Goal: Task Accomplishment & Management: Manage account settings

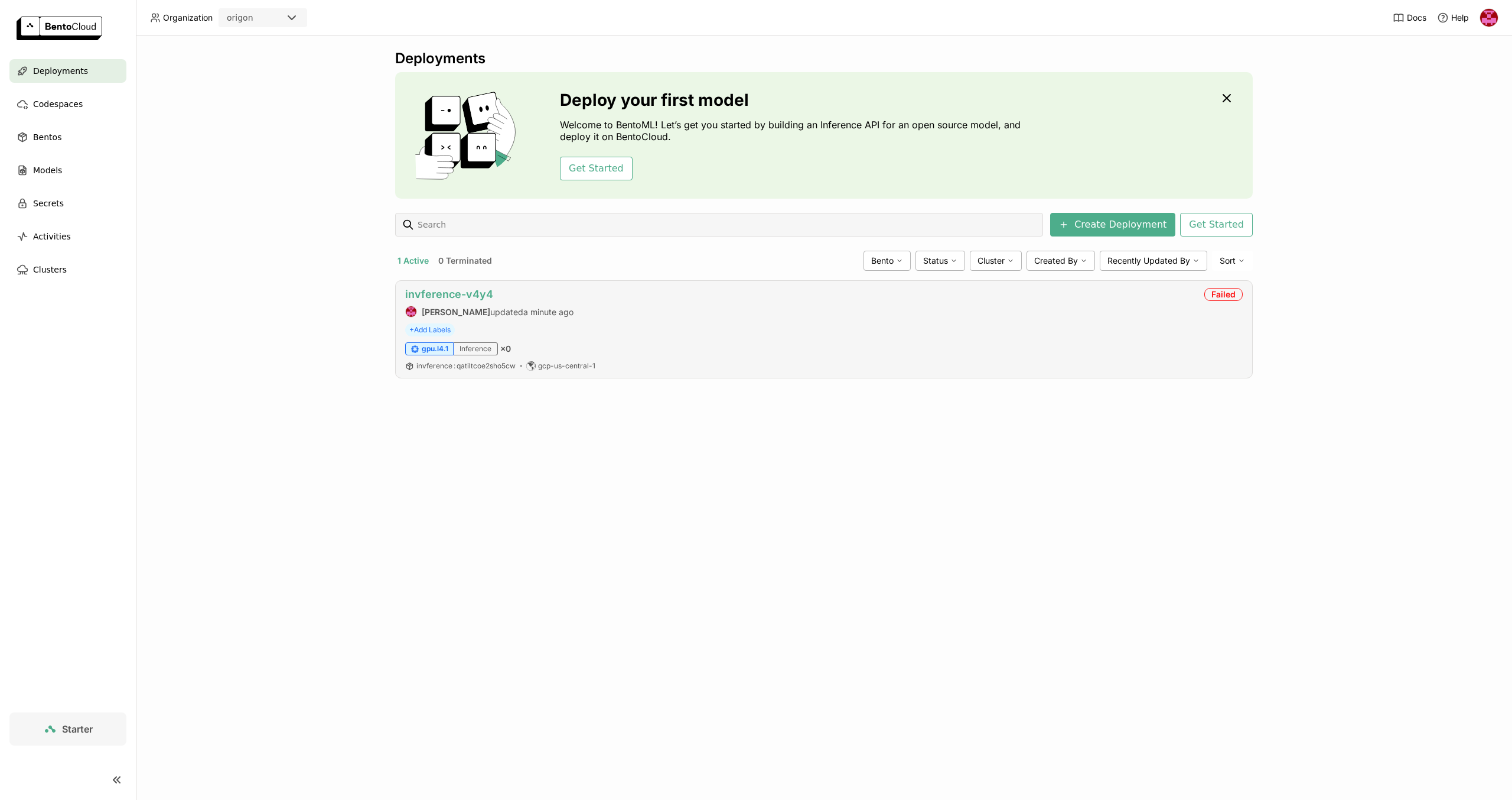
click at [474, 298] on link "invference-v4y4" at bounding box center [450, 294] width 88 height 13
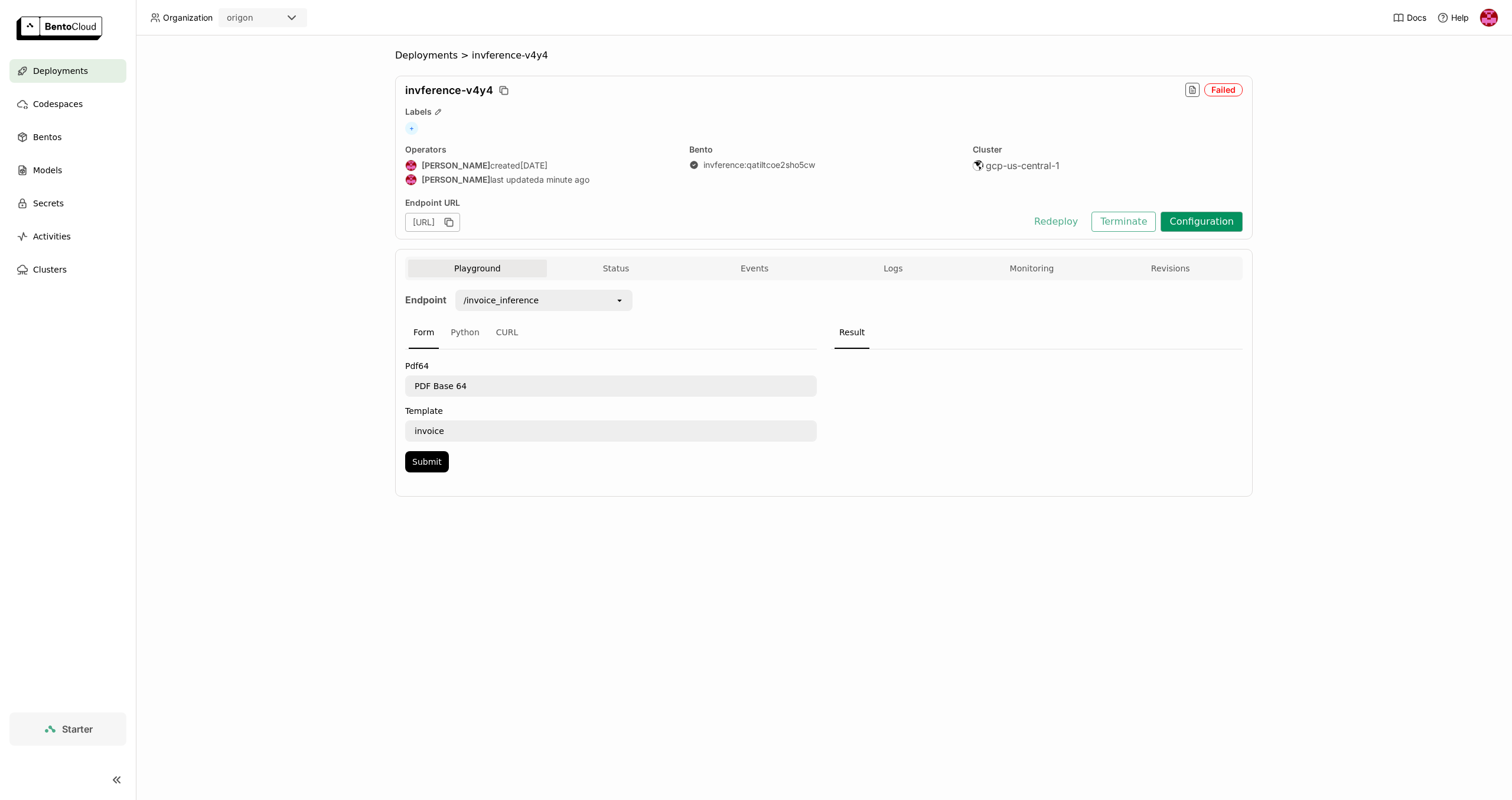
click at [1206, 220] on button "Configuration" at bounding box center [1201, 221] width 82 height 20
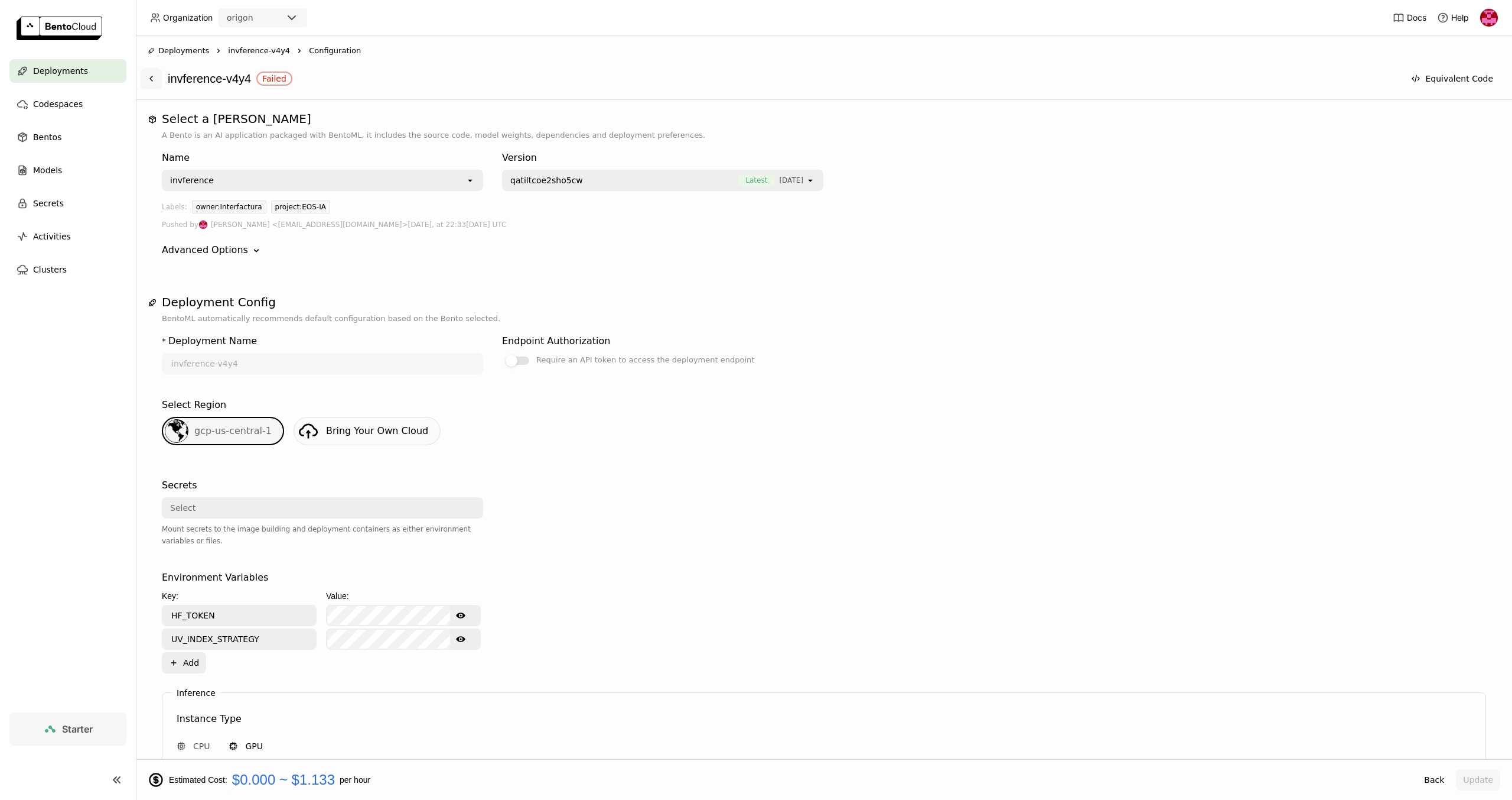
click at [148, 78] on icon at bounding box center [151, 78] width 10 height 10
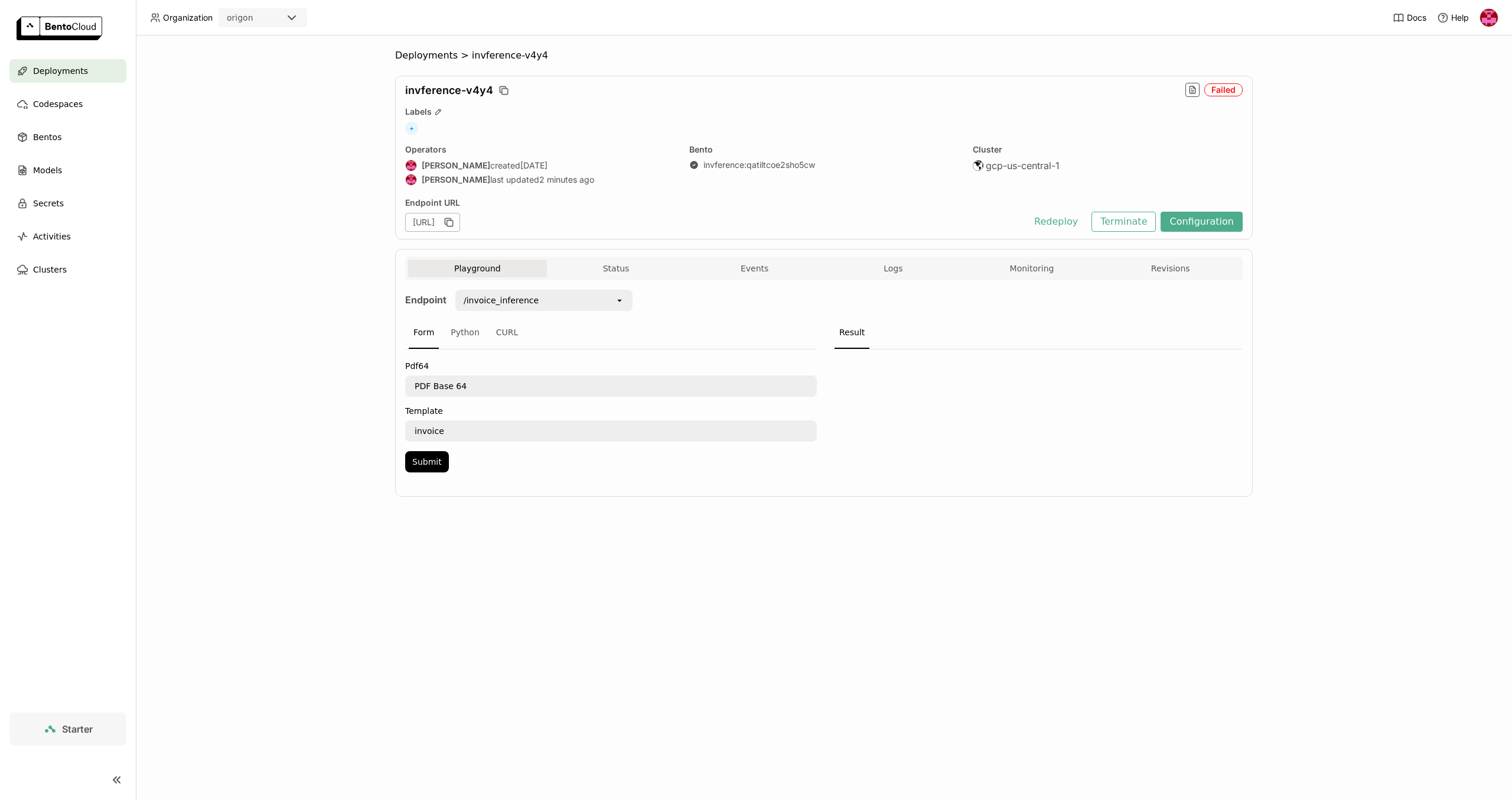
drag, startPoint x: 1230, startPoint y: 91, endPoint x: 1226, endPoint y: 97, distance: 7.2
click at [1230, 92] on div "Failed" at bounding box center [1223, 90] width 39 height 13
click at [1198, 220] on button "Configuration" at bounding box center [1201, 221] width 82 height 20
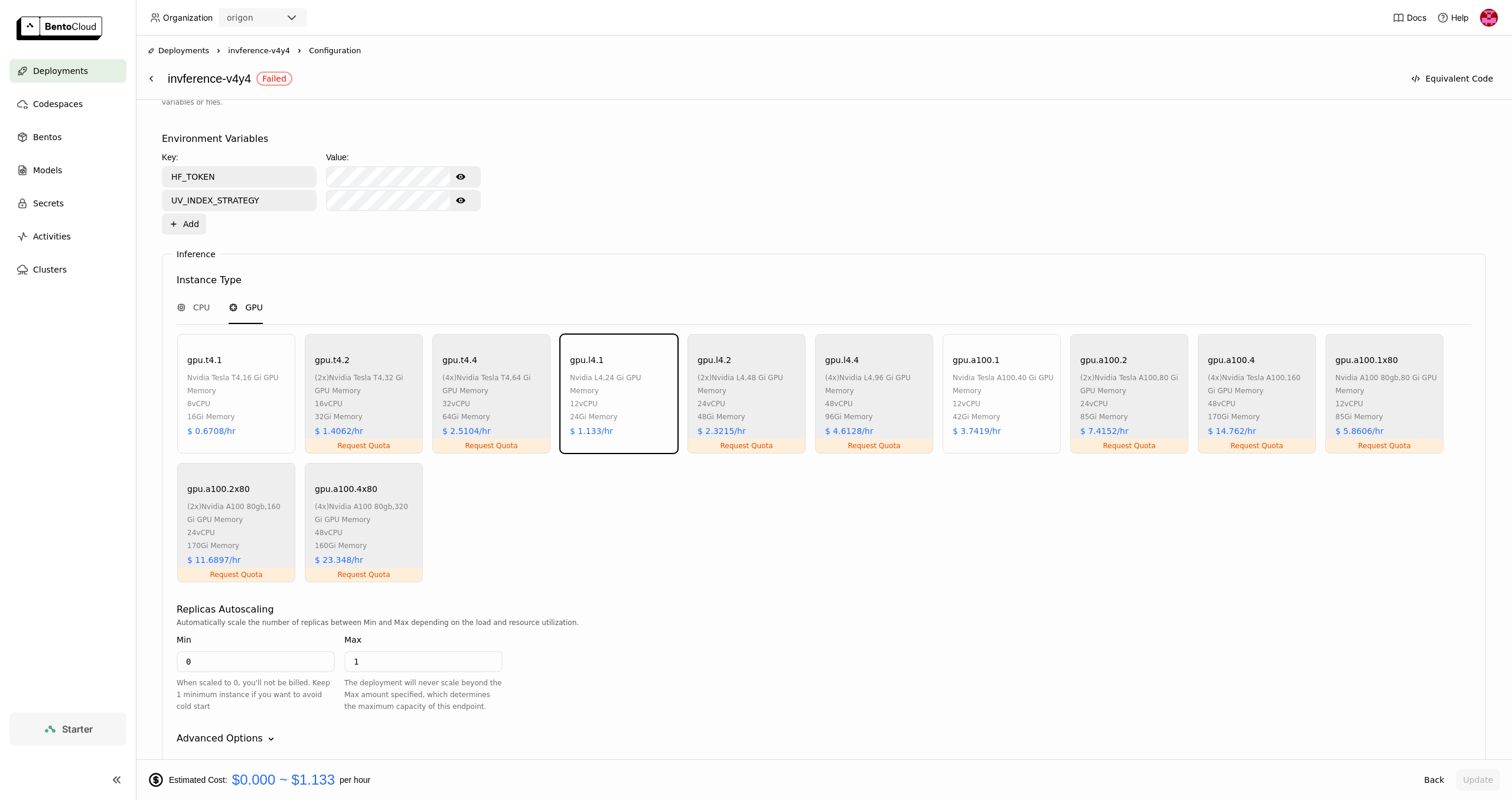
scroll to position [503, 0]
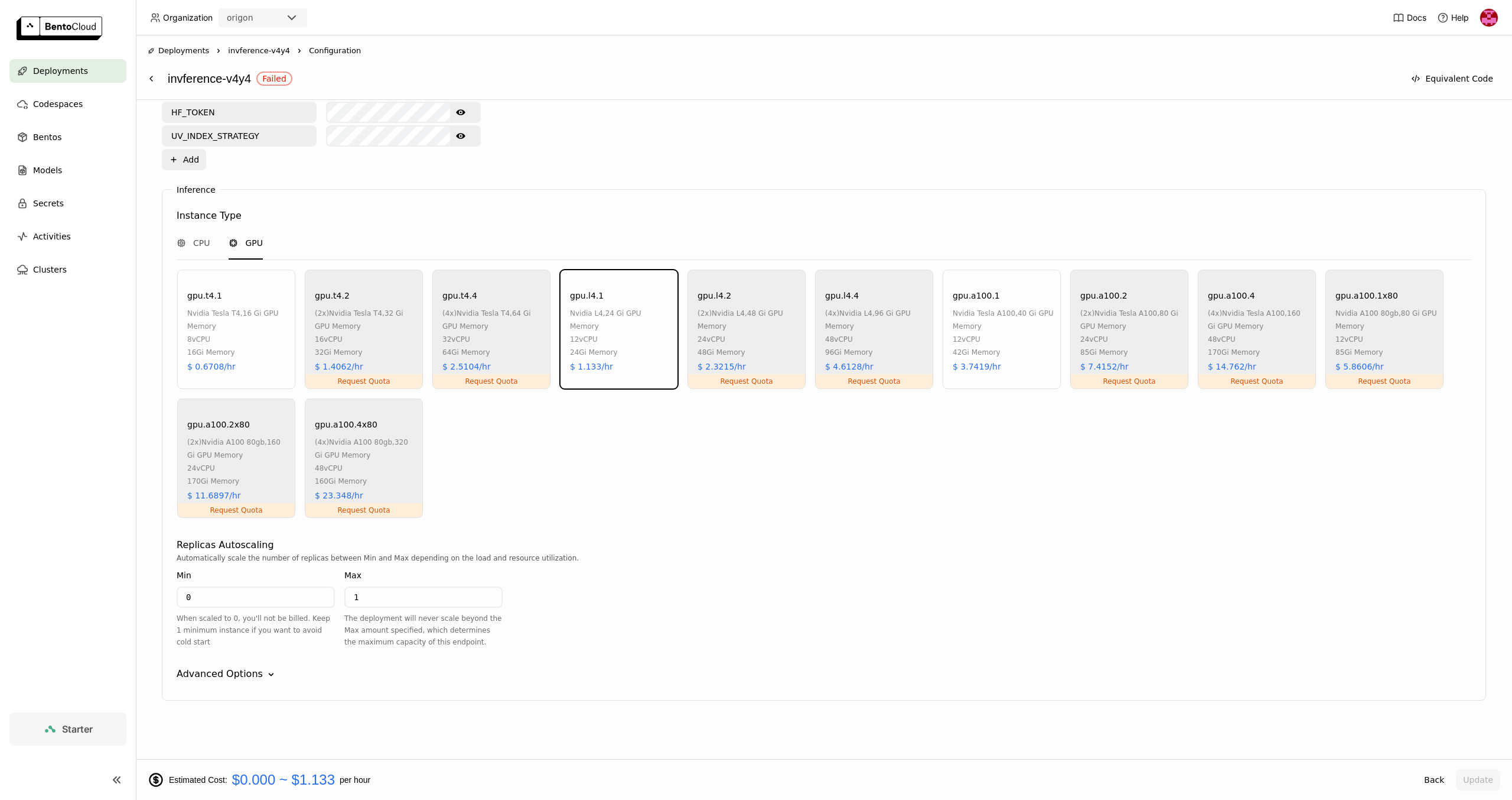
click at [246, 663] on div "Inference Instance Type CPU GPU gpu.t4.1 nvidia tesla t4 , 16 Gi GPU Memory 8 v…" at bounding box center [824, 445] width 1324 height 511
click at [249, 670] on div "Advanced Options" at bounding box center [219, 674] width 86 height 14
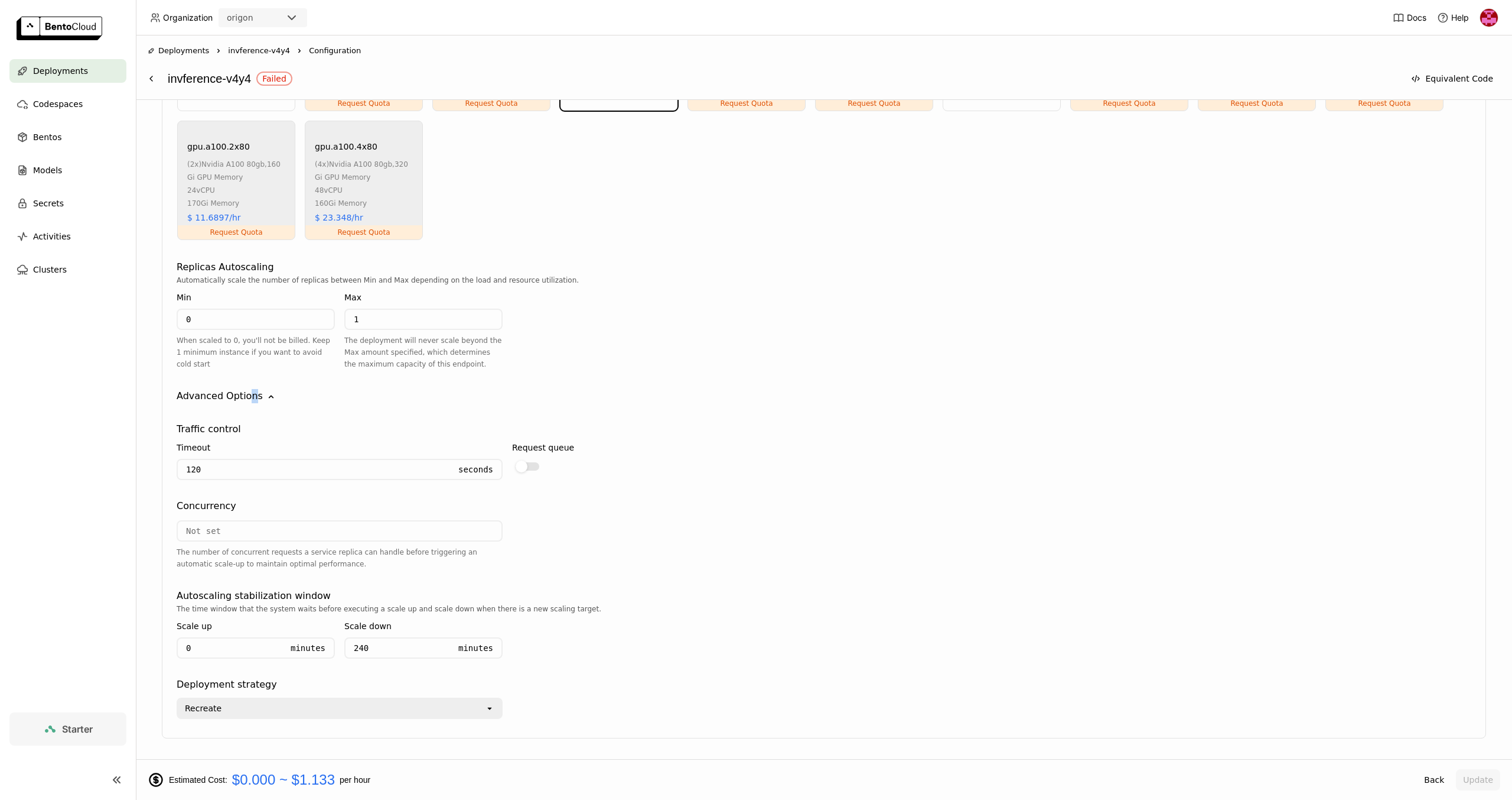
scroll to position [787, 0]
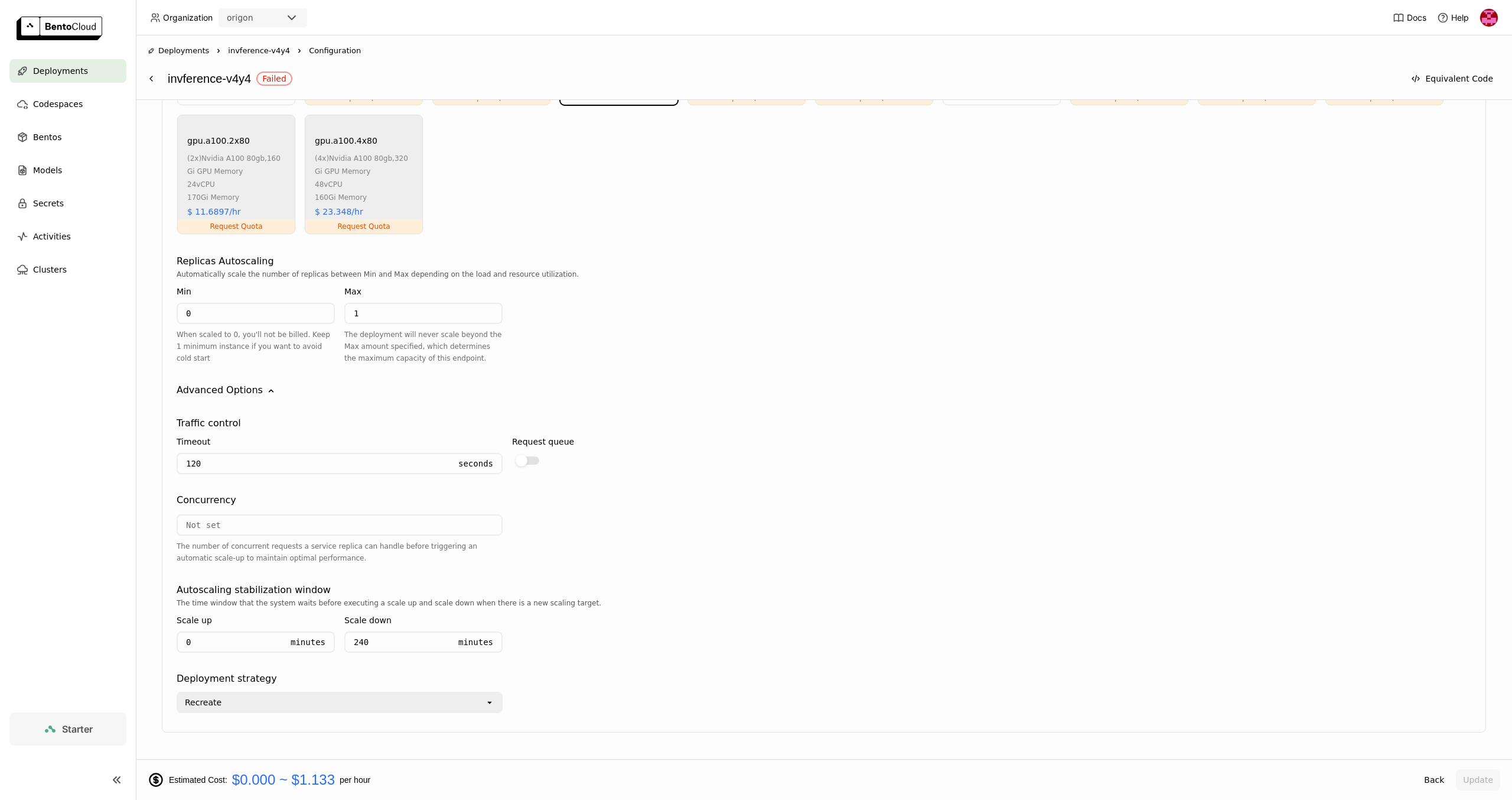
click at [319, 464] on input "120" at bounding box center [314, 463] width 273 height 19
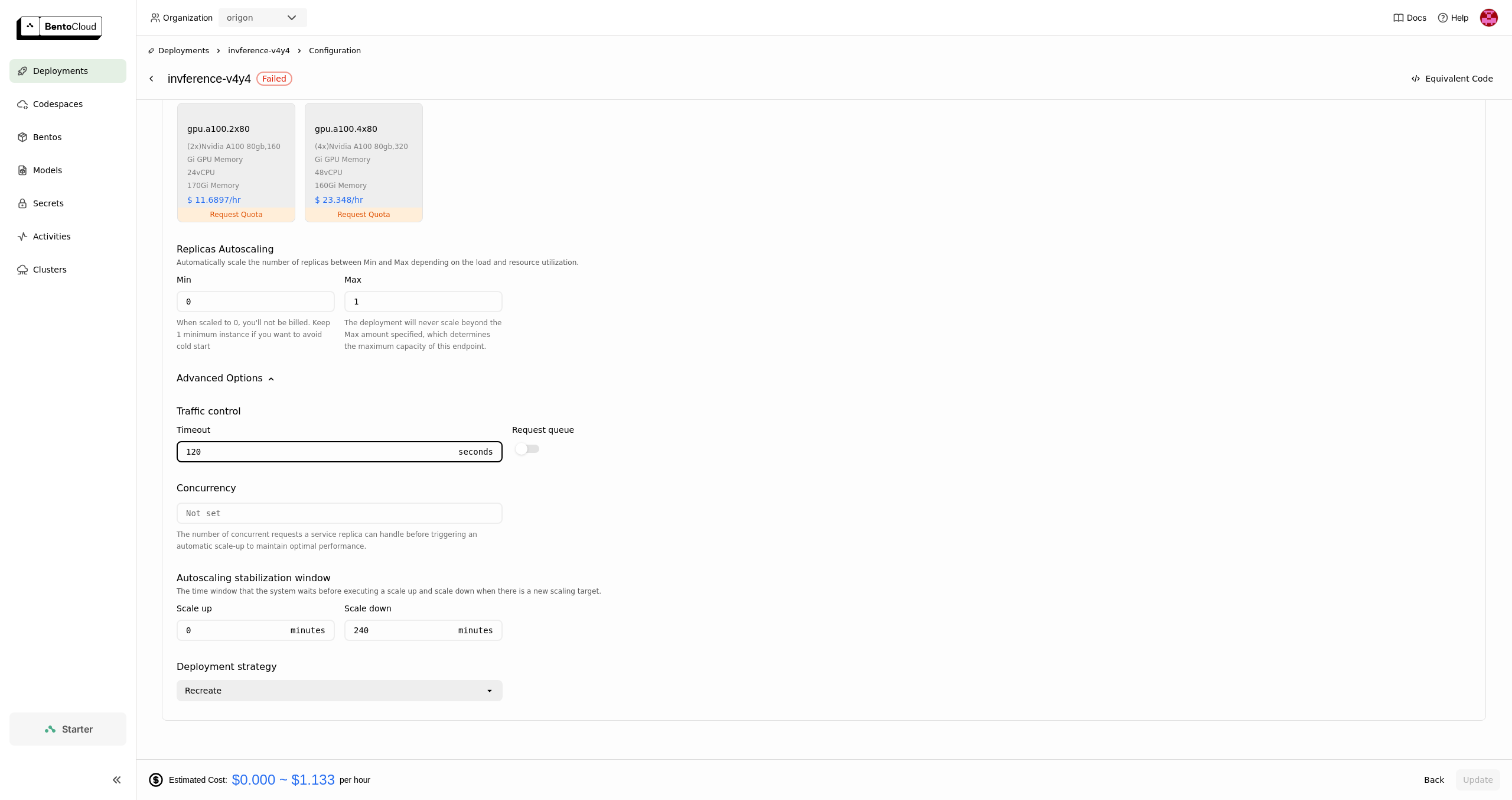
scroll to position [819, 0]
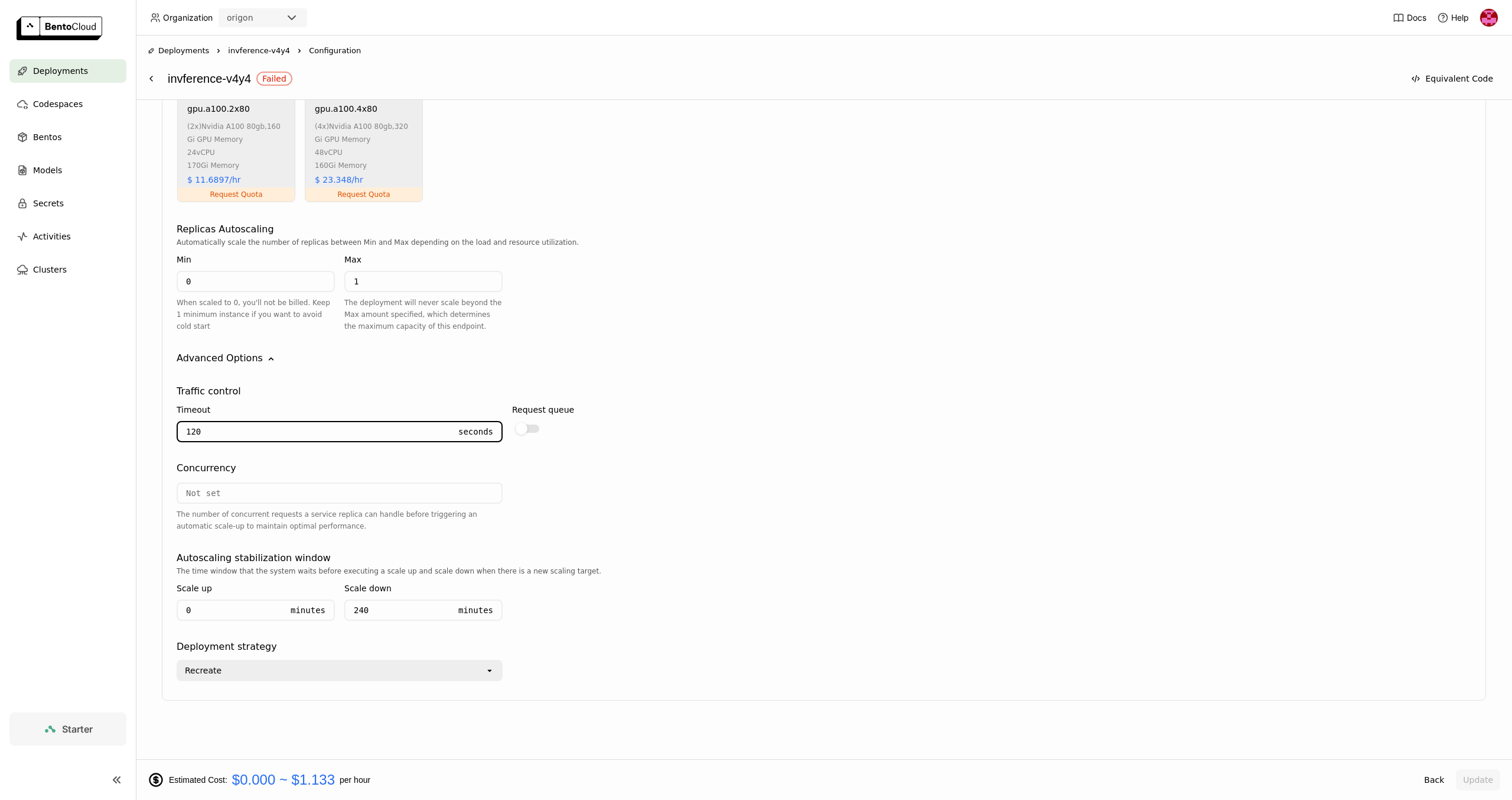
click at [400, 611] on input "240" at bounding box center [398, 609] width 104 height 19
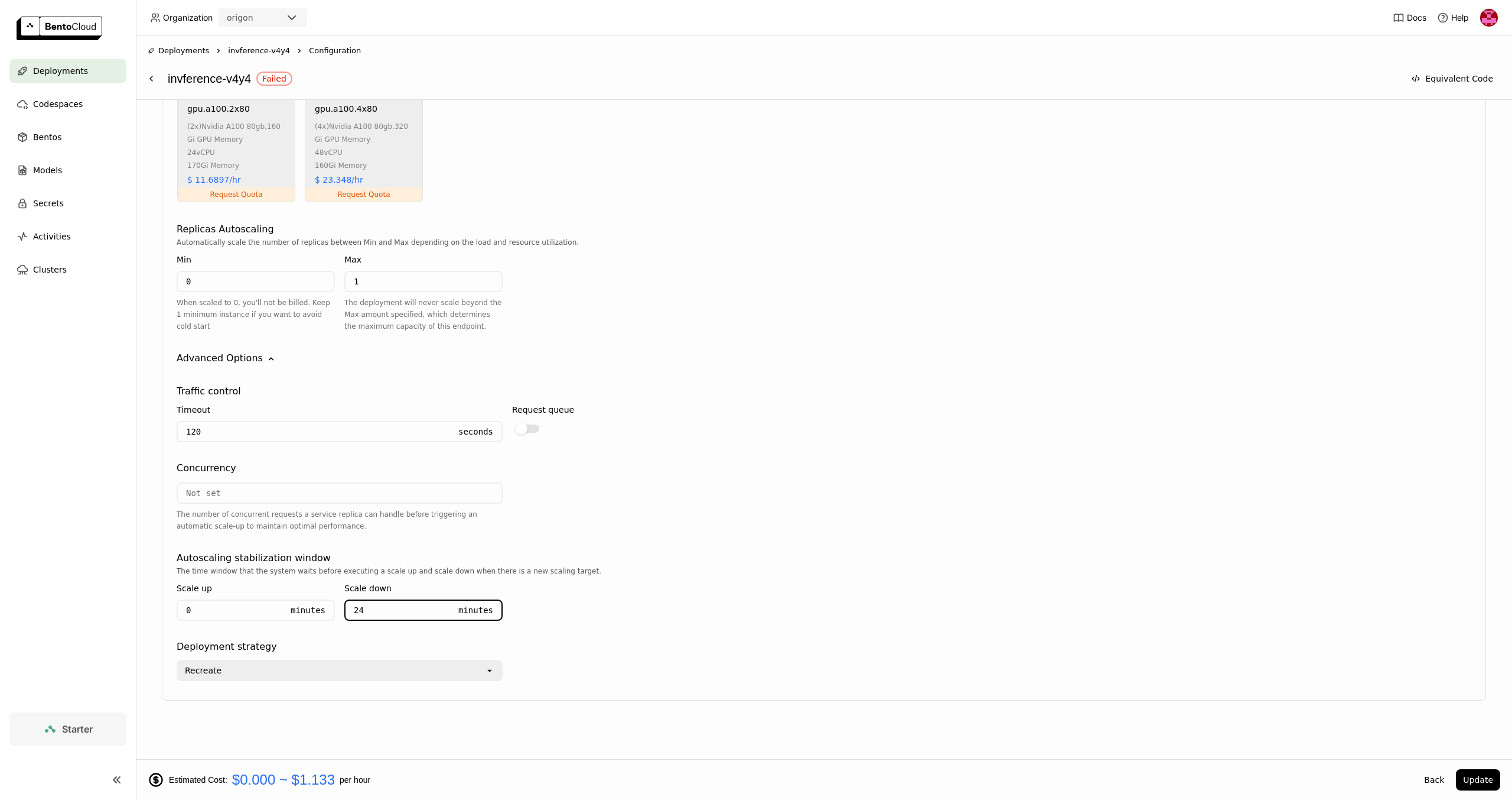
type input "2"
type input "1"
type input "5"
type input "6"
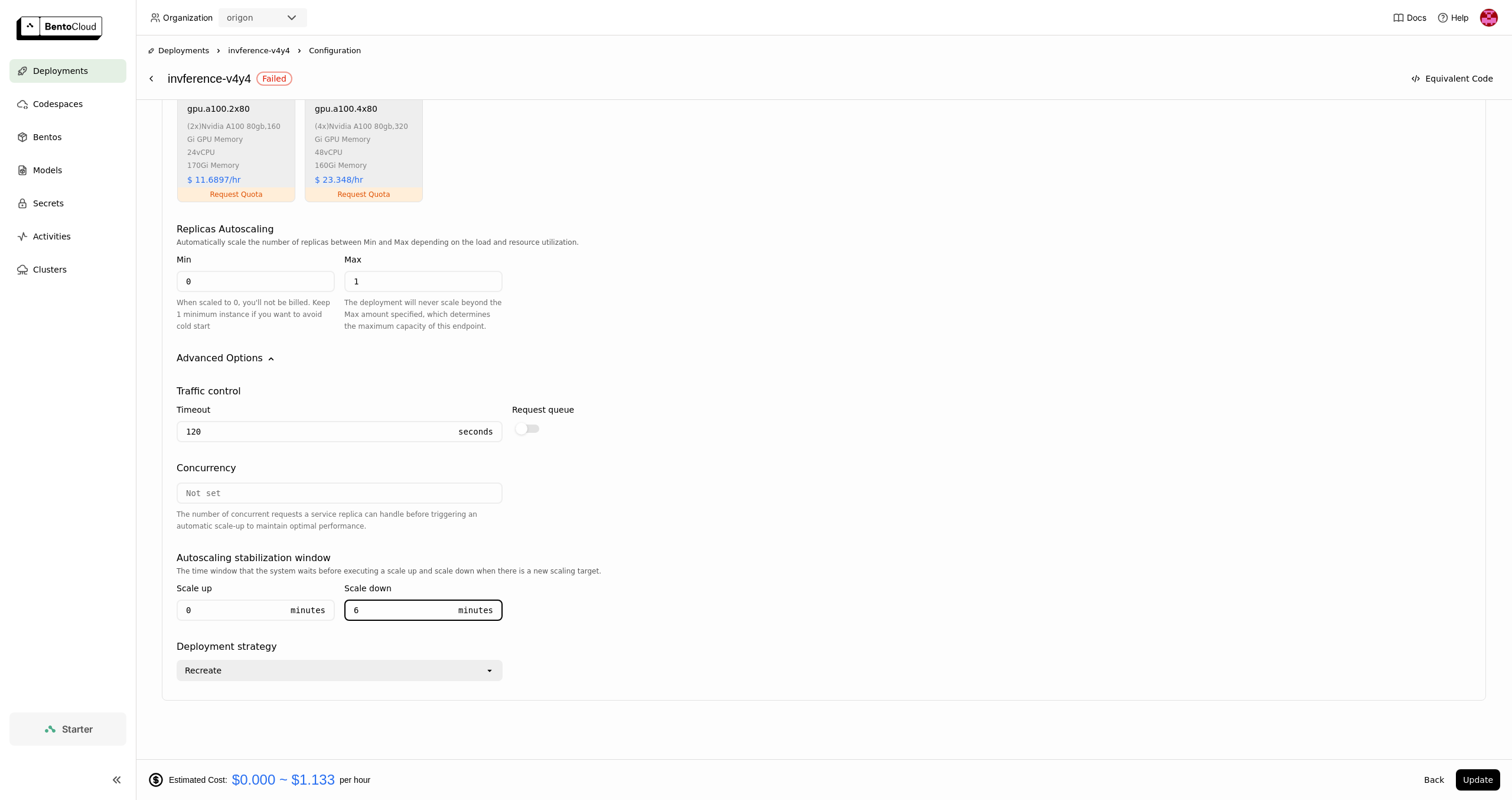
type input "60"
click at [1475, 779] on button "Update" at bounding box center [1478, 779] width 44 height 22
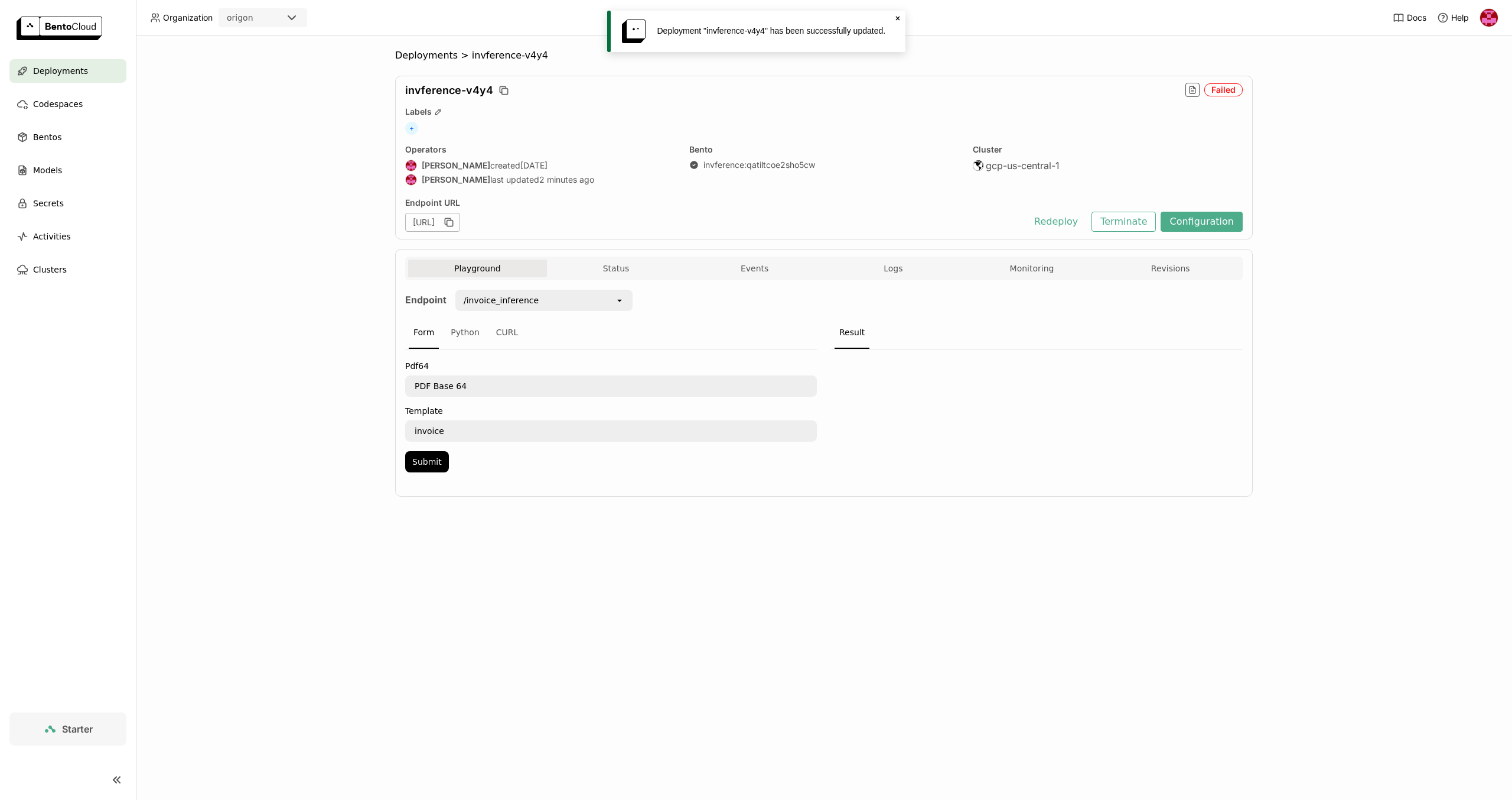
click at [1322, 175] on div "Deployments > invference-v4y4 invference-v4y4 Failed Labels + Operators Bento M…" at bounding box center [824, 417] width 1376 height 764
click at [1214, 221] on button "Configuration" at bounding box center [1201, 221] width 82 height 20
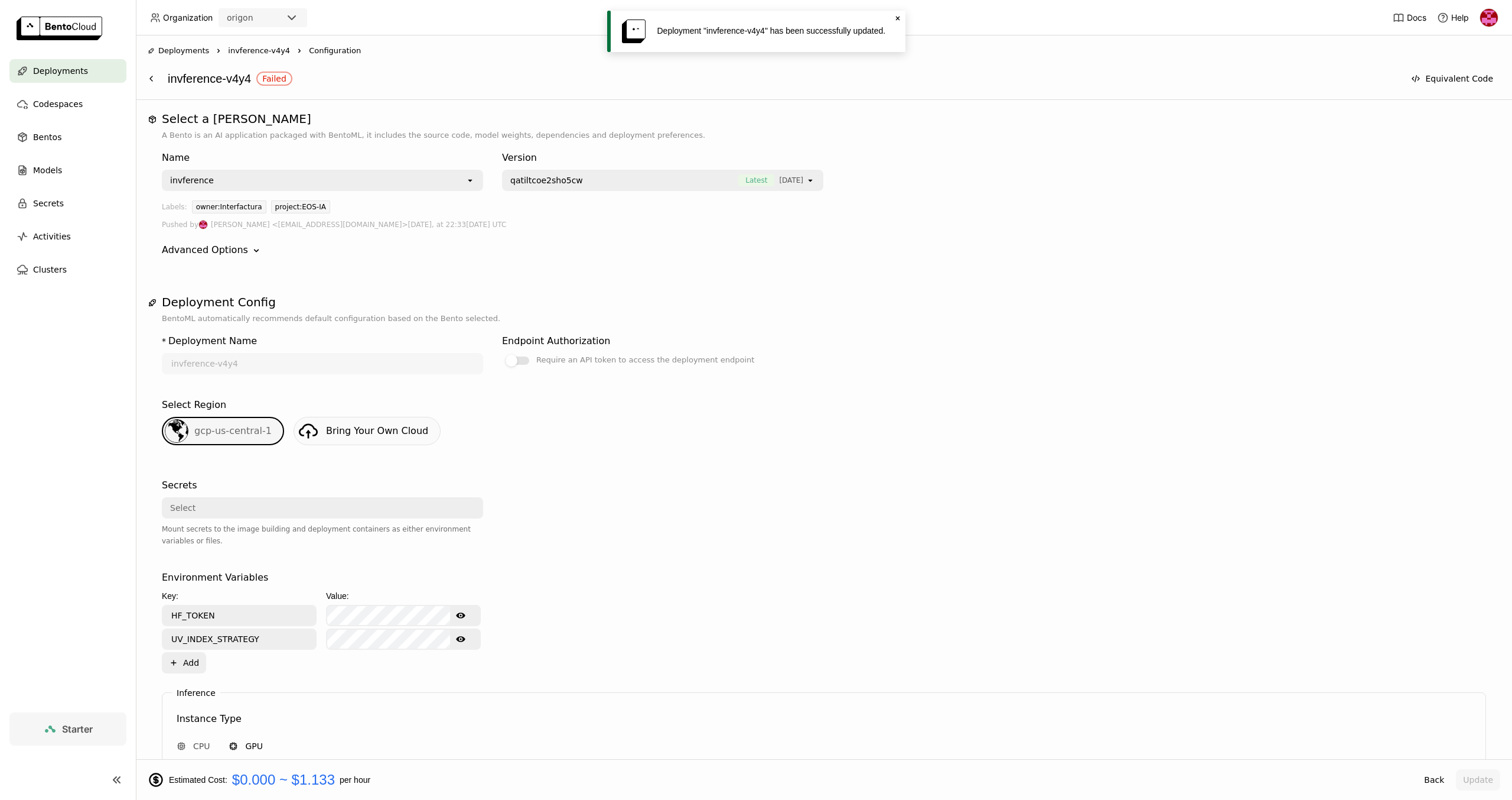
click at [658, 181] on span "qatiltcoe2sho5cw" at bounding box center [621, 180] width 222 height 12
click at [686, 205] on span "qatiltcoe2sho5cw" at bounding box center [626, 206] width 228 height 12
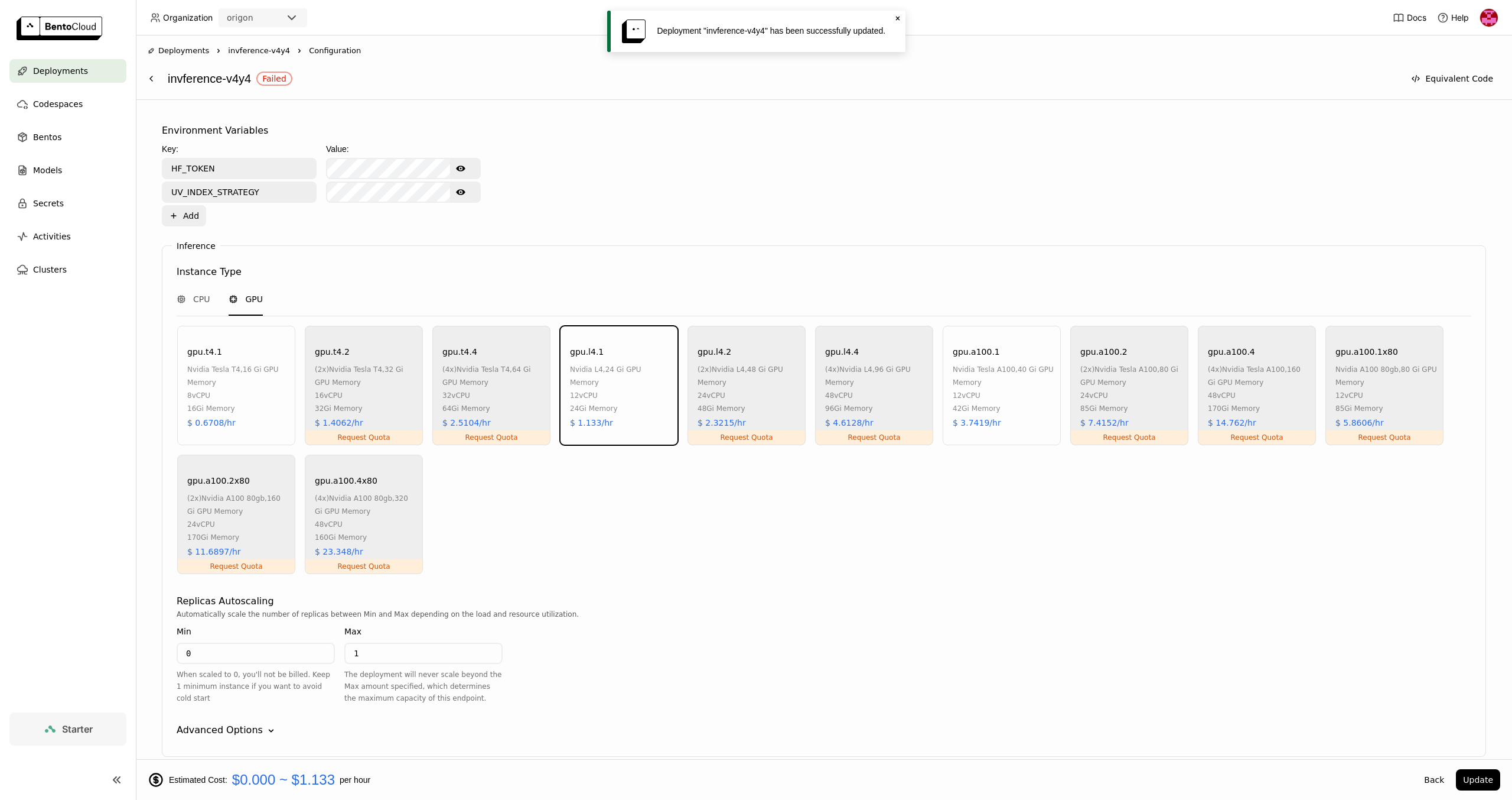
scroll to position [503, 0]
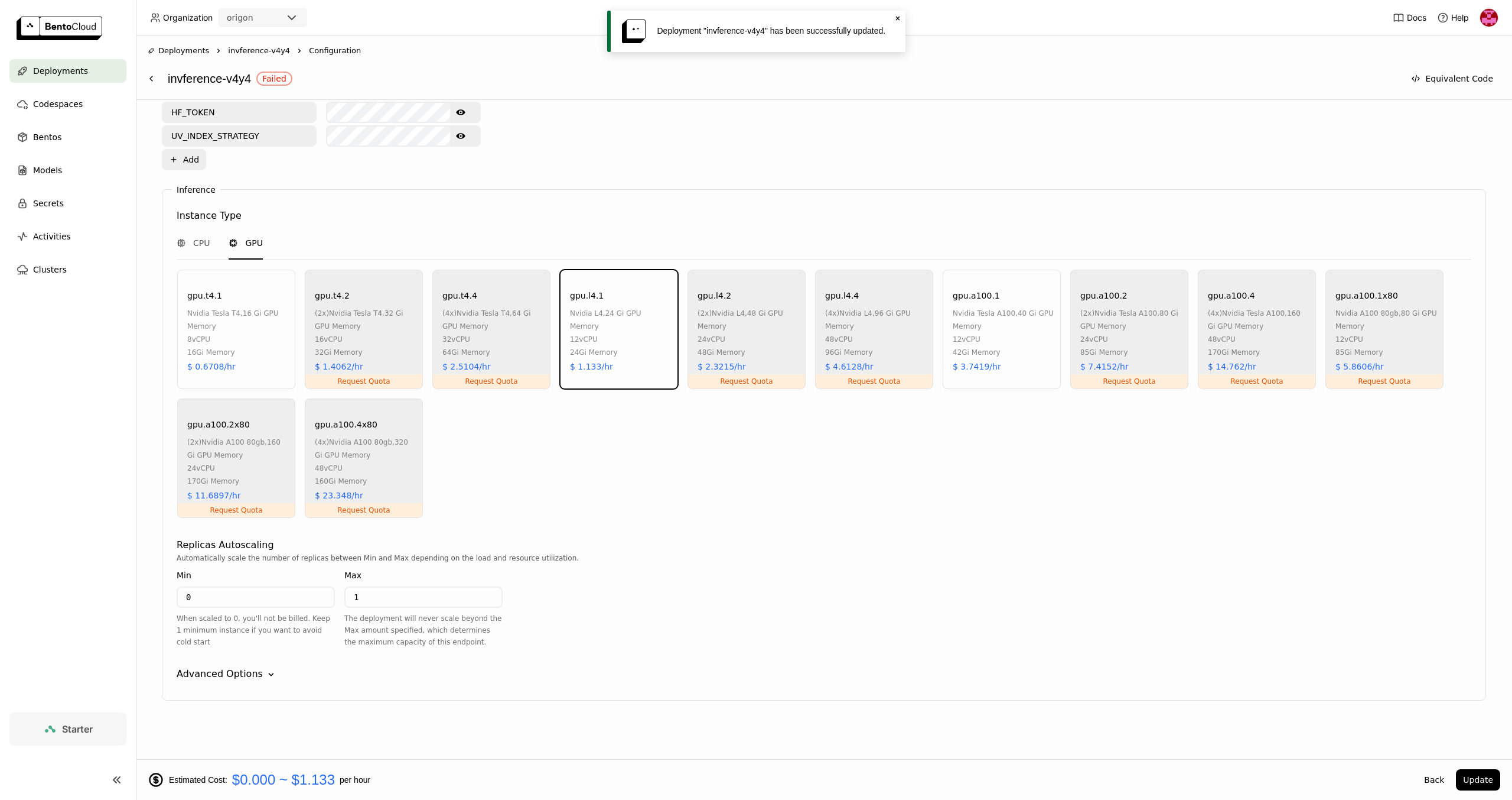
click at [266, 672] on icon "Down" at bounding box center [271, 674] width 12 height 12
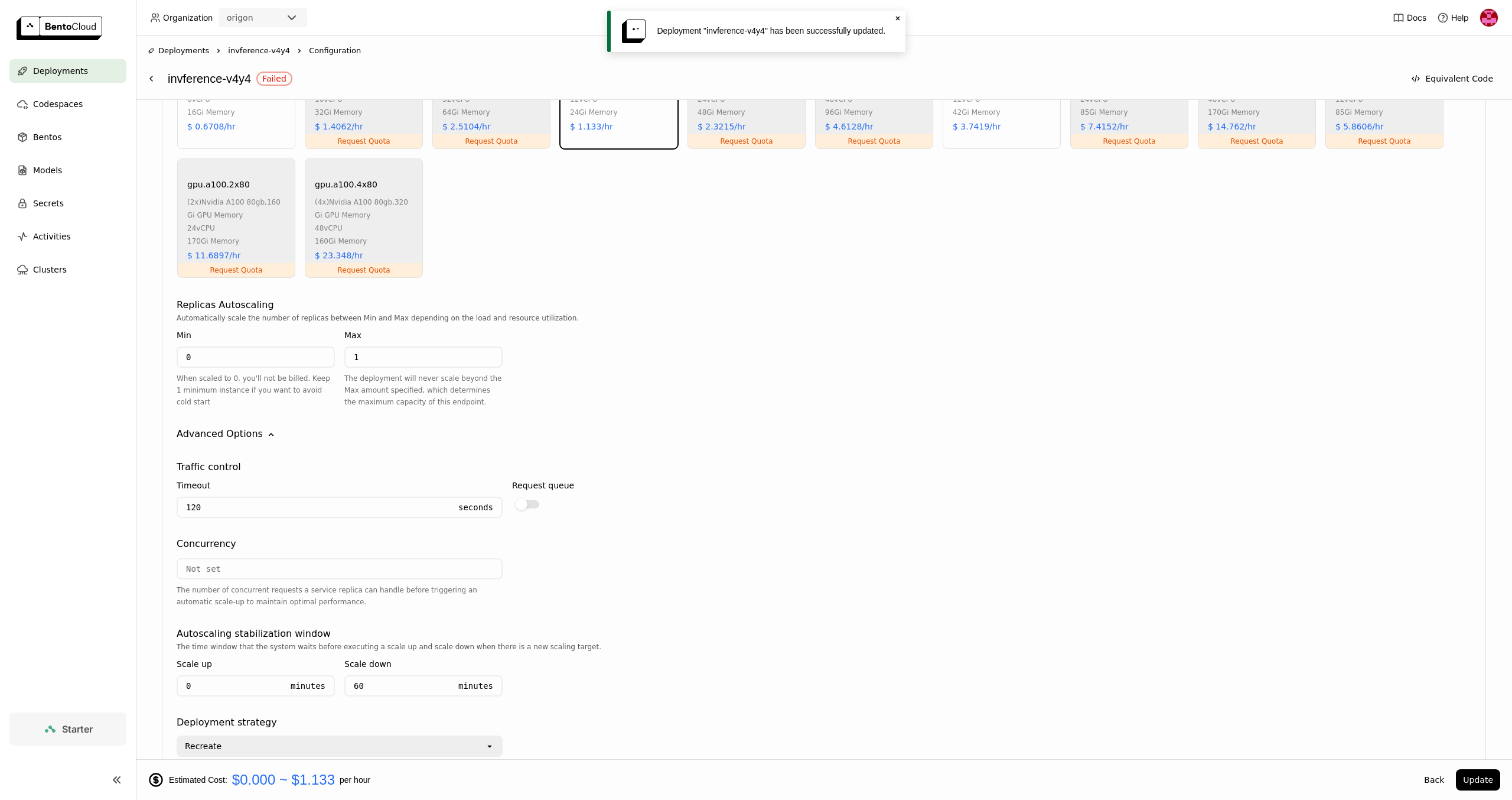
scroll to position [819, 0]
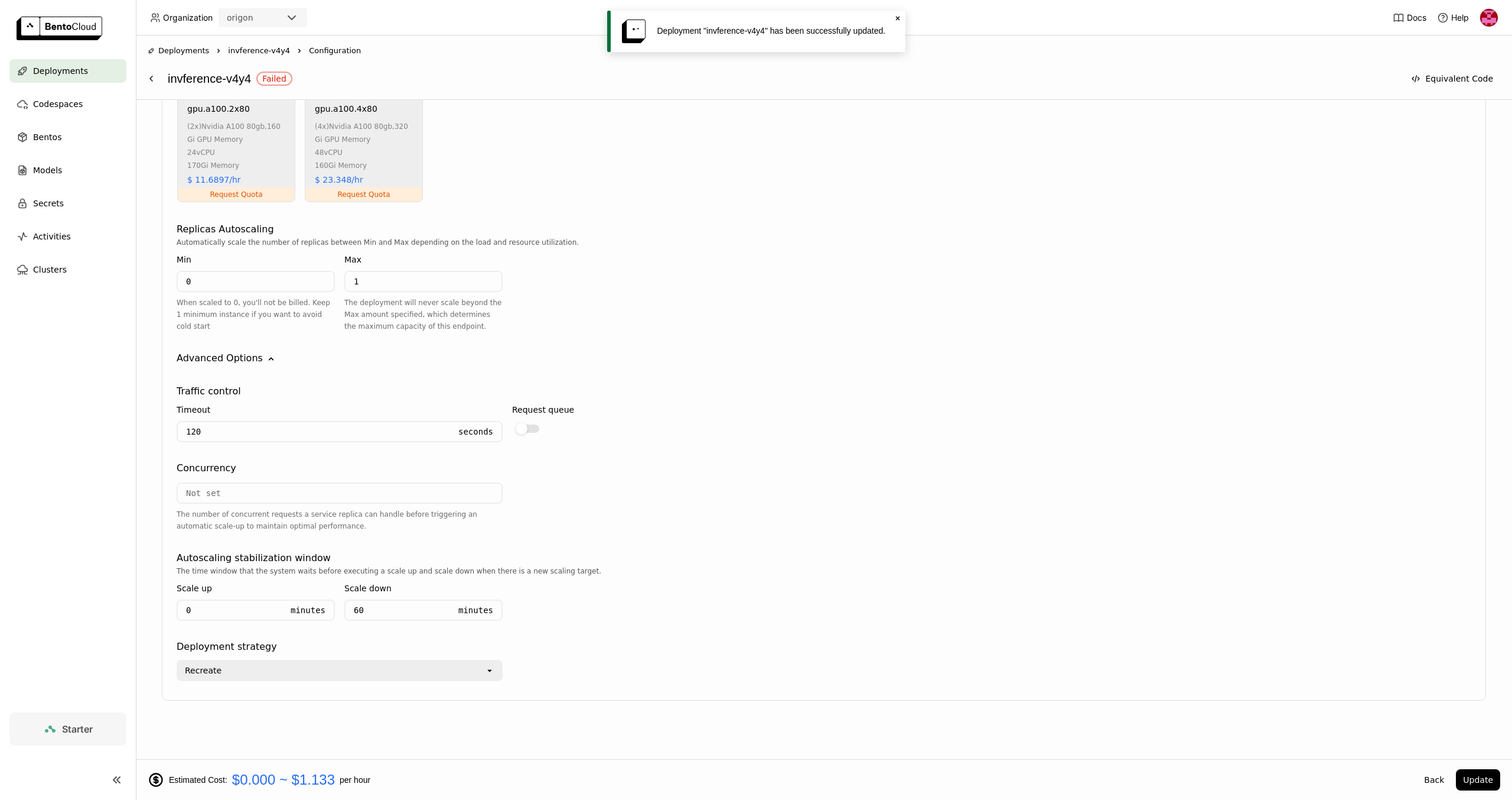
click at [255, 670] on div "Recreate" at bounding box center [331, 670] width 307 height 19
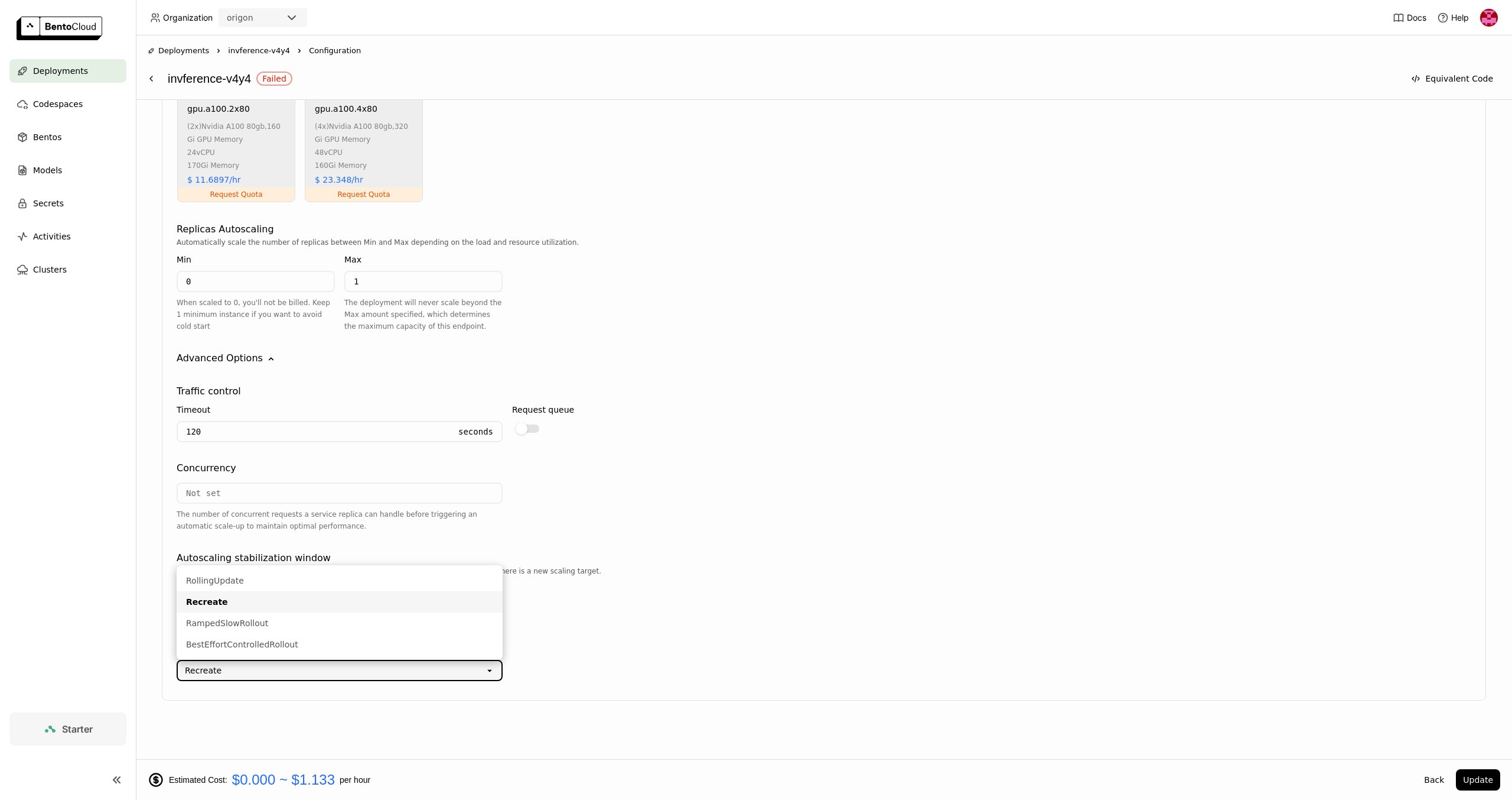
click at [736, 616] on div "The time window that the system waits before executing a scale up and scale dow…" at bounding box center [824, 598] width 1295 height 65
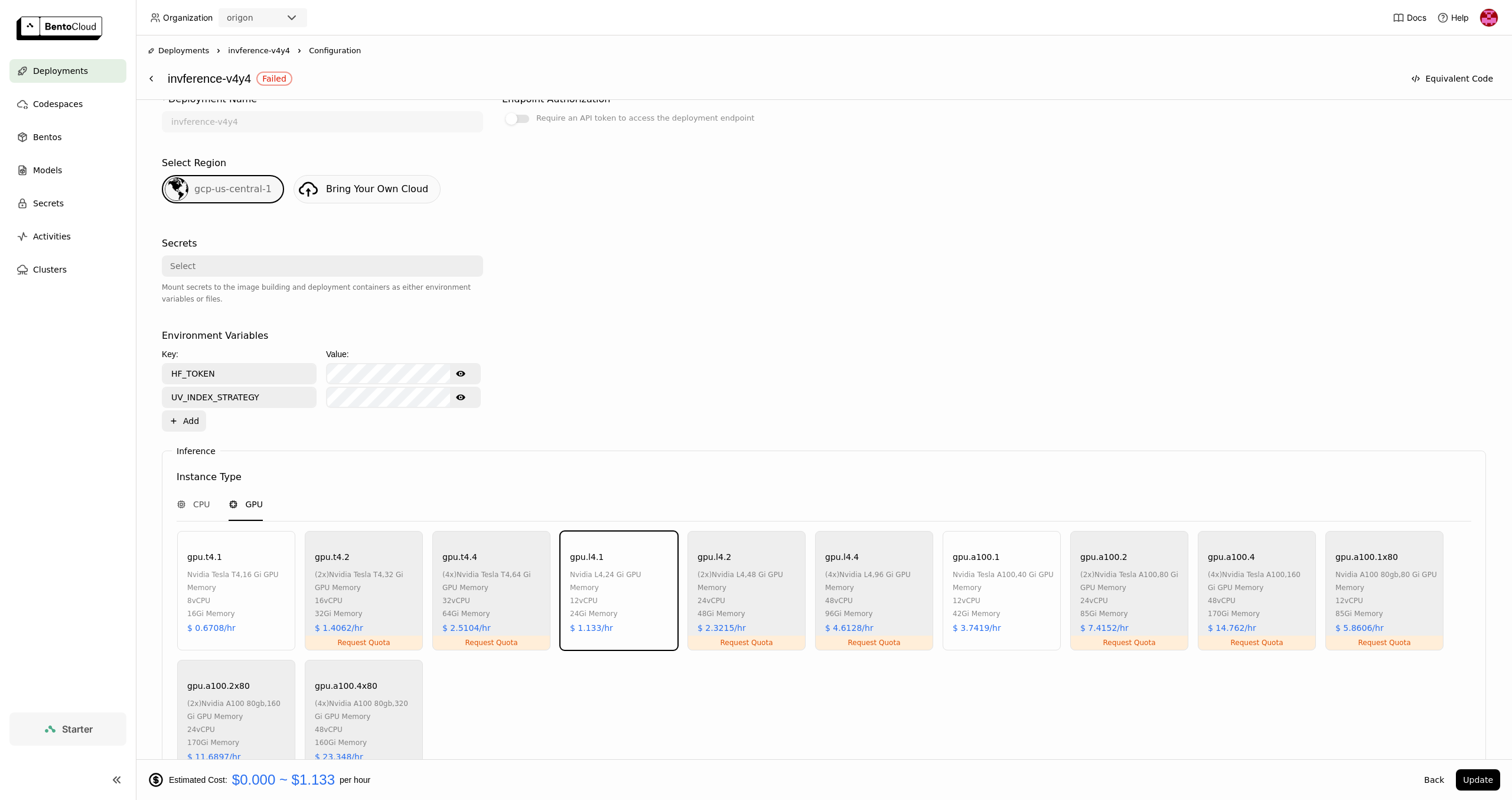
scroll to position [180, 0]
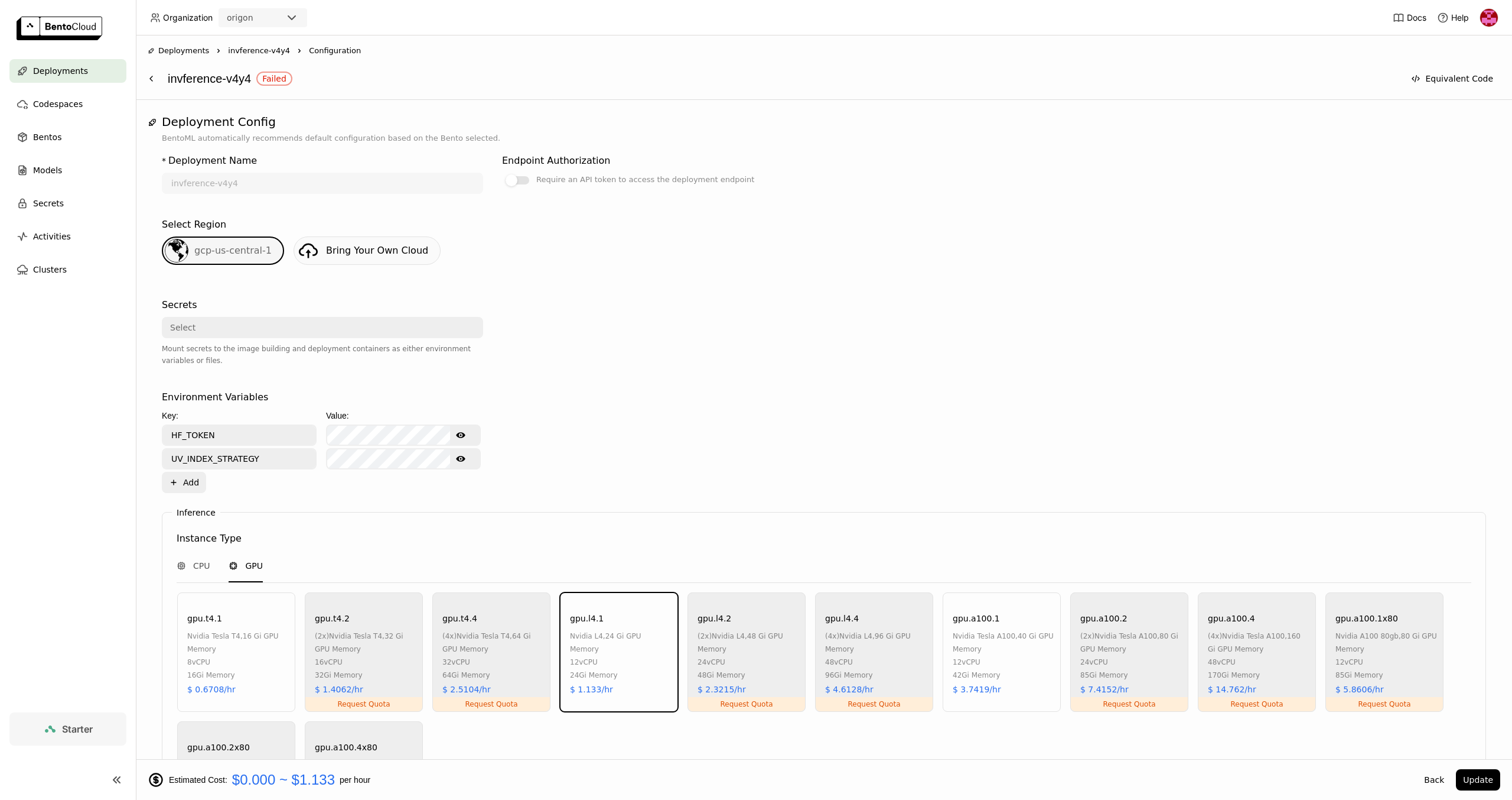
click at [269, 331] on div "Select" at bounding box center [318, 327] width 312 height 19
click at [667, 277] on div "Select Region gcp-us-central-1 Bring Your Own Cloud" at bounding box center [824, 247] width 1324 height 71
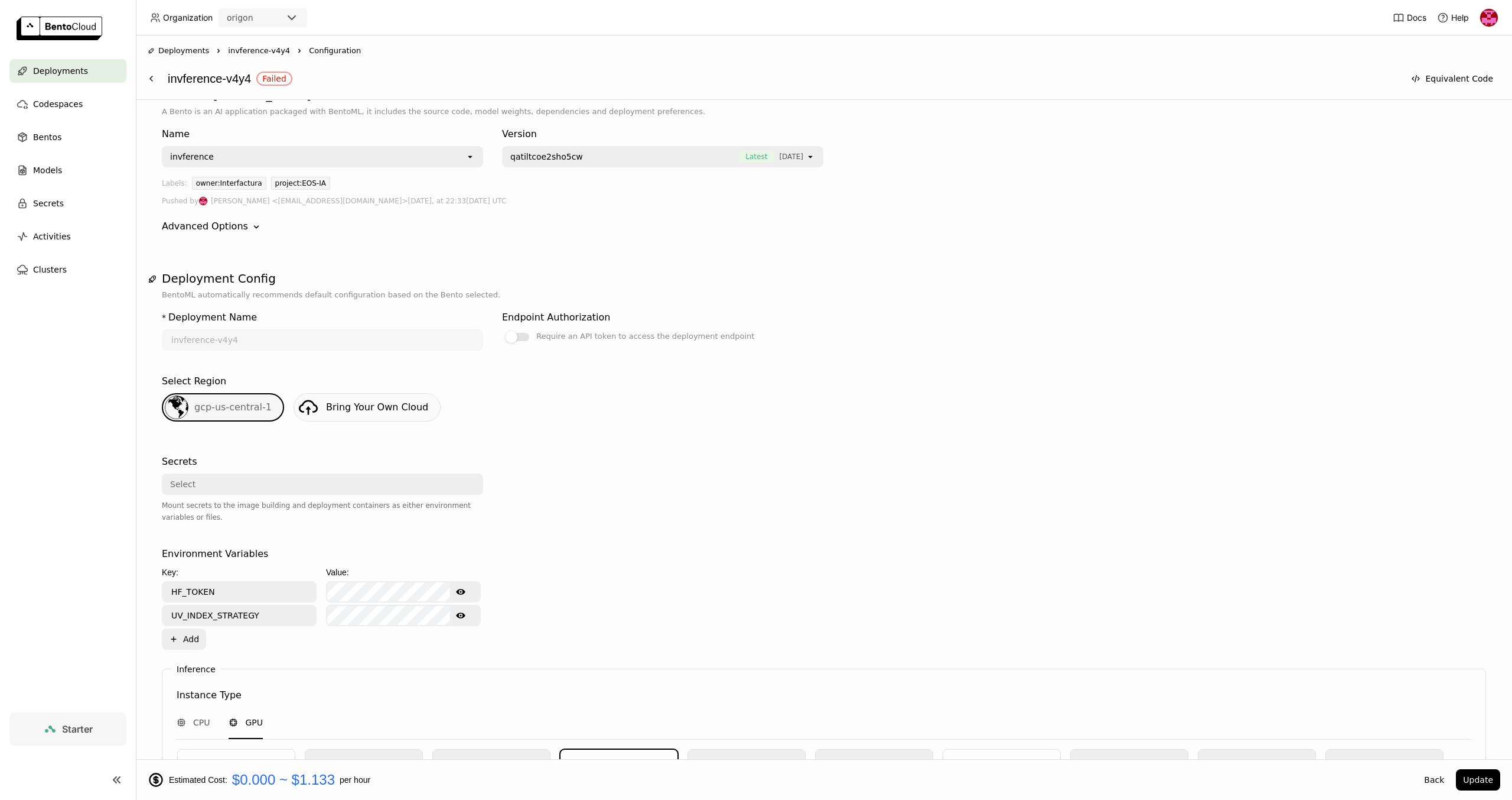
scroll to position [0, 0]
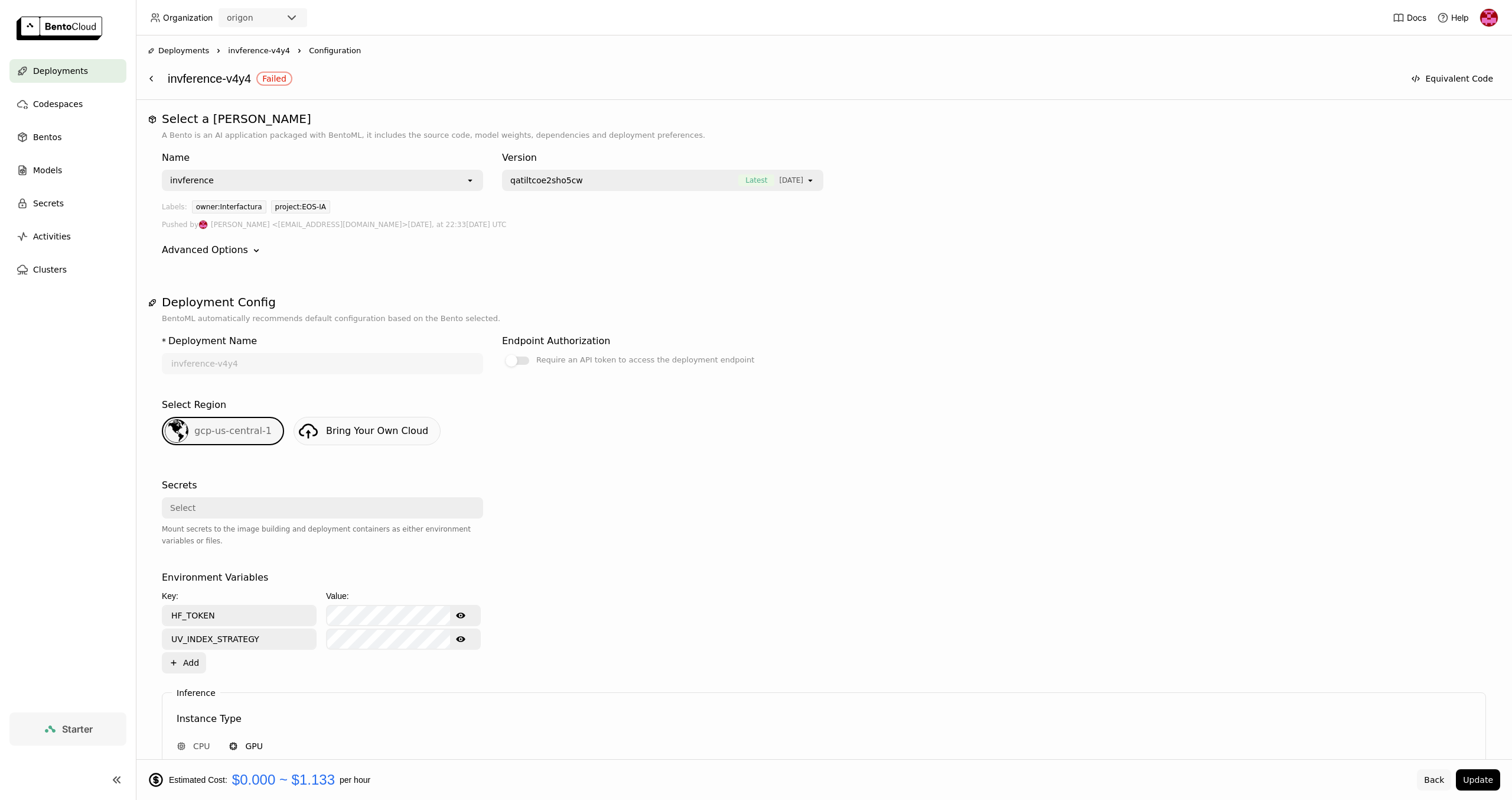
click at [1445, 781] on button "Back" at bounding box center [1434, 779] width 34 height 22
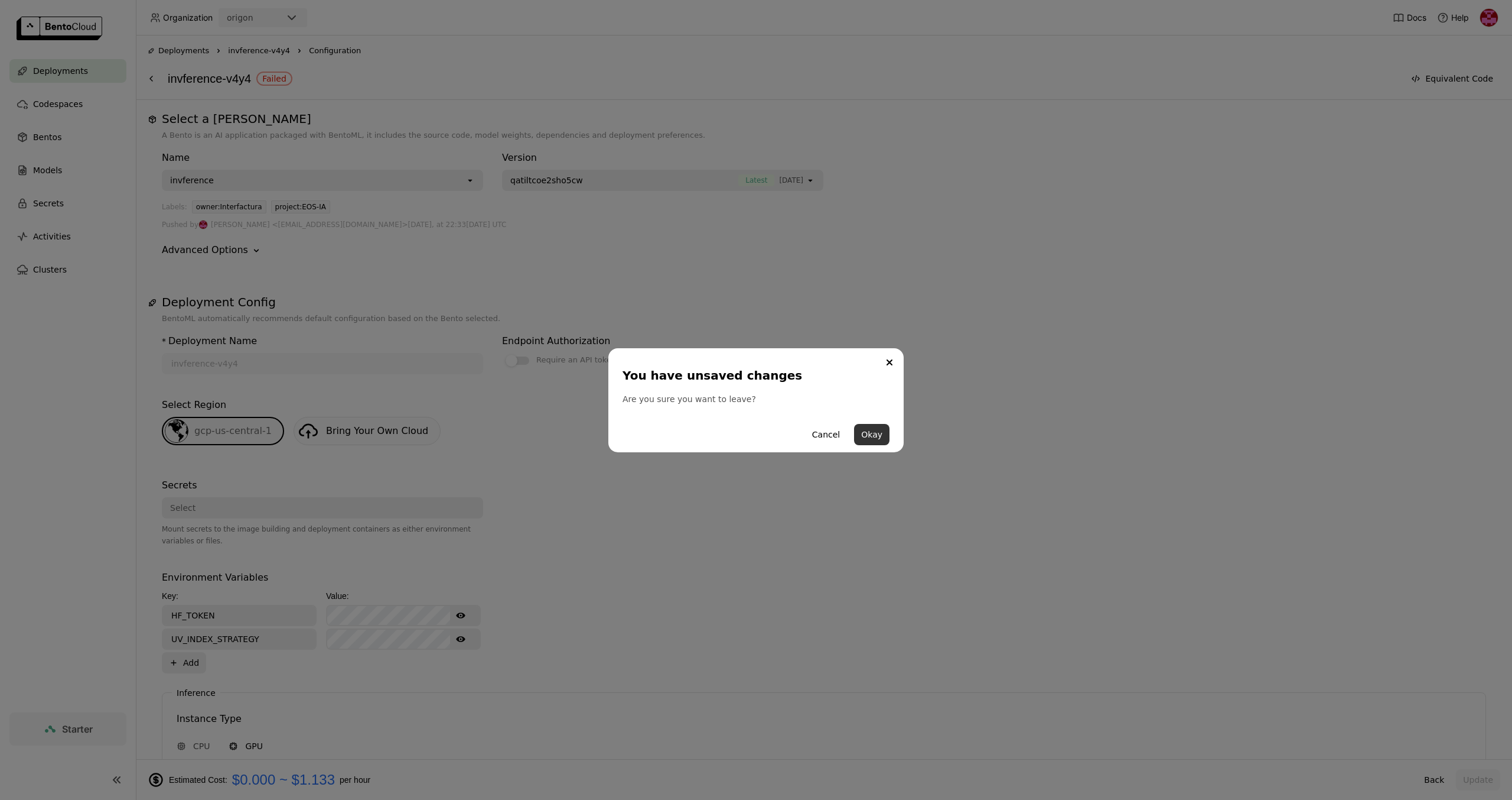
click at [863, 435] on button "Okay" at bounding box center [872, 435] width 35 height 22
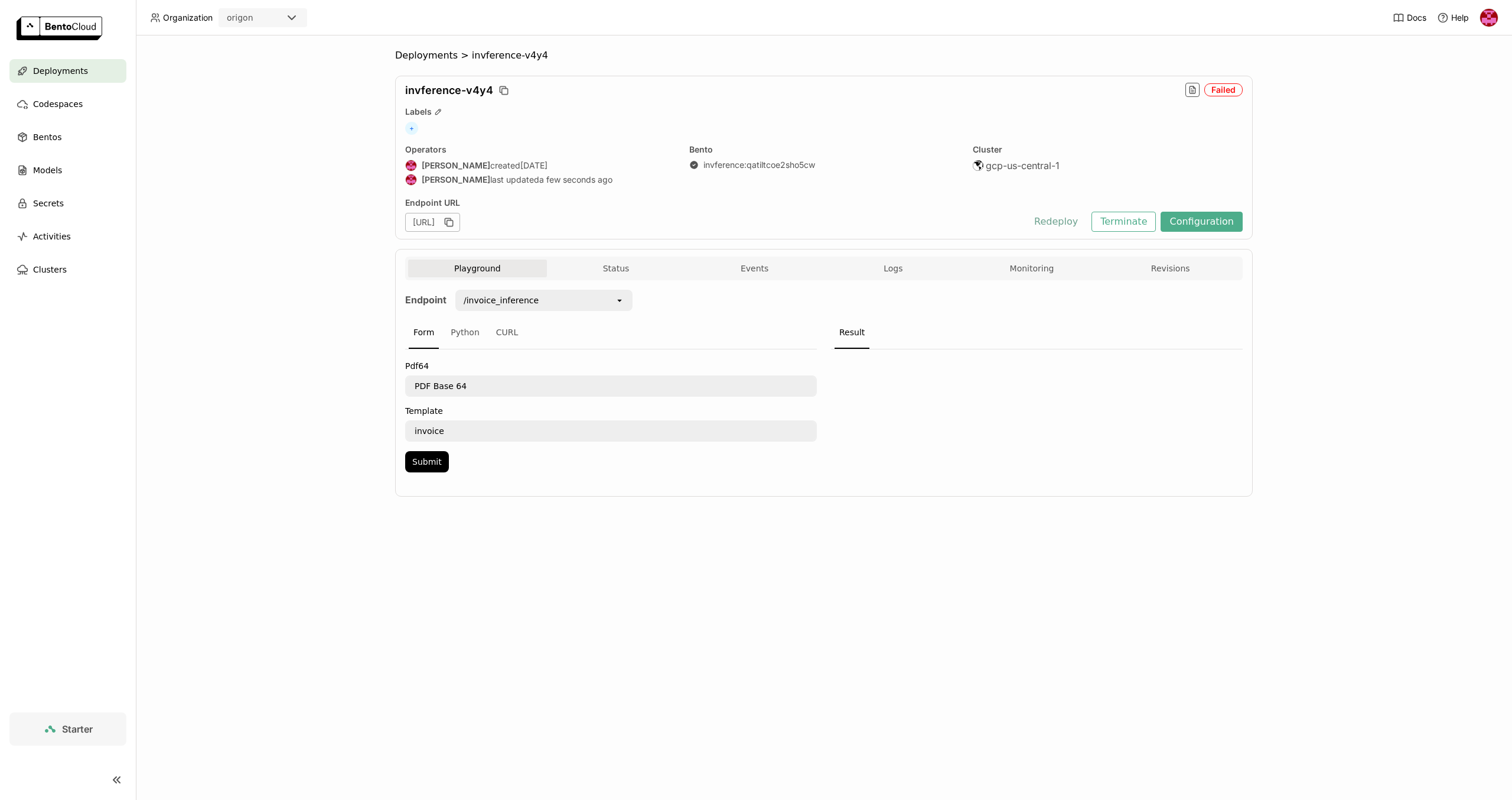
click at [1056, 224] on button "Redeploy" at bounding box center [1056, 221] width 61 height 20
click at [510, 247] on div "Deployments > invference-v4y4 invference-v4y4 Scaled to Zero Labels + Operators…" at bounding box center [824, 282] width 858 height 464
drag, startPoint x: 455, startPoint y: 432, endPoint x: 389, endPoint y: 431, distance: 66.0
click at [389, 431] on div "Deployments > invference-v4y4 invference-v4y4 Scaled to Zero Labels + Operators…" at bounding box center [824, 417] width 1376 height 764
click at [434, 461] on button "Submit" at bounding box center [427, 461] width 44 height 22
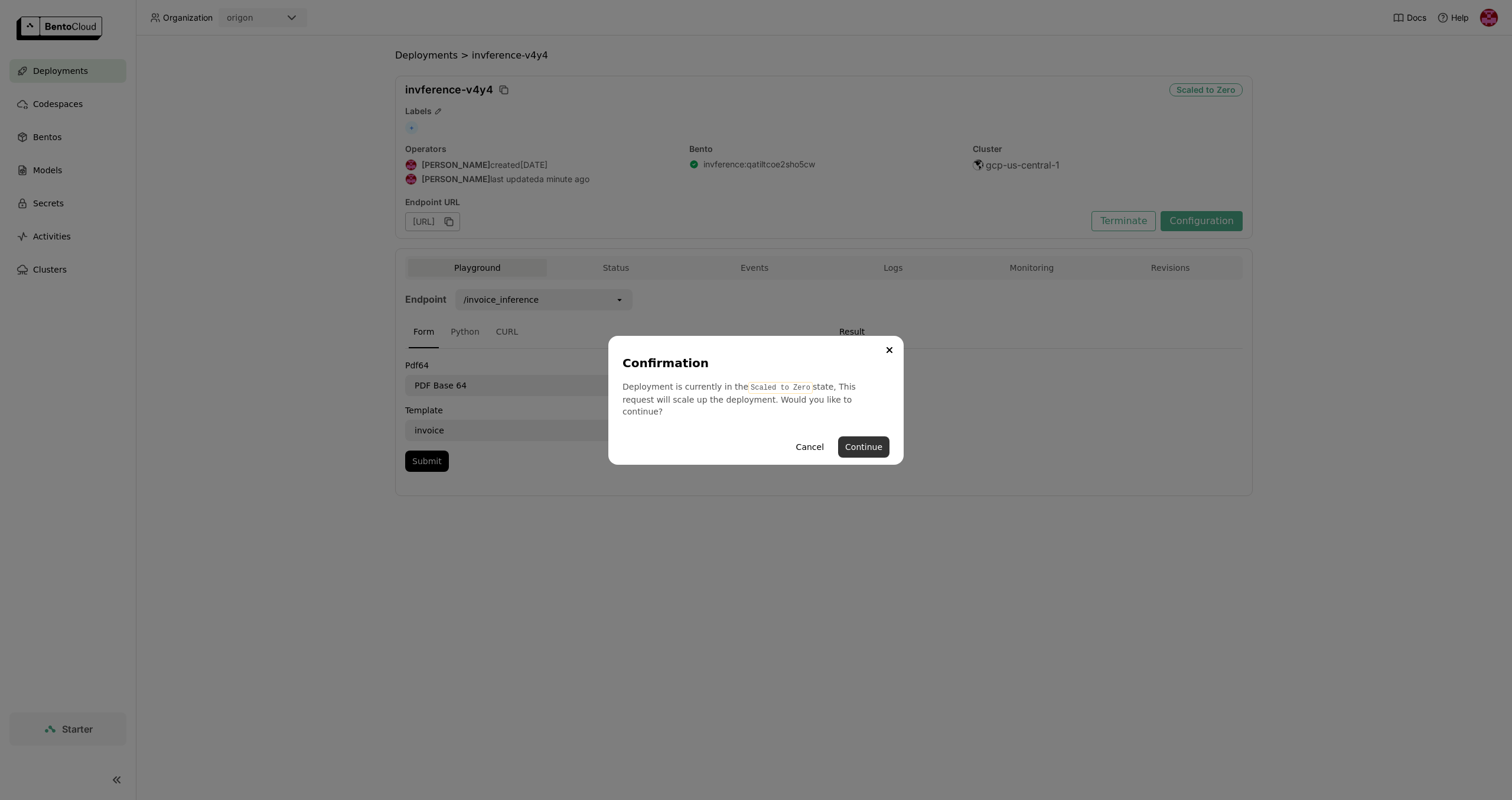
click at [863, 441] on button "Continue" at bounding box center [863, 447] width 51 height 22
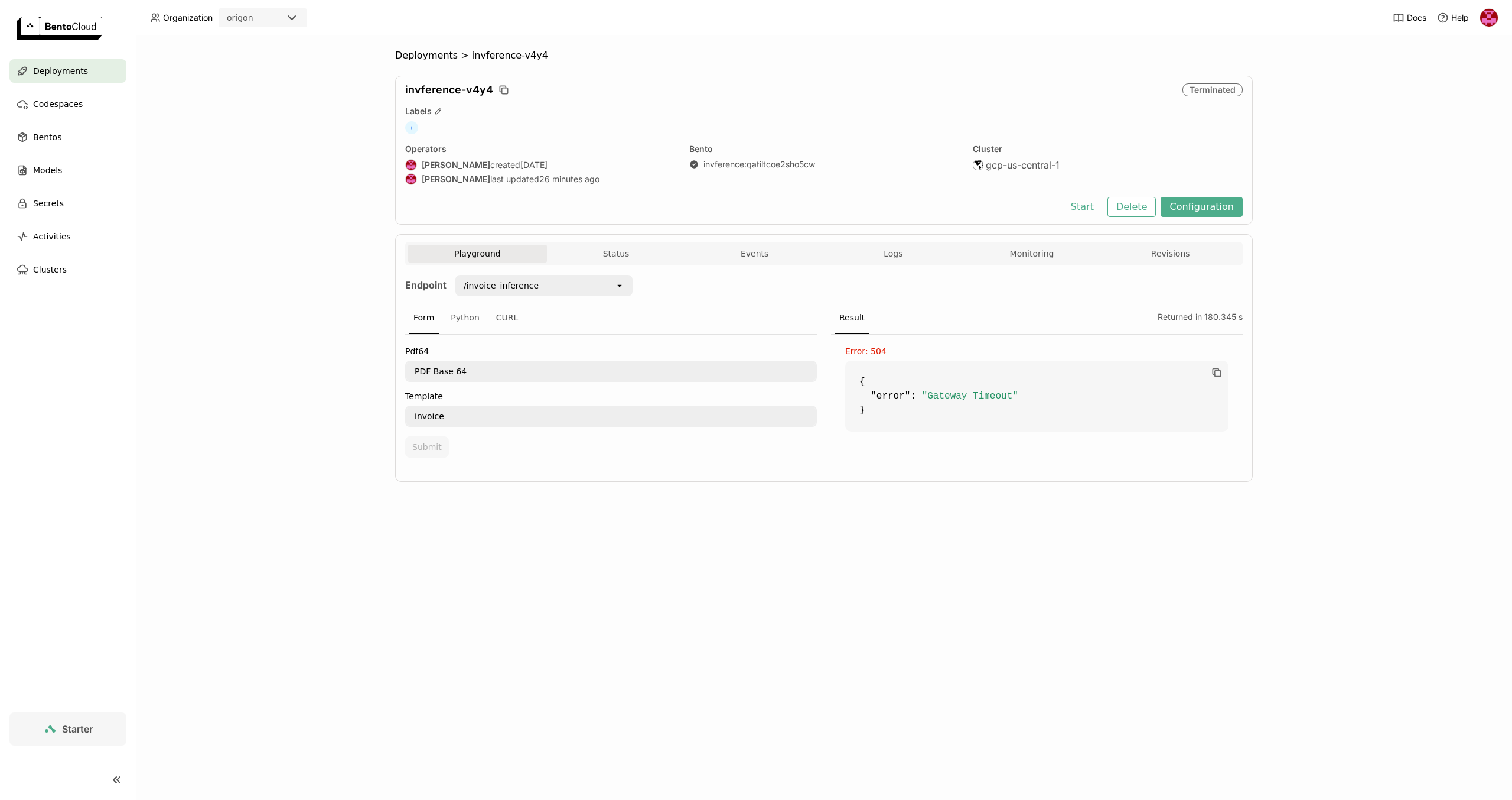
click at [1253, 457] on div "Deployments > invference-v4y4 invference-v4y4 Terminated Labels + Operators Ben…" at bounding box center [824, 417] width 1376 height 764
click at [621, 242] on div "Playground Status Events Logs Monitoring Revisions" at bounding box center [824, 254] width 837 height 23
click at [85, 111] on div "Codespaces" at bounding box center [68, 103] width 117 height 23
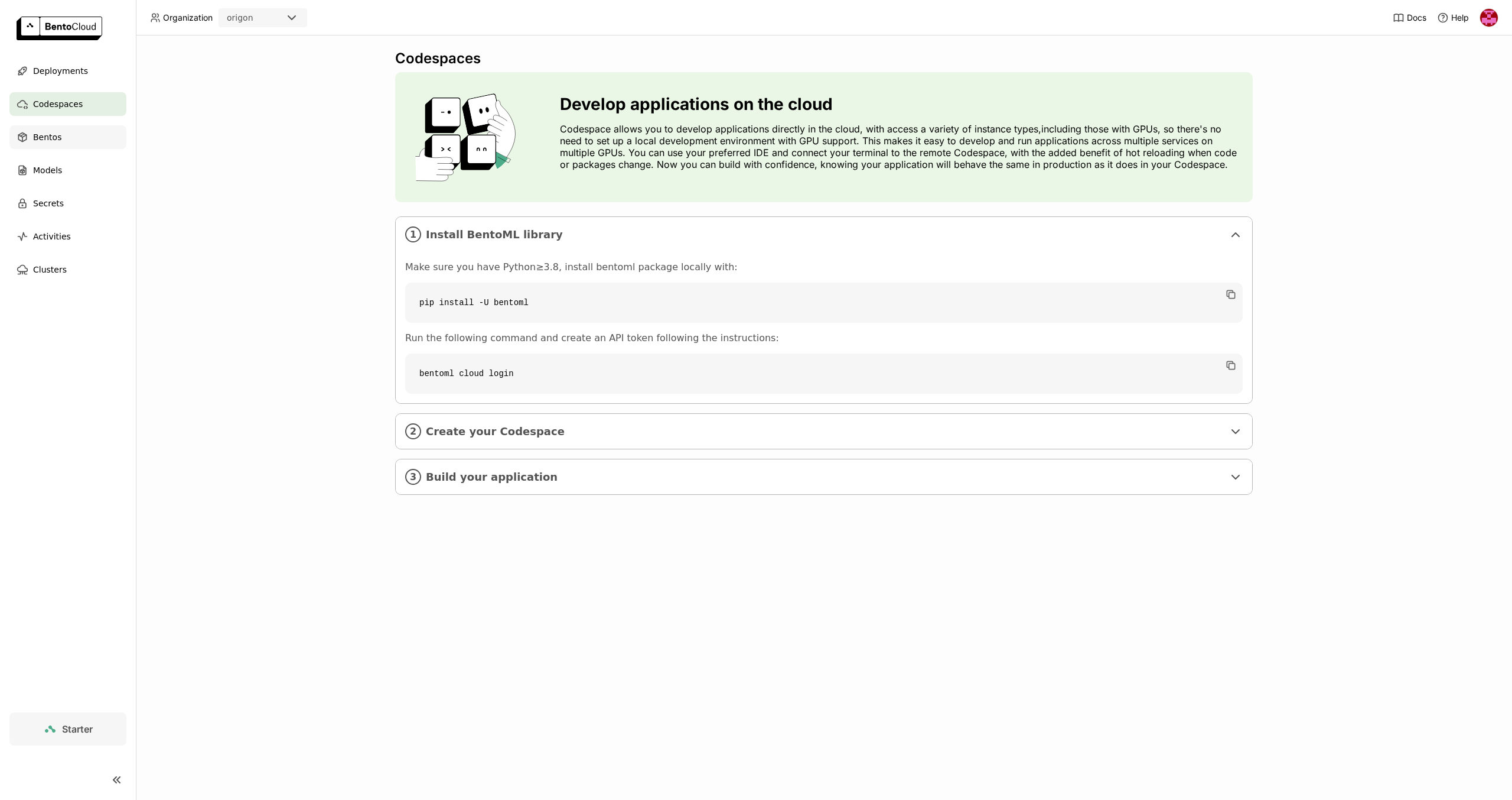
click at [56, 131] on span "Bentos" at bounding box center [48, 137] width 29 height 14
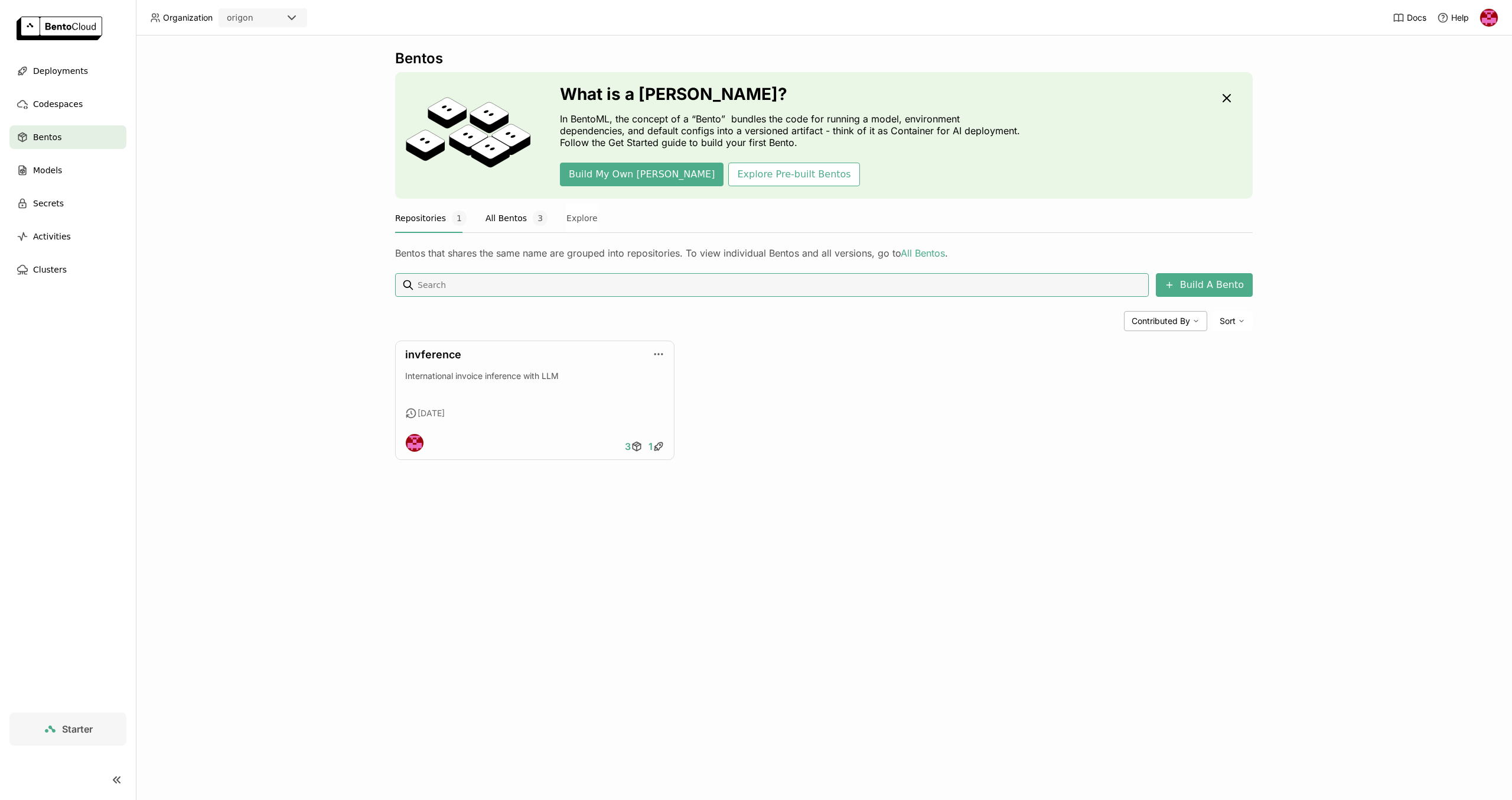
click at [510, 226] on button "All Bentos 3" at bounding box center [516, 218] width 62 height 30
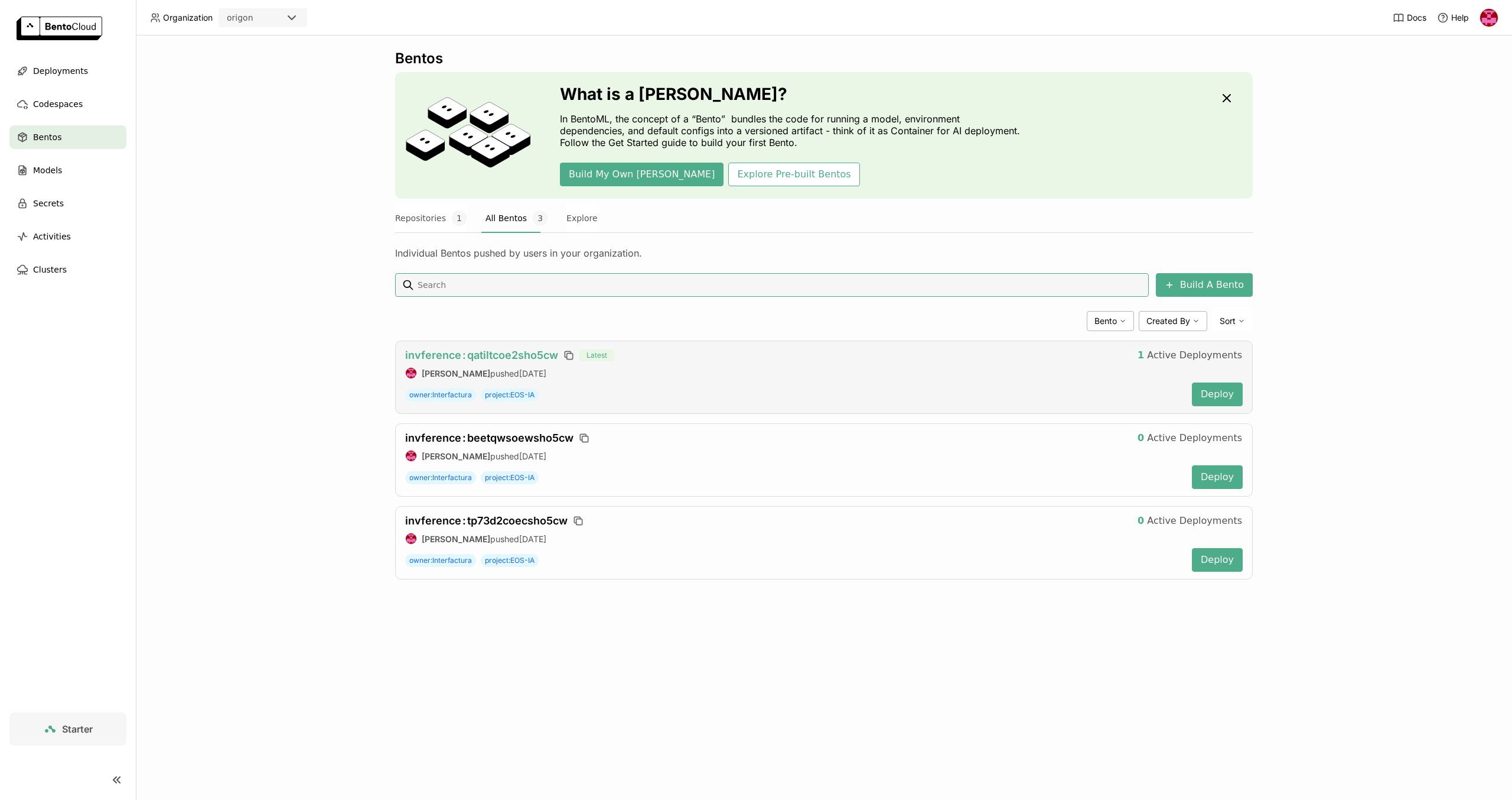
click at [532, 352] on span "invference : qatiltcoe2sho5cw" at bounding box center [482, 355] width 153 height 13
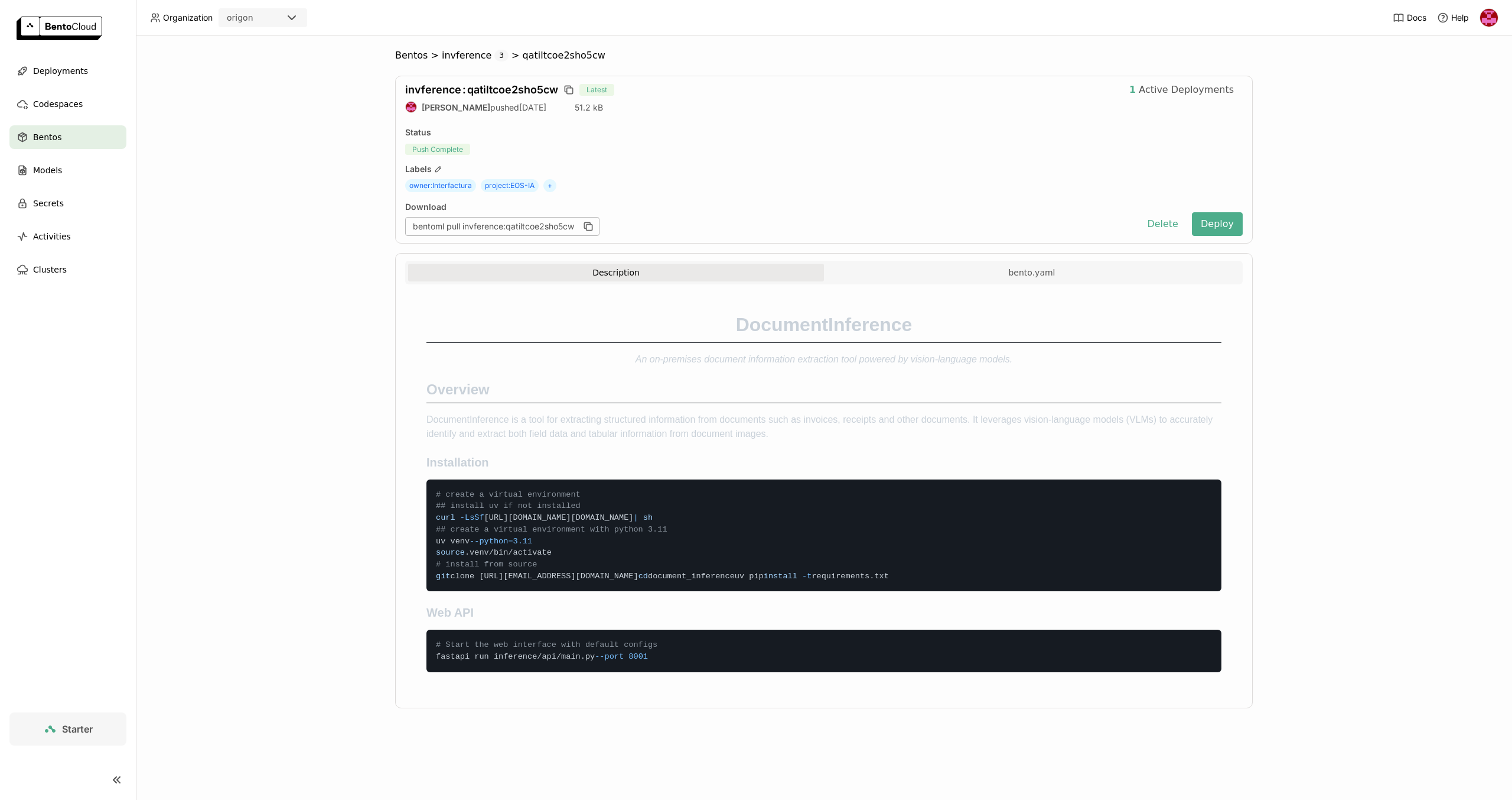
drag, startPoint x: 7, startPoint y: 97, endPoint x: 42, endPoint y: 91, distance: 35.5
click at [8, 97] on ul "Deployments Codespaces Bentos Models Secrets Activities Clusters" at bounding box center [67, 170] width 136 height 222
click at [67, 76] on span "Deployments" at bounding box center [60, 71] width 55 height 14
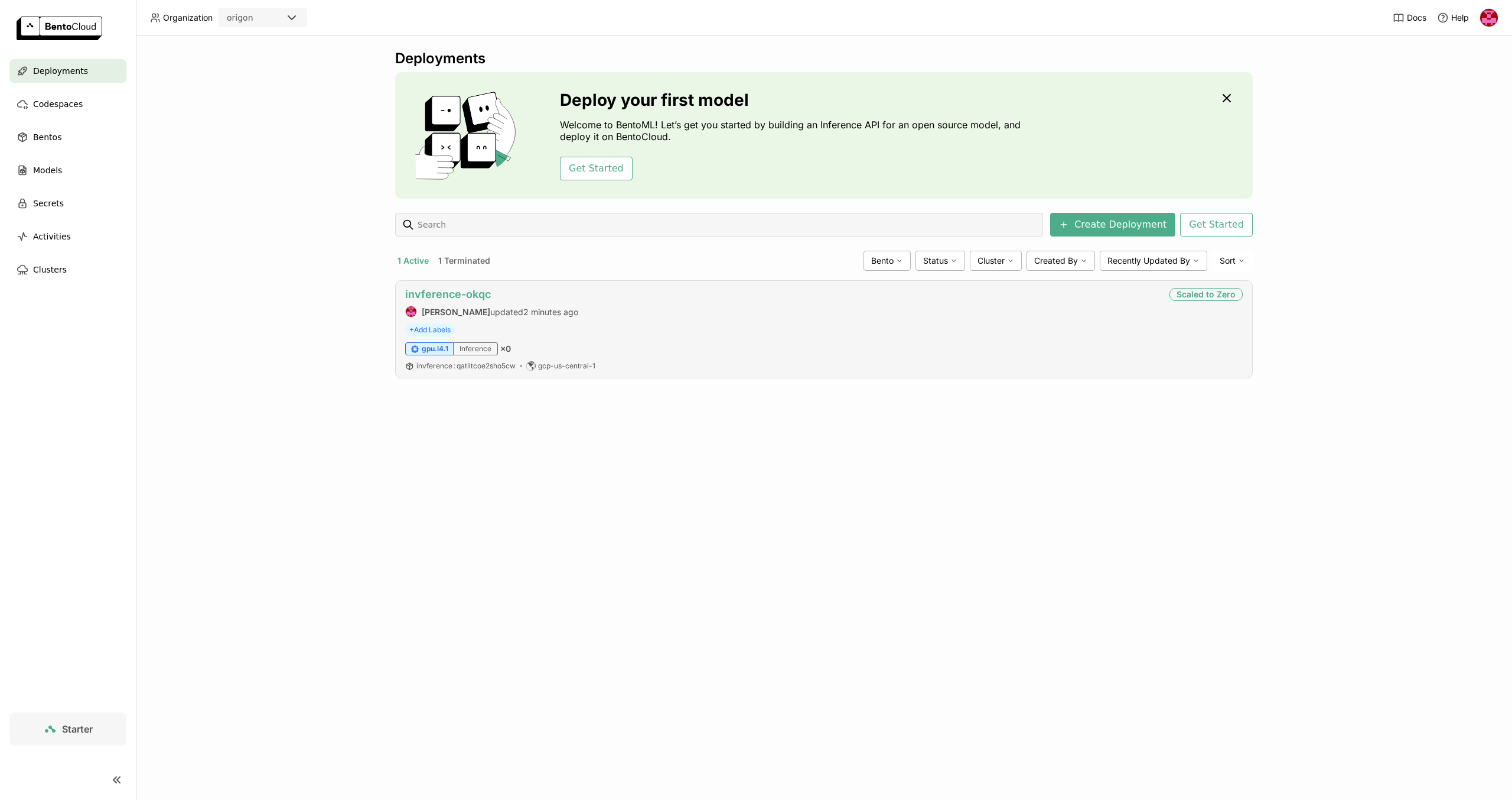
click at [463, 297] on link "invference-okqc" at bounding box center [448, 294] width 85 height 13
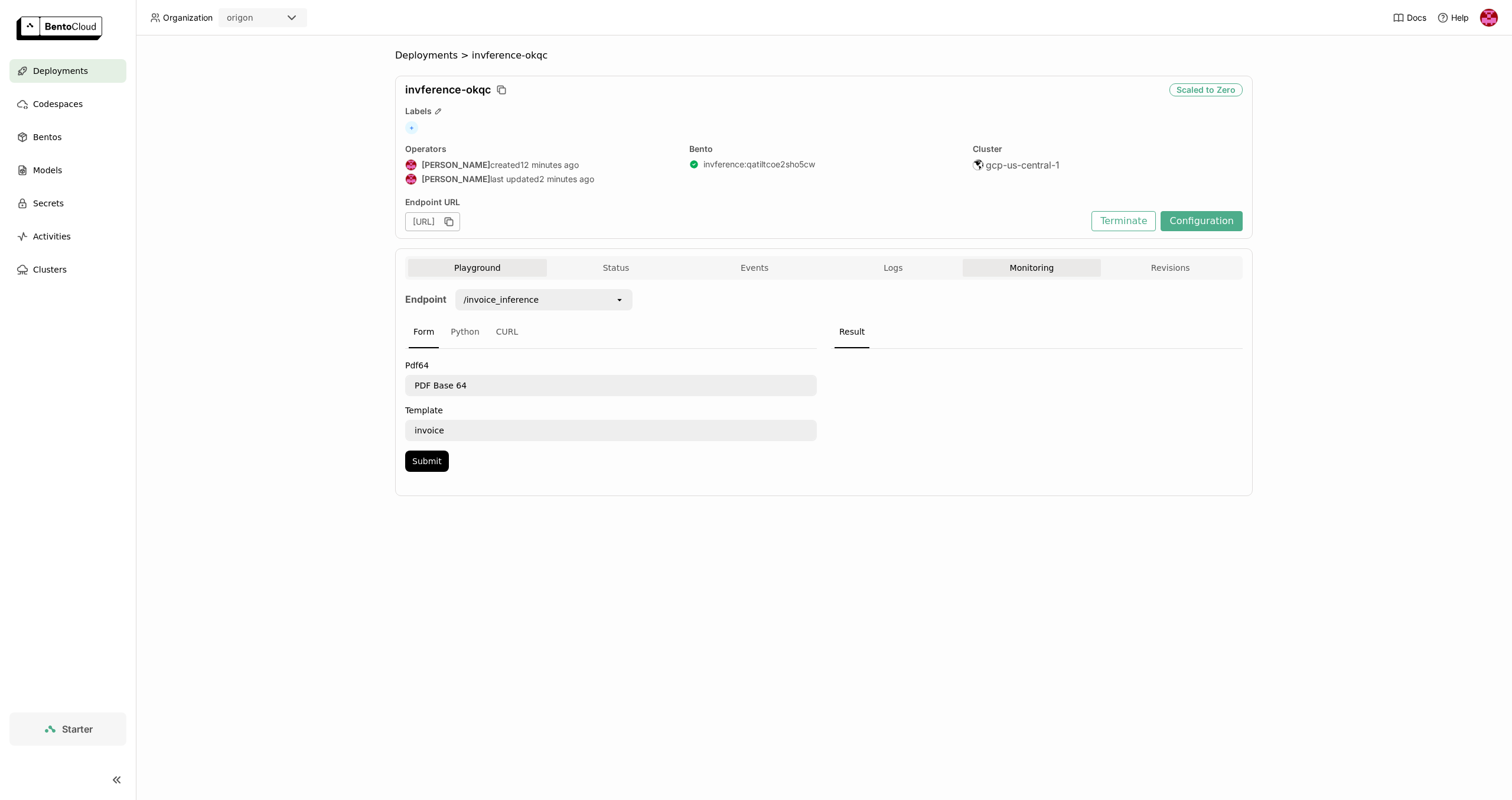
click at [1041, 268] on button "Monitoring" at bounding box center [1032, 268] width 139 height 18
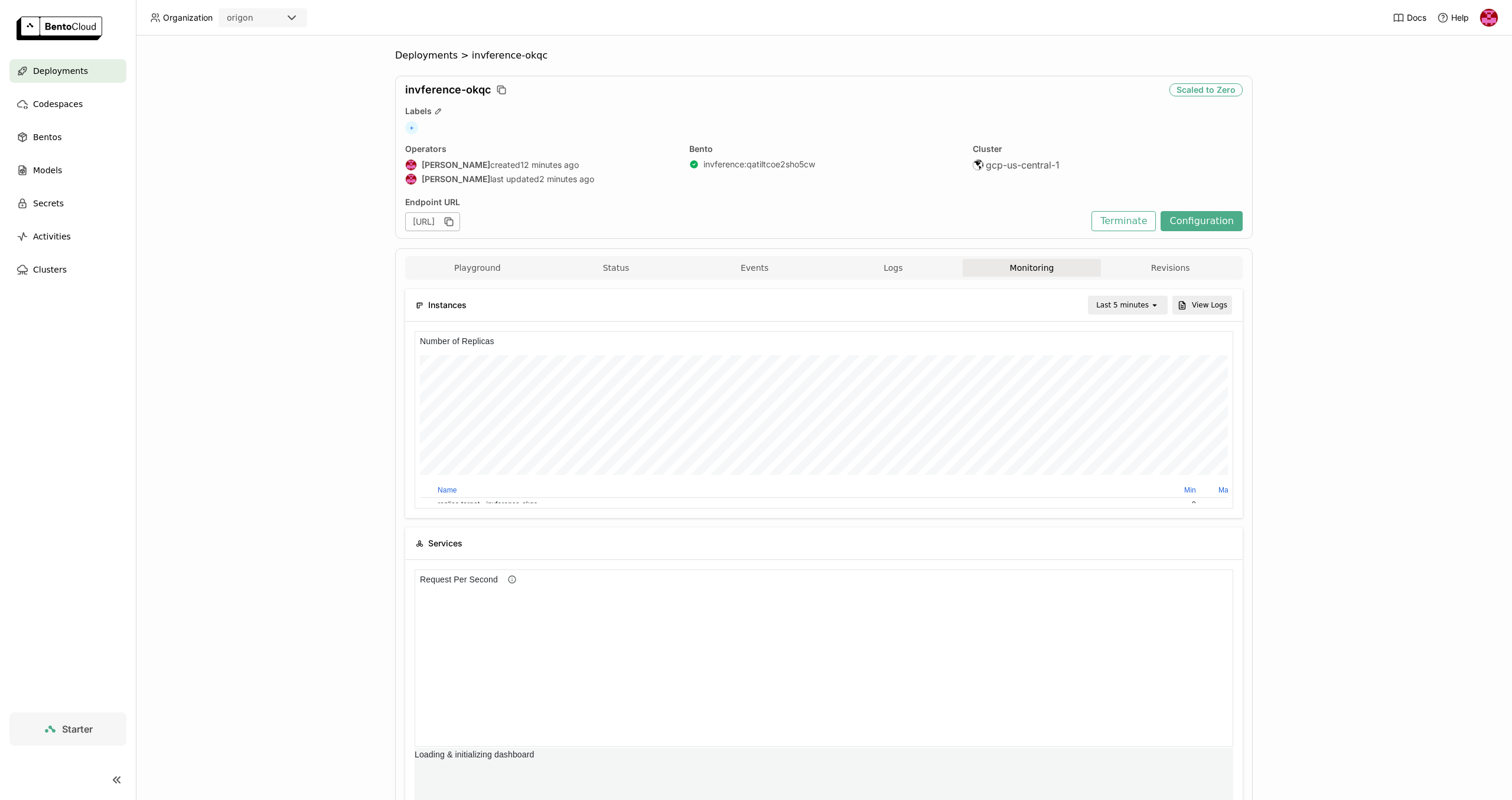
scroll to position [168, 810]
click at [895, 270] on button "Logs" at bounding box center [893, 268] width 139 height 18
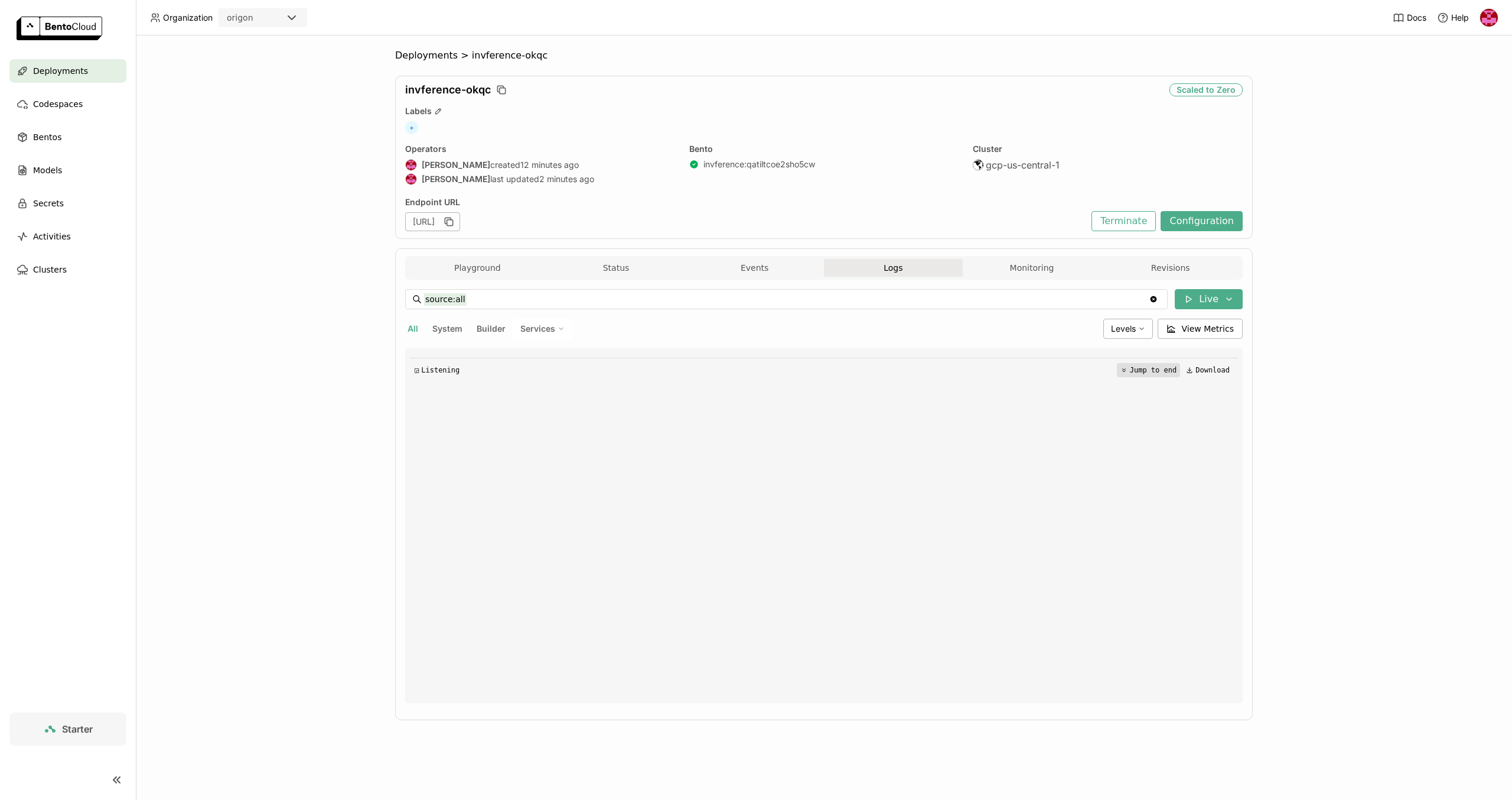
click at [1149, 367] on button "Jump to end" at bounding box center [1149, 370] width 63 height 14
click at [765, 259] on div "Playground Status Events Logs Monitoring Revisions" at bounding box center [824, 267] width 837 height 23
click at [772, 271] on button "Events" at bounding box center [755, 268] width 139 height 18
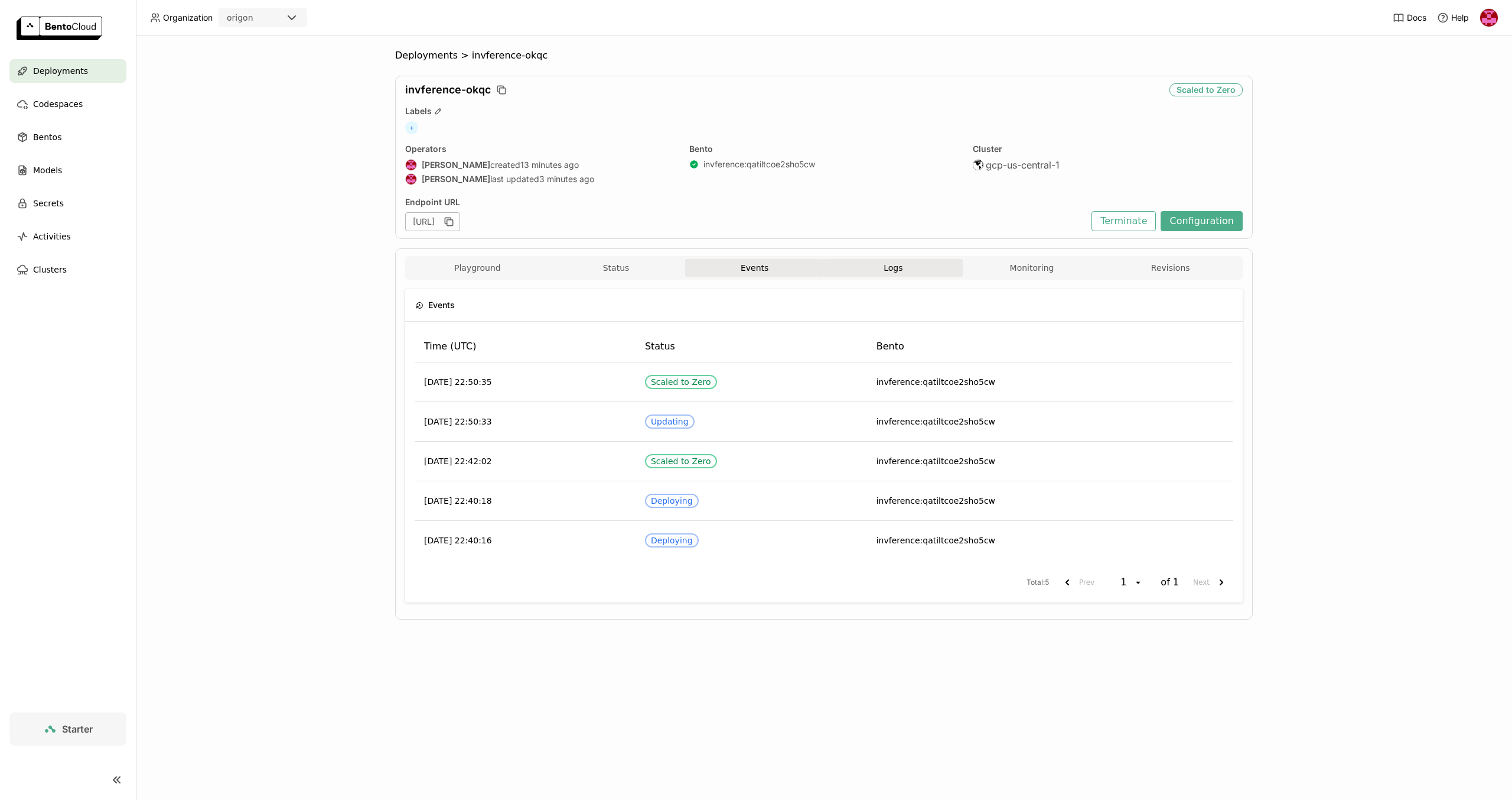
click at [870, 260] on button "Logs" at bounding box center [893, 268] width 139 height 18
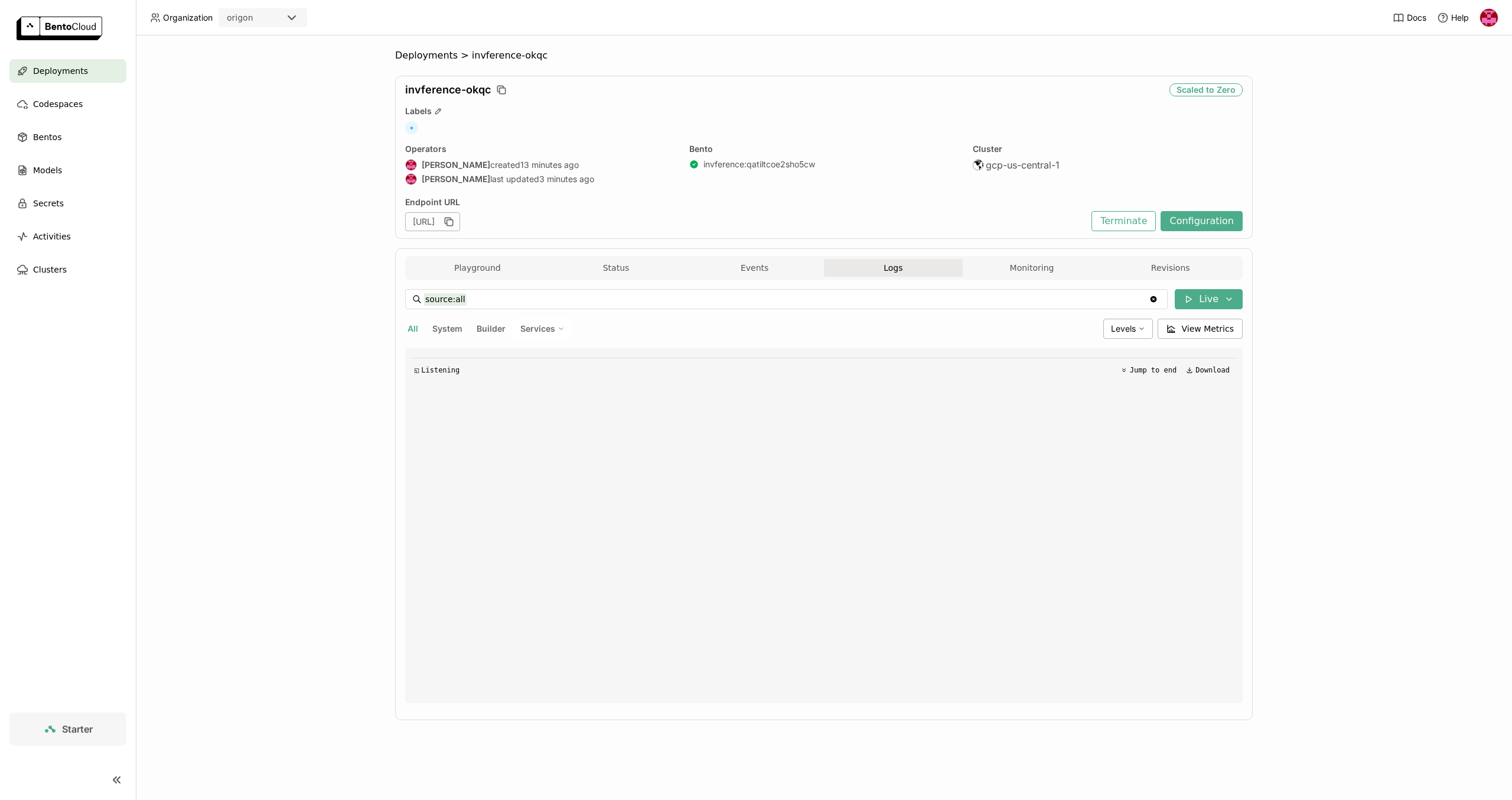
click at [891, 261] on button "Logs" at bounding box center [893, 268] width 139 height 18
click at [475, 260] on button "Playground" at bounding box center [478, 268] width 139 height 18
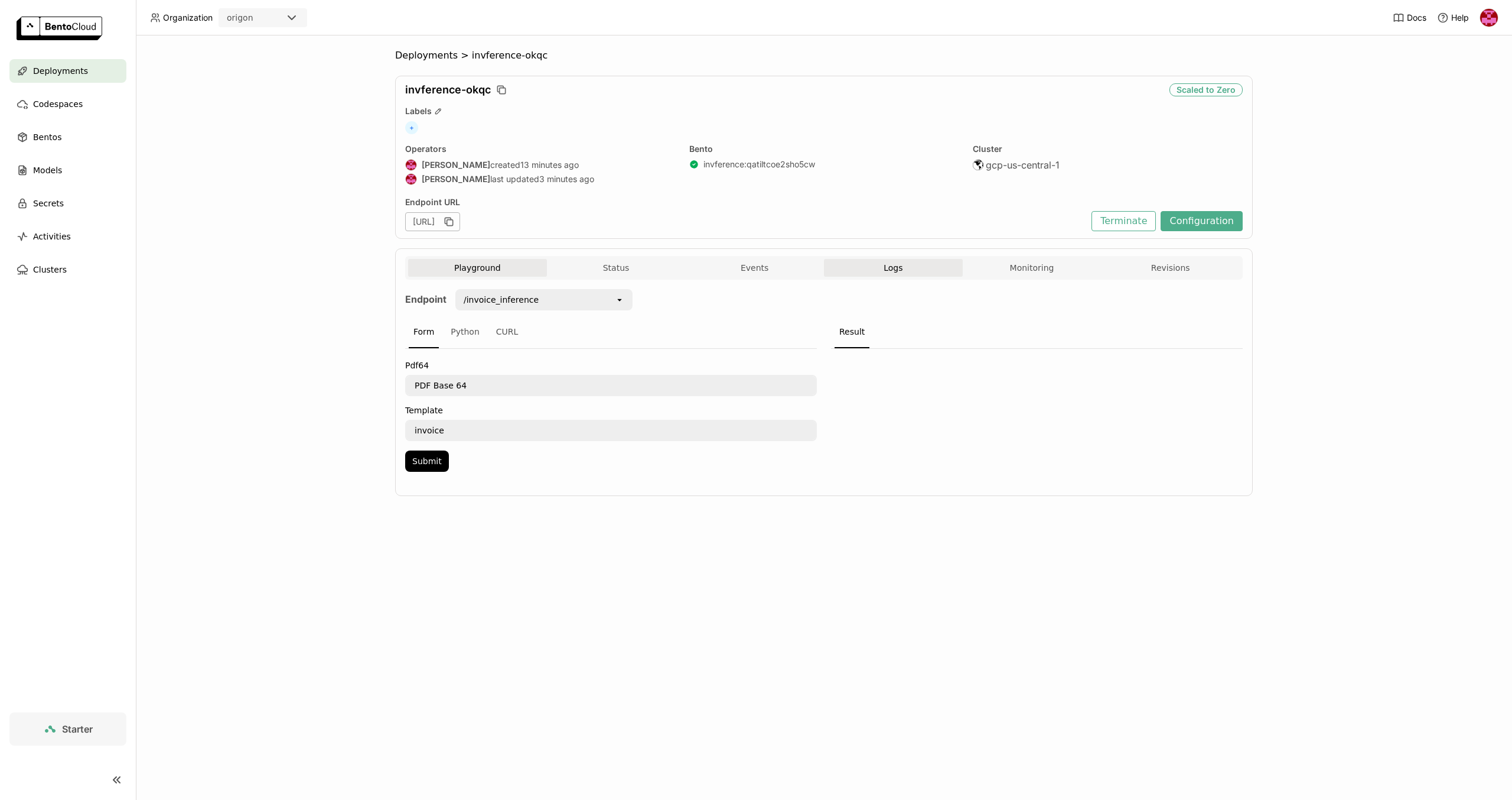
click at [877, 272] on button "Logs" at bounding box center [893, 268] width 139 height 18
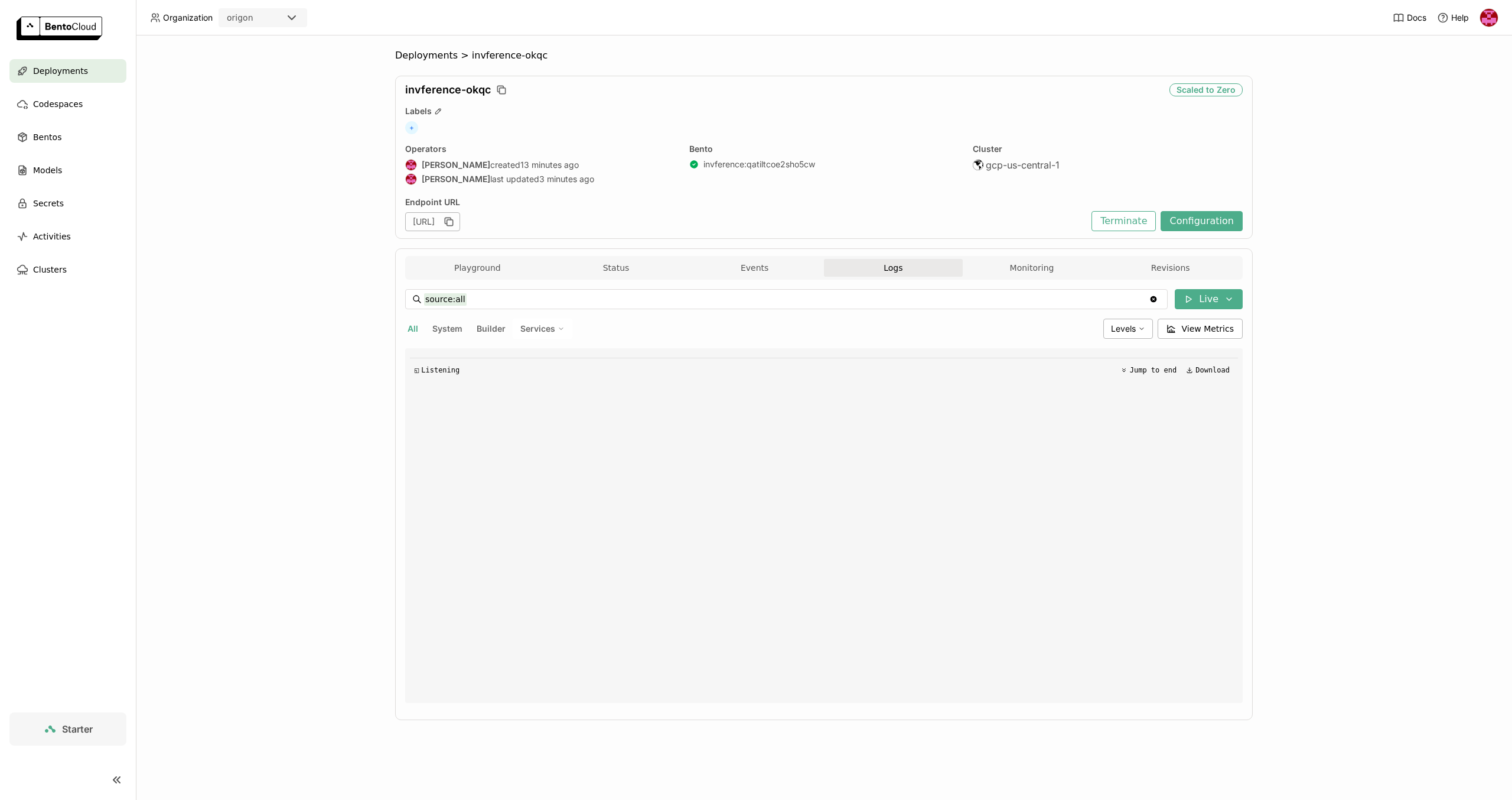
click at [887, 271] on button "Logs" at bounding box center [893, 268] width 139 height 18
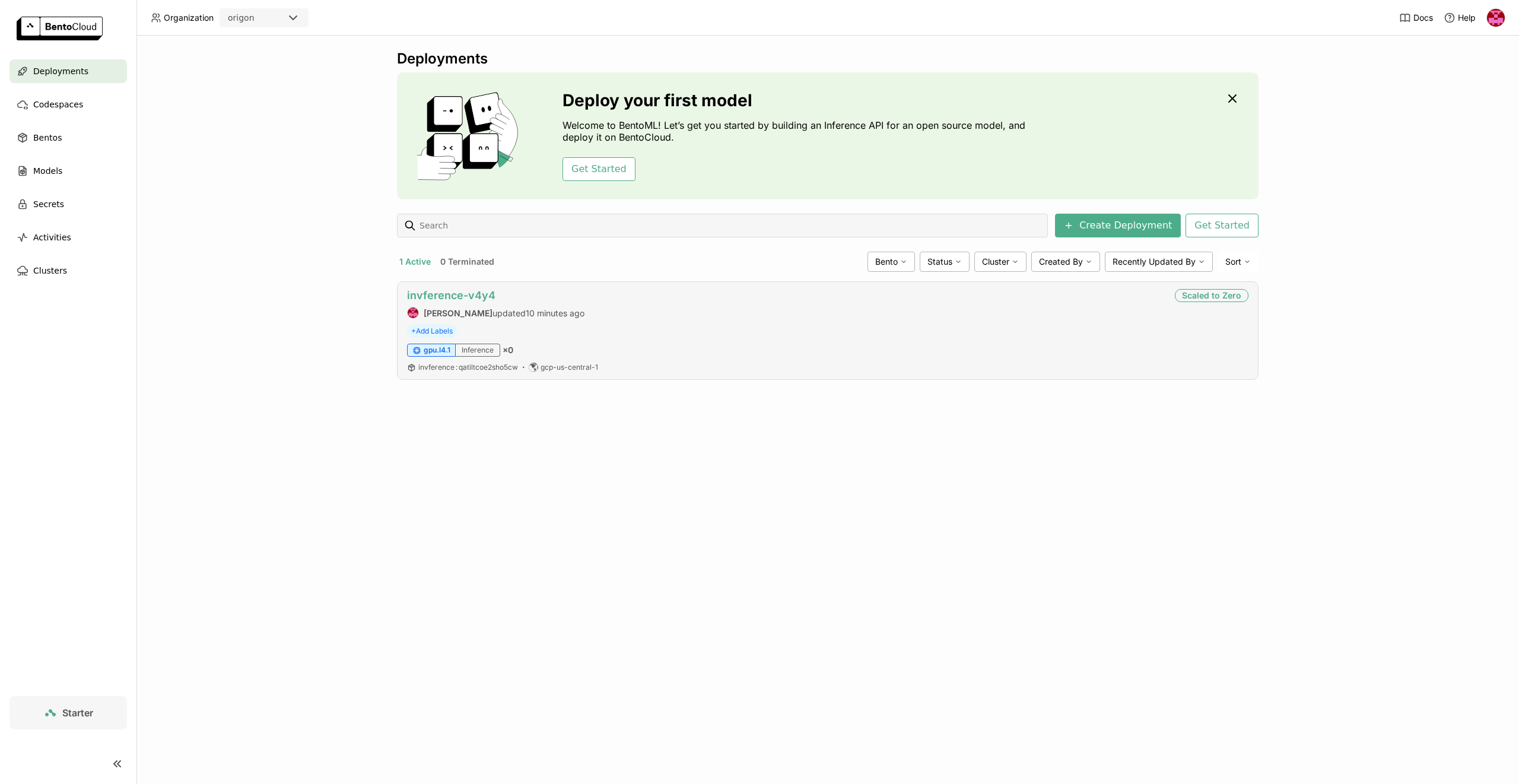
click at [464, 291] on link "invference-v4y4" at bounding box center [452, 295] width 89 height 13
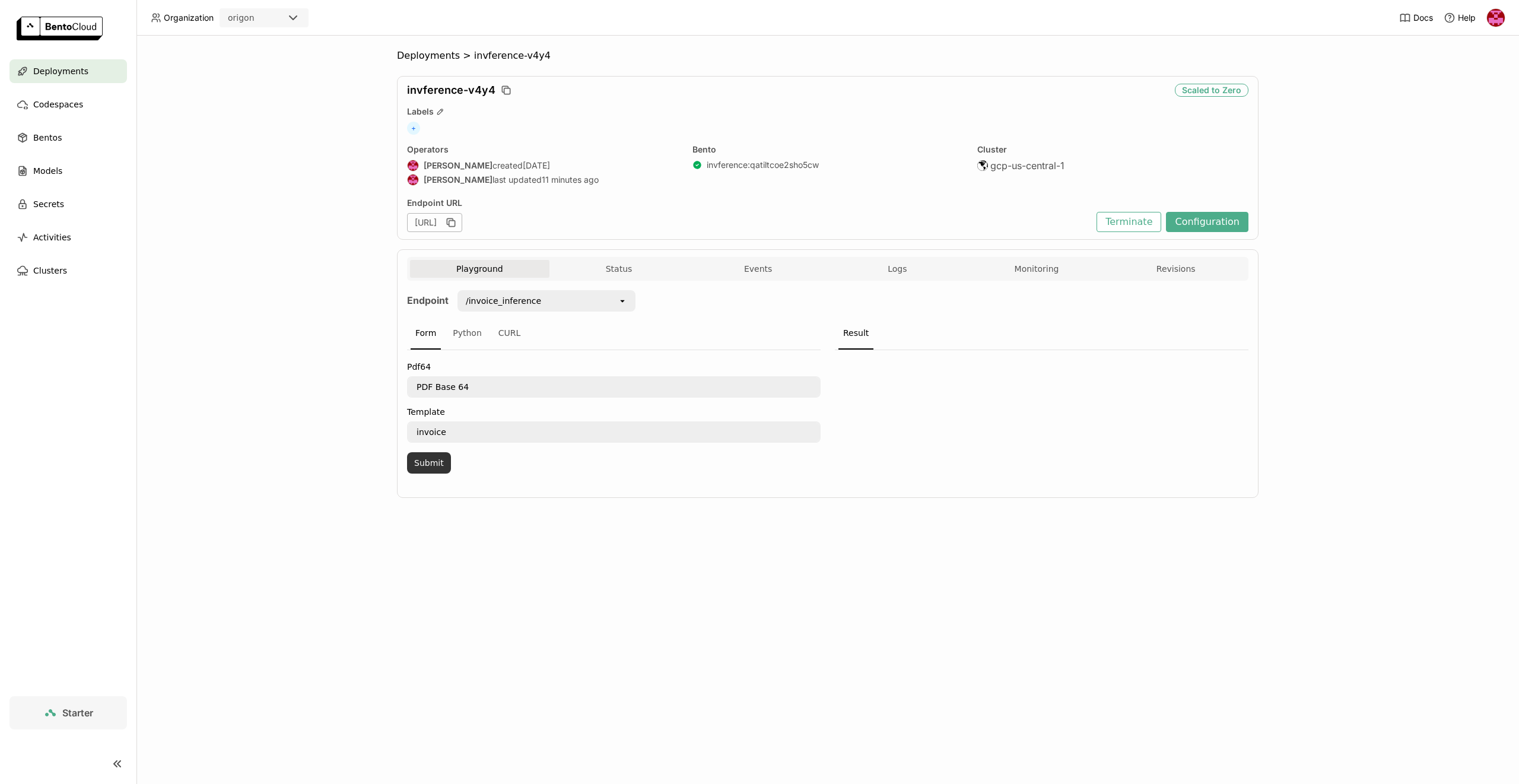
click at [434, 458] on button "Submit" at bounding box center [429, 462] width 44 height 22
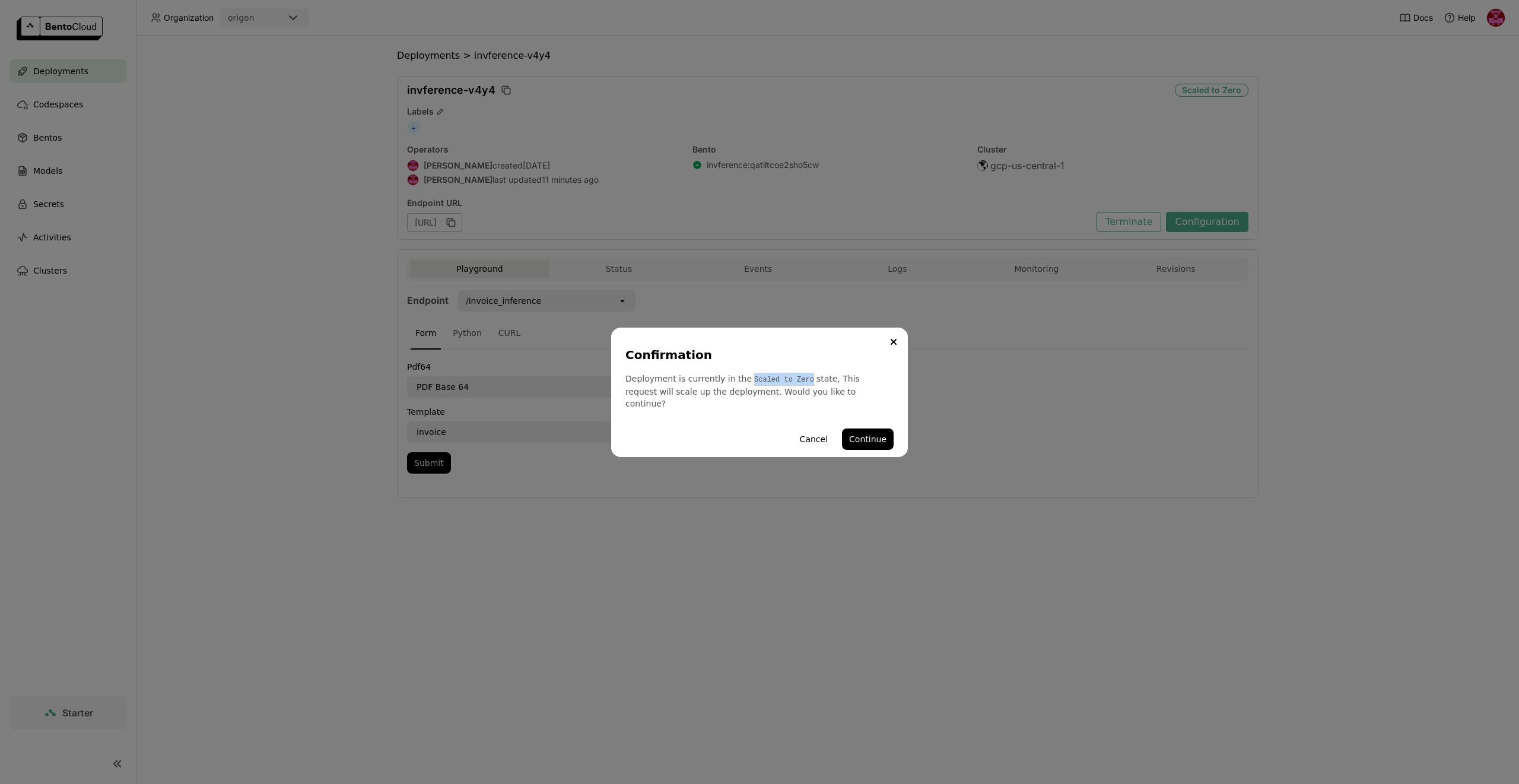
drag, startPoint x: 803, startPoint y: 385, endPoint x: 739, endPoint y: 383, distance: 64.0
click at [739, 383] on div "Deployment is currently in the Scaled to Zero state, This request will scale up…" at bounding box center [759, 390] width 268 height 37
copy code "Scaled to Zero"
click at [875, 432] on button "Continue" at bounding box center [867, 439] width 52 height 22
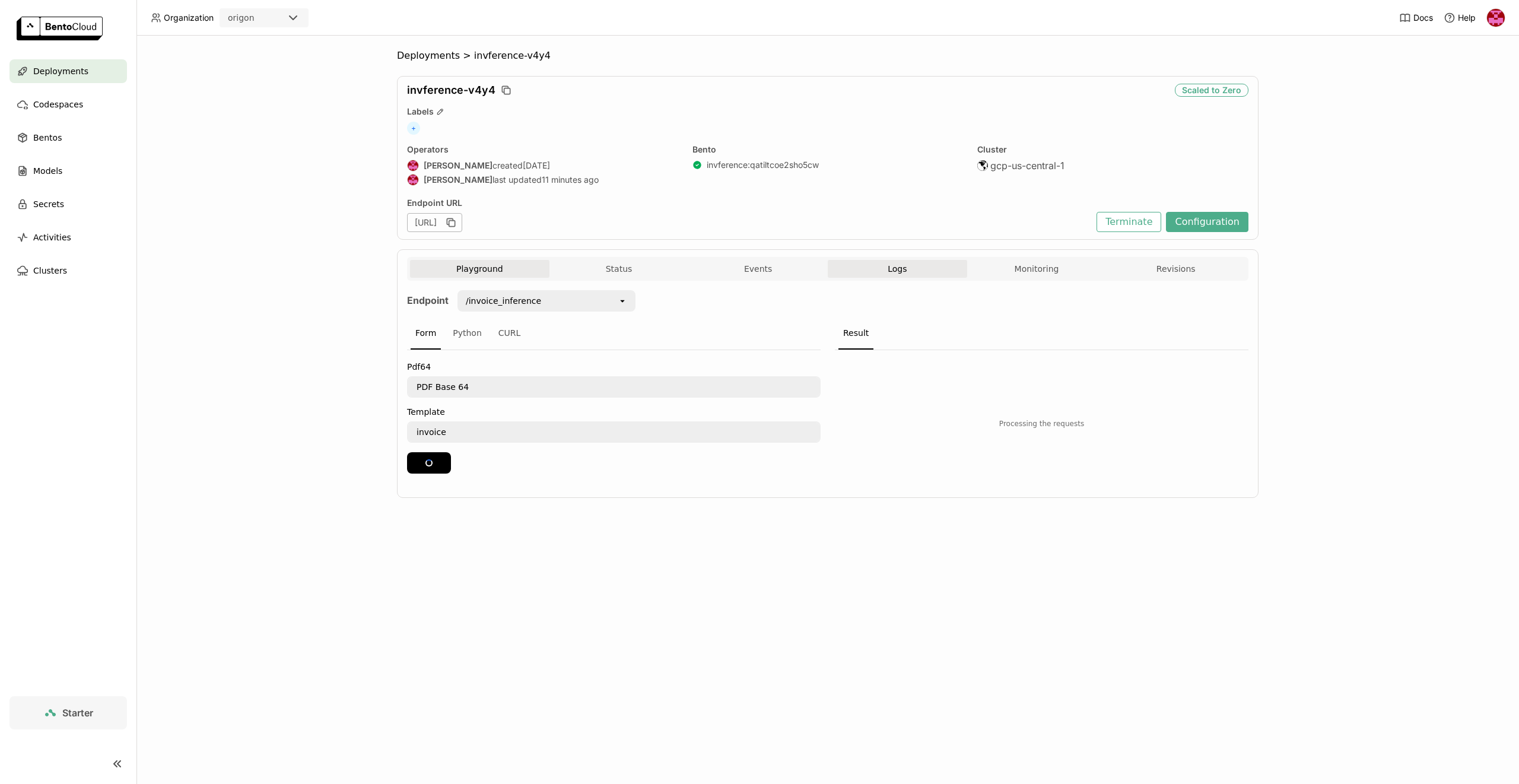
click at [904, 270] on button "Logs" at bounding box center [897, 269] width 139 height 18
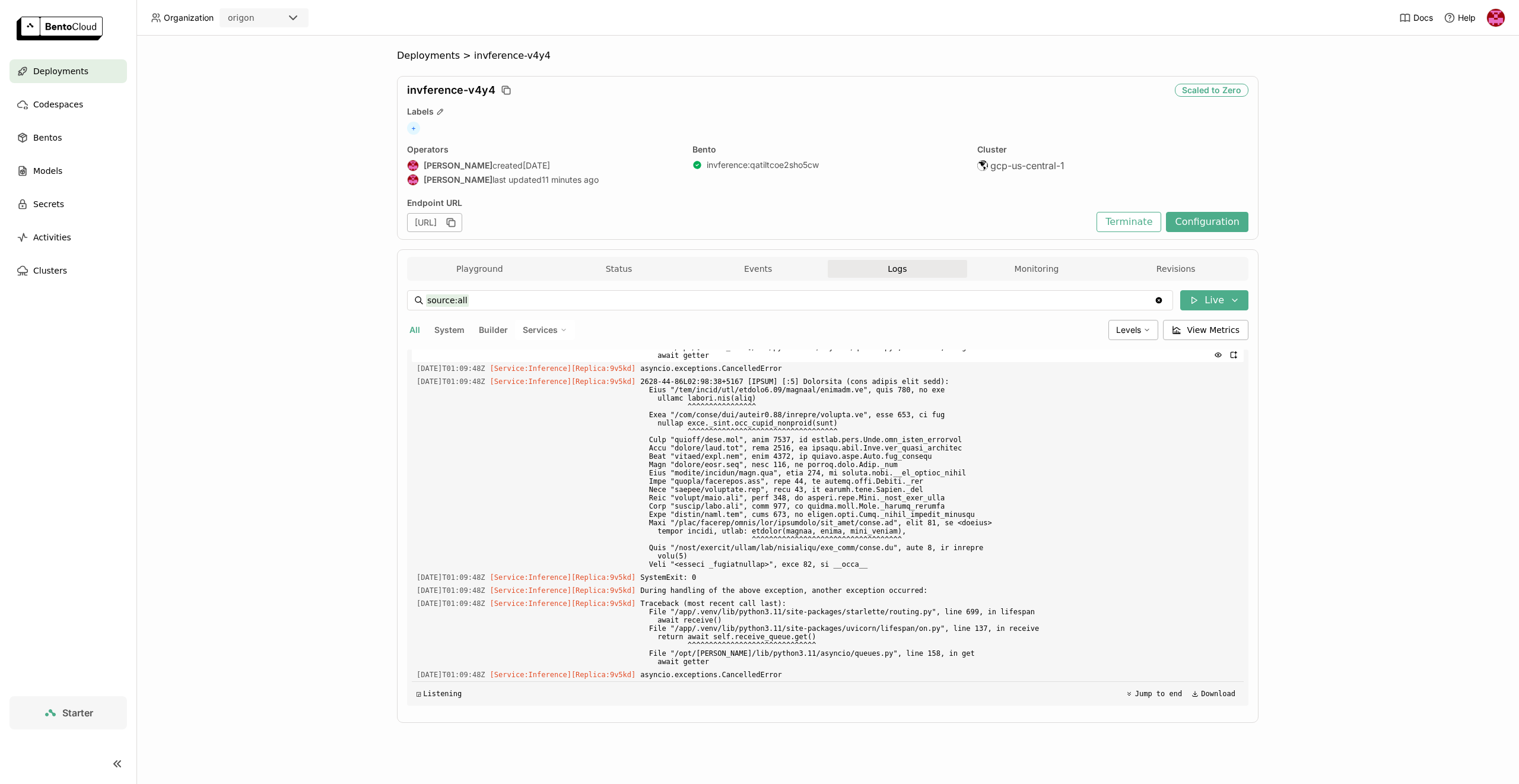
scroll to position [3131, 0]
click at [593, 263] on button "Status" at bounding box center [619, 269] width 139 height 18
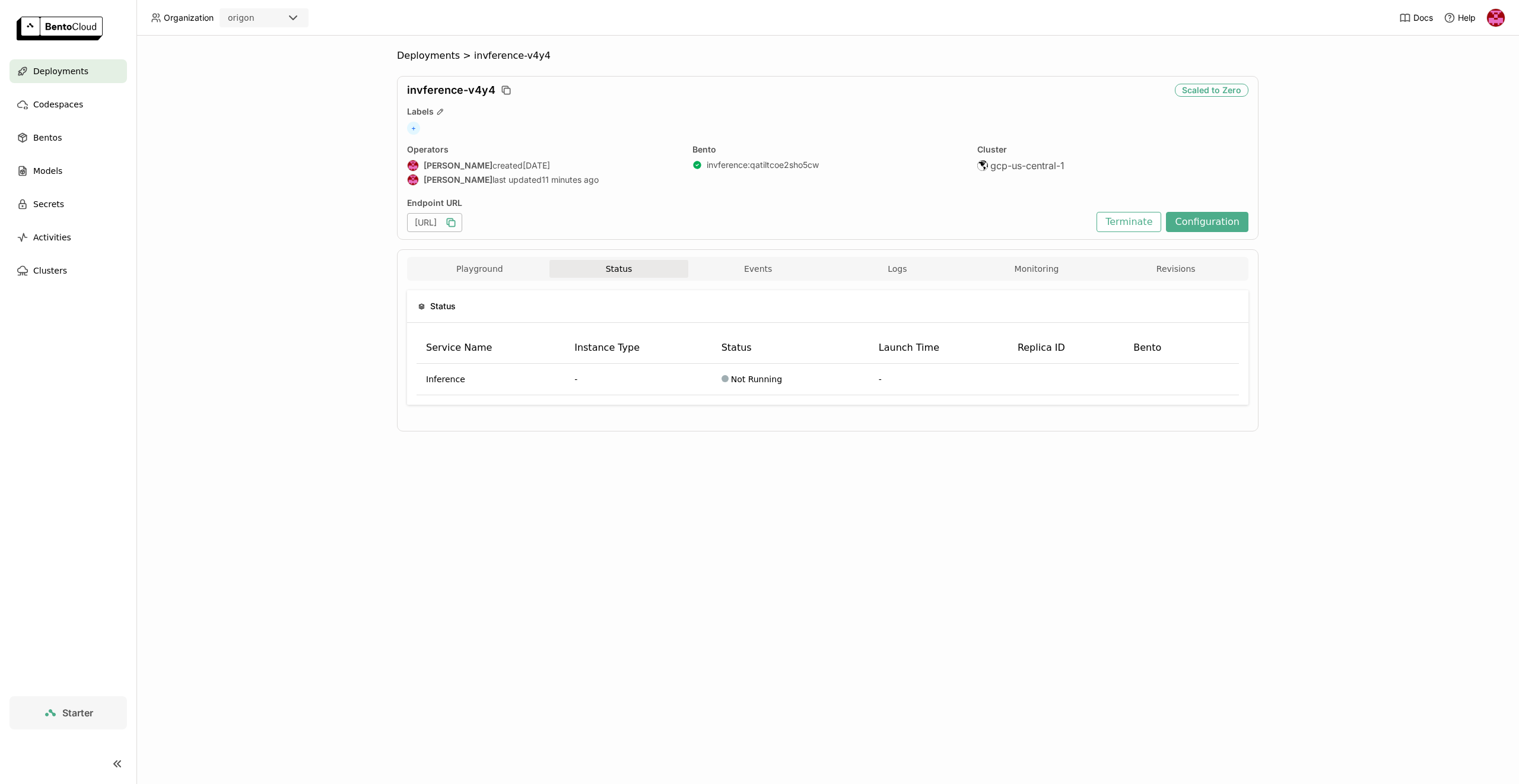
click at [457, 224] on icon "button" at bounding box center [451, 222] width 12 height 12
click at [457, 227] on icon "button" at bounding box center [451, 222] width 12 height 12
drag, startPoint x: 641, startPoint y: 227, endPoint x: 616, endPoint y: 247, distance: 32.0
click at [463, 229] on div "[URL]" at bounding box center [435, 222] width 55 height 19
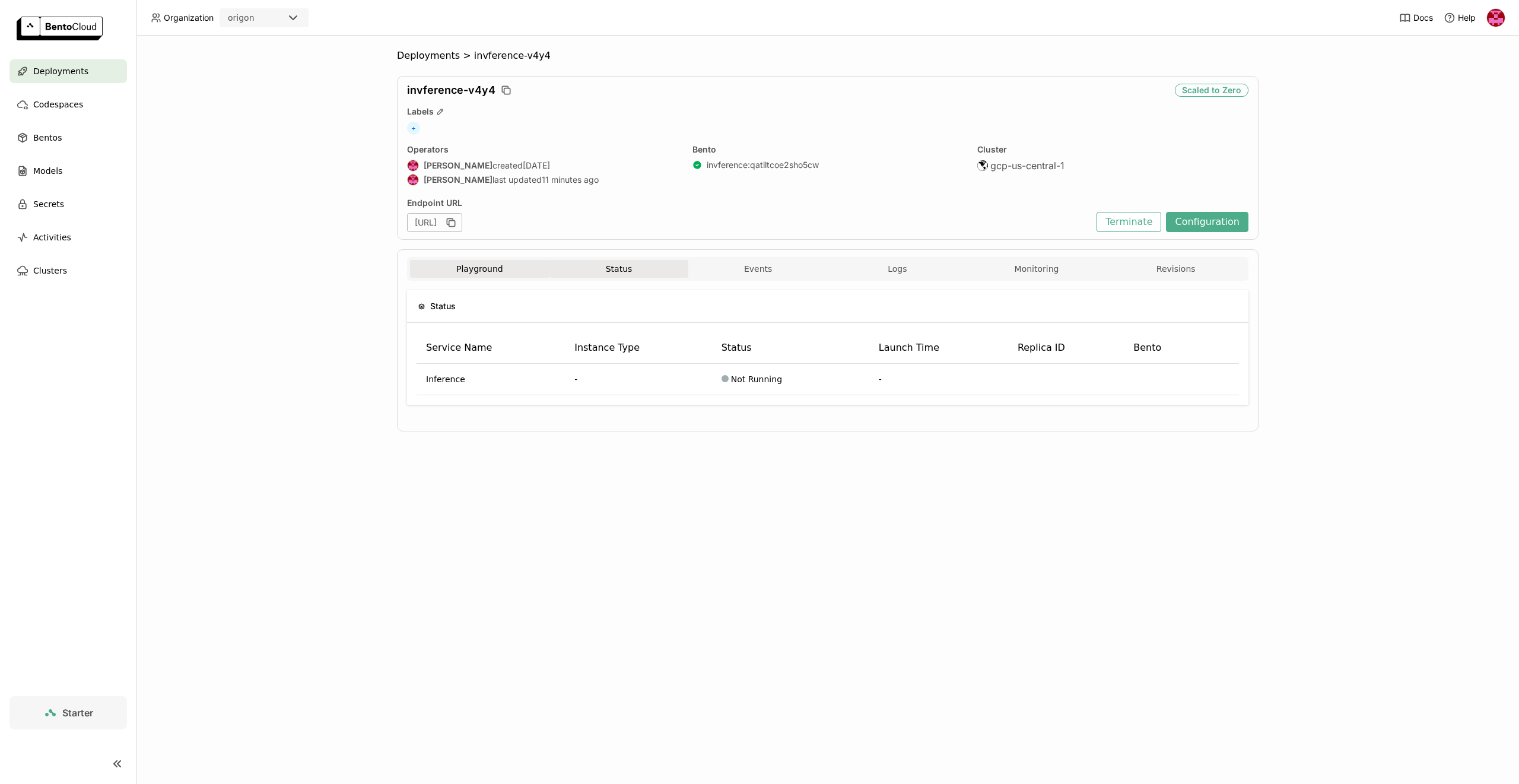
click at [503, 264] on button "Playground" at bounding box center [480, 269] width 139 height 18
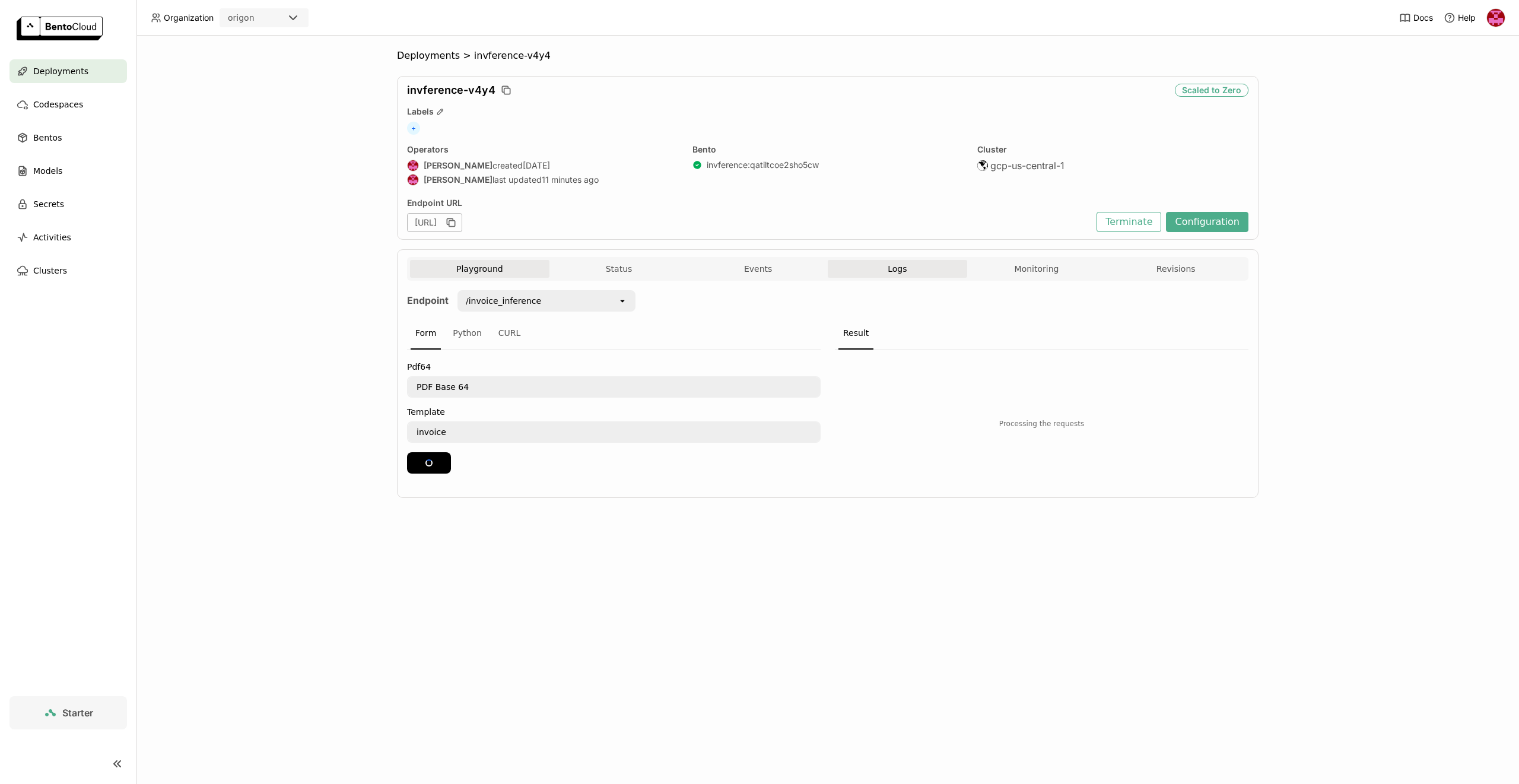
click at [896, 272] on button "Logs" at bounding box center [897, 269] width 139 height 18
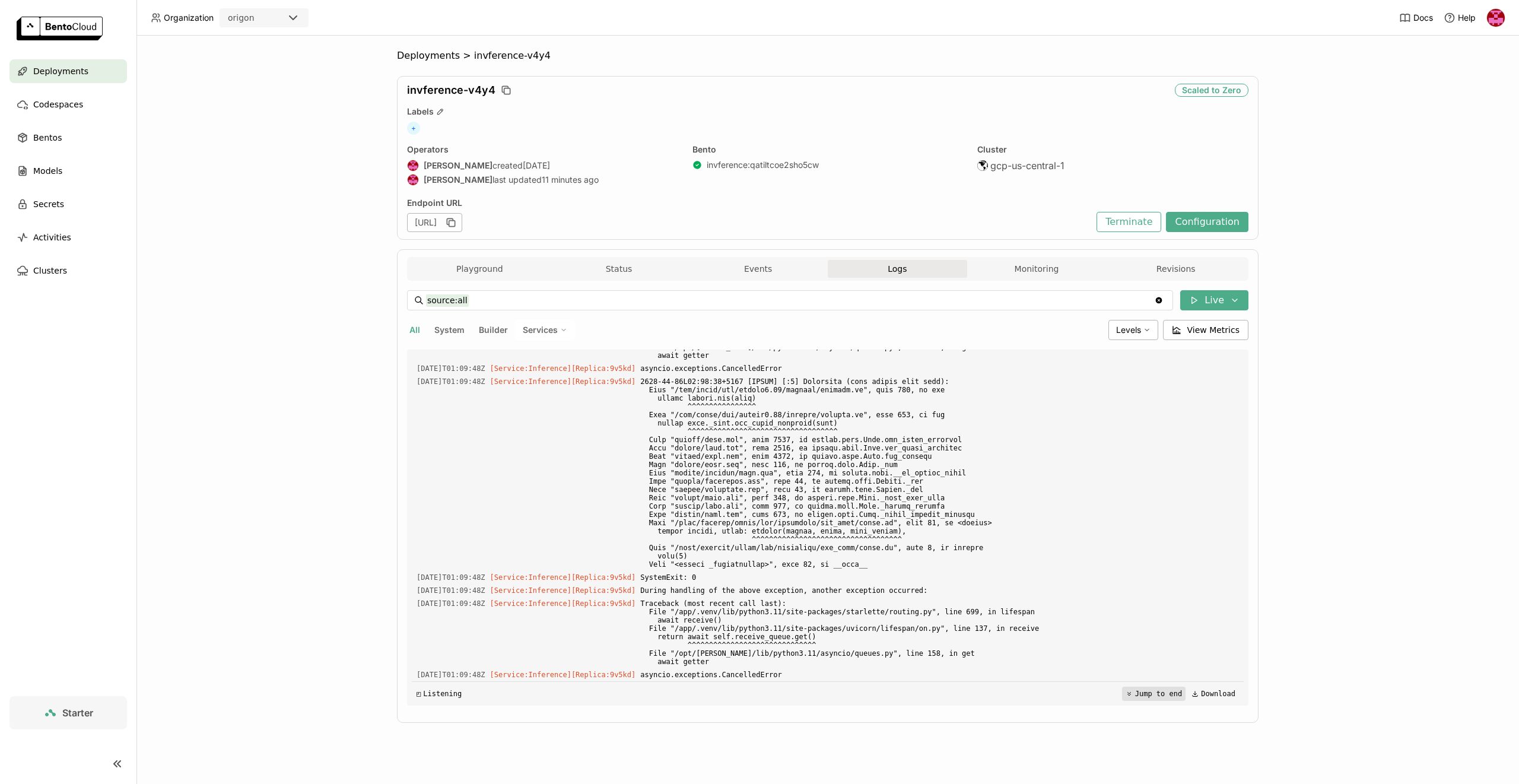
click at [1140, 694] on button "Jump to end" at bounding box center [1154, 694] width 63 height 14
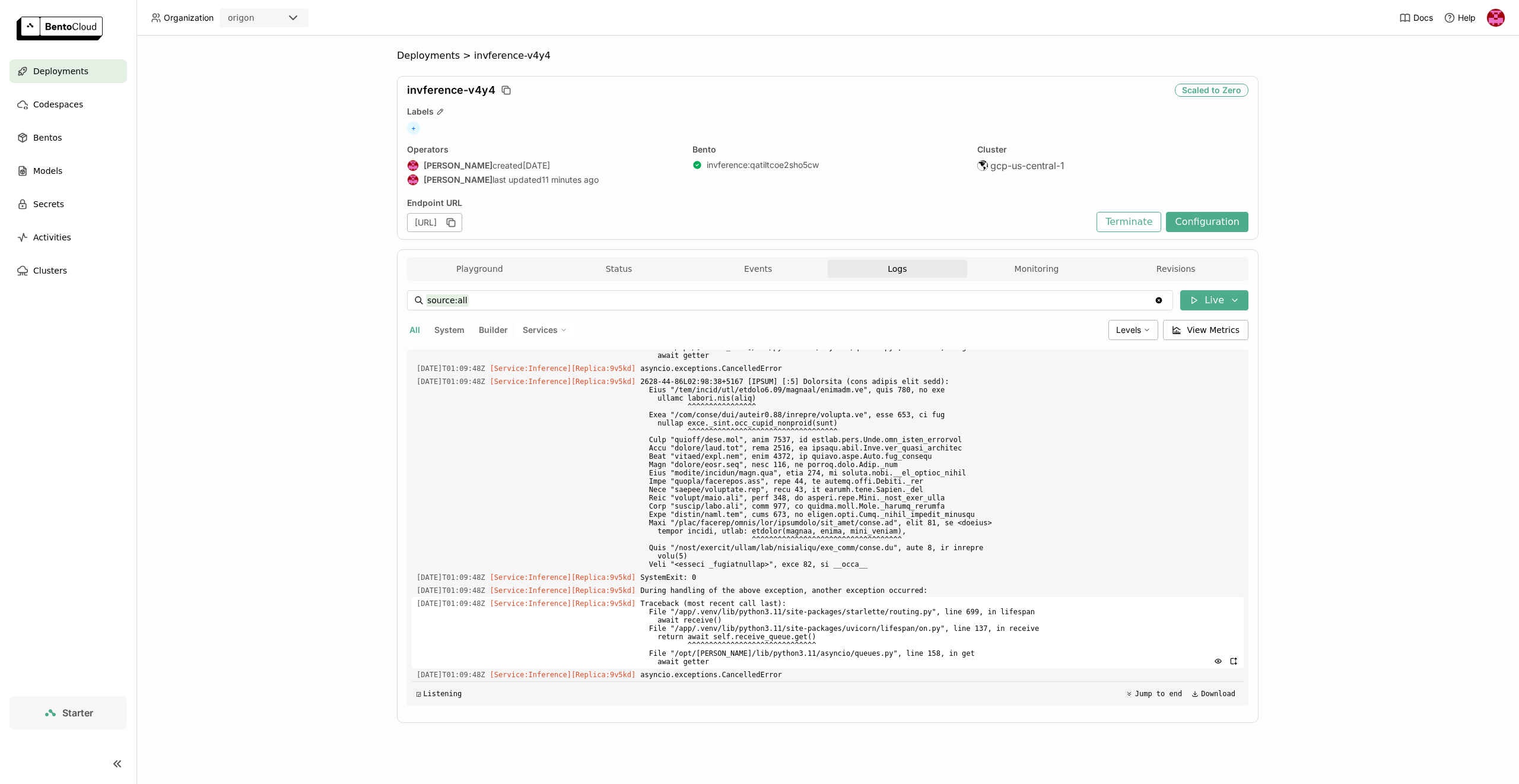
click at [815, 665] on span "Traceback (most recent call last): File "/app/.venv/lib/python3.11/site-package…" at bounding box center [940, 632] width 599 height 71
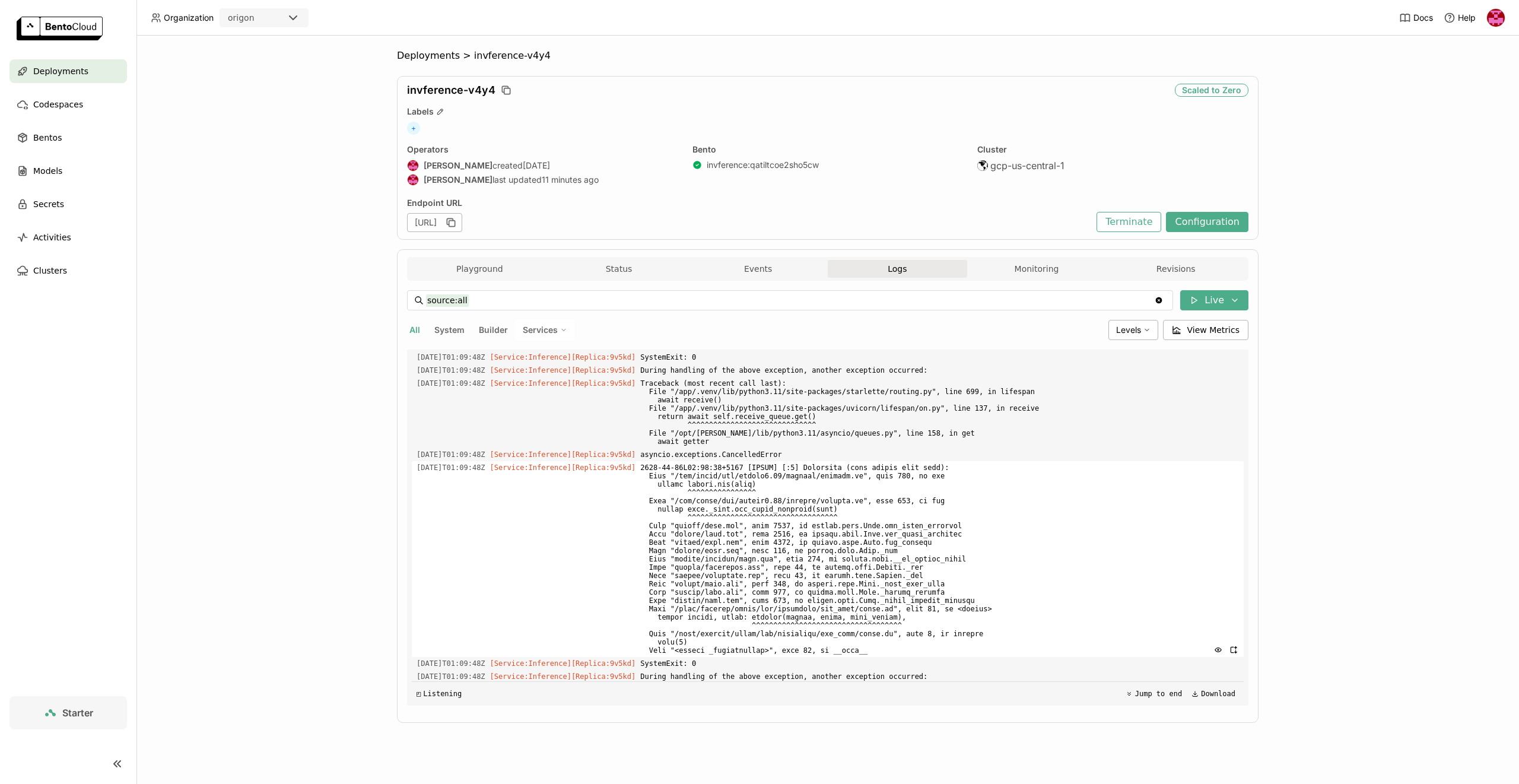
scroll to position [3131, 0]
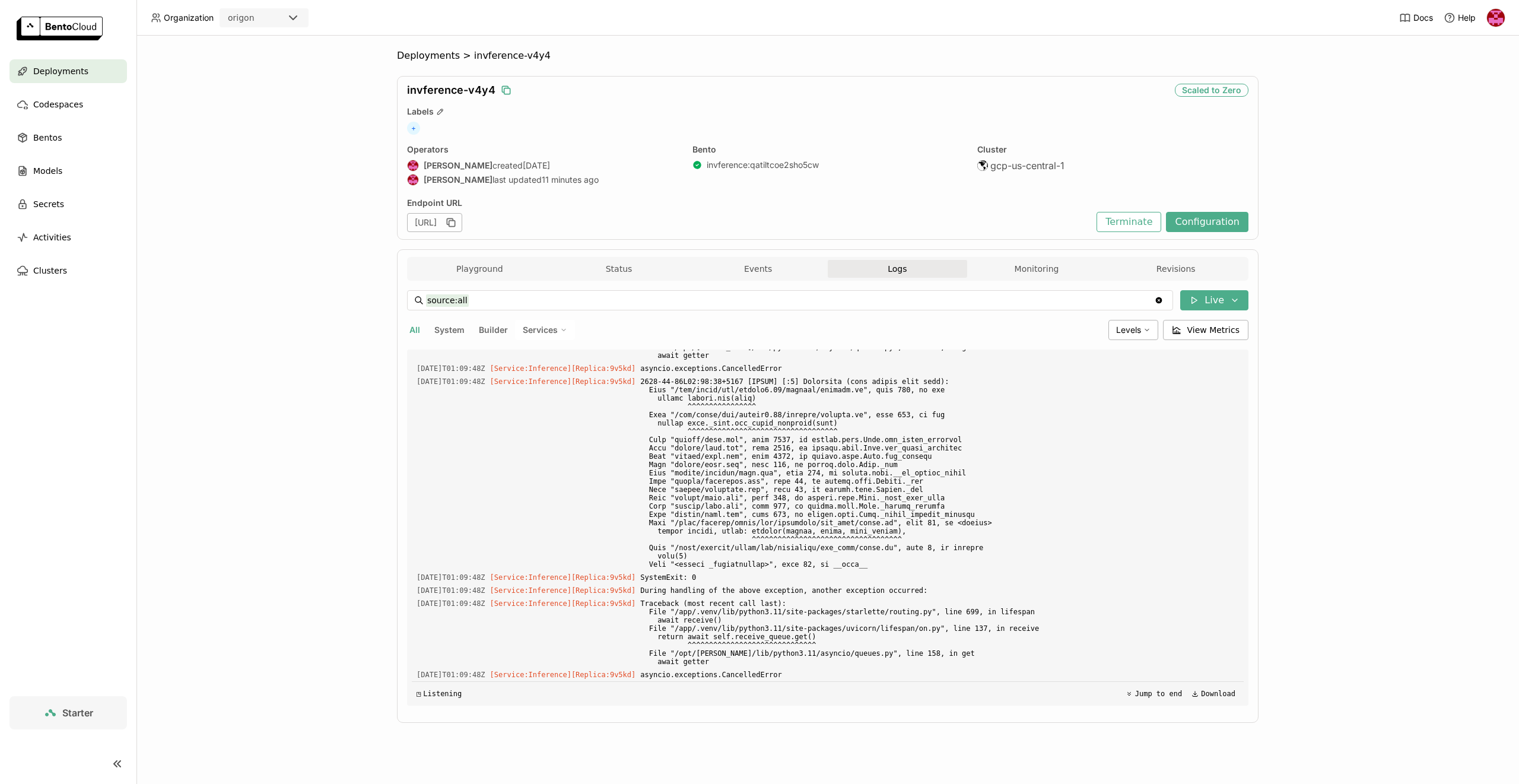
click at [502, 88] on icon "button" at bounding box center [505, 89] width 6 height 6
click at [501, 88] on icon "button" at bounding box center [506, 89] width 12 height 12
click at [782, 264] on button "Events" at bounding box center [758, 269] width 139 height 18
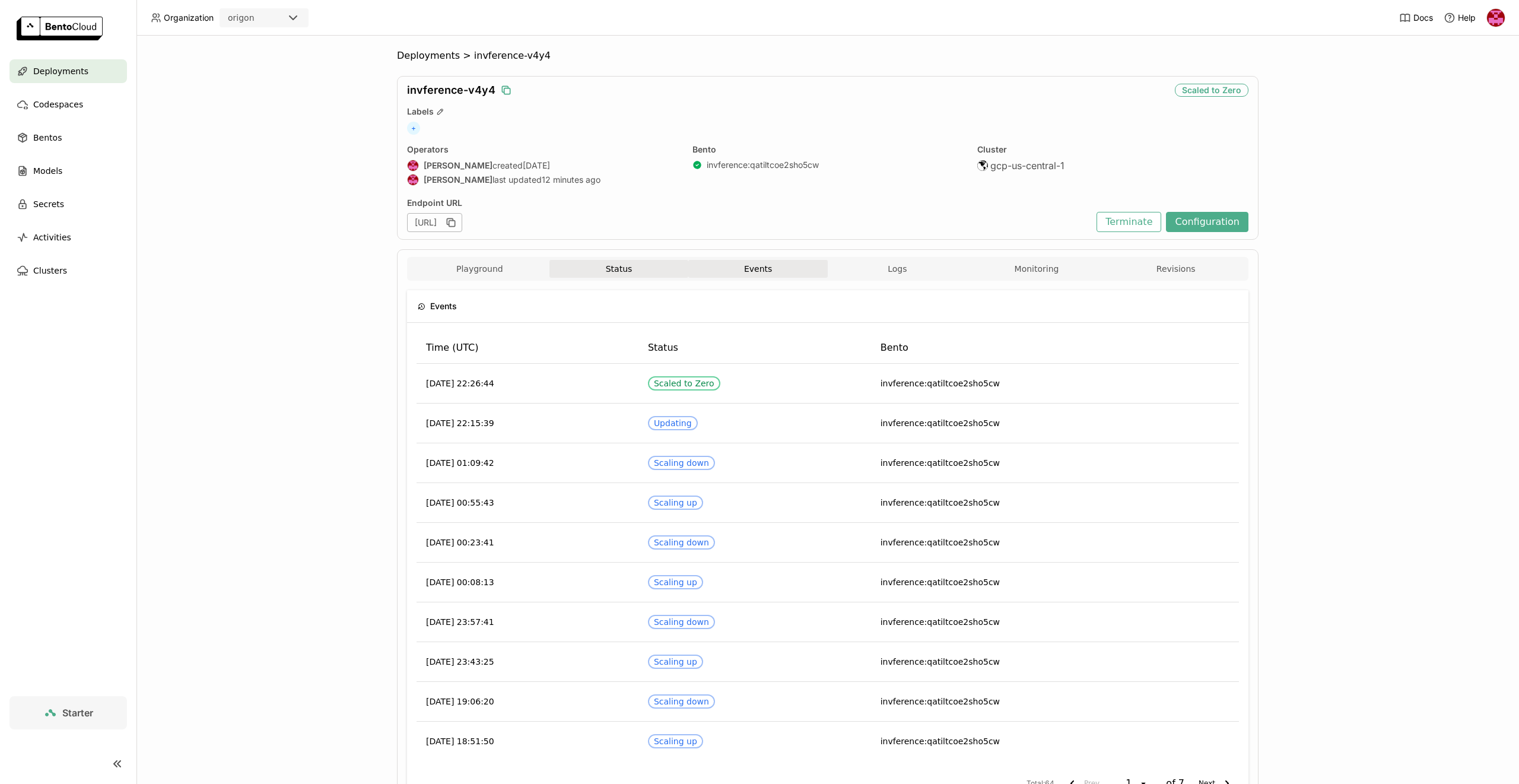
click at [636, 268] on button "Status" at bounding box center [619, 269] width 139 height 18
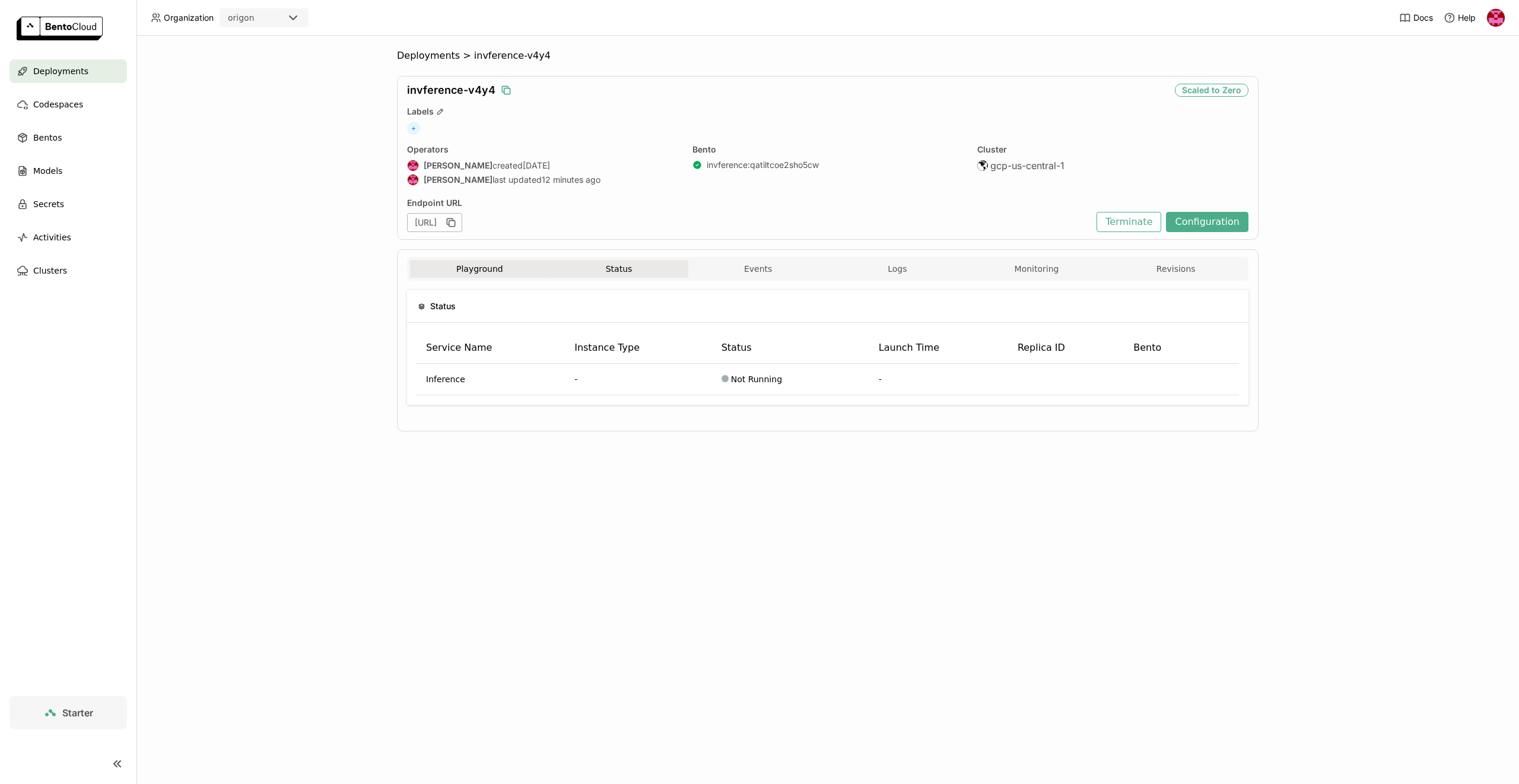
click at [501, 270] on button "Playground" at bounding box center [480, 269] width 139 height 18
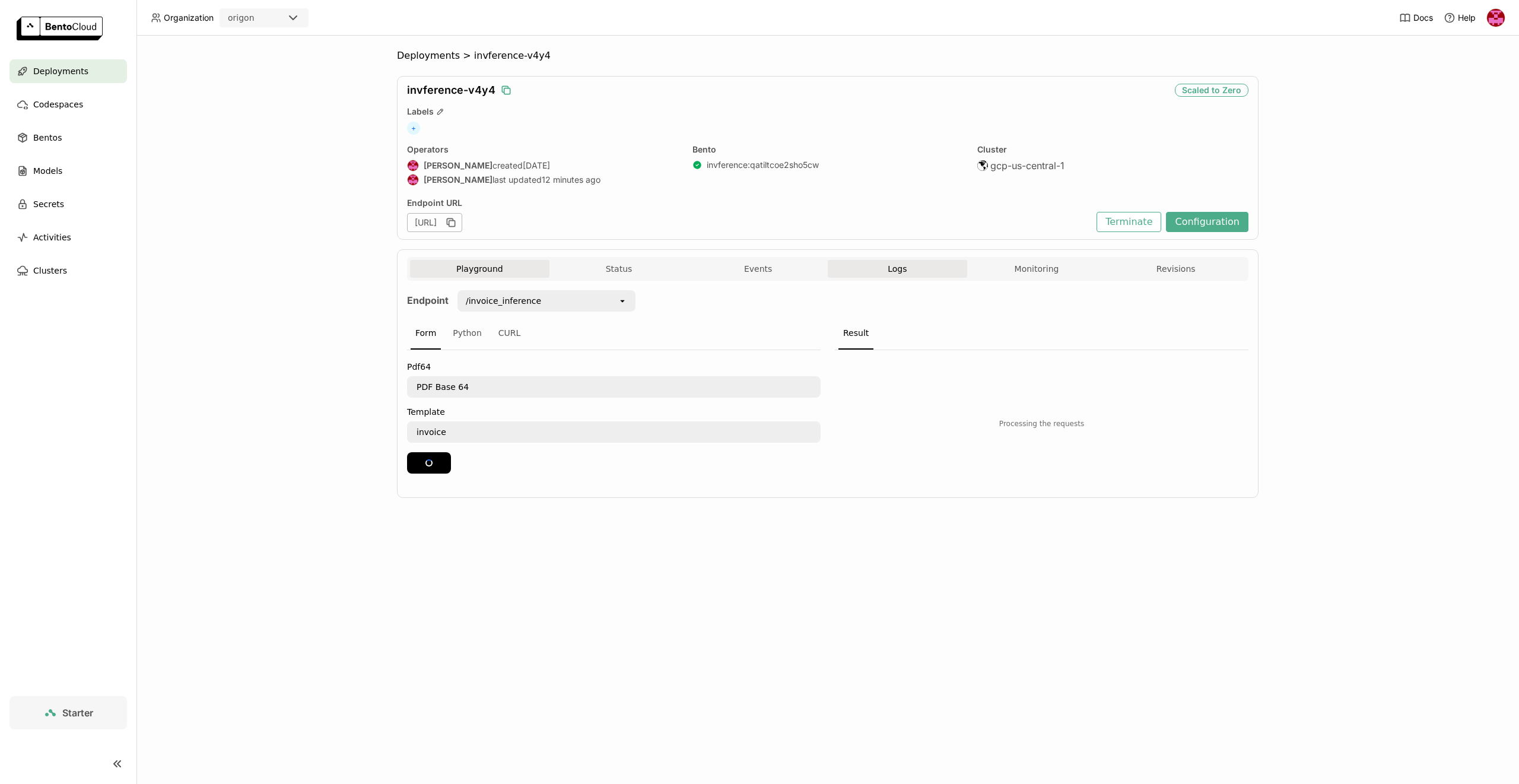
click at [891, 264] on button "Logs" at bounding box center [897, 269] width 139 height 18
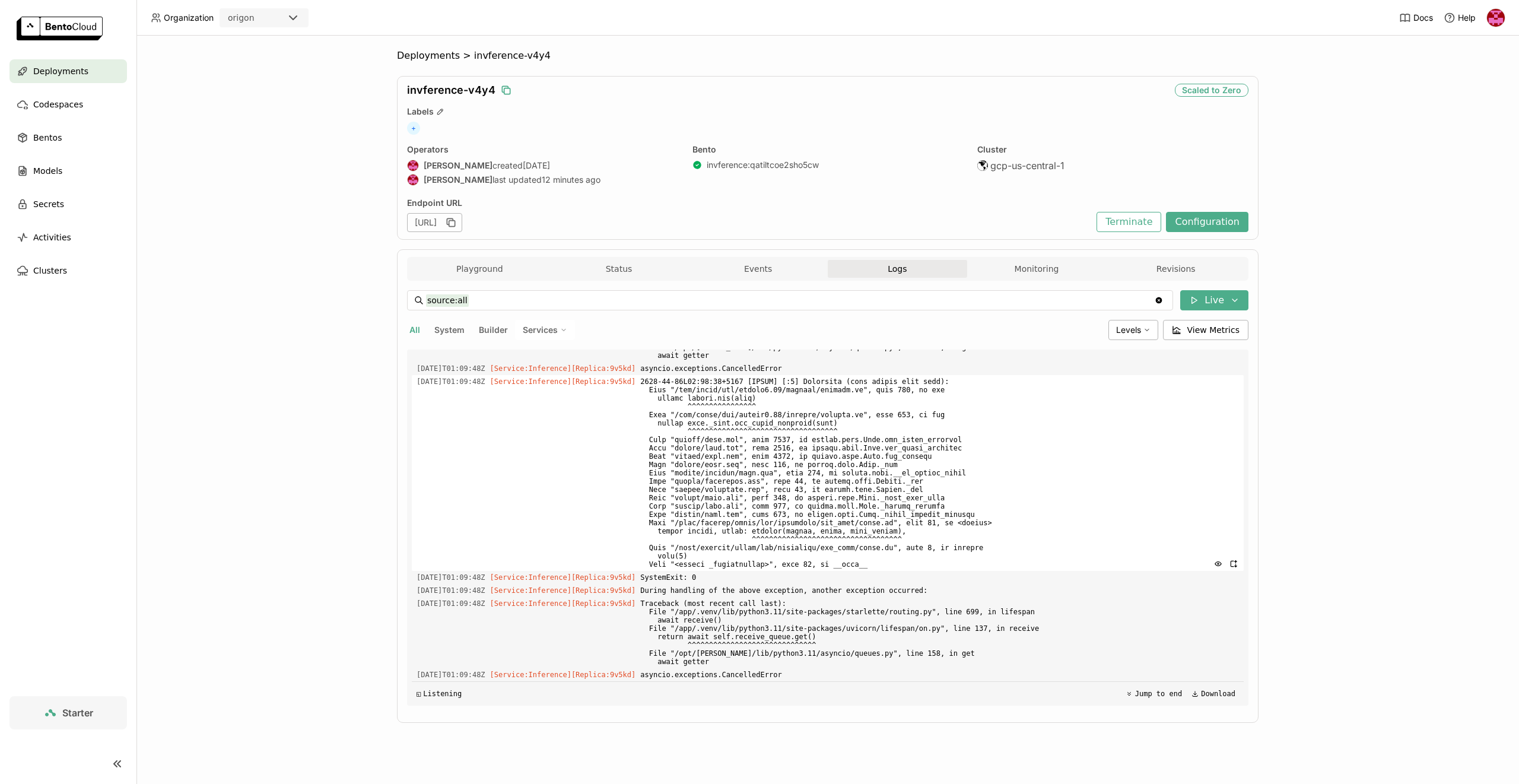
scroll to position [3131, 0]
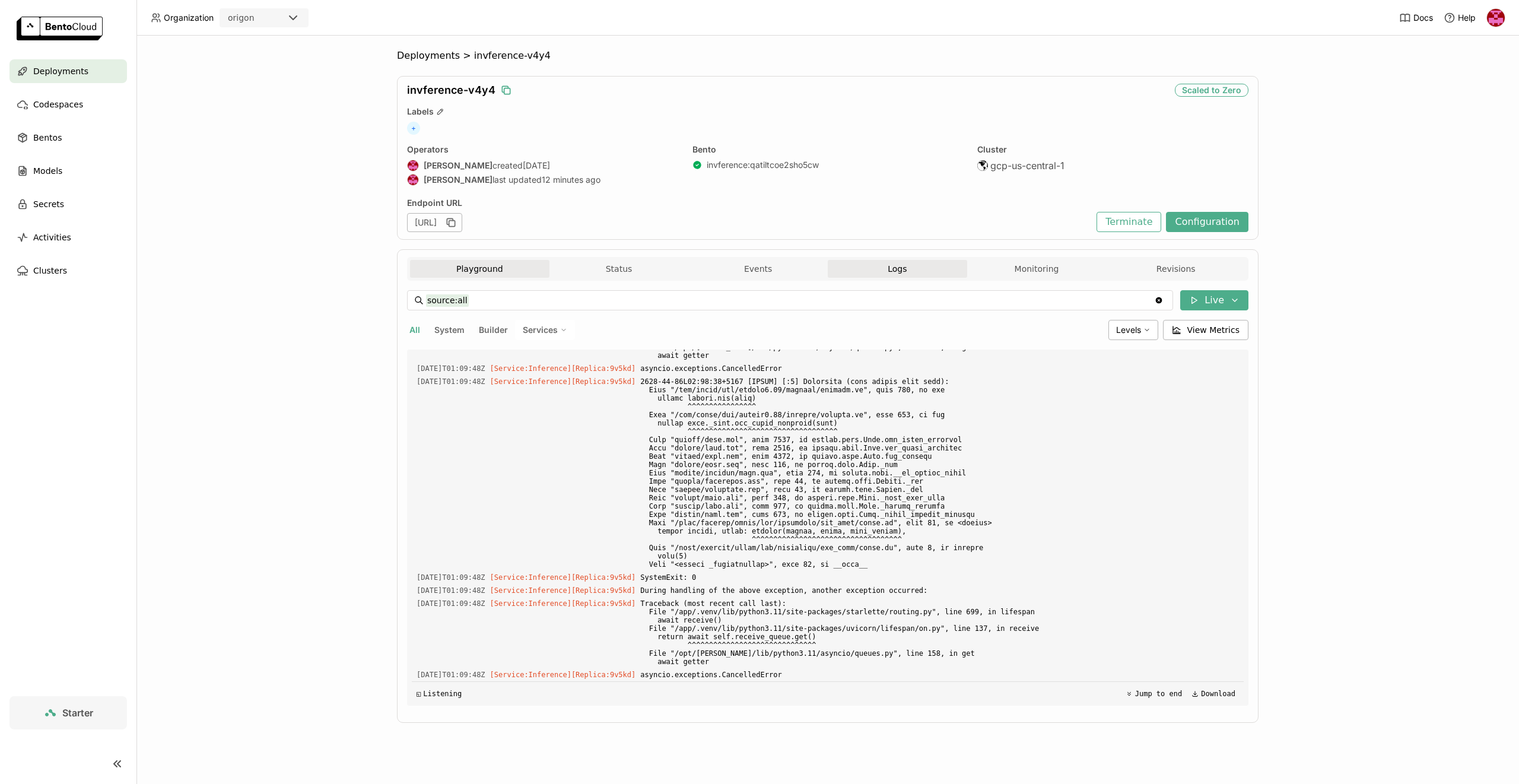
click at [501, 274] on button "Playground" at bounding box center [480, 269] width 139 height 18
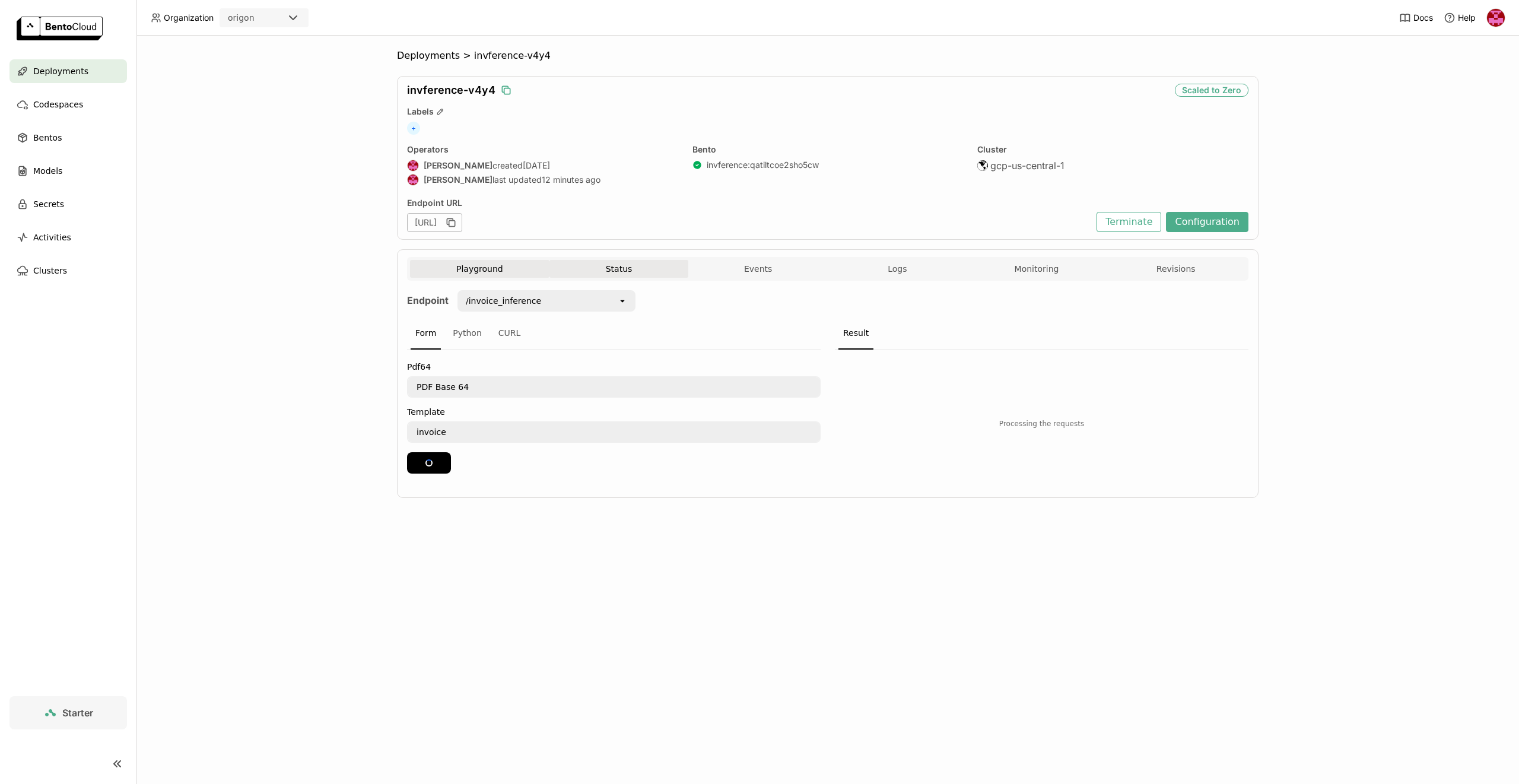
click at [628, 265] on button "Status" at bounding box center [619, 269] width 139 height 18
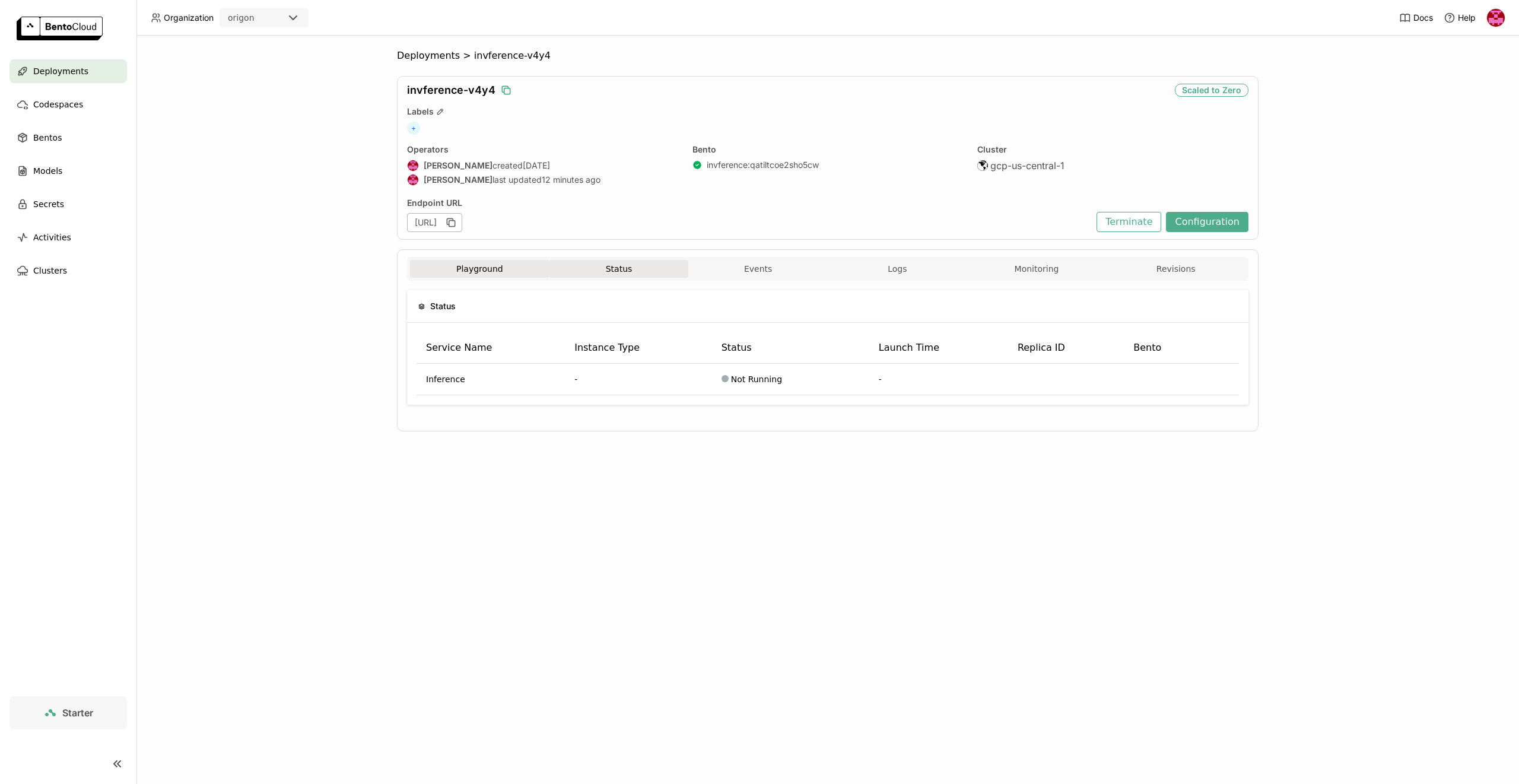
click at [502, 266] on button "Playground" at bounding box center [480, 269] width 139 height 18
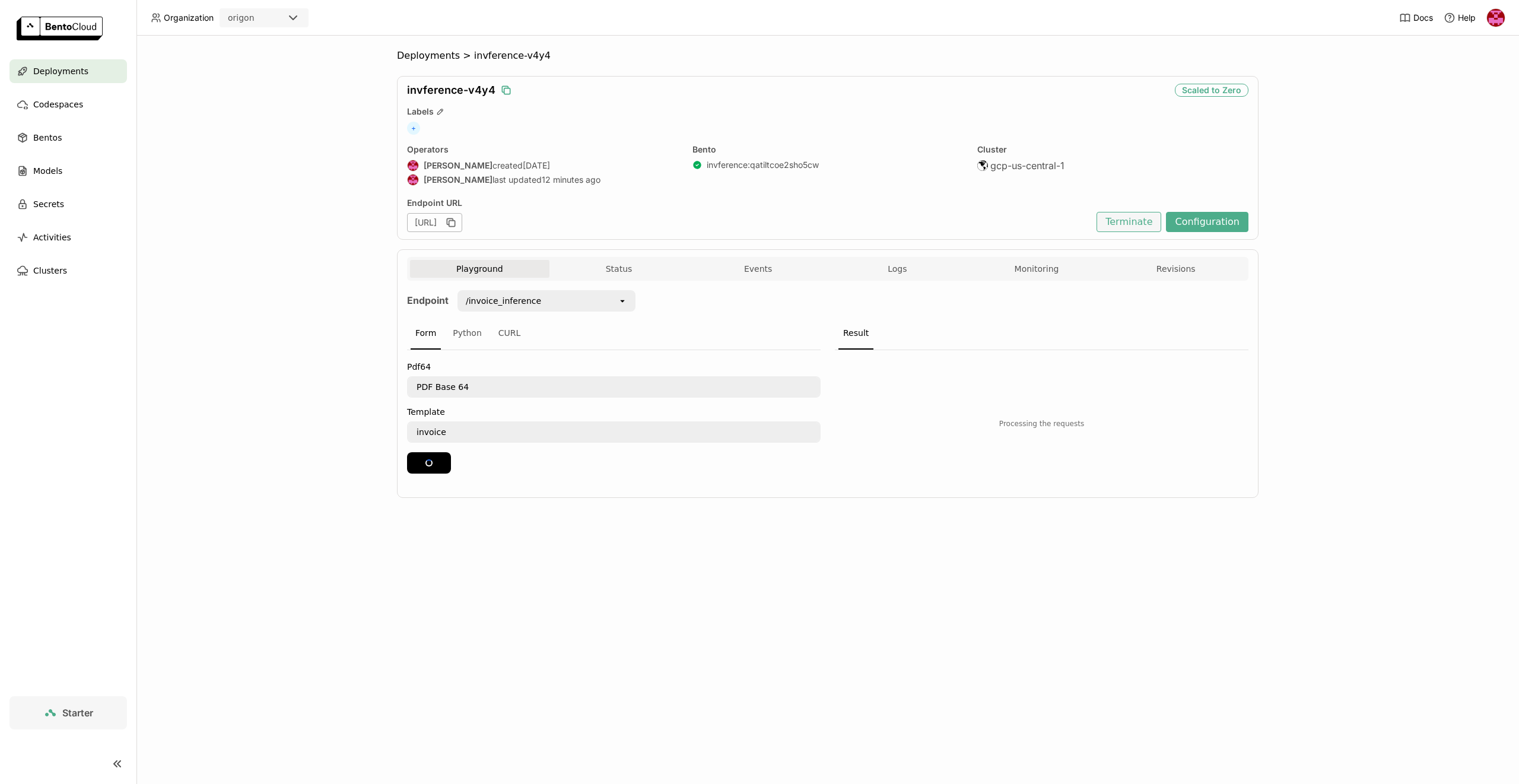
click at [1139, 214] on button "Terminate" at bounding box center [1130, 221] width 65 height 20
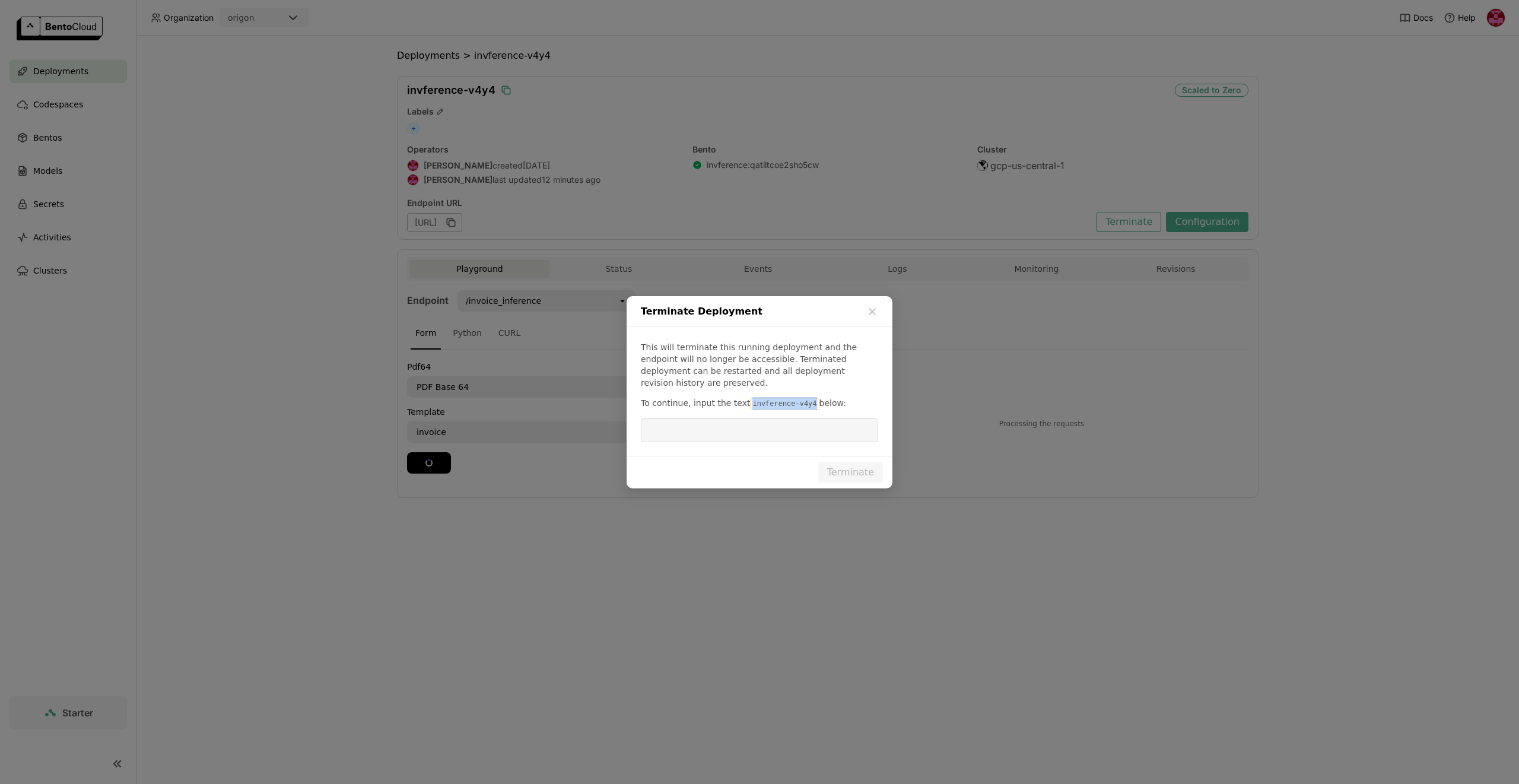
drag, startPoint x: 811, startPoint y: 394, endPoint x: 747, endPoint y: 400, distance: 64.3
click at [744, 401] on p "To continue, input the text invference-v4y4 below:" at bounding box center [759, 403] width 238 height 13
copy code "invference-v4y4"
click at [764, 419] on input "dialog" at bounding box center [759, 430] width 223 height 23
paste input "invference-v4y4"
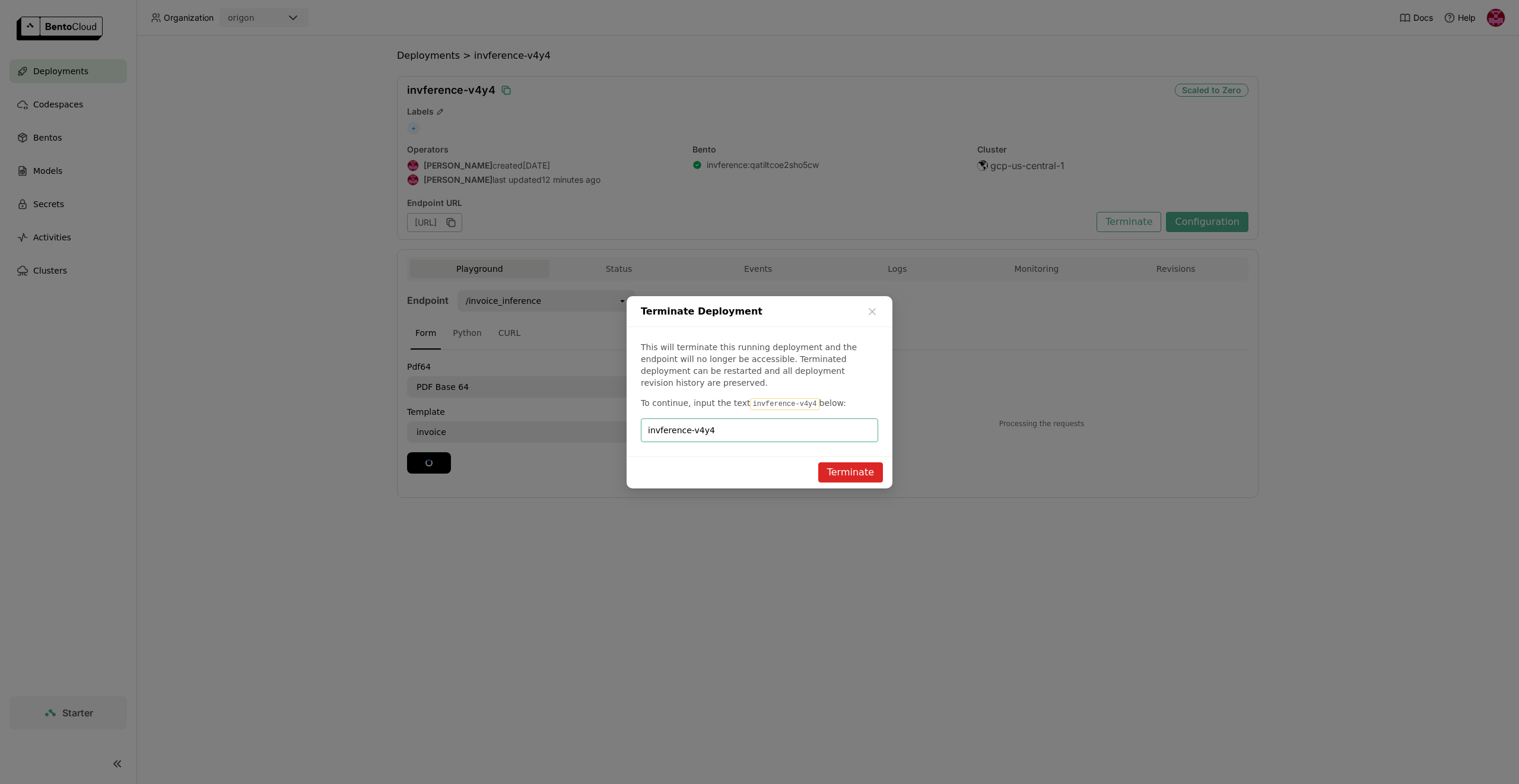
type input "invference-v4y4"
click at [858, 471] on button "Terminate" at bounding box center [851, 472] width 65 height 20
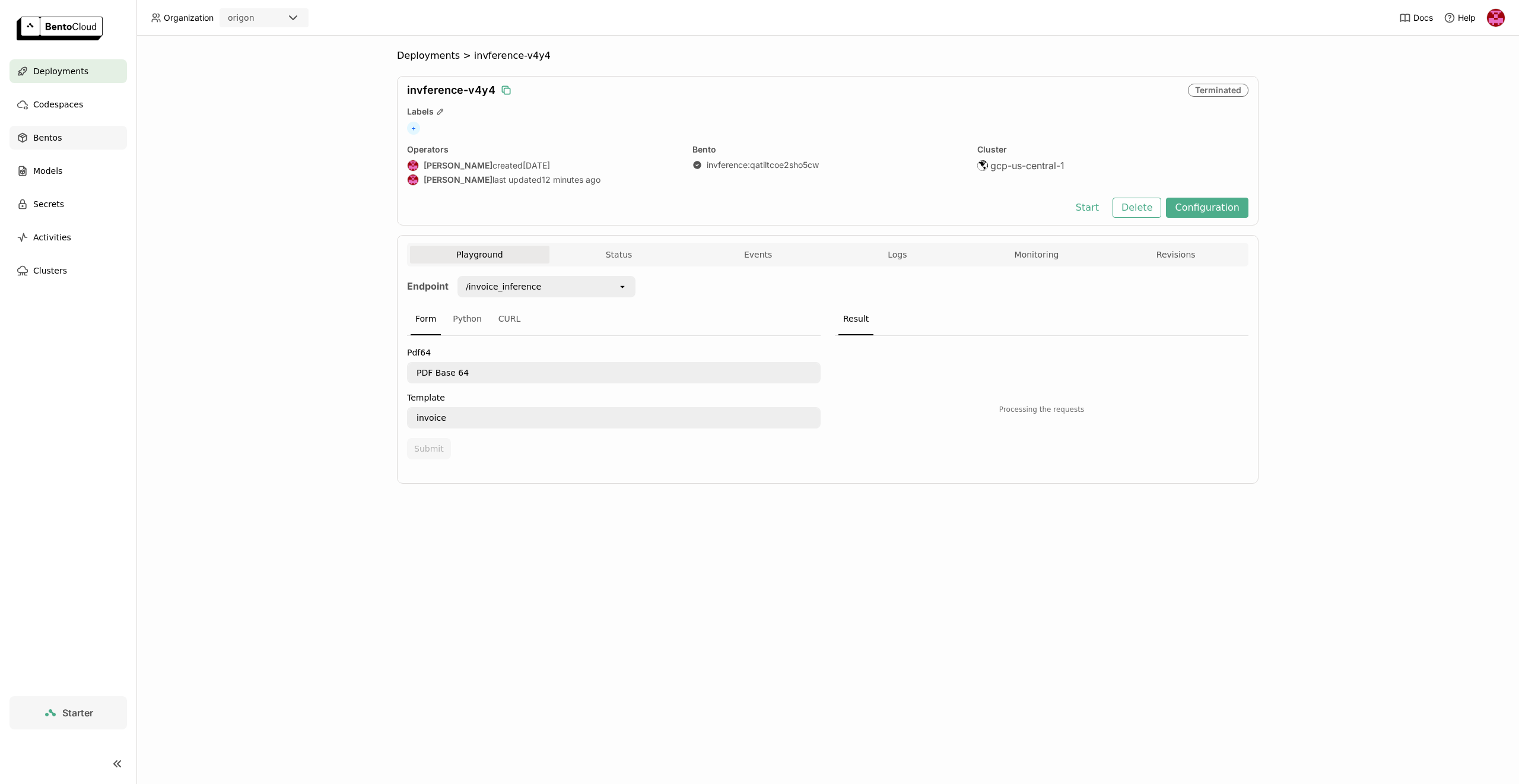
click at [78, 135] on div "Bentos" at bounding box center [69, 137] width 117 height 23
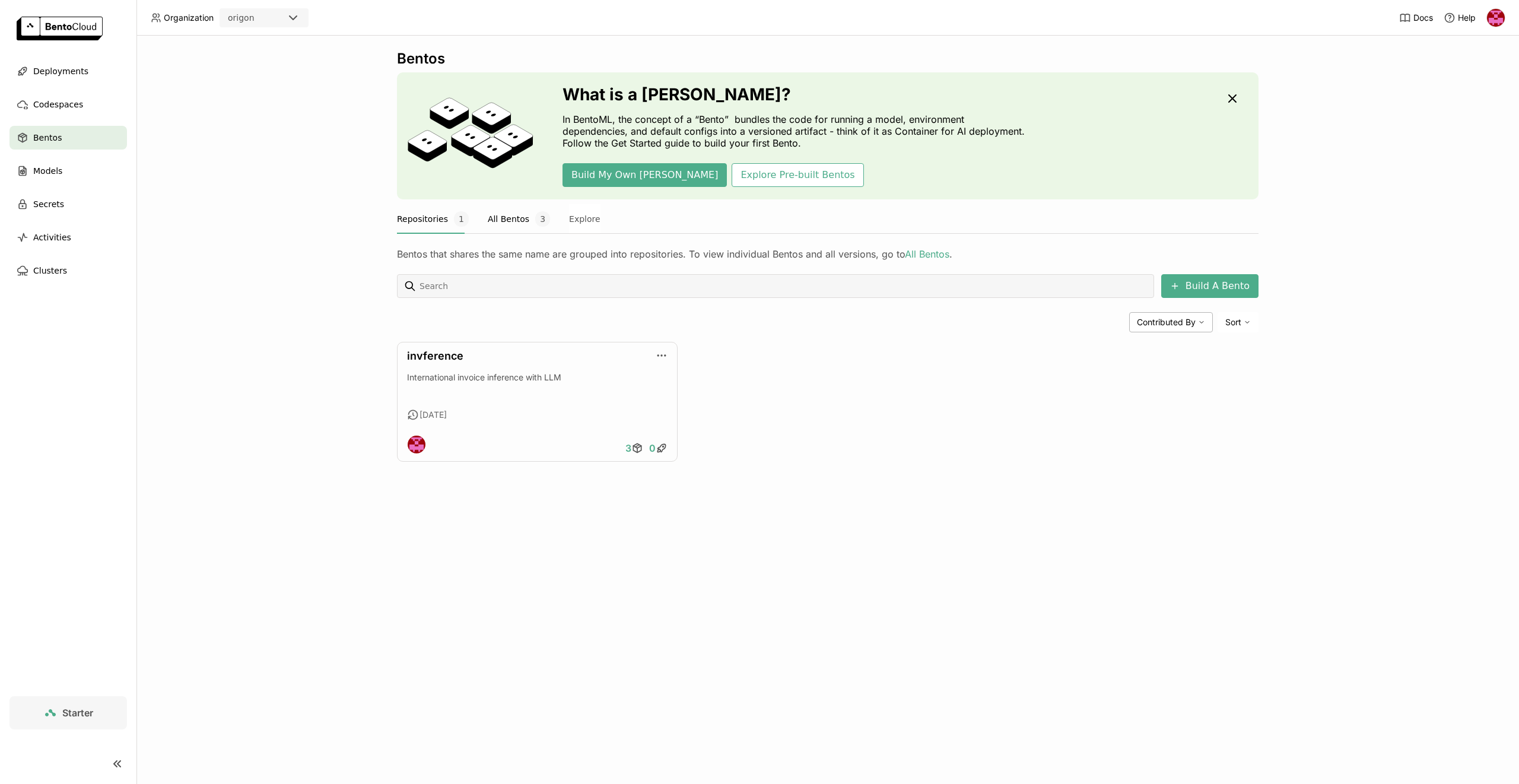
click at [492, 214] on button "All Bentos 3" at bounding box center [519, 219] width 62 height 30
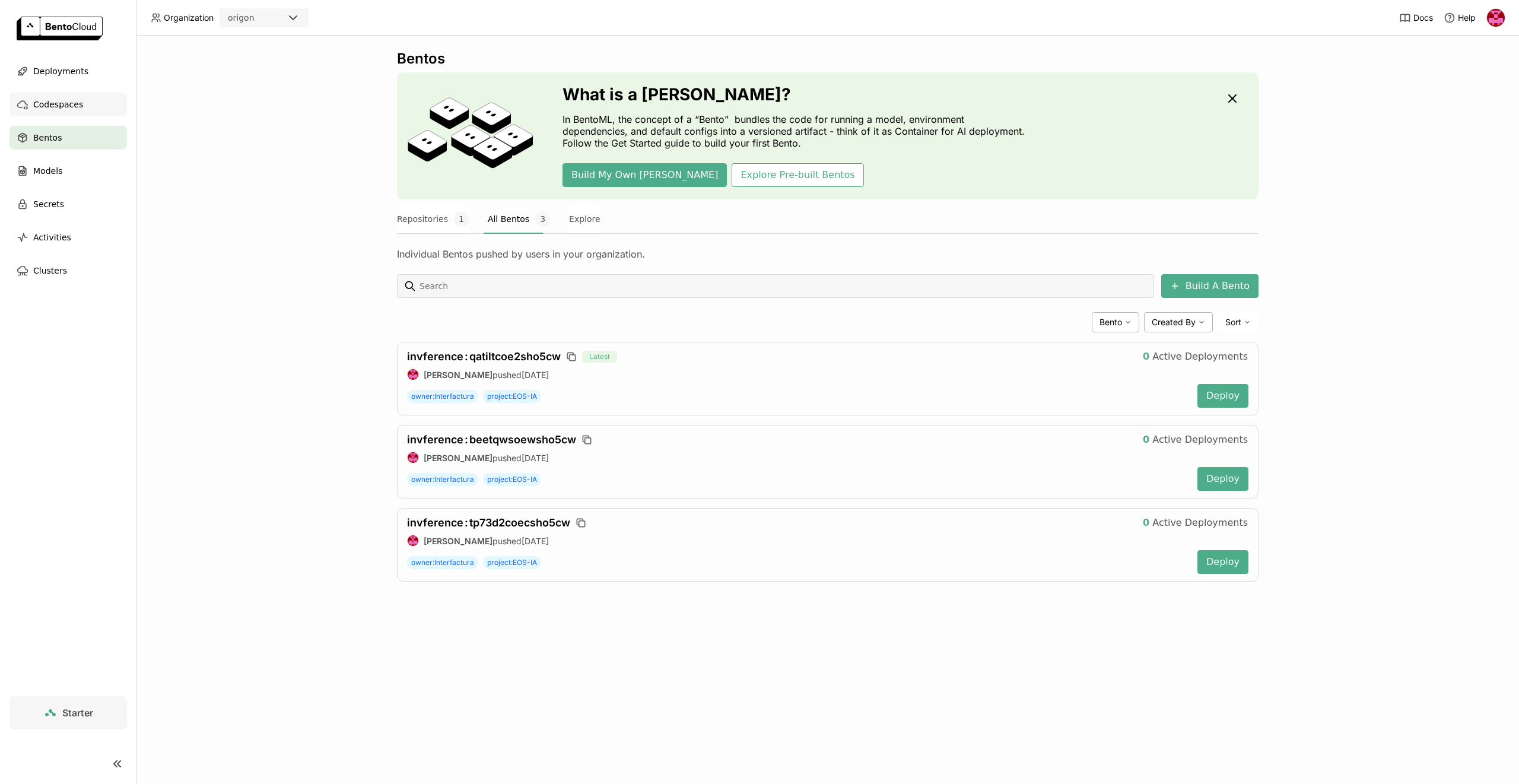
click at [84, 96] on div "Codespaces" at bounding box center [69, 104] width 117 height 23
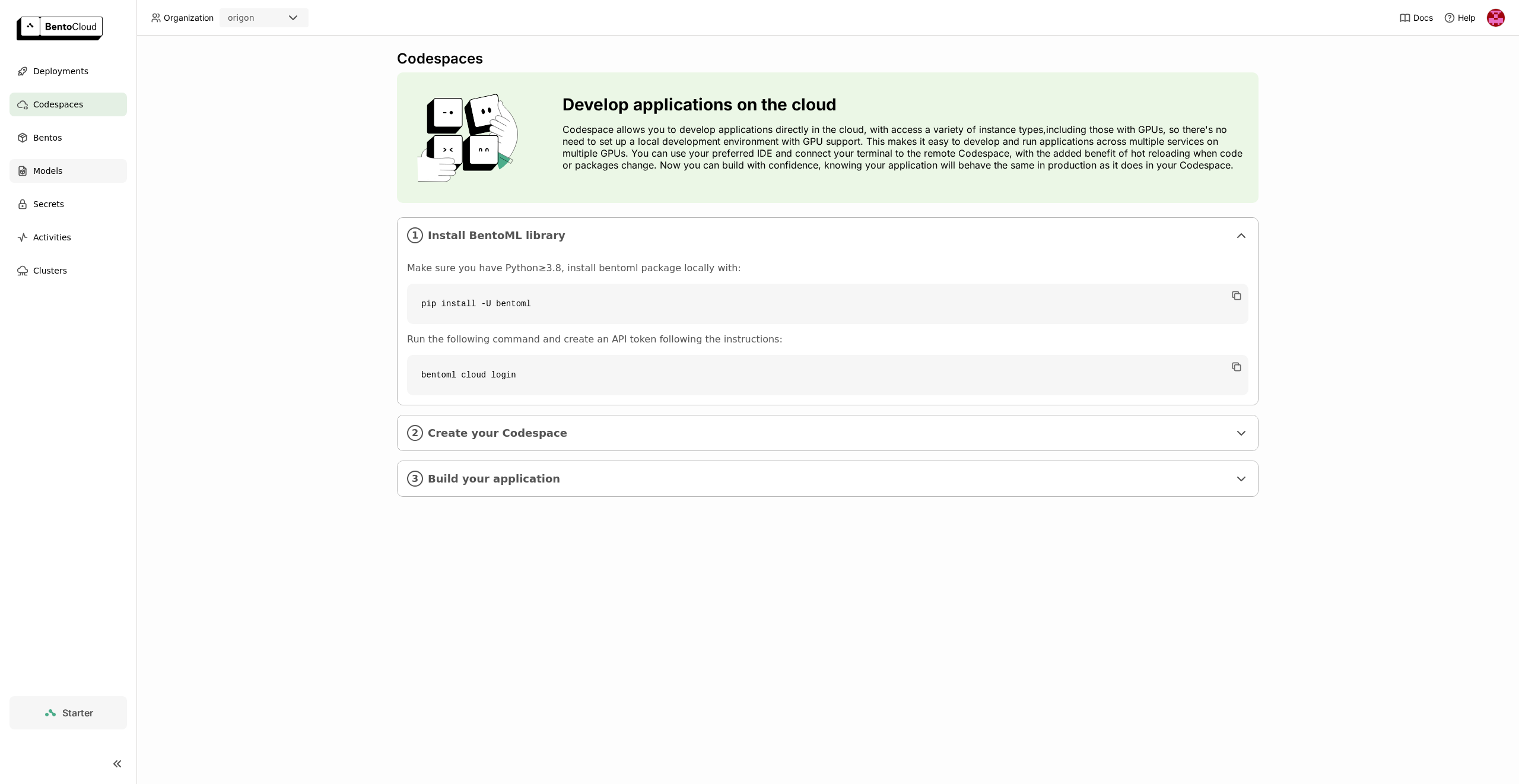
click at [70, 176] on div "Models" at bounding box center [69, 171] width 117 height 23
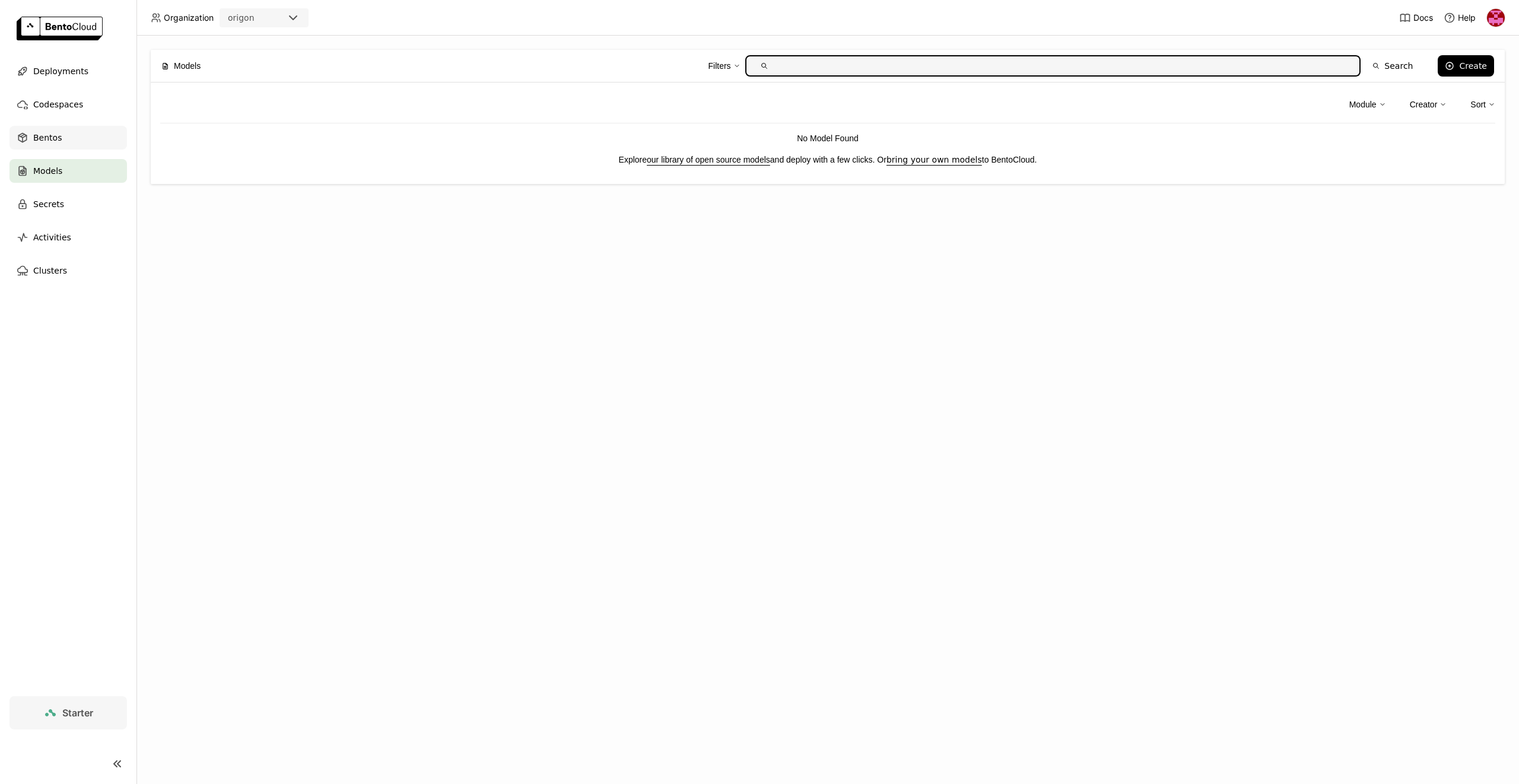
click at [47, 130] on span "Bentos" at bounding box center [48, 137] width 29 height 14
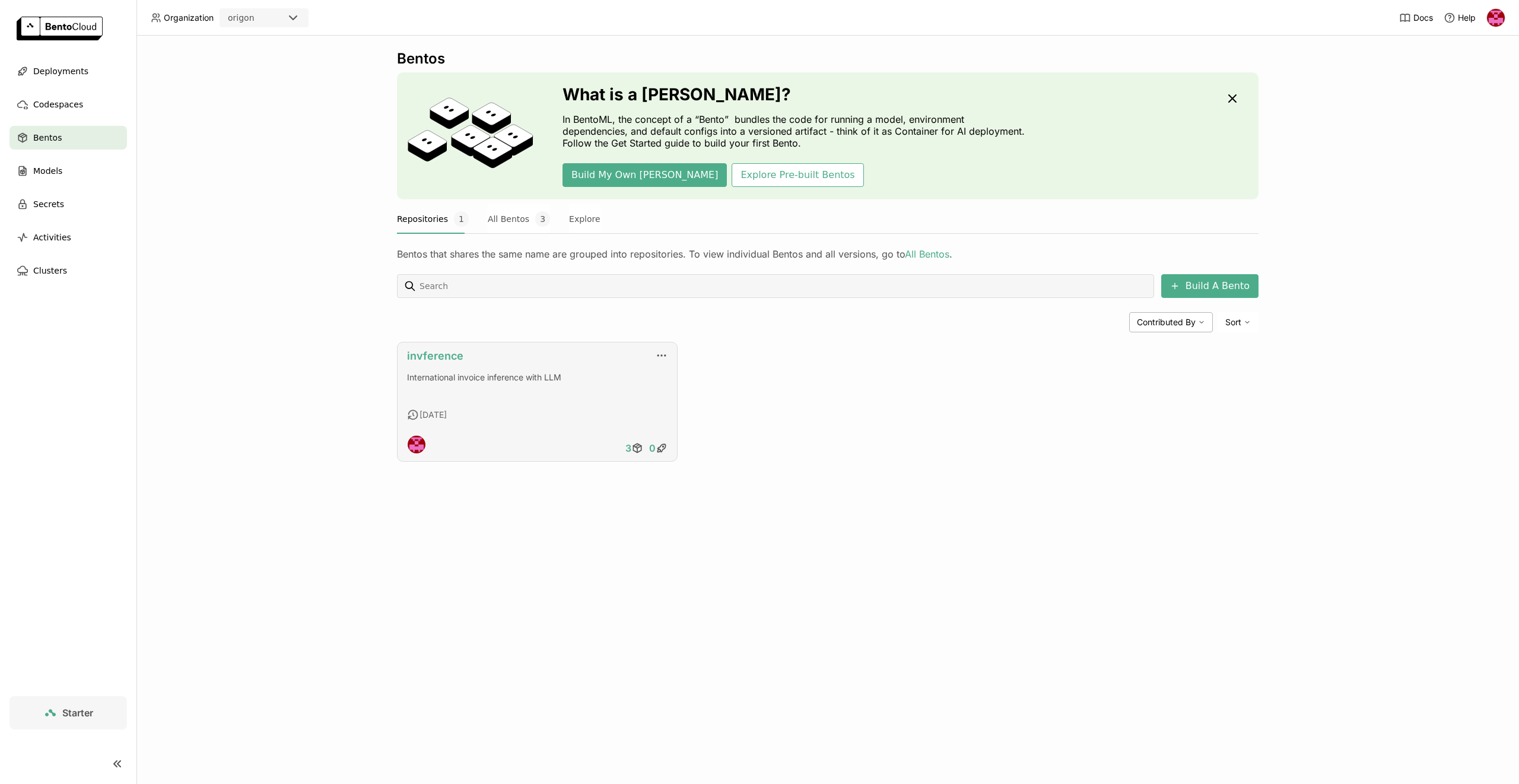
click at [444, 355] on link "invference" at bounding box center [436, 356] width 56 height 13
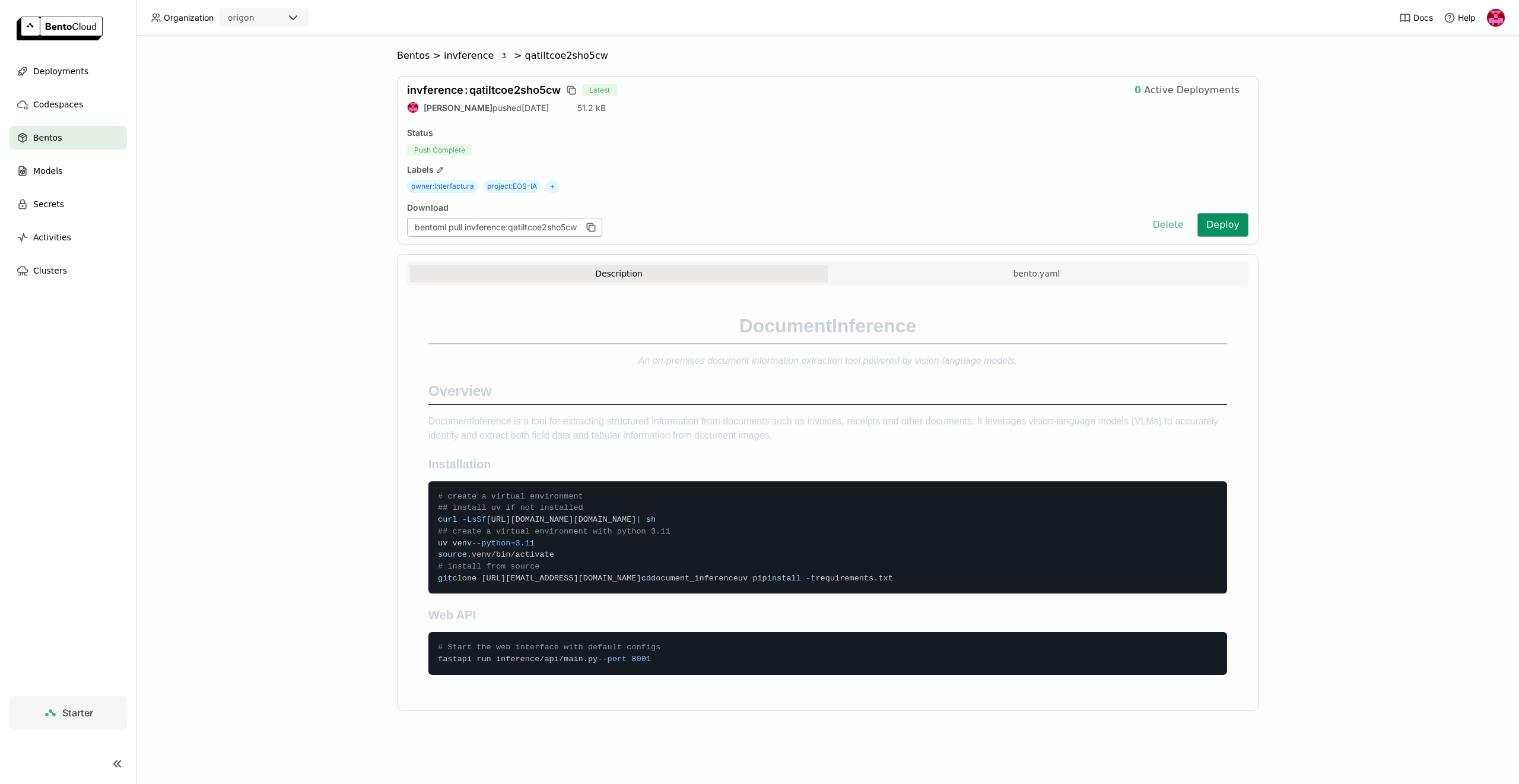
click at [1220, 229] on button "Deploy" at bounding box center [1223, 225] width 51 height 23
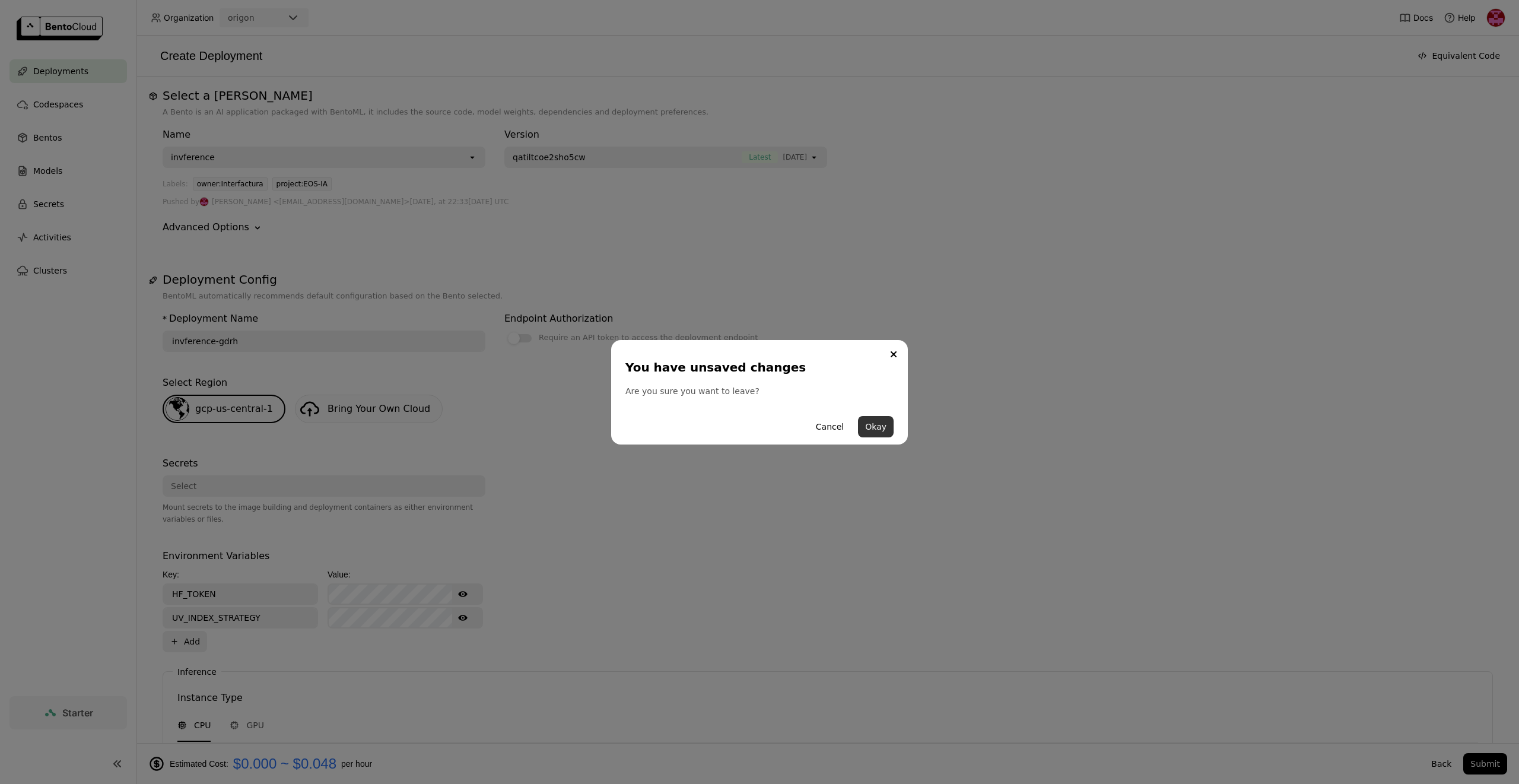
click at [891, 426] on button "Okay" at bounding box center [876, 426] width 35 height 22
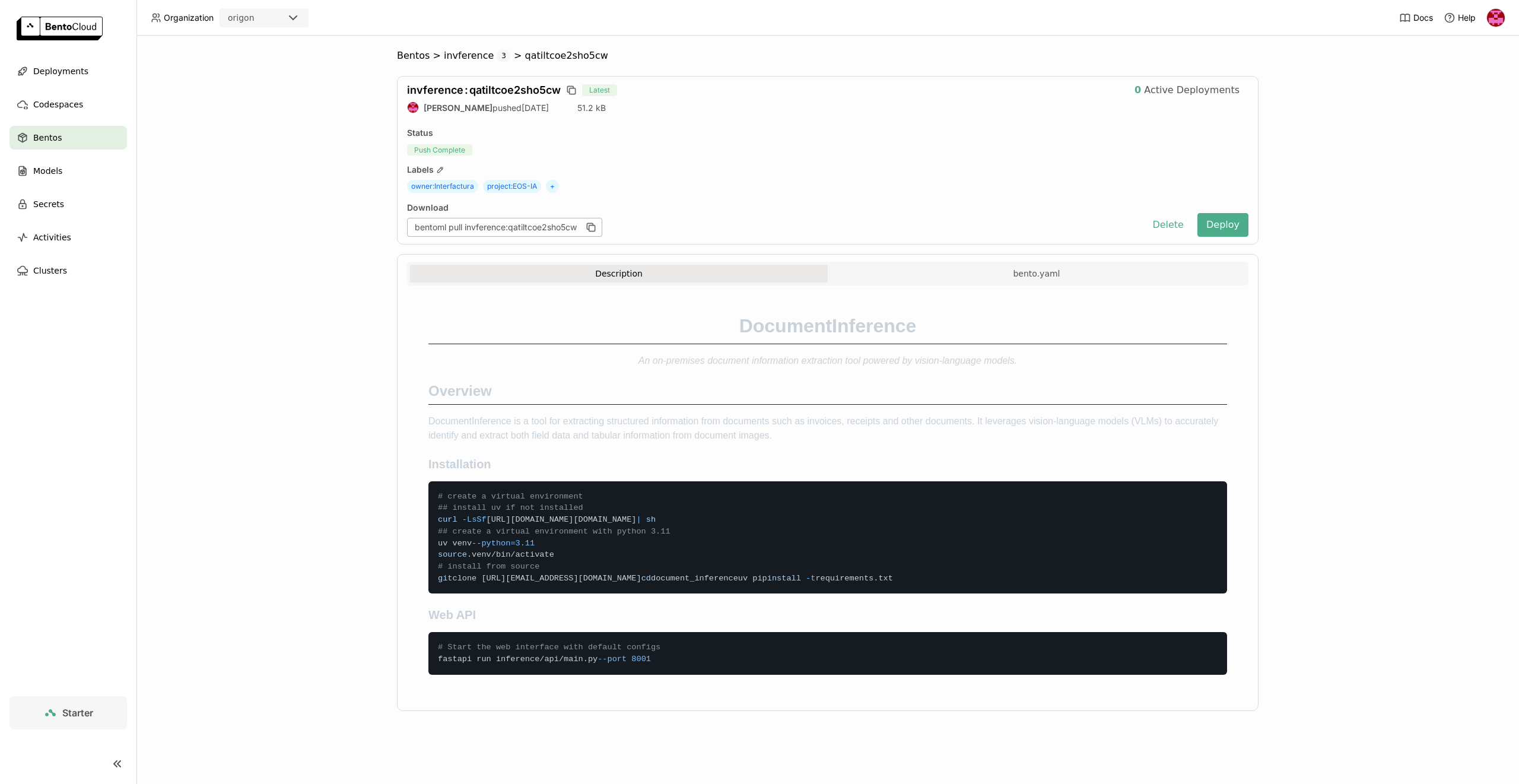
click at [455, 223] on div "bentoml pull invference:qatiltcoe2sho5cw" at bounding box center [505, 227] width 195 height 19
click at [1222, 226] on button "Deploy" at bounding box center [1223, 225] width 51 height 23
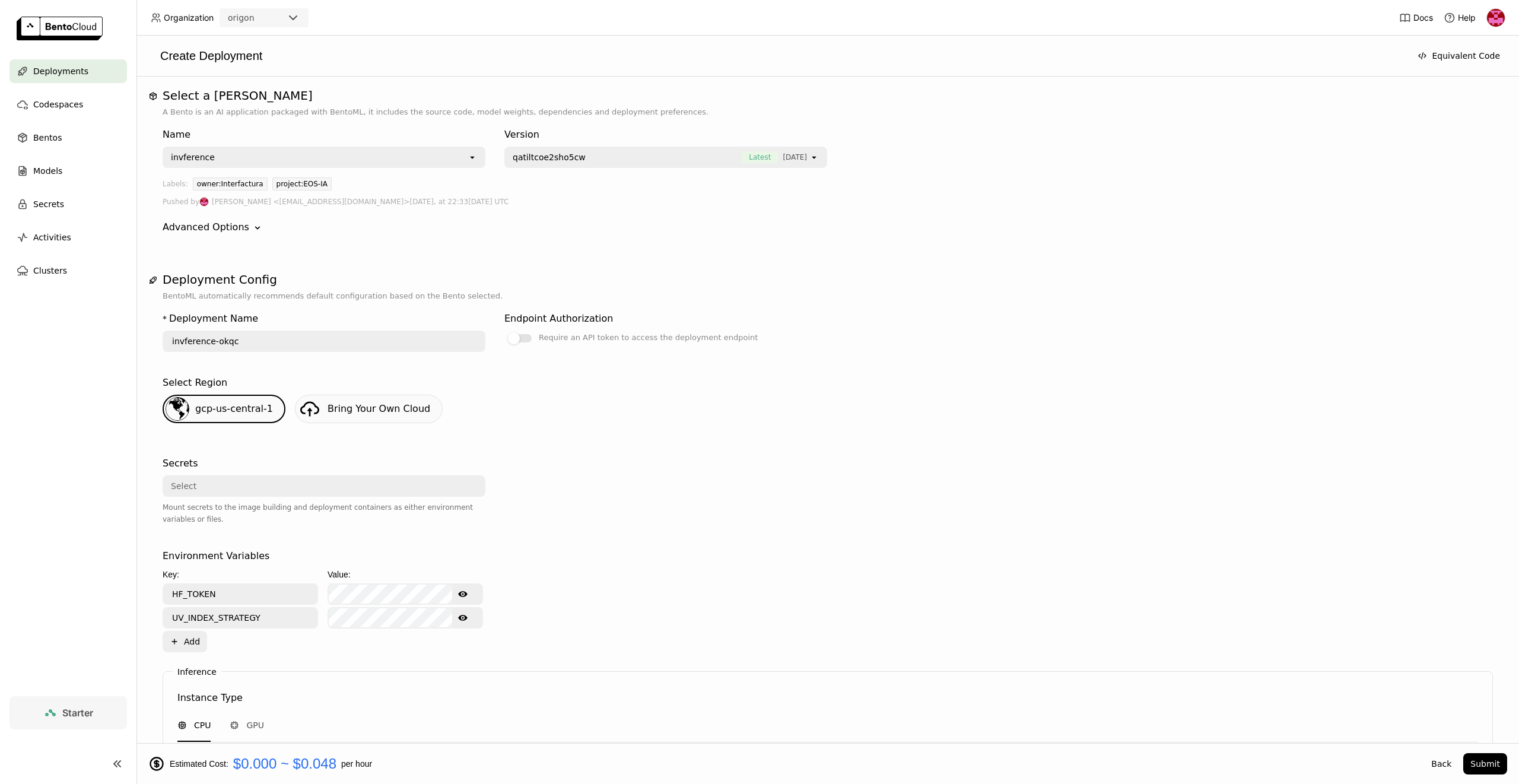
click at [361, 160] on div "invference" at bounding box center [315, 157] width 304 height 19
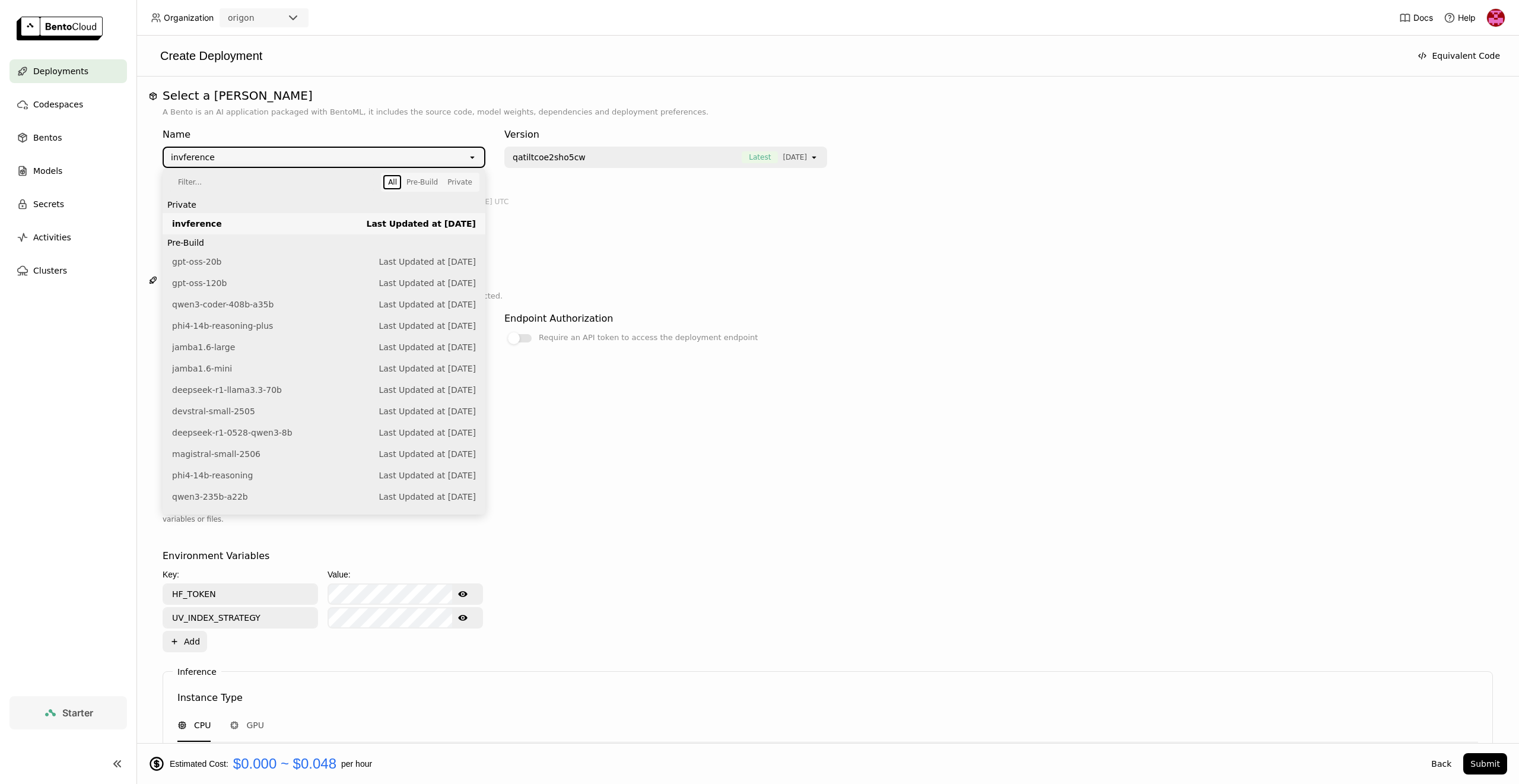
click at [644, 226] on div "Advanced Options Down" at bounding box center [828, 228] width 1330 height 14
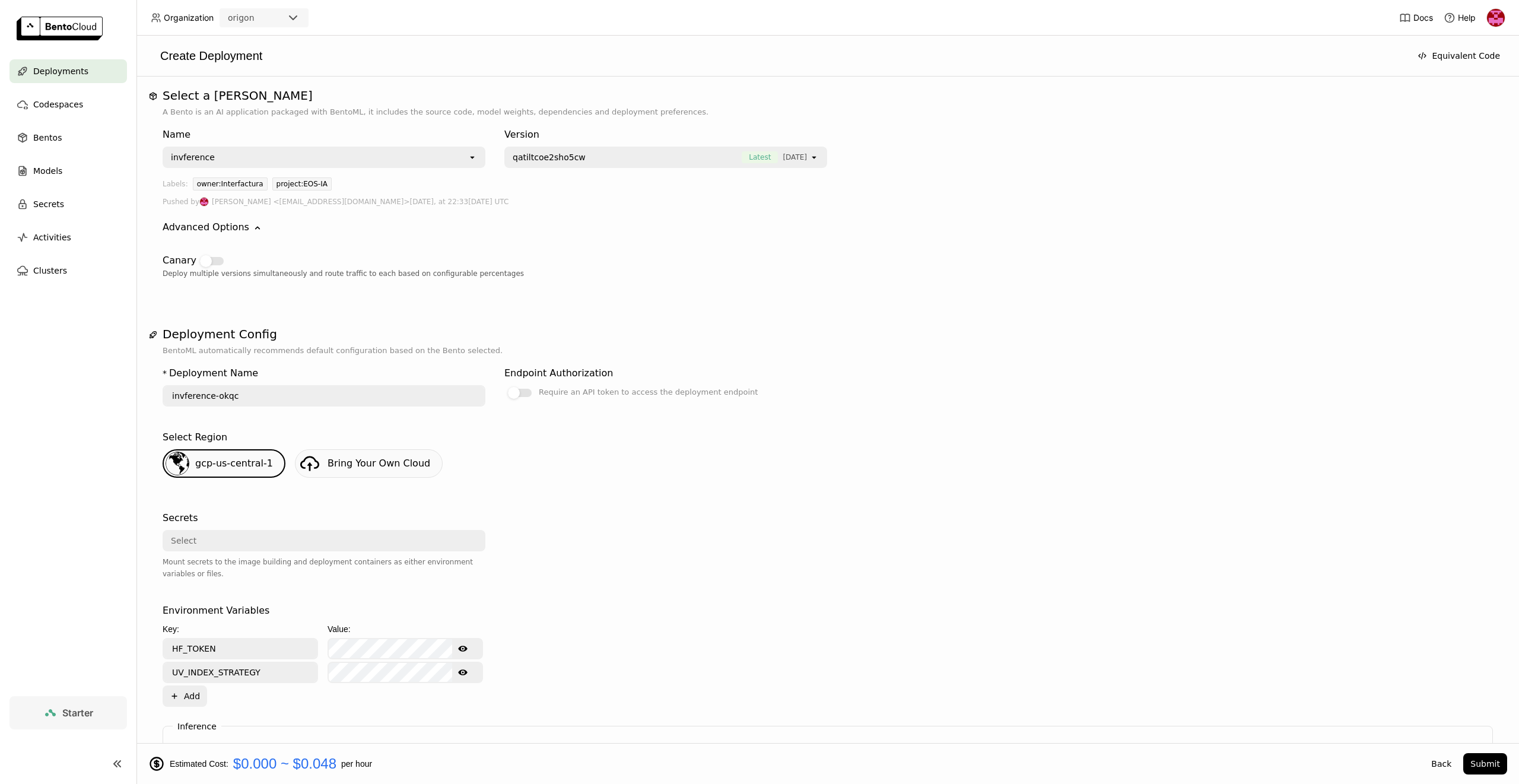
click at [315, 159] on div "invference" at bounding box center [315, 157] width 304 height 19
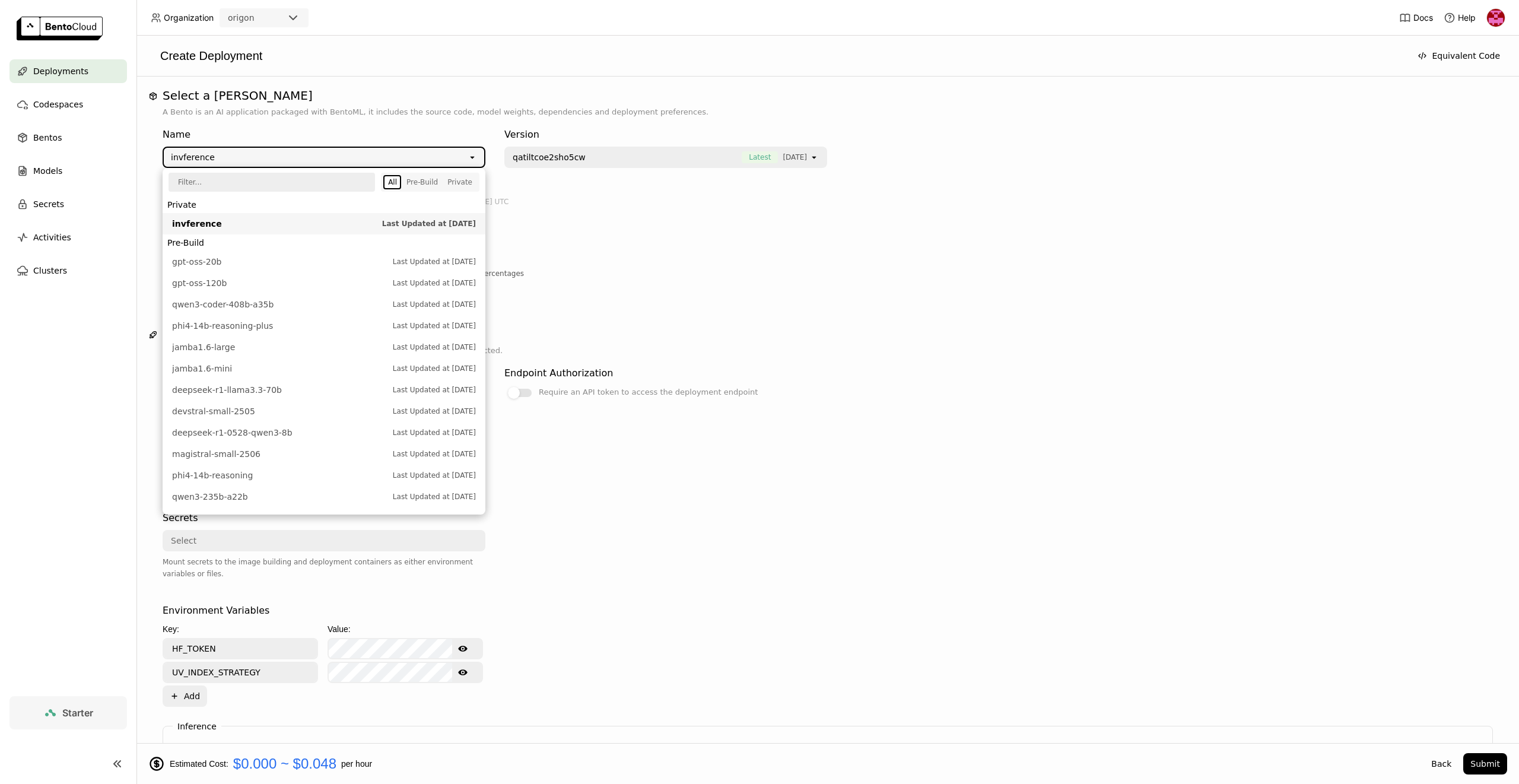
click at [324, 158] on div "invference" at bounding box center [315, 157] width 304 height 19
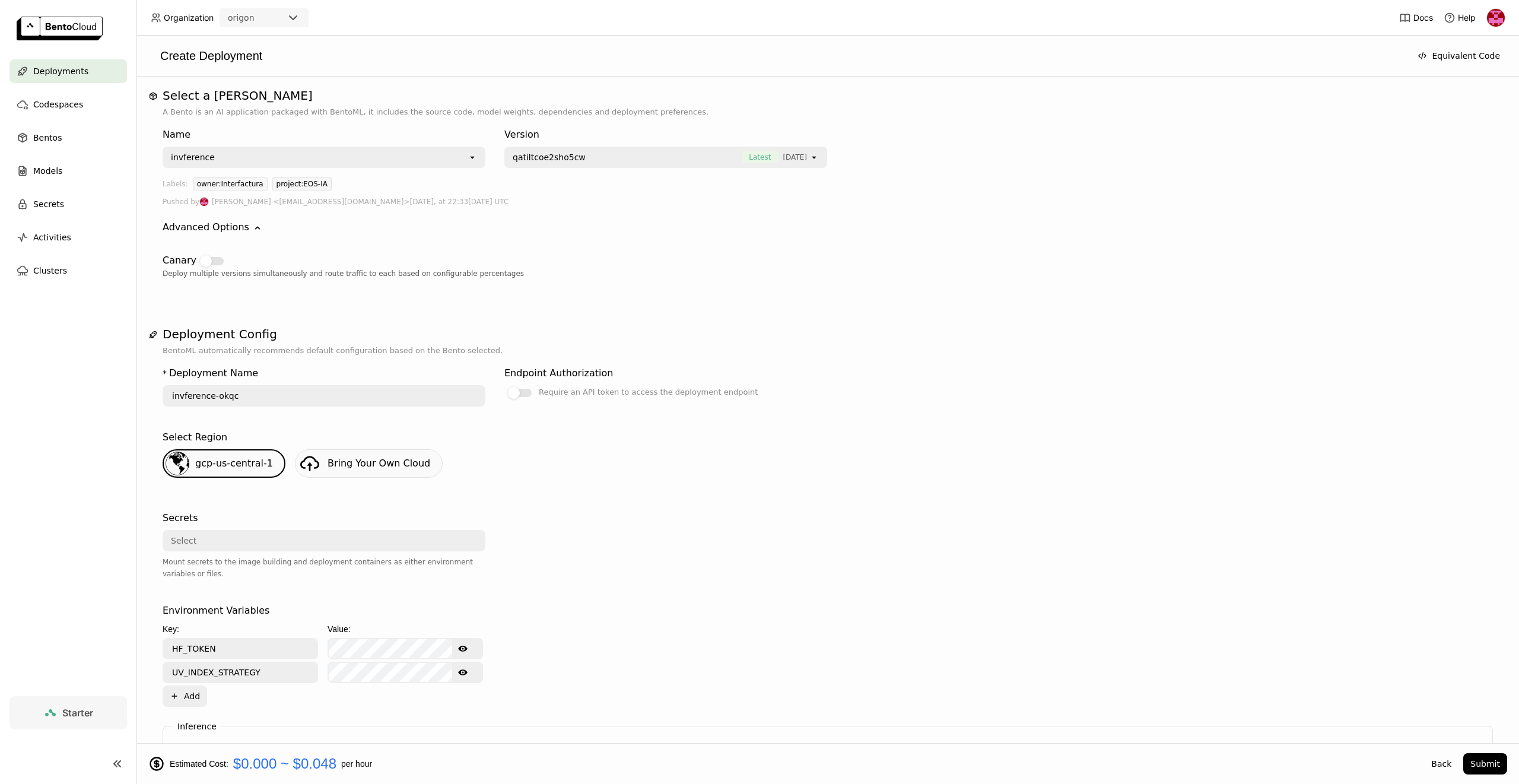
click at [627, 155] on span "qatiltcoe2sho5cw" at bounding box center [624, 156] width 223 height 12
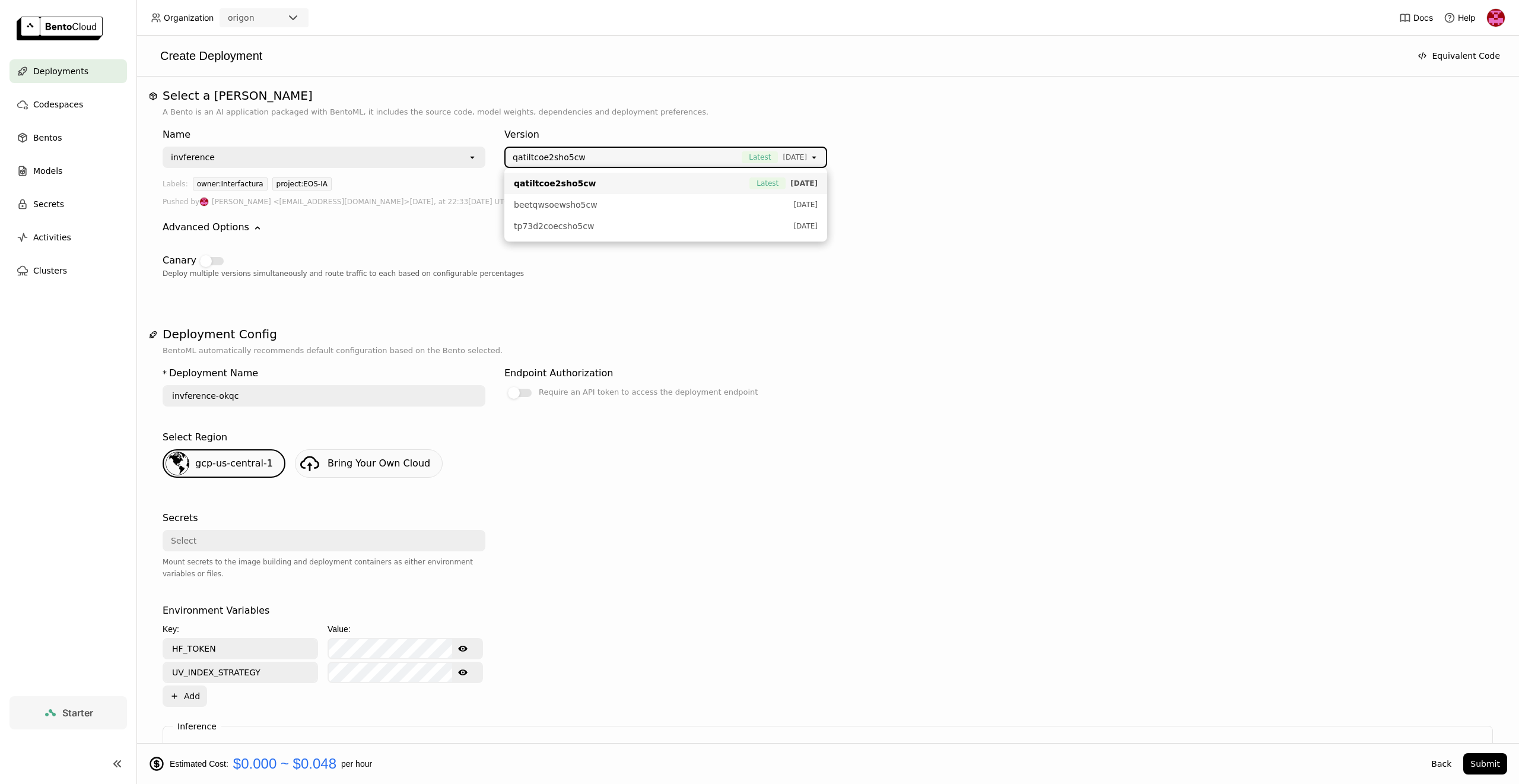
click at [653, 162] on span "qatiltcoe2sho5cw" at bounding box center [624, 156] width 223 height 12
click at [921, 222] on div "Advanced Options Down" at bounding box center [828, 228] width 1330 height 14
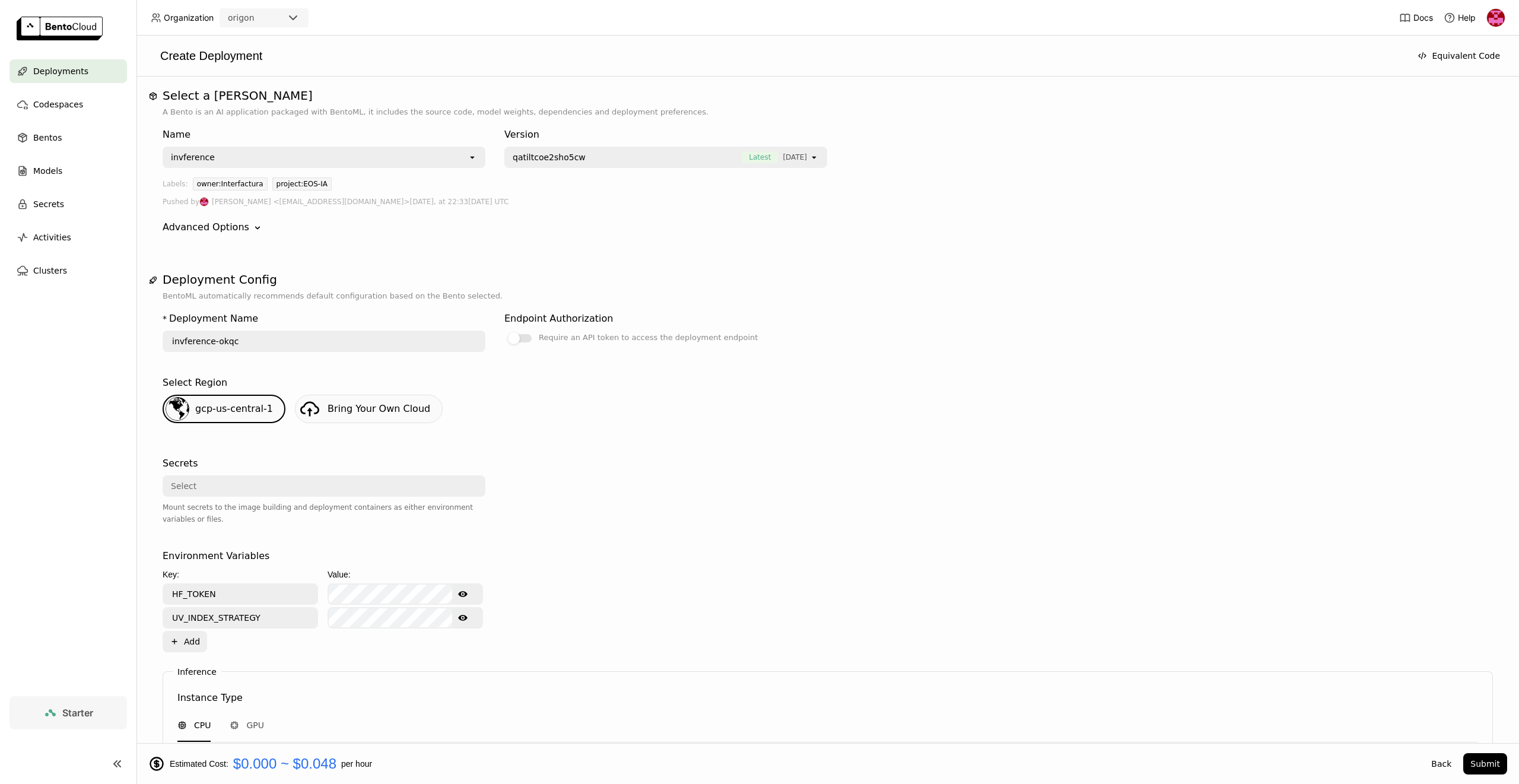
click at [792, 163] on div "qatiltcoe2sho5cw Latest [DATE]" at bounding box center [658, 157] width 304 height 19
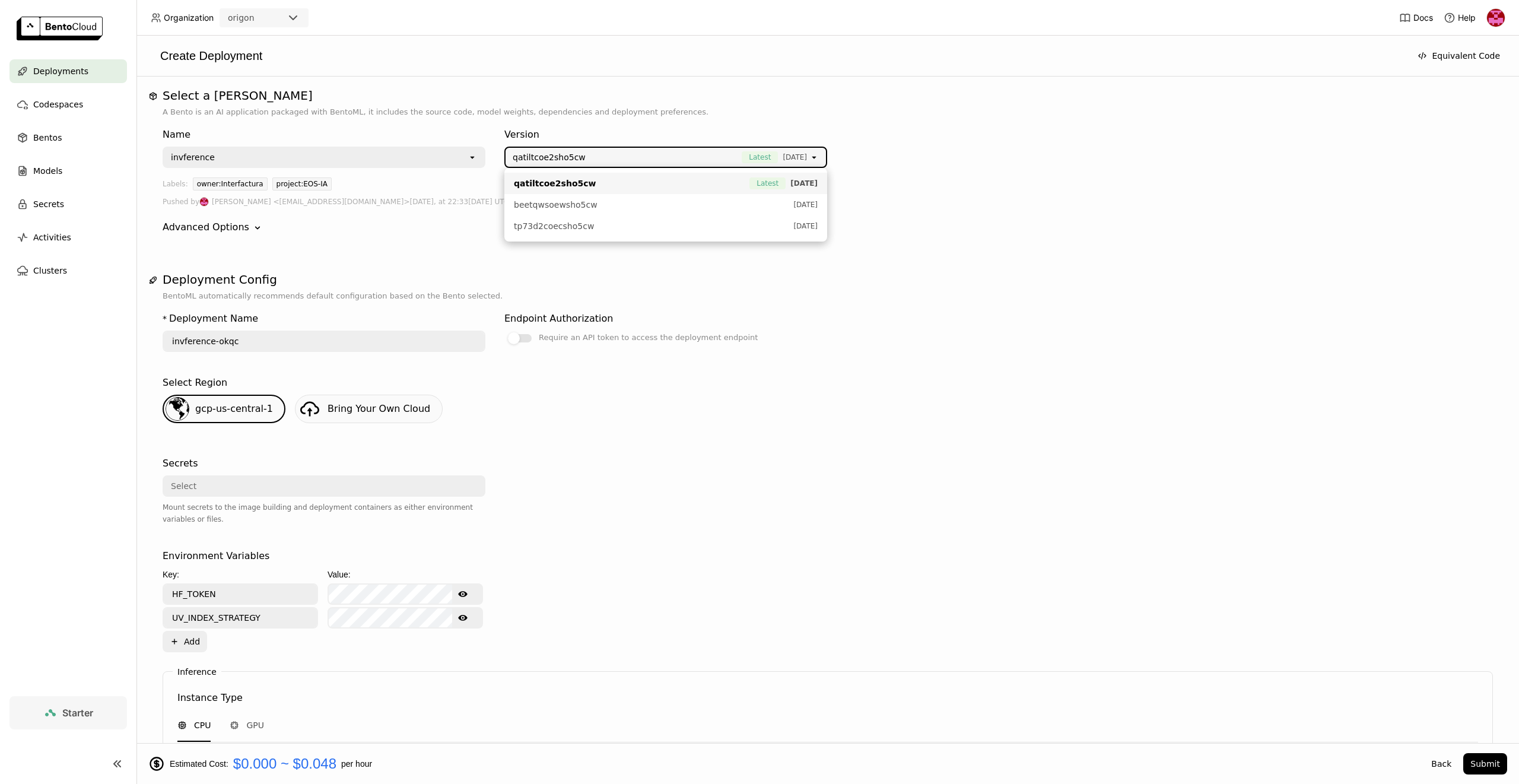
click at [792, 160] on span "[DATE]" at bounding box center [794, 156] width 24 height 12
click at [792, 161] on span "[DATE]" at bounding box center [794, 156] width 24 height 12
drag, startPoint x: 941, startPoint y: 146, endPoint x: 933, endPoint y: 158, distance: 14.4
click at [939, 148] on div "Name invference open Version qatiltcoe2sho5cw Latest [DATE] open" at bounding box center [828, 145] width 1330 height 45
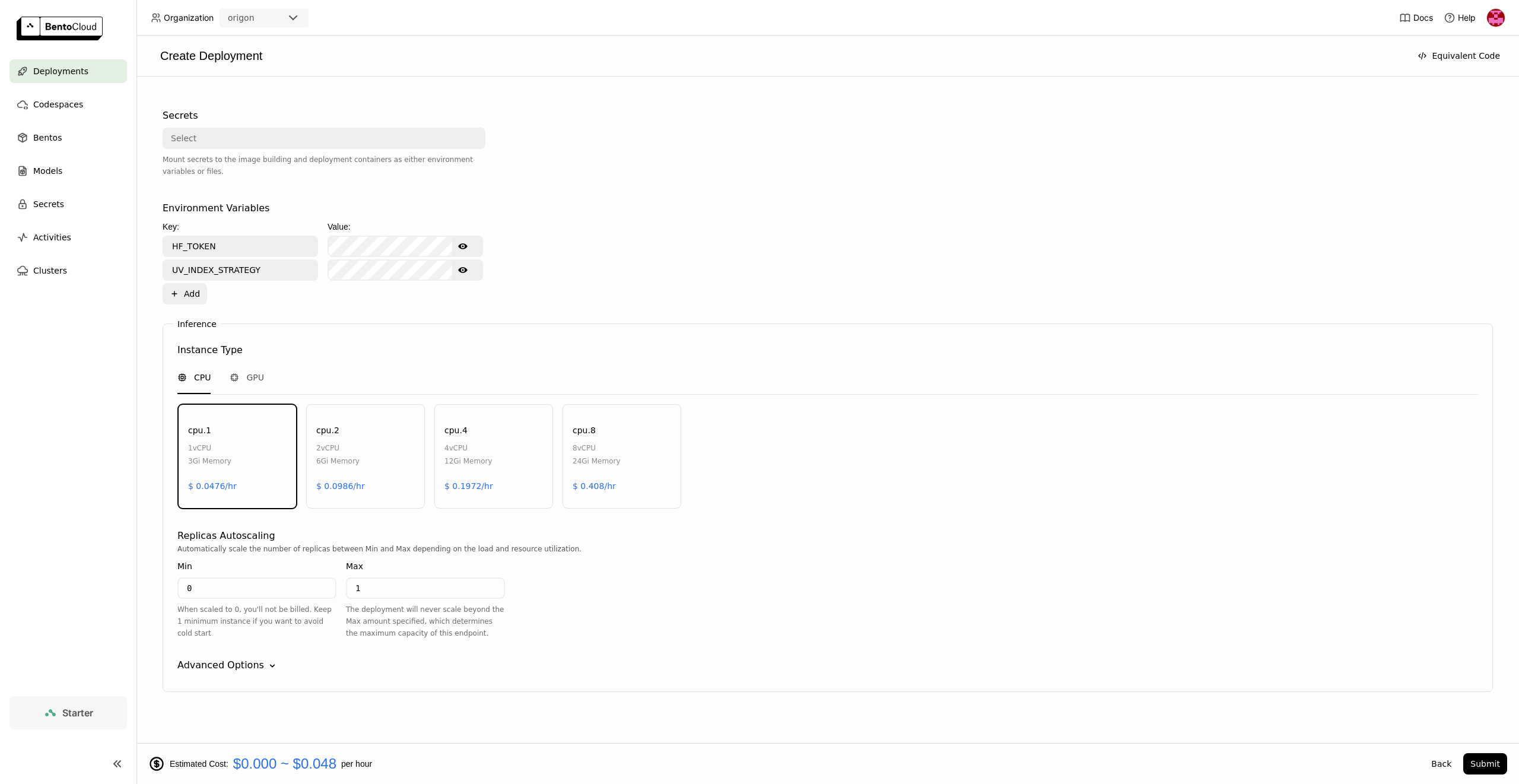
scroll to position [355, 0]
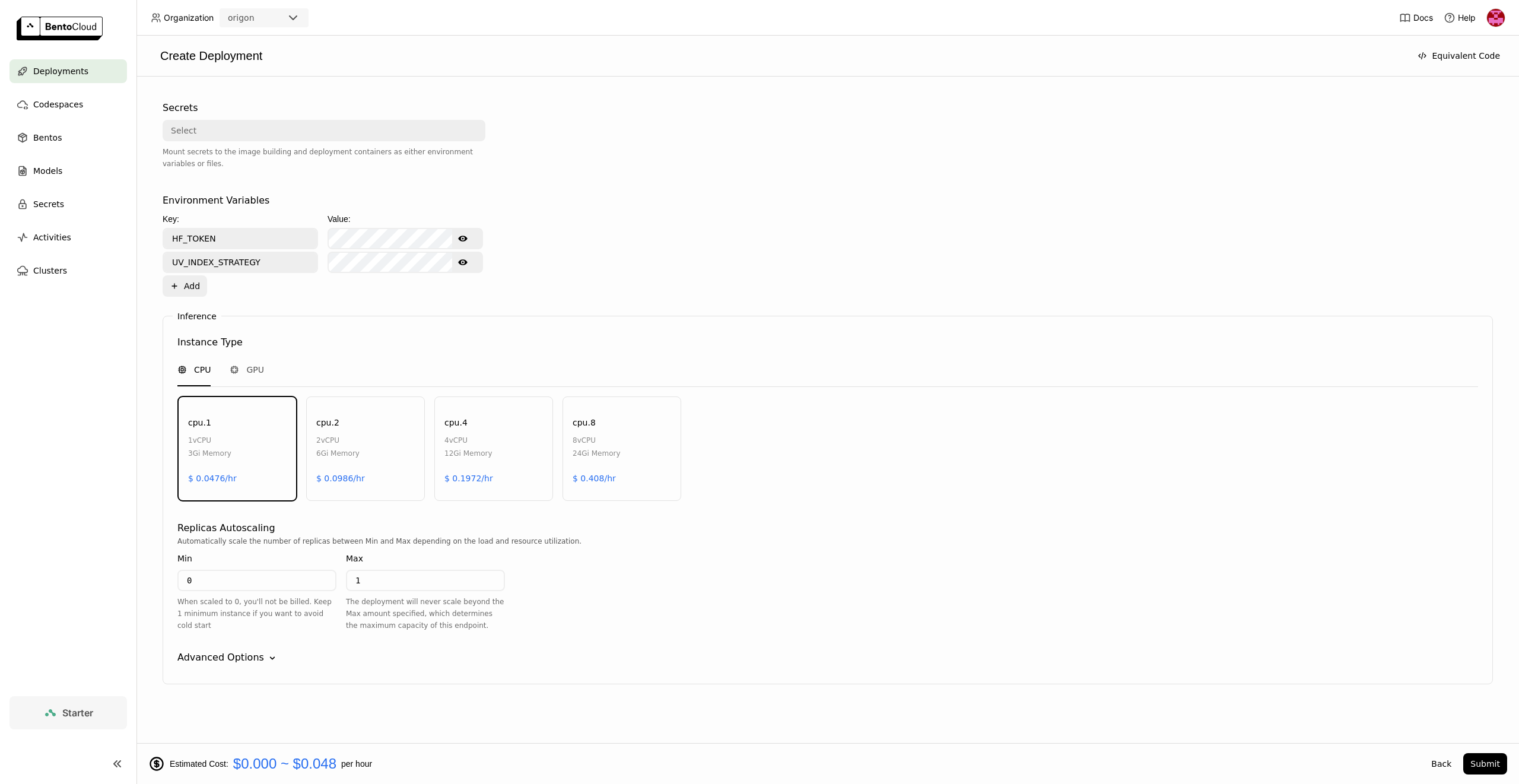
click at [249, 351] on div "Instance Type CPU GPU cpu.1 1 vCPU 3Gi Memory $ 0.0476/hr cpu.2 2 vCPU 6Gi Memo…" at bounding box center [828, 418] width 1301 height 167
click at [256, 364] on span "GPU" at bounding box center [256, 369] width 18 height 12
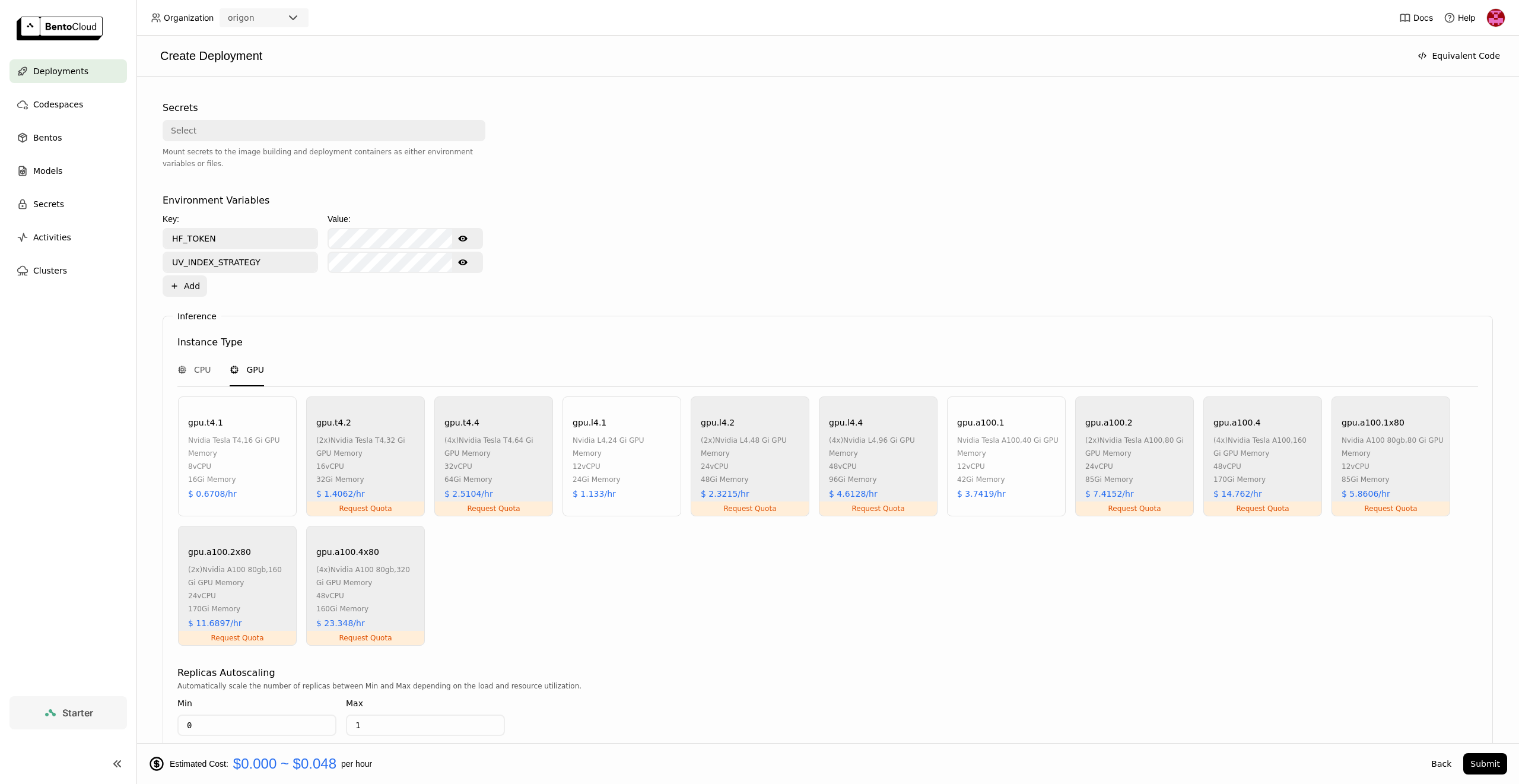
click at [591, 460] on div "12 vCPU" at bounding box center [624, 466] width 102 height 13
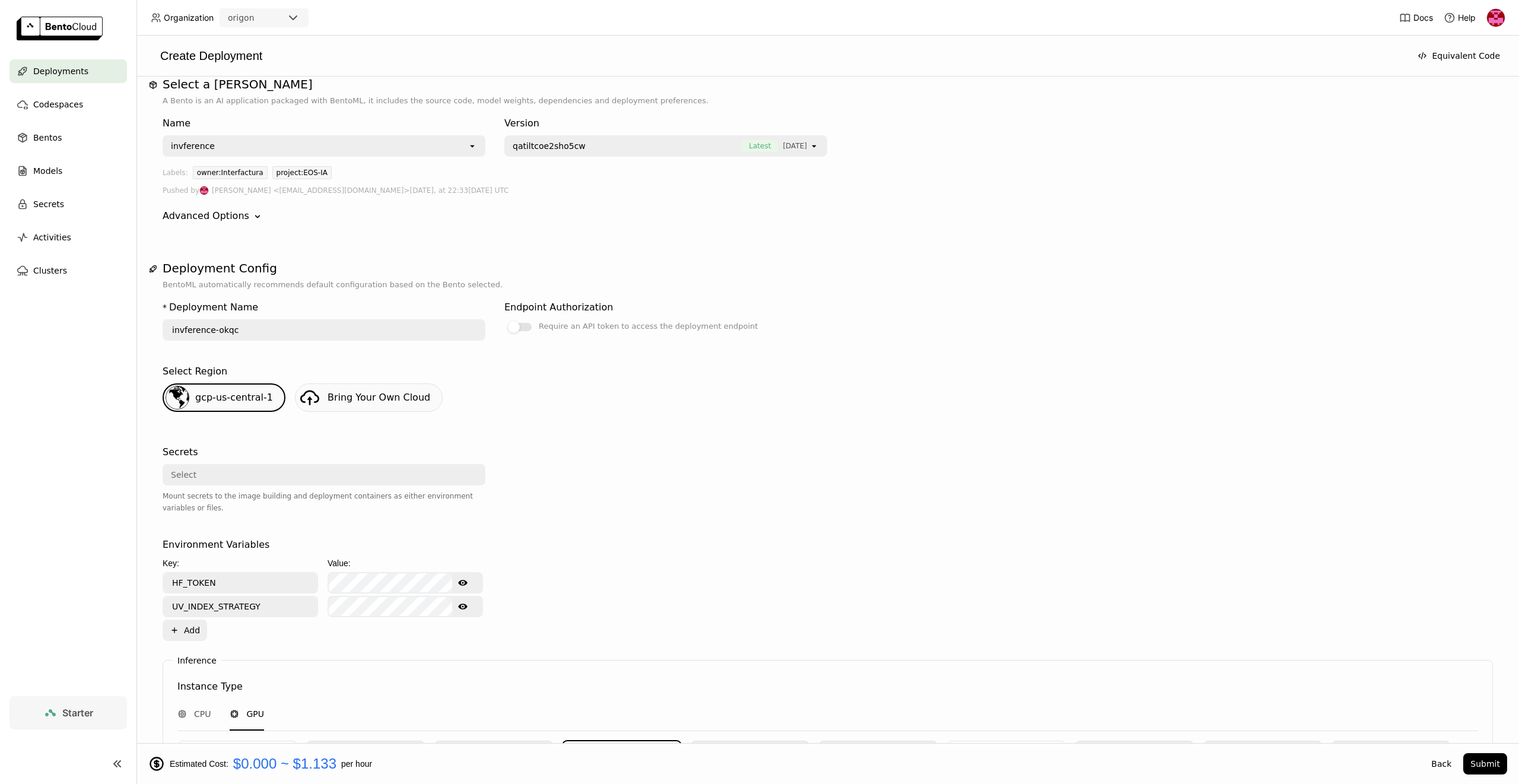
scroll to position [0, 0]
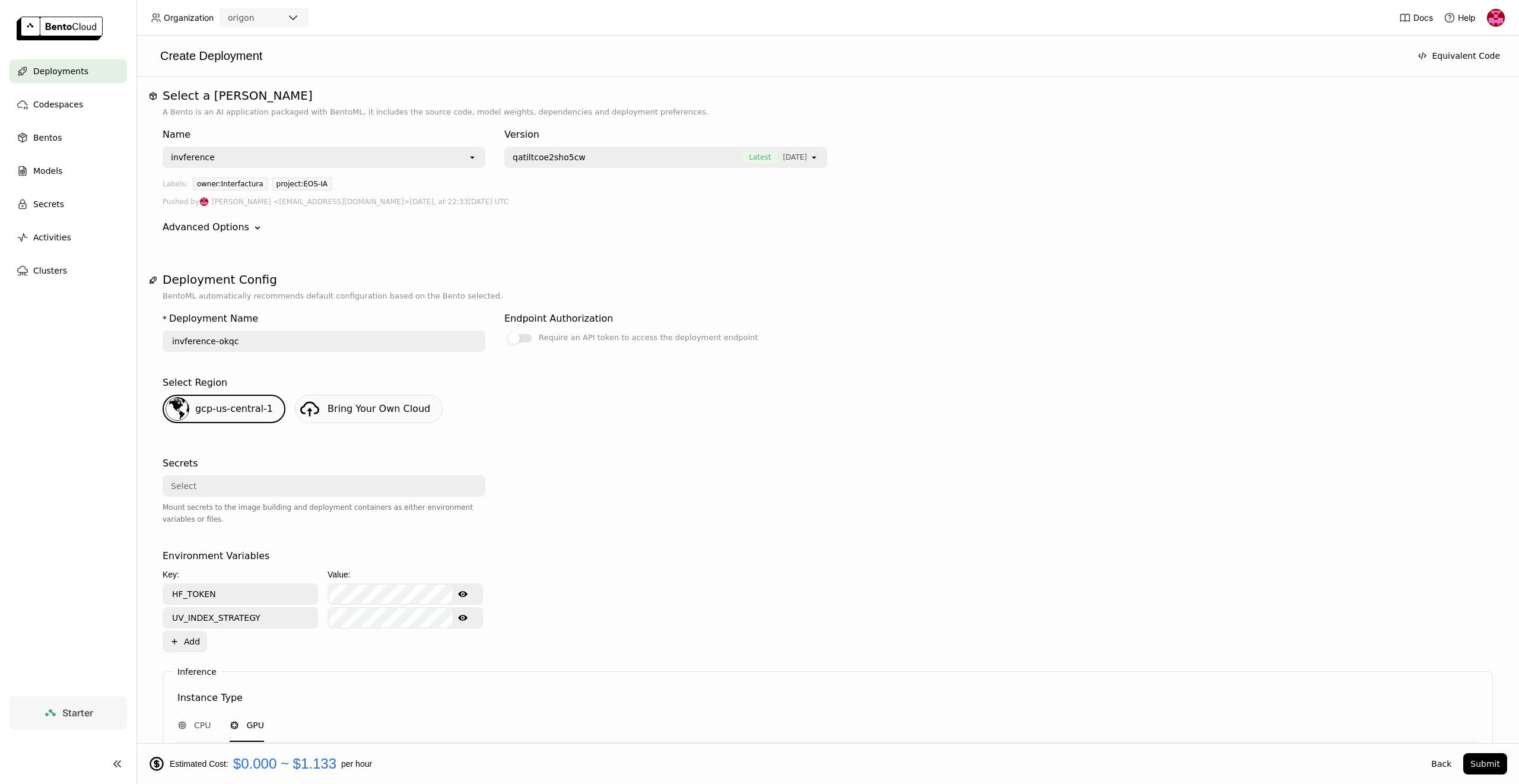
click at [648, 165] on div "qatiltcoe2sho5cw Latest [DATE]" at bounding box center [658, 157] width 304 height 19
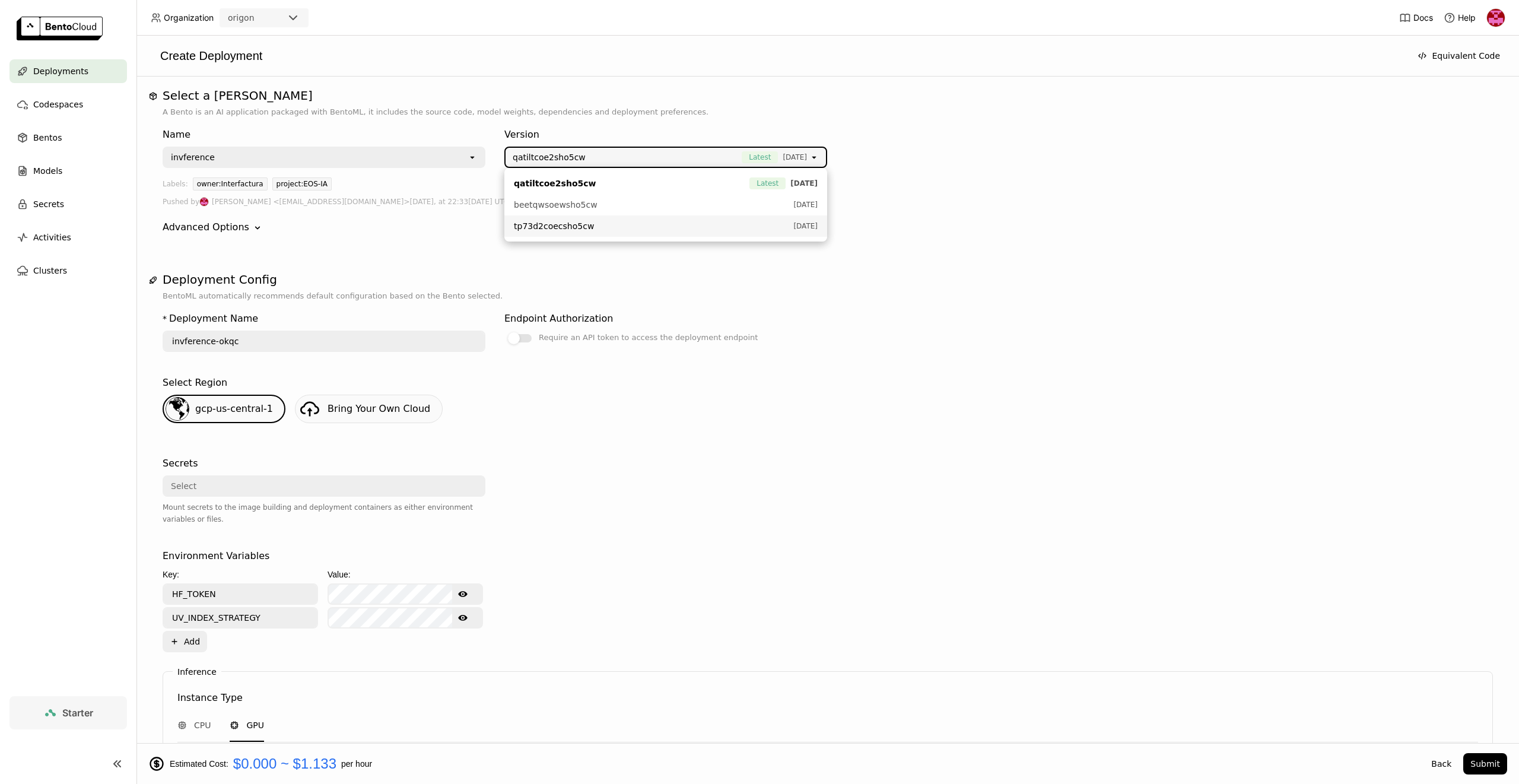
click at [679, 307] on div "Endpoint Authorization Require an API token to access the deployment endpoint" at bounding box center [665, 331] width 323 height 48
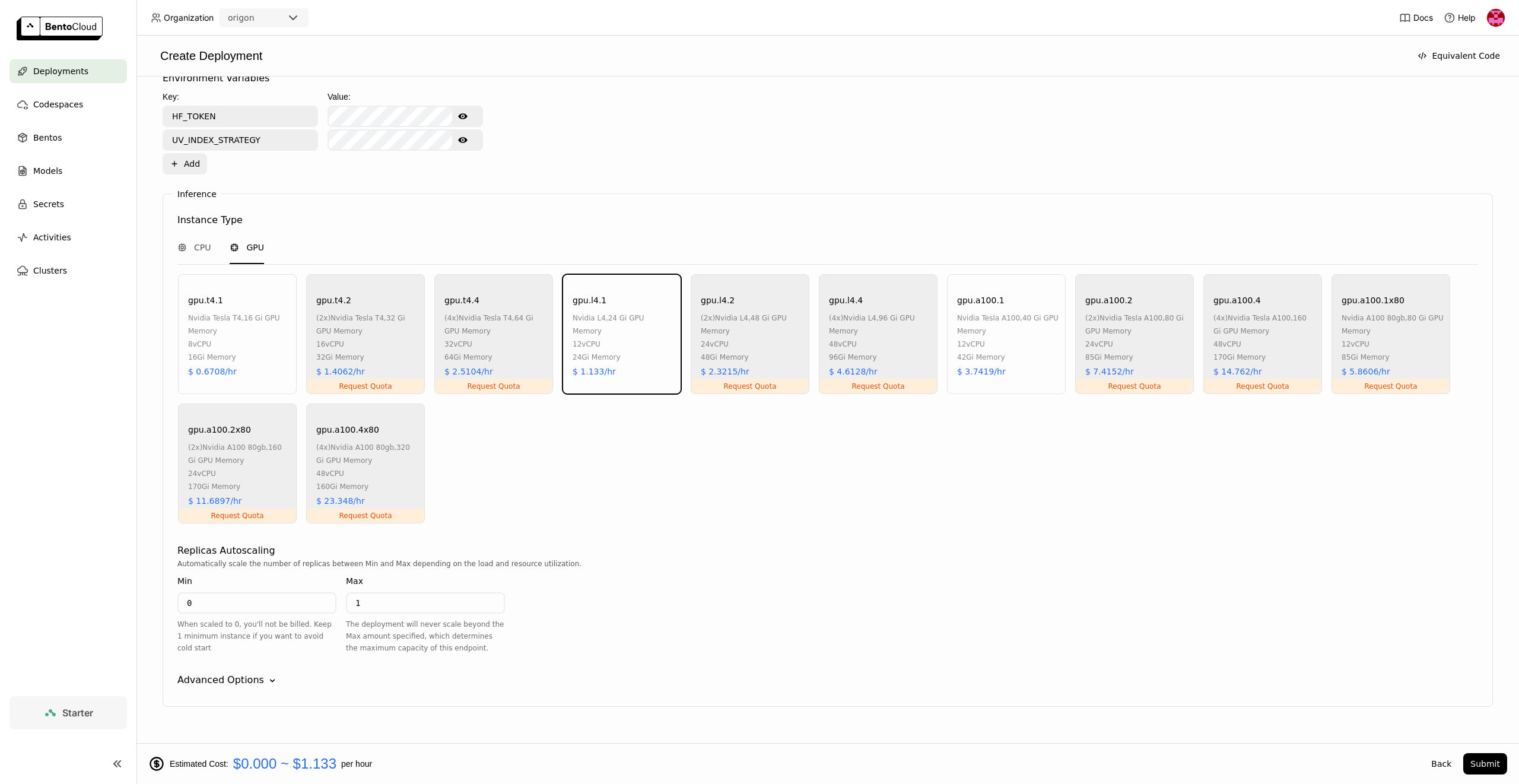
scroll to position [500, 0]
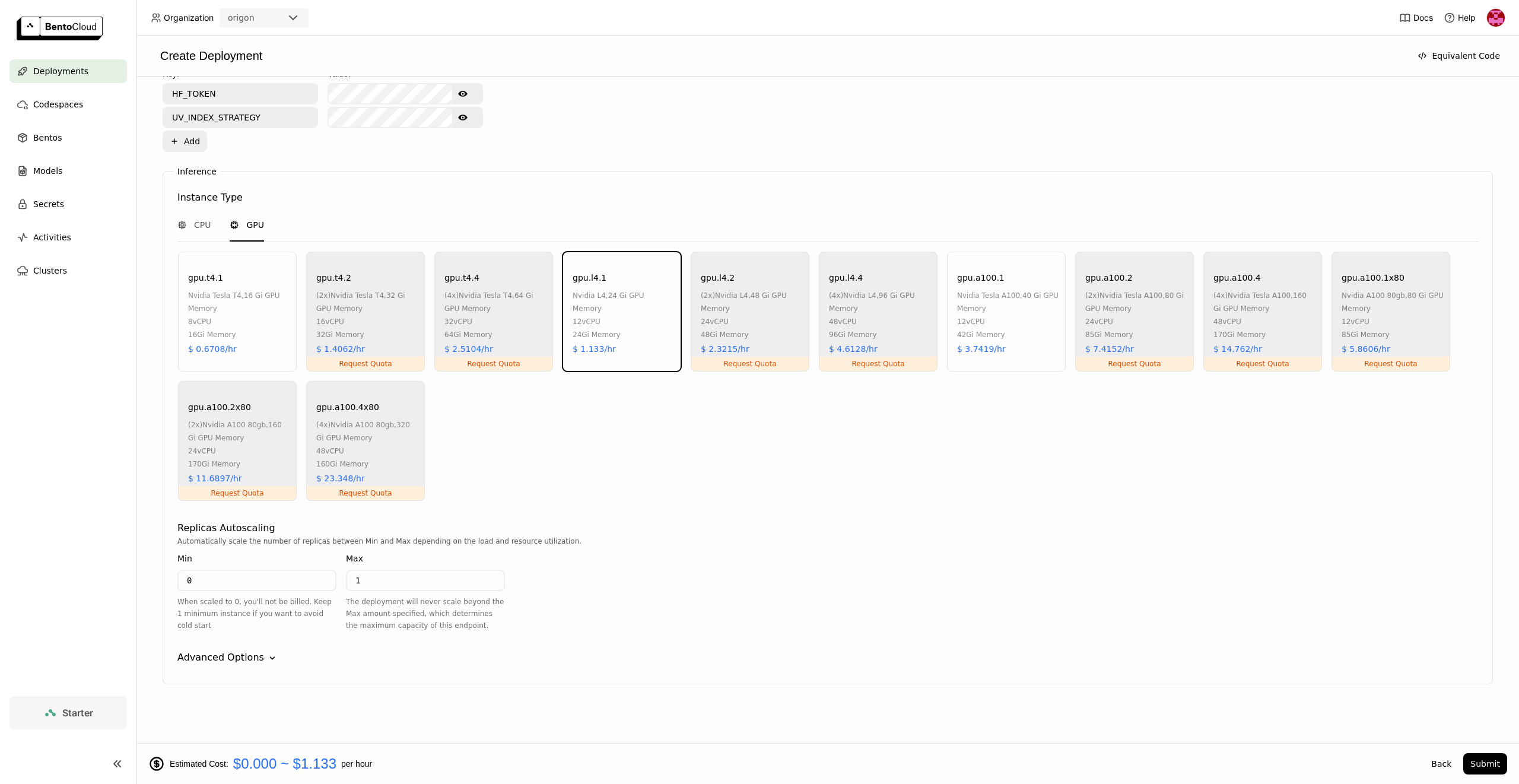
click at [248, 663] on div "Advanced Options" at bounding box center [220, 658] width 87 height 14
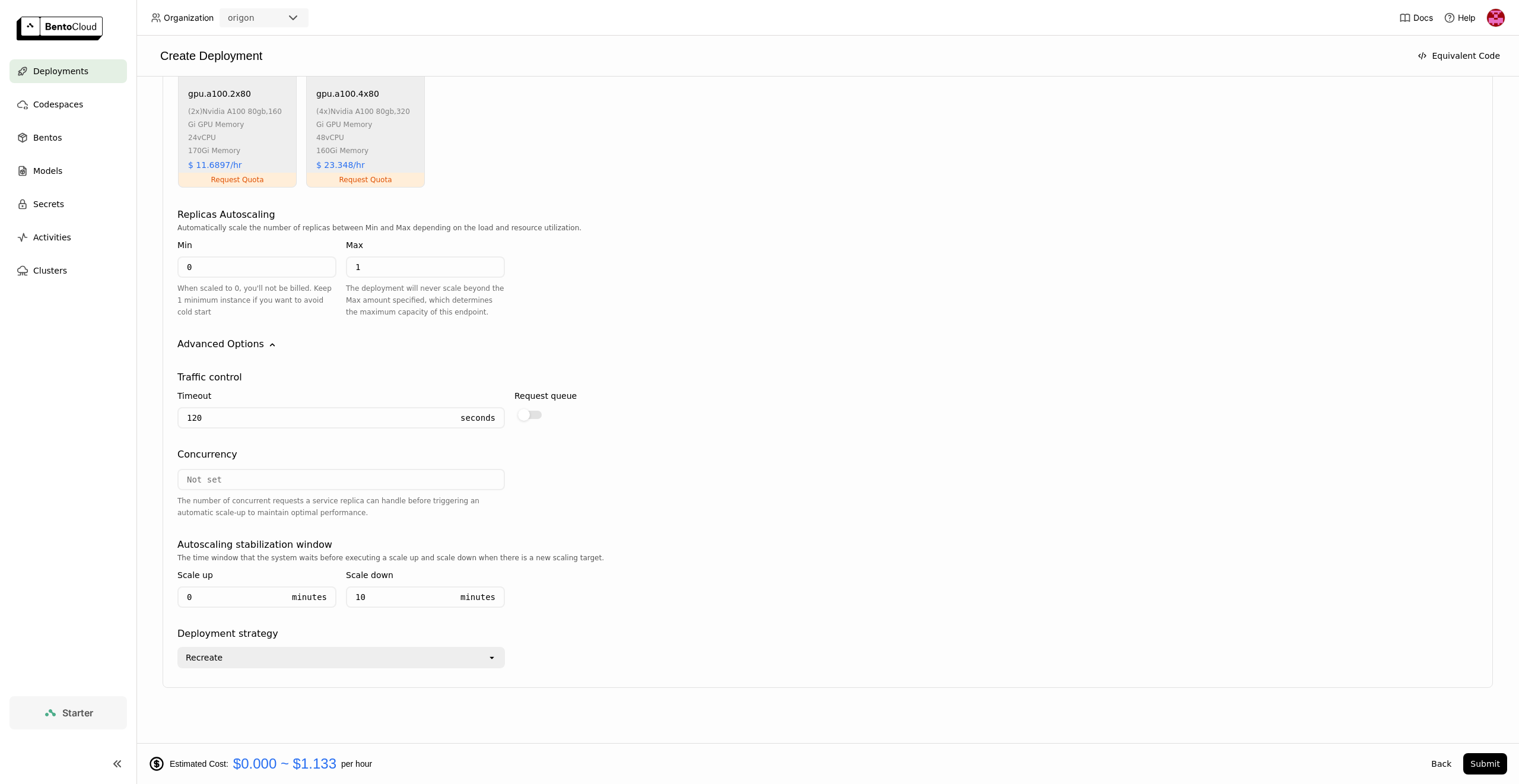
scroll to position [817, 0]
click at [462, 590] on div "Minutes" at bounding box center [474, 593] width 43 height 19
click at [428, 603] on div "Scale down 10 Minutes" at bounding box center [426, 586] width 159 height 53
click at [427, 592] on input "10" at bounding box center [399, 593] width 105 height 19
type input "1"
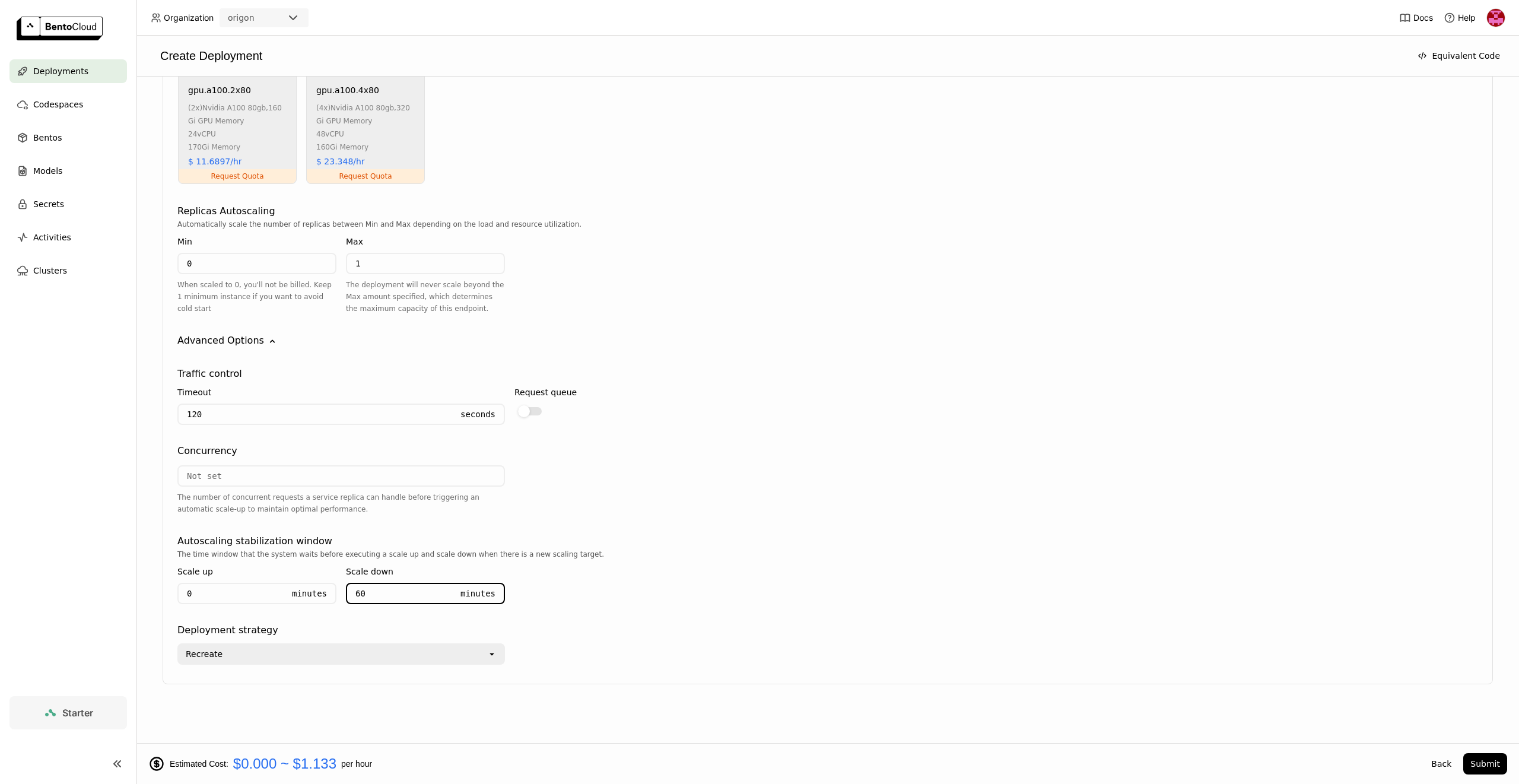
type input "6"
type input "60"
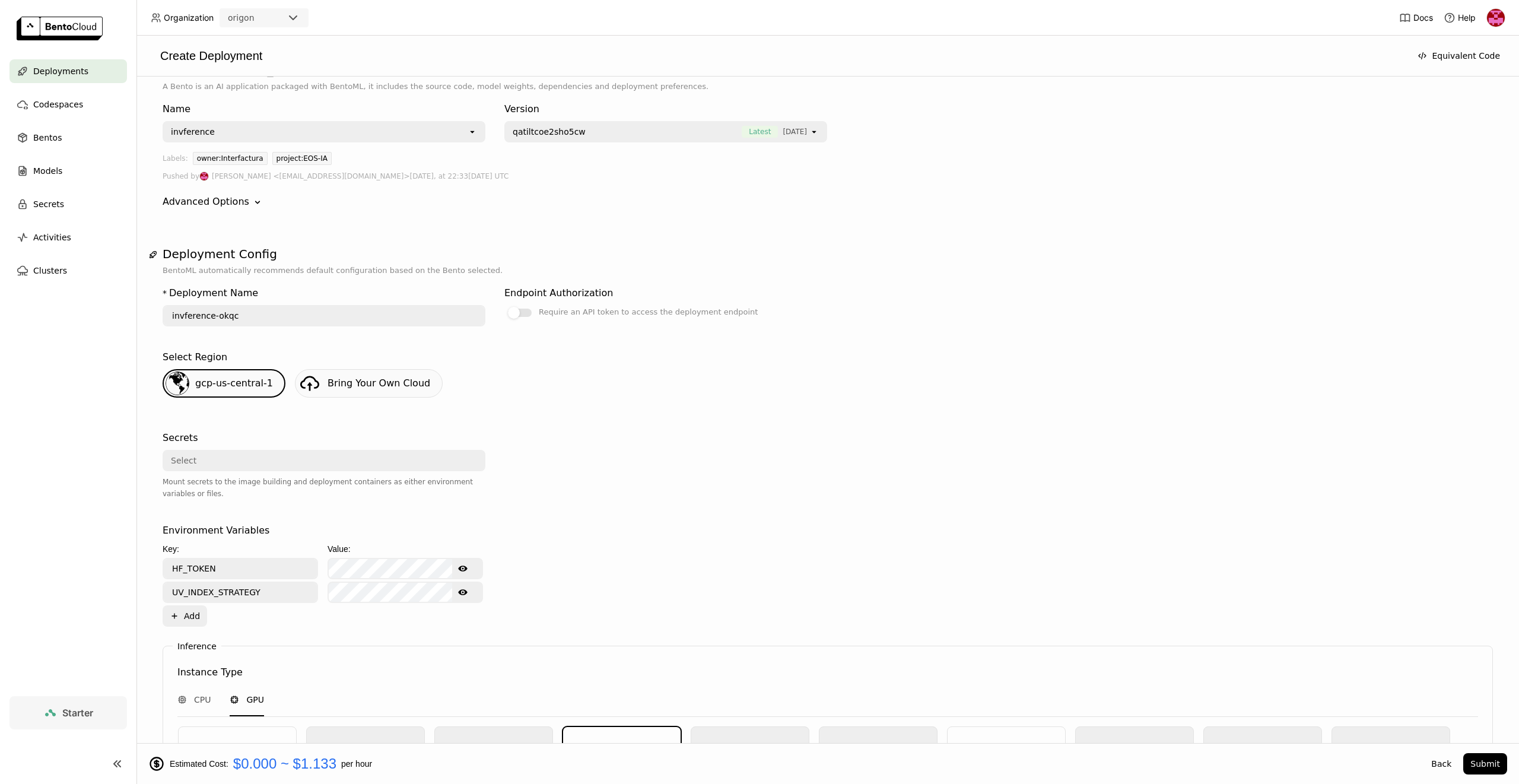
scroll to position [0, 0]
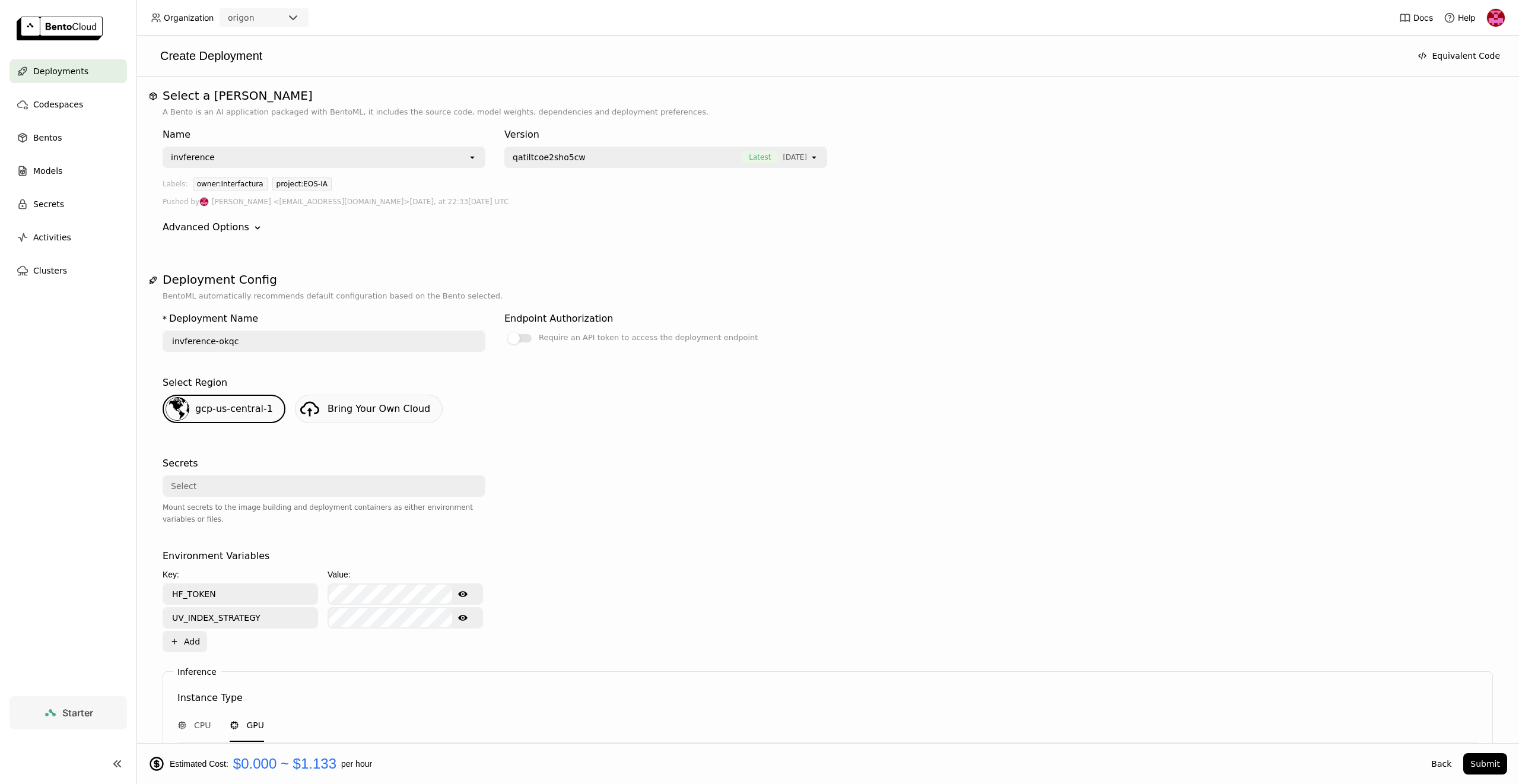
click at [379, 579] on div "Value:" at bounding box center [406, 574] width 155 height 13
click at [380, 585] on div "Key: Value: HF_TOKEN Show password text UV_INDEX_STRATEGY Show password text Pl…" at bounding box center [323, 609] width 321 height 84
click at [464, 592] on icon "Show password text" at bounding box center [463, 593] width 10 height 10
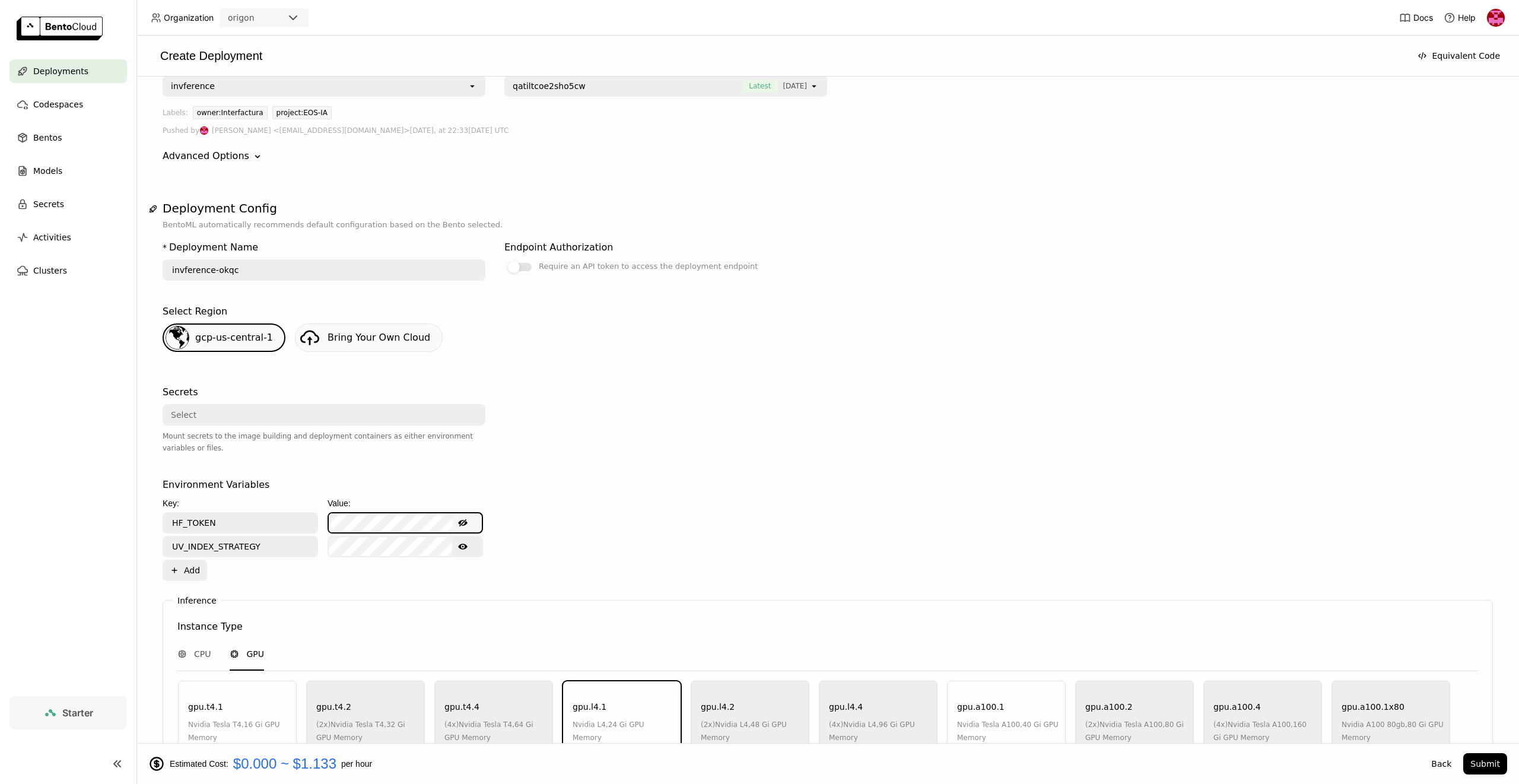
click at [459, 524] on icon "Hide password text" at bounding box center [463, 523] width 10 height 7
click at [463, 518] on icon "Show password text" at bounding box center [463, 522] width 10 height 10
click at [460, 547] on icon "Show password text" at bounding box center [463, 546] width 10 height 6
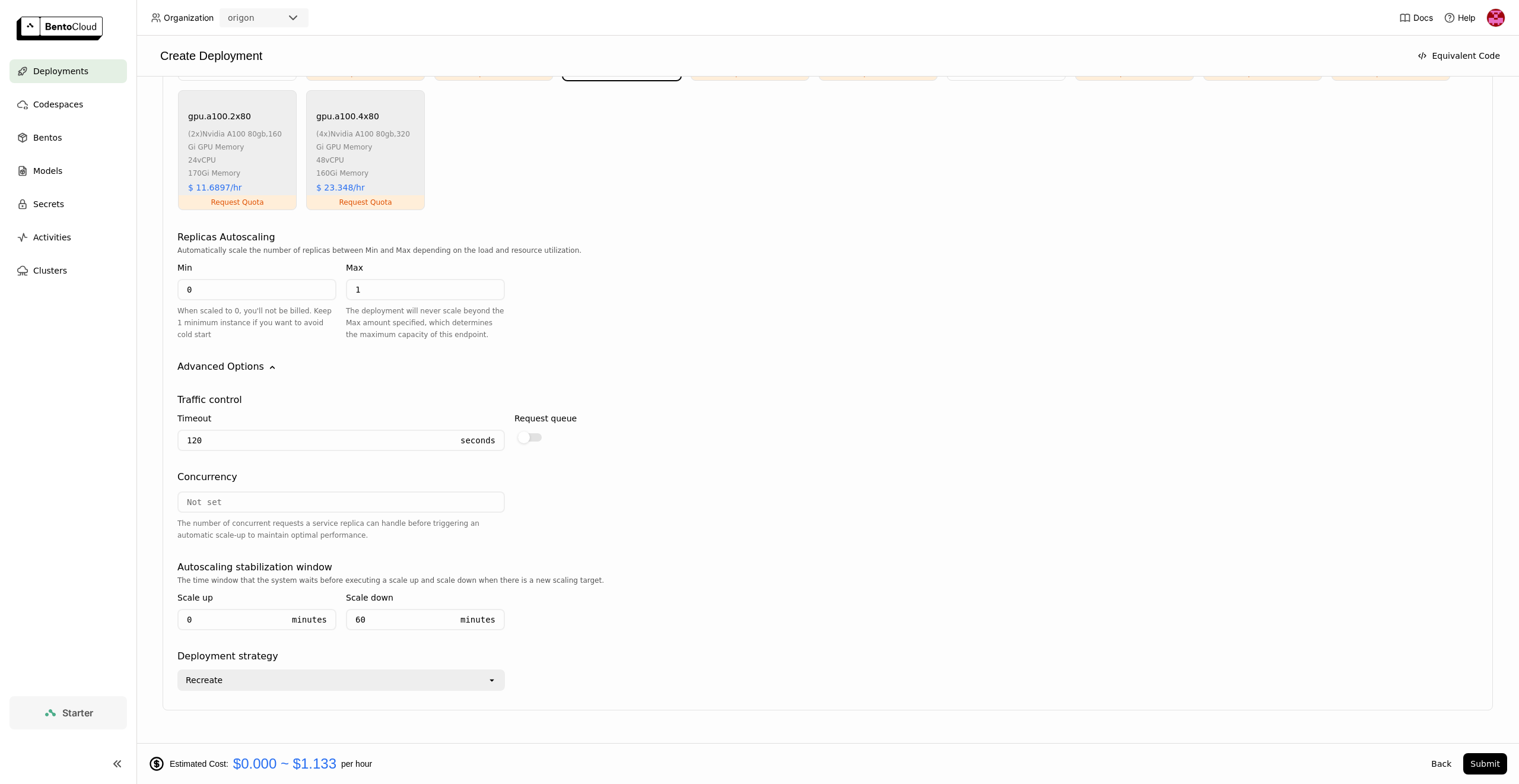
scroll to position [817, 0]
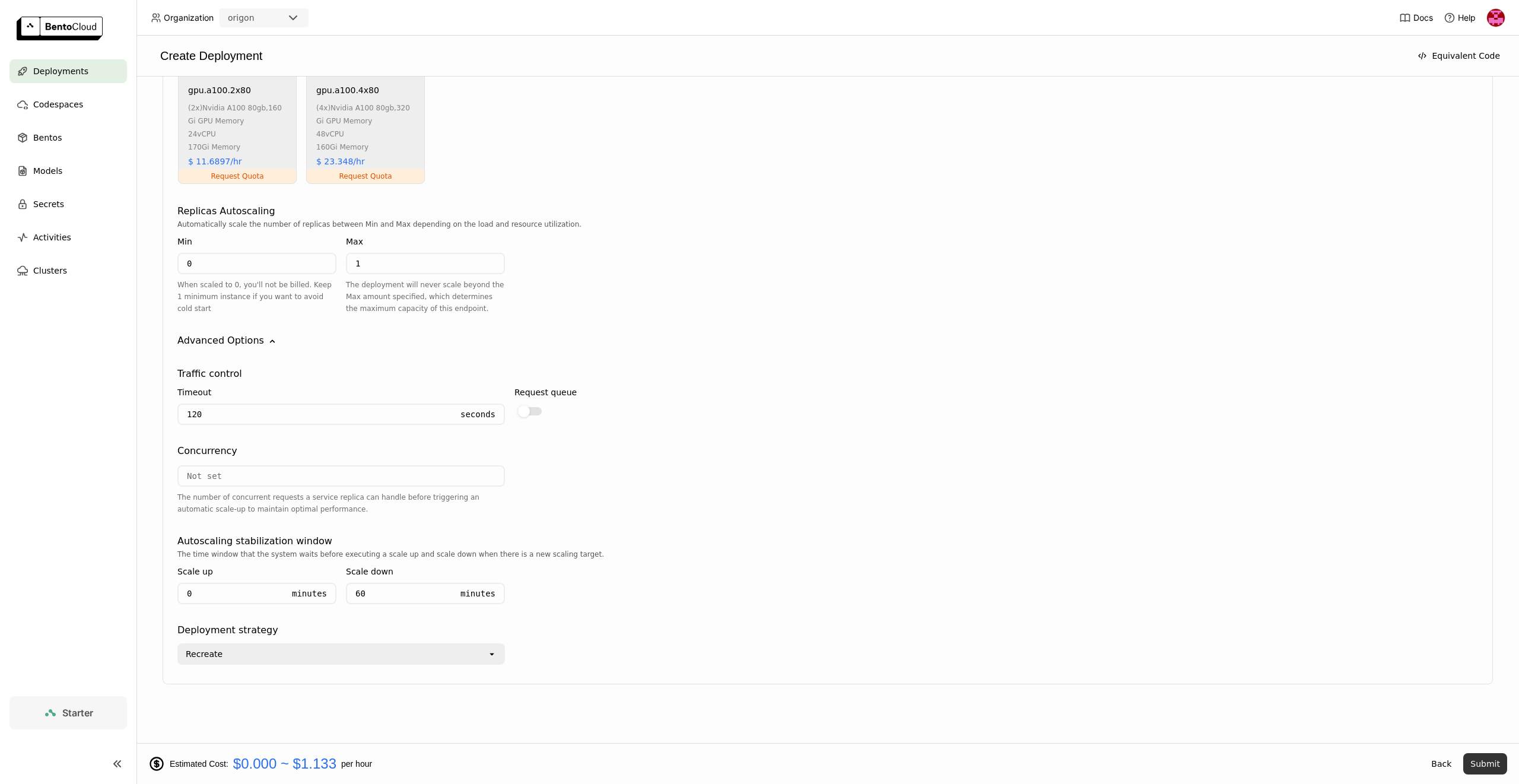
click at [1481, 770] on button "Submit" at bounding box center [1485, 763] width 44 height 22
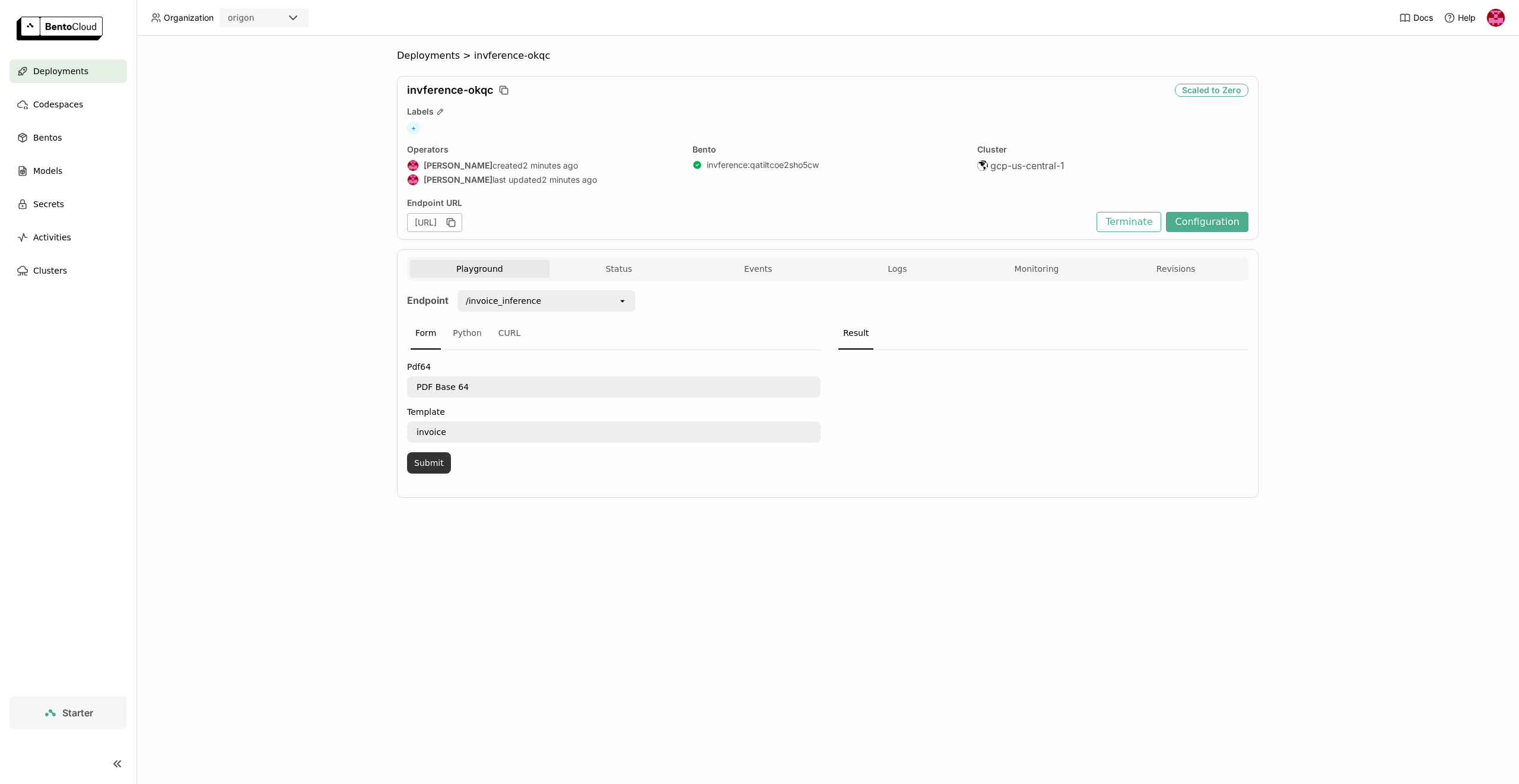
click at [419, 470] on button "Submit" at bounding box center [429, 462] width 44 height 22
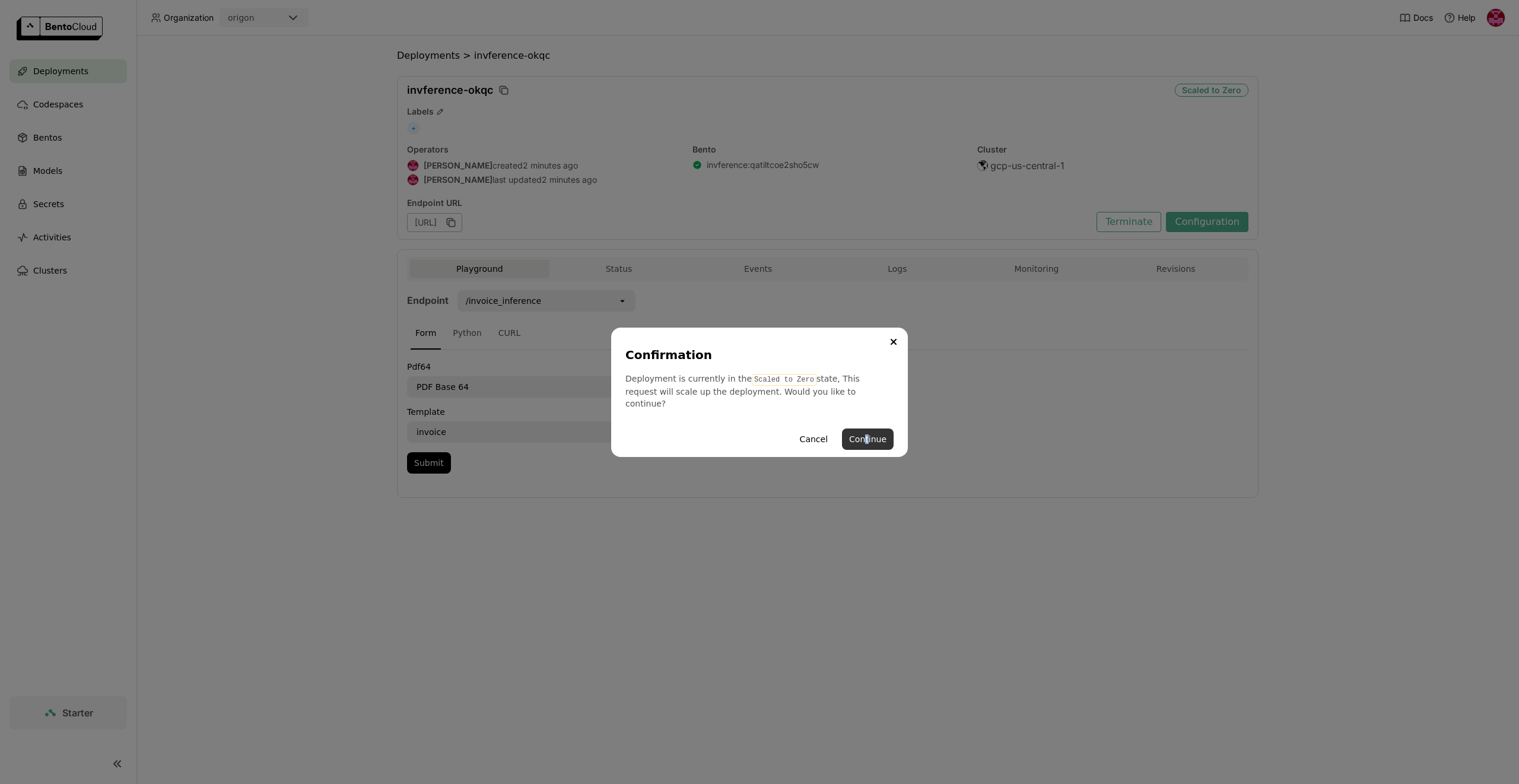
click at [868, 431] on button "Continue" at bounding box center [867, 439] width 52 height 22
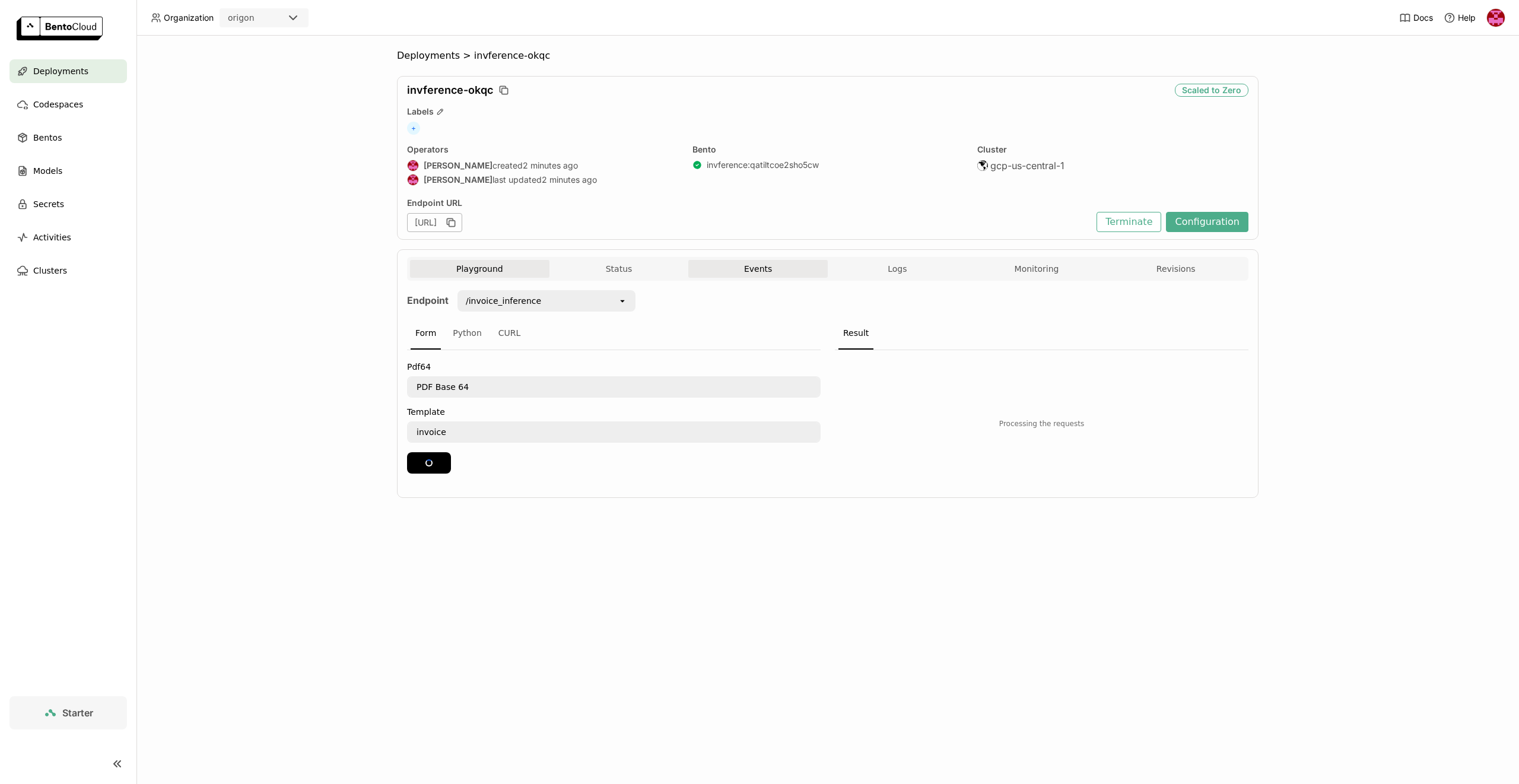
click at [764, 267] on button "Events" at bounding box center [758, 269] width 139 height 18
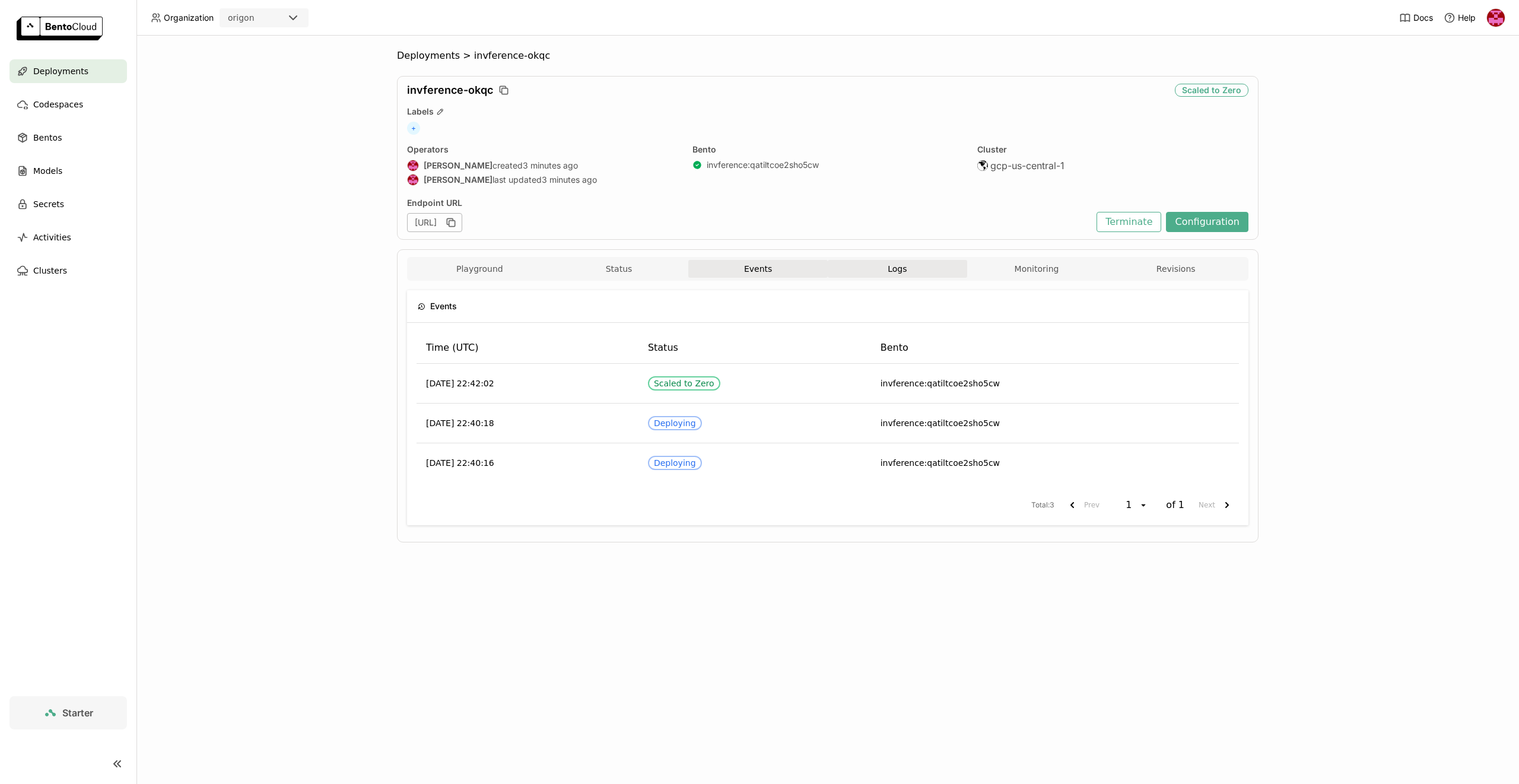
drag, startPoint x: 927, startPoint y: 275, endPoint x: 946, endPoint y: 275, distance: 19.0
click at [929, 275] on button "Logs" at bounding box center [897, 269] width 139 height 18
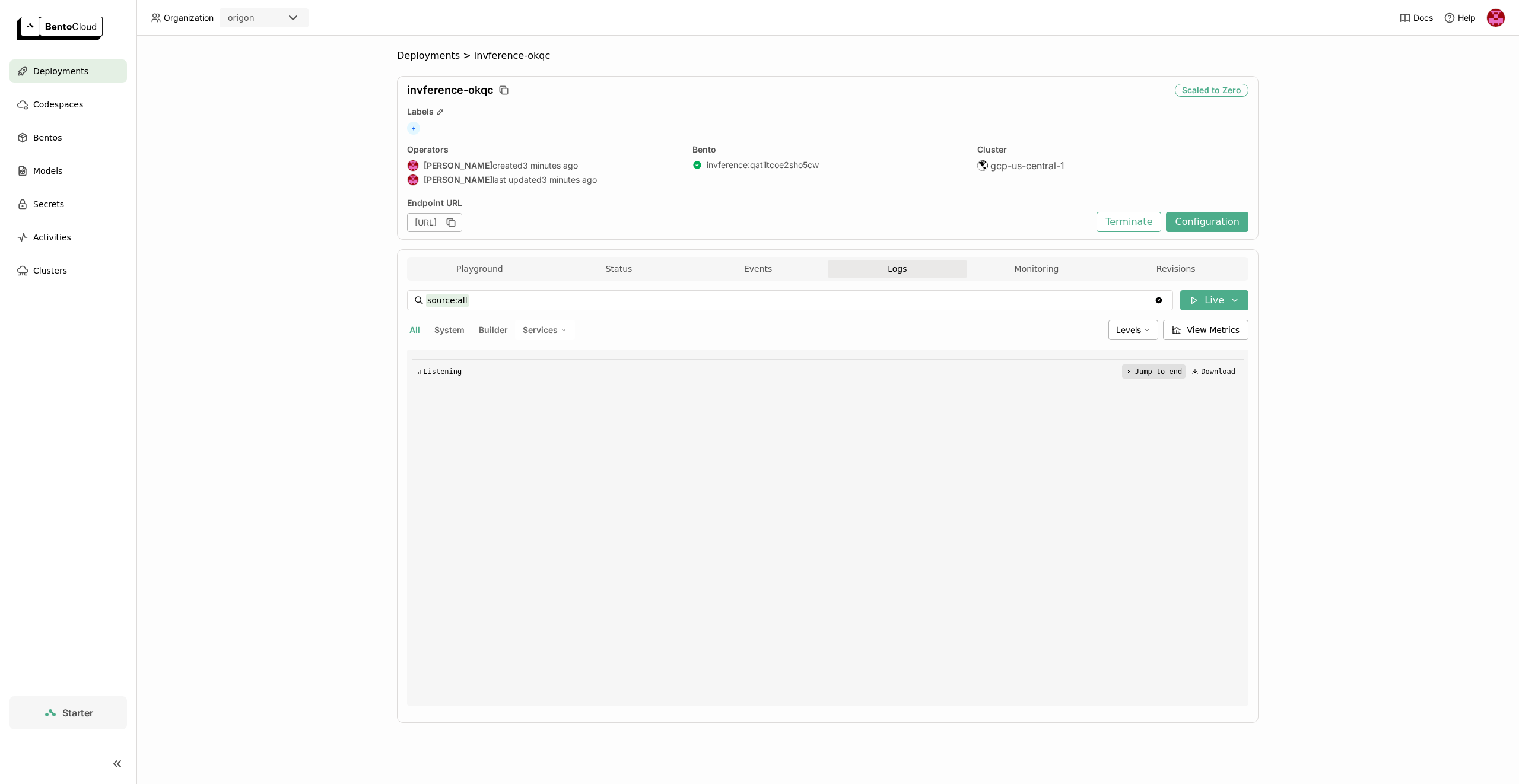
click at [1159, 372] on button "Jump to end" at bounding box center [1154, 371] width 63 height 14
click at [442, 334] on button "System" at bounding box center [449, 330] width 35 height 15
click at [419, 328] on button "All" at bounding box center [415, 330] width 15 height 15
type input "source:all"
click at [457, 219] on icon "button" at bounding box center [451, 222] width 12 height 12
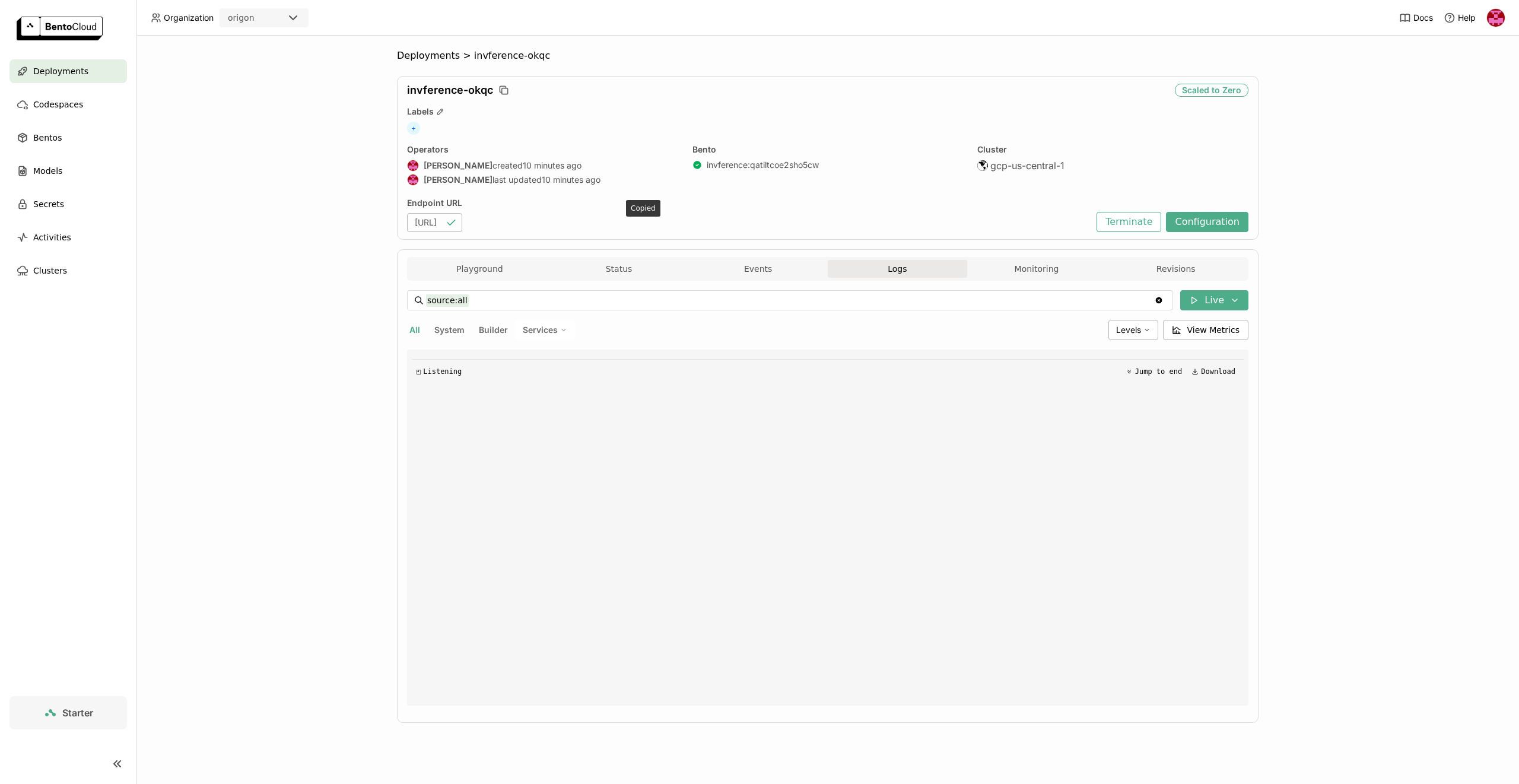
click at [457, 219] on icon "button" at bounding box center [451, 222] width 12 height 12
click at [457, 220] on icon "button" at bounding box center [451, 222] width 12 height 12
click at [1074, 266] on button "Monitoring" at bounding box center [1036, 269] width 139 height 18
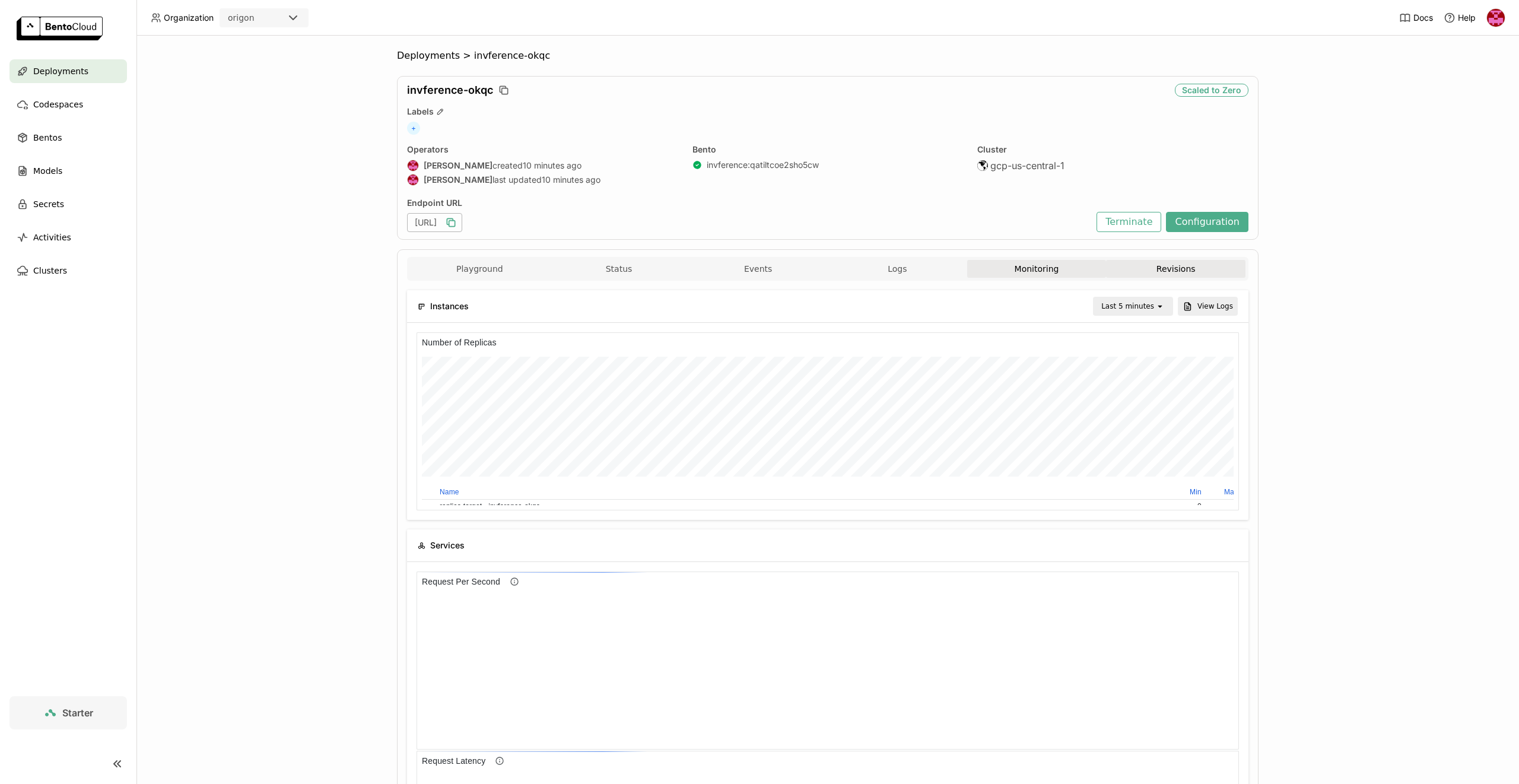
click at [1137, 262] on button "Revisions" at bounding box center [1176, 269] width 139 height 18
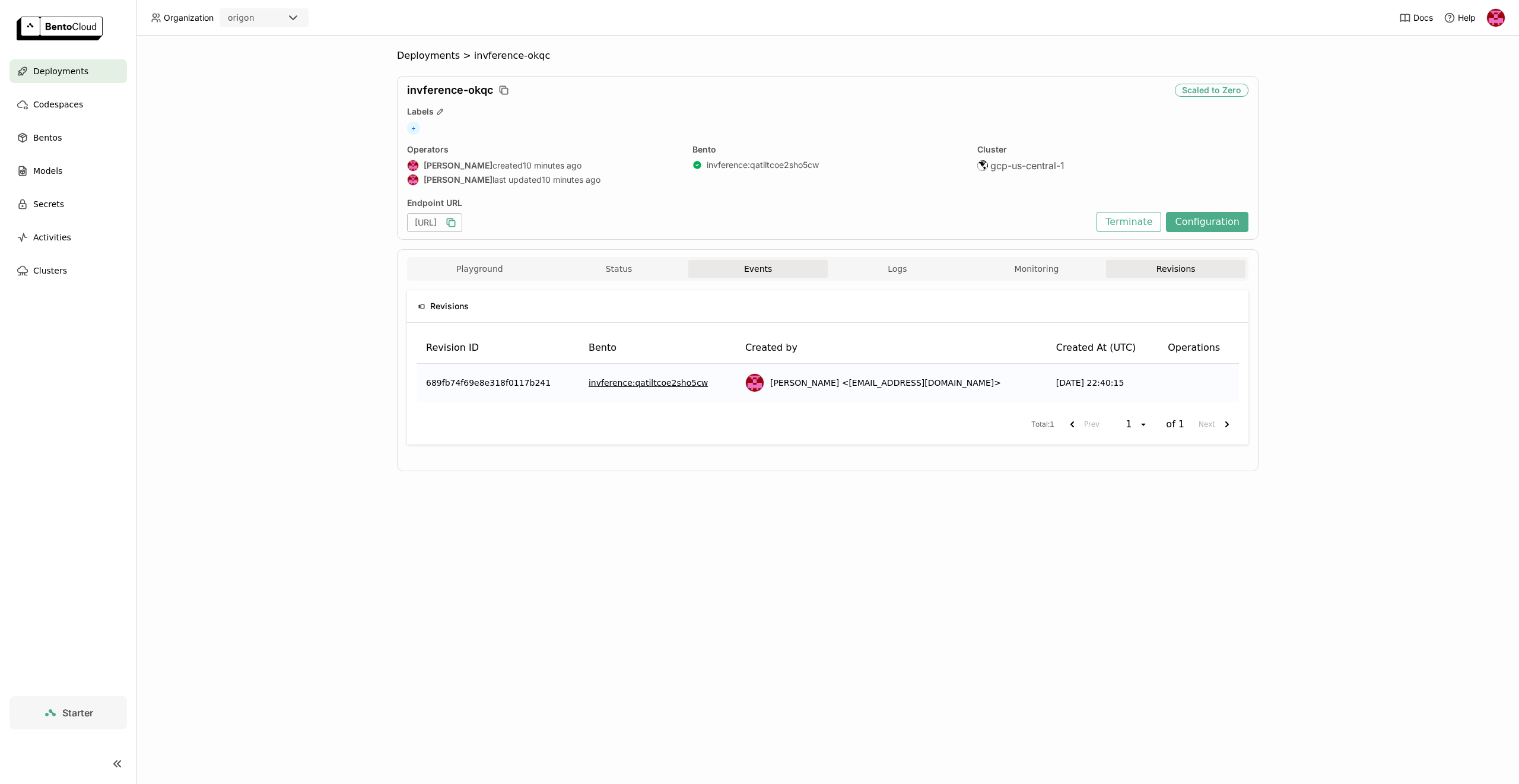
click at [751, 260] on button "Events" at bounding box center [758, 269] width 139 height 18
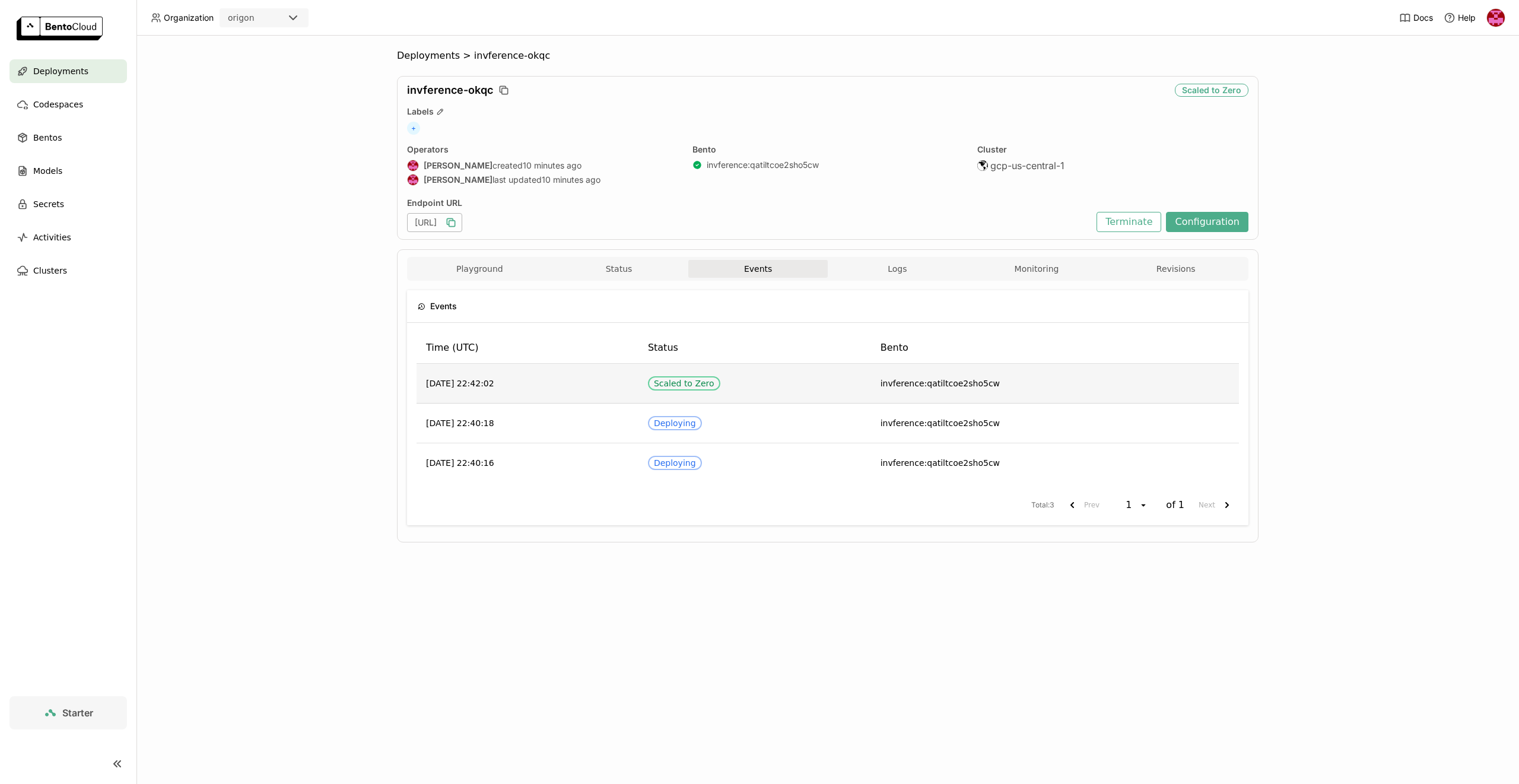
click at [752, 383] on td "Scaled to Zero" at bounding box center [755, 384] width 232 height 40
click at [752, 384] on td "Scaled to Zero" at bounding box center [755, 384] width 232 height 40
click at [715, 382] on div "Scaled to Zero" at bounding box center [684, 383] width 61 height 10
click at [715, 383] on div "Scaled to Zero" at bounding box center [684, 383] width 61 height 10
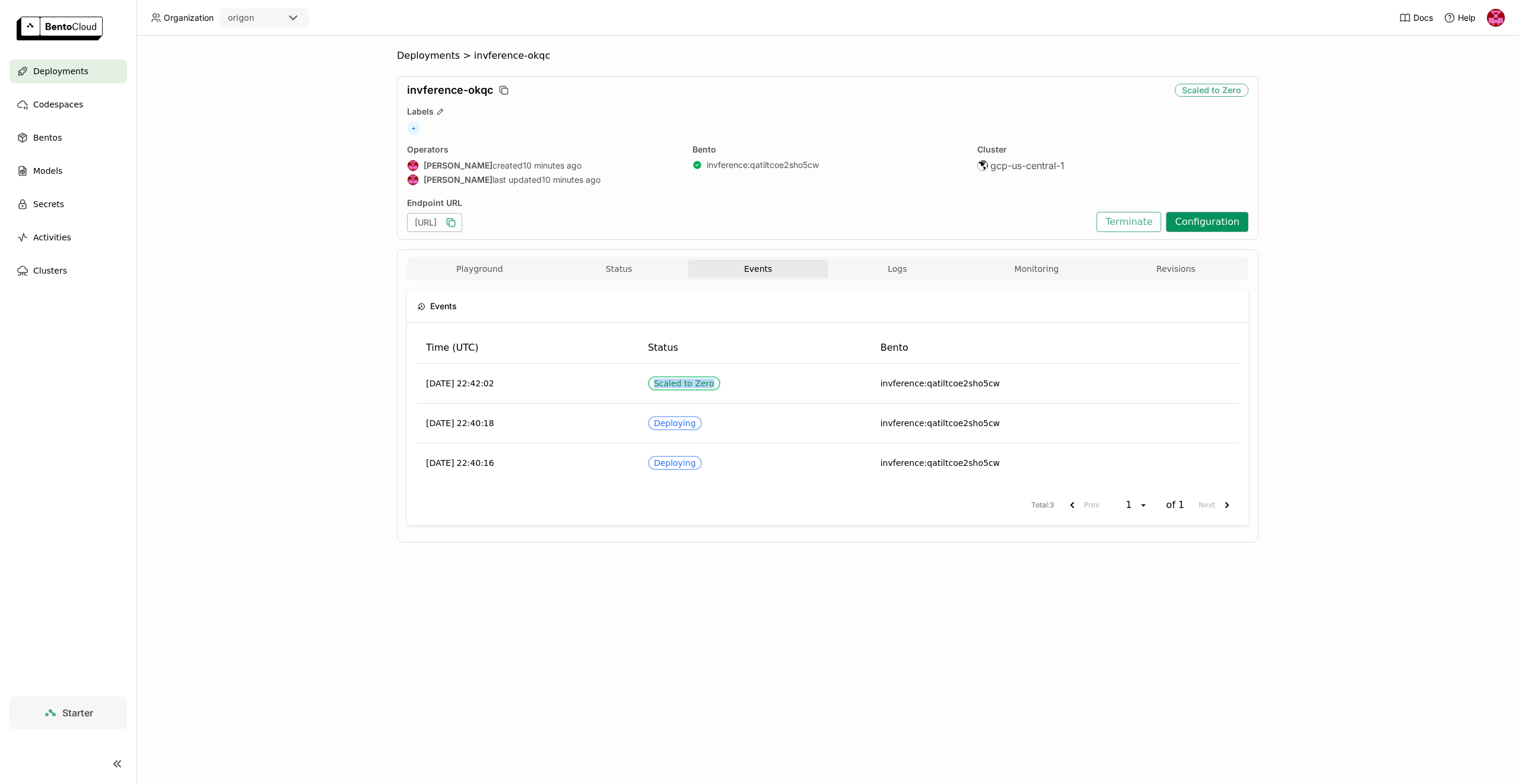
click at [1204, 218] on button "Configuration" at bounding box center [1206, 221] width 82 height 20
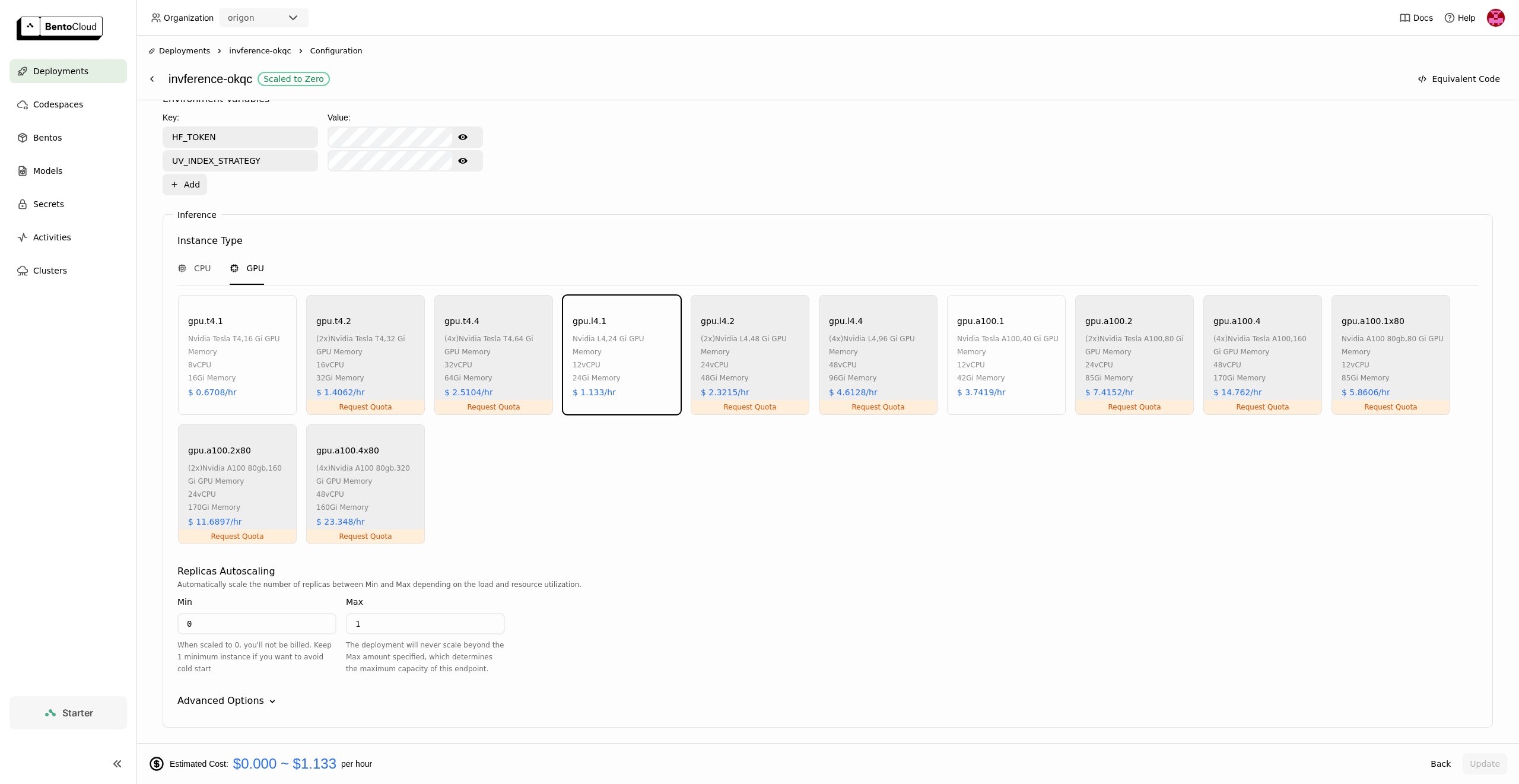
scroll to position [524, 0]
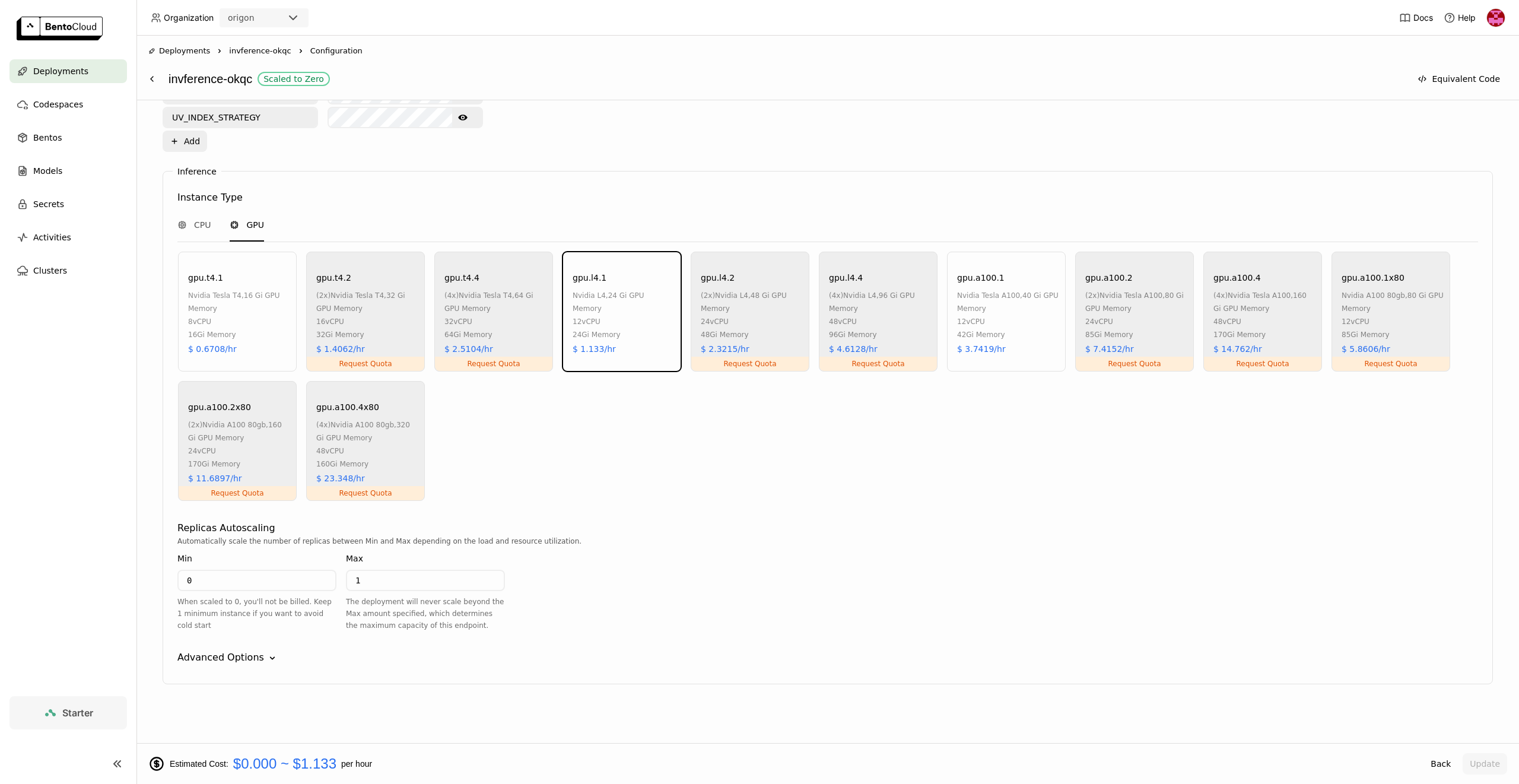
drag, startPoint x: 234, startPoint y: 658, endPoint x: 248, endPoint y: 653, distance: 14.9
click at [236, 658] on div "Advanced Options" at bounding box center [220, 658] width 87 height 14
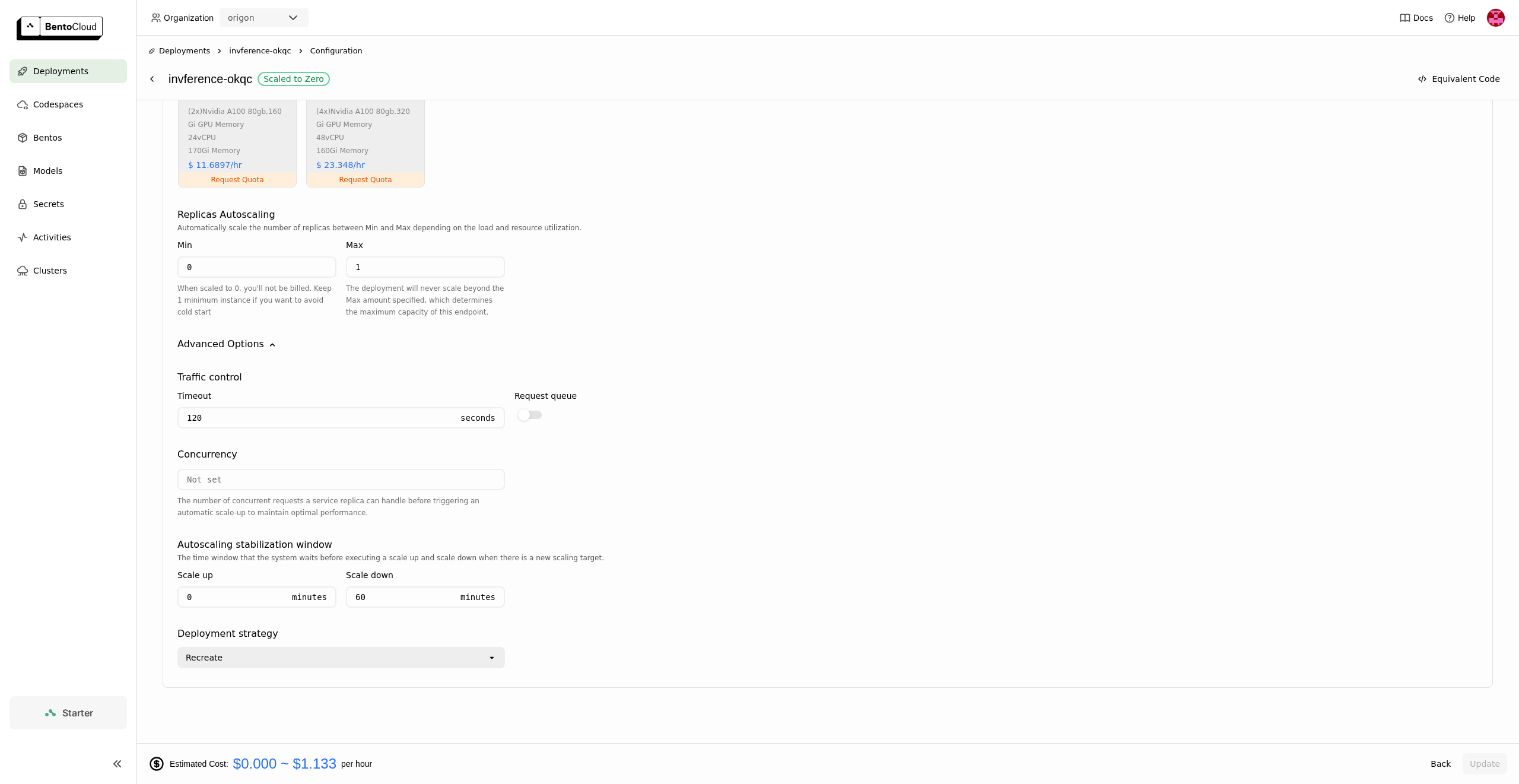
scroll to position [841, 0]
click at [368, 647] on div "Recreate" at bounding box center [333, 653] width 308 height 19
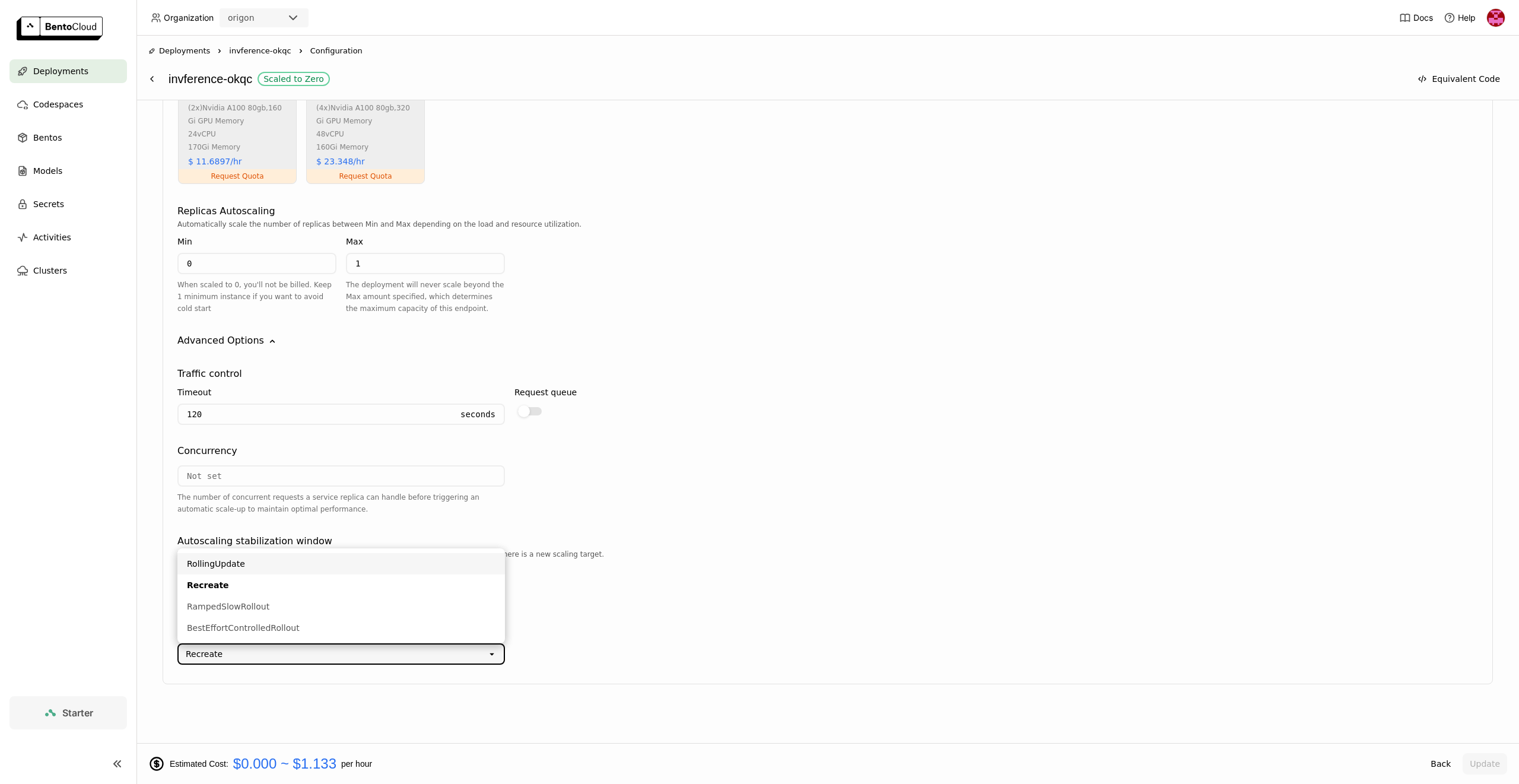
click at [336, 557] on div "RollingUpdate" at bounding box center [341, 563] width 308 height 12
click at [1478, 755] on button "Update" at bounding box center [1485, 763] width 44 height 22
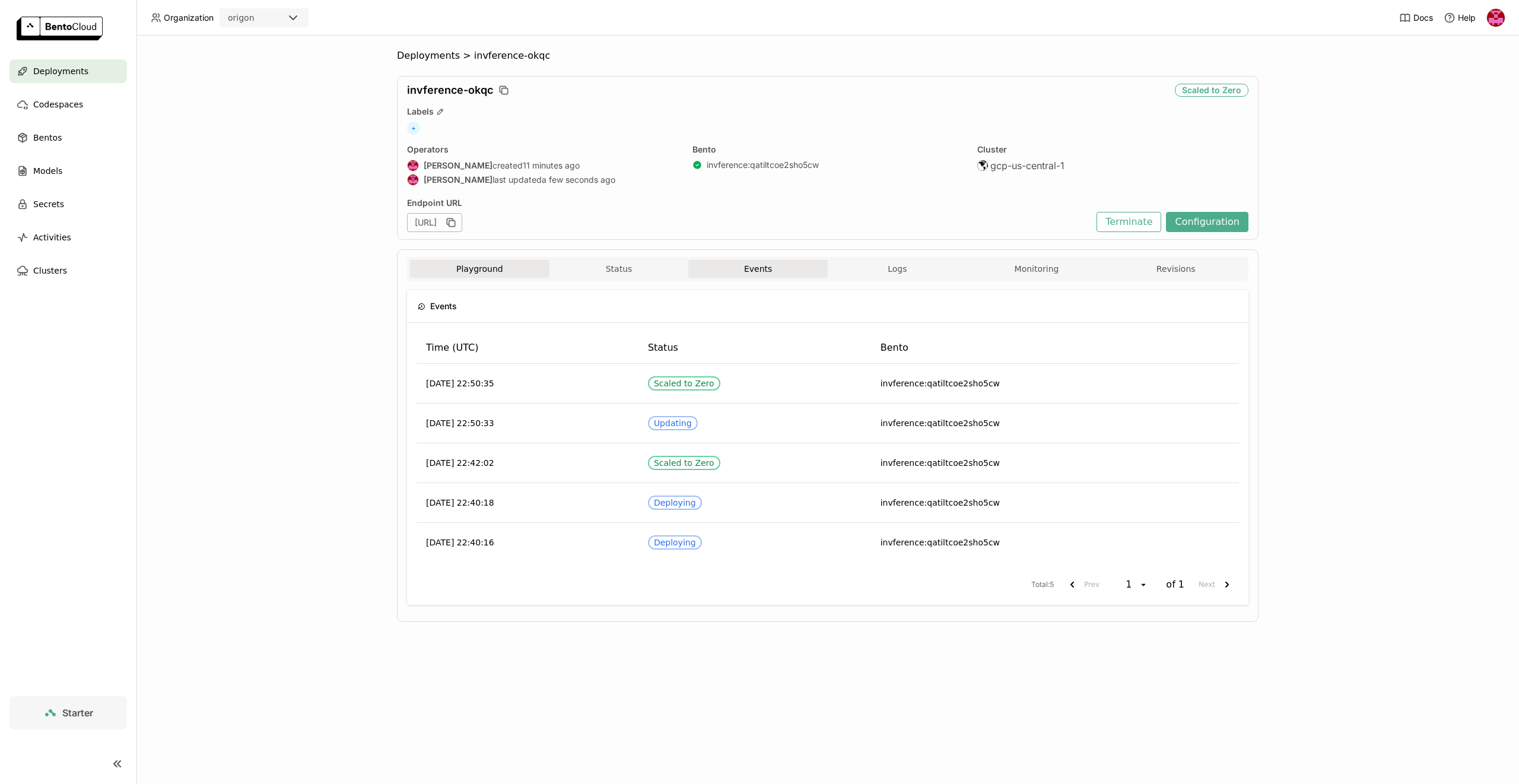
drag, startPoint x: 474, startPoint y: 257, endPoint x: 483, endPoint y: 264, distance: 11.4
click at [475, 257] on div "Playground Status Events Logs Monitoring Revisions" at bounding box center [828, 268] width 841 height 23
click at [485, 264] on button "Playground" at bounding box center [480, 269] width 139 height 18
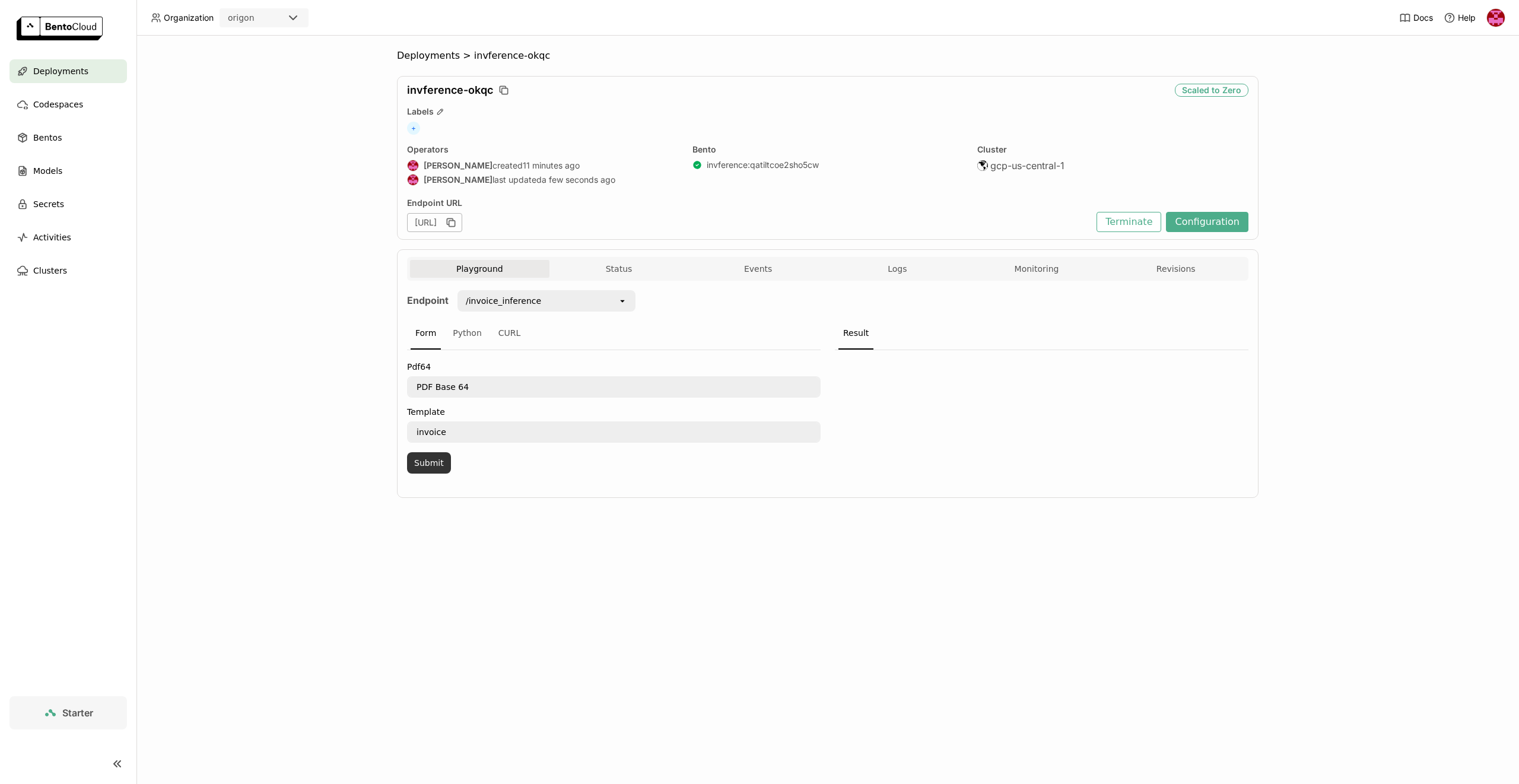
click at [435, 455] on button "Submit" at bounding box center [429, 462] width 44 height 22
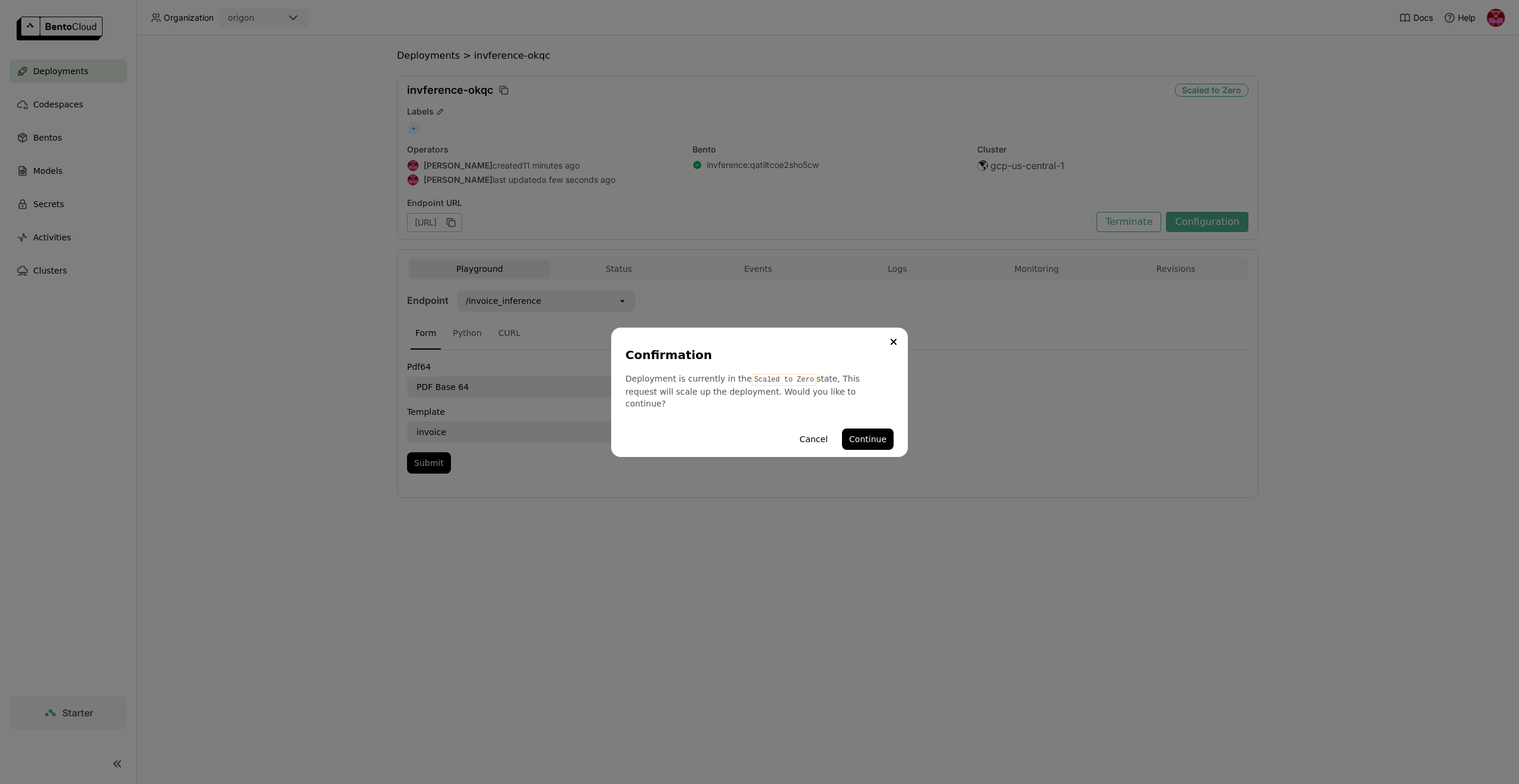
click at [796, 386] on code "Scaled to Zero" at bounding box center [784, 379] width 65 height 12
click at [868, 434] on button "Continue" at bounding box center [867, 439] width 52 height 22
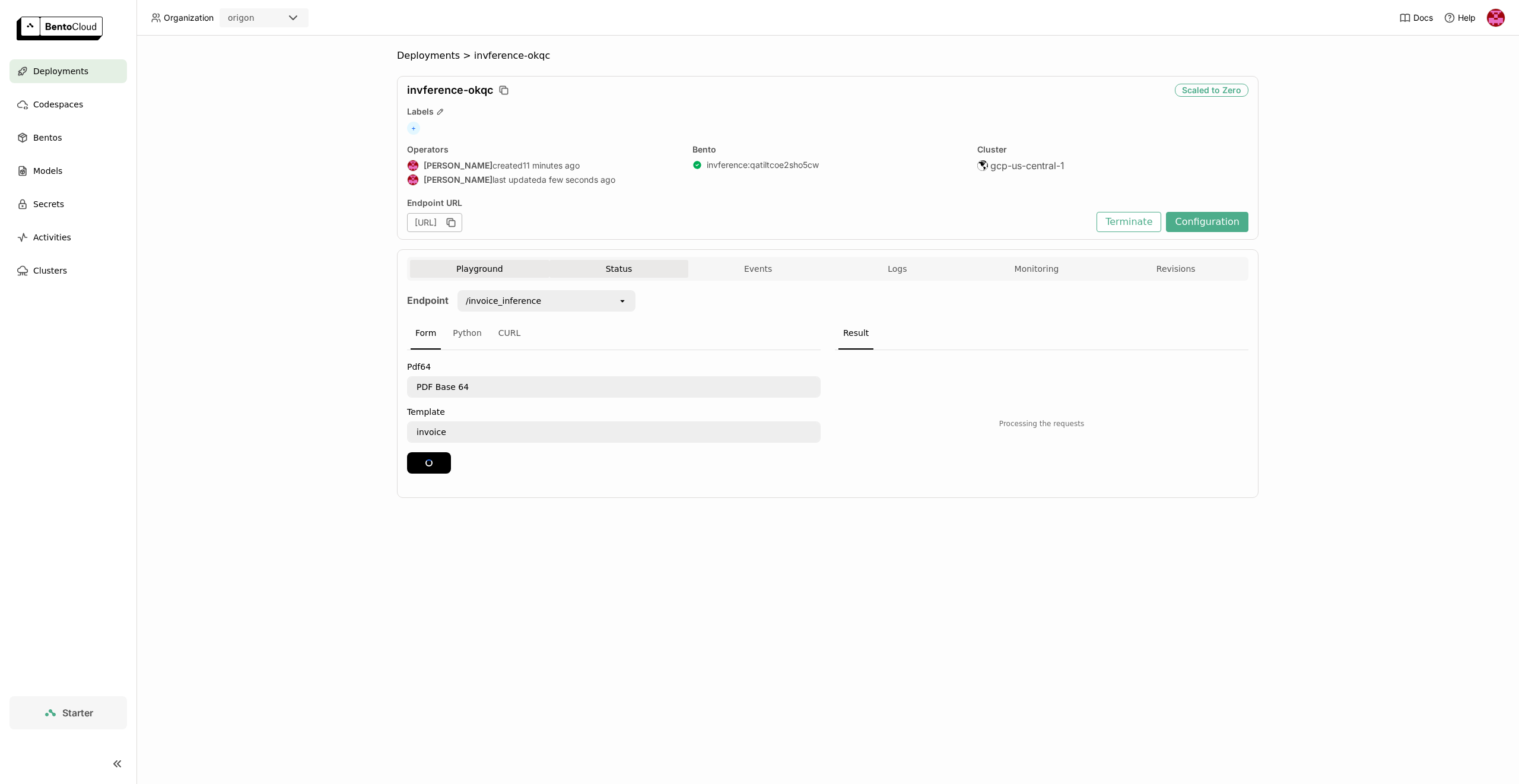
click at [576, 266] on button "Status" at bounding box center [619, 269] width 139 height 18
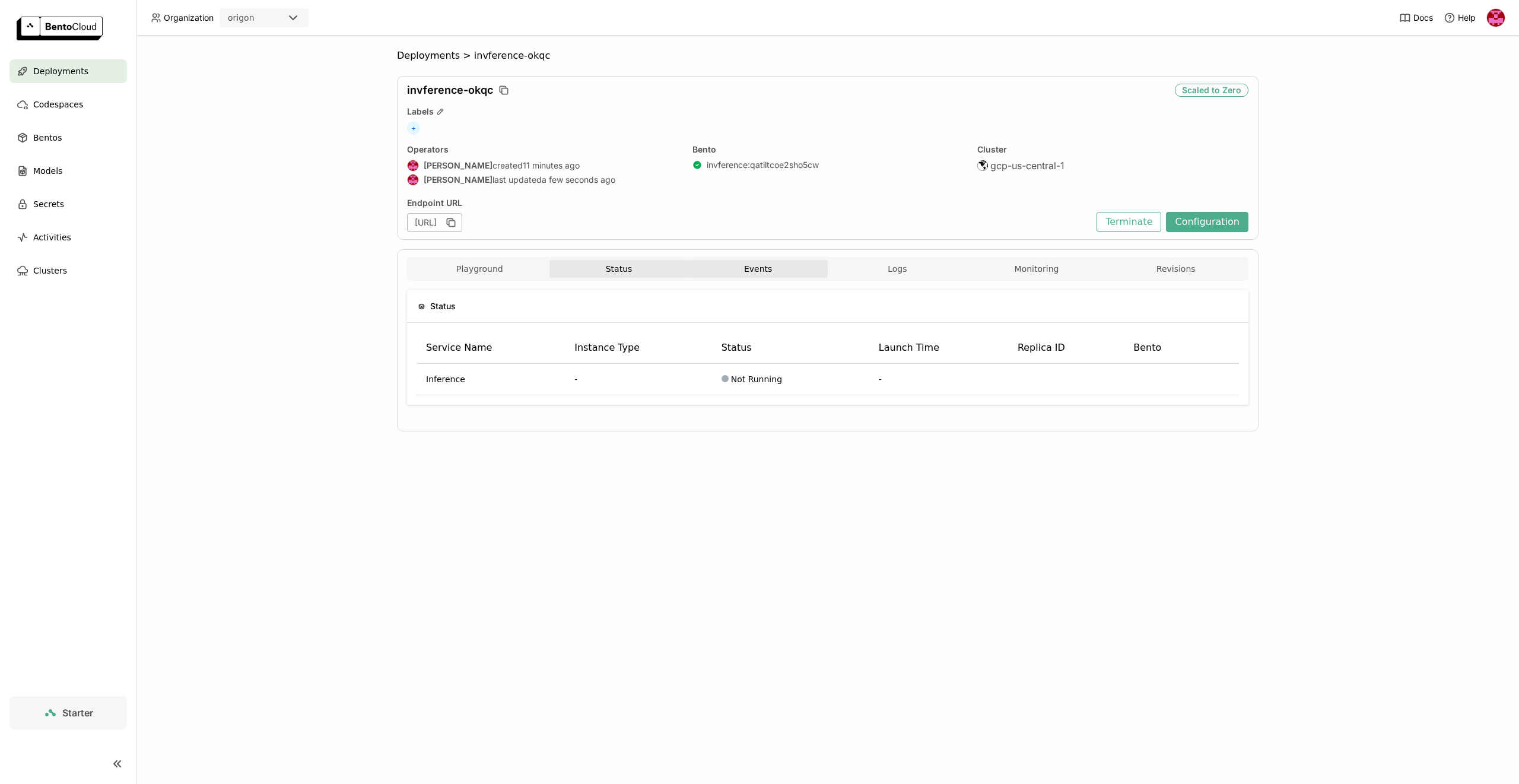
click at [791, 268] on button "Events" at bounding box center [758, 269] width 139 height 18
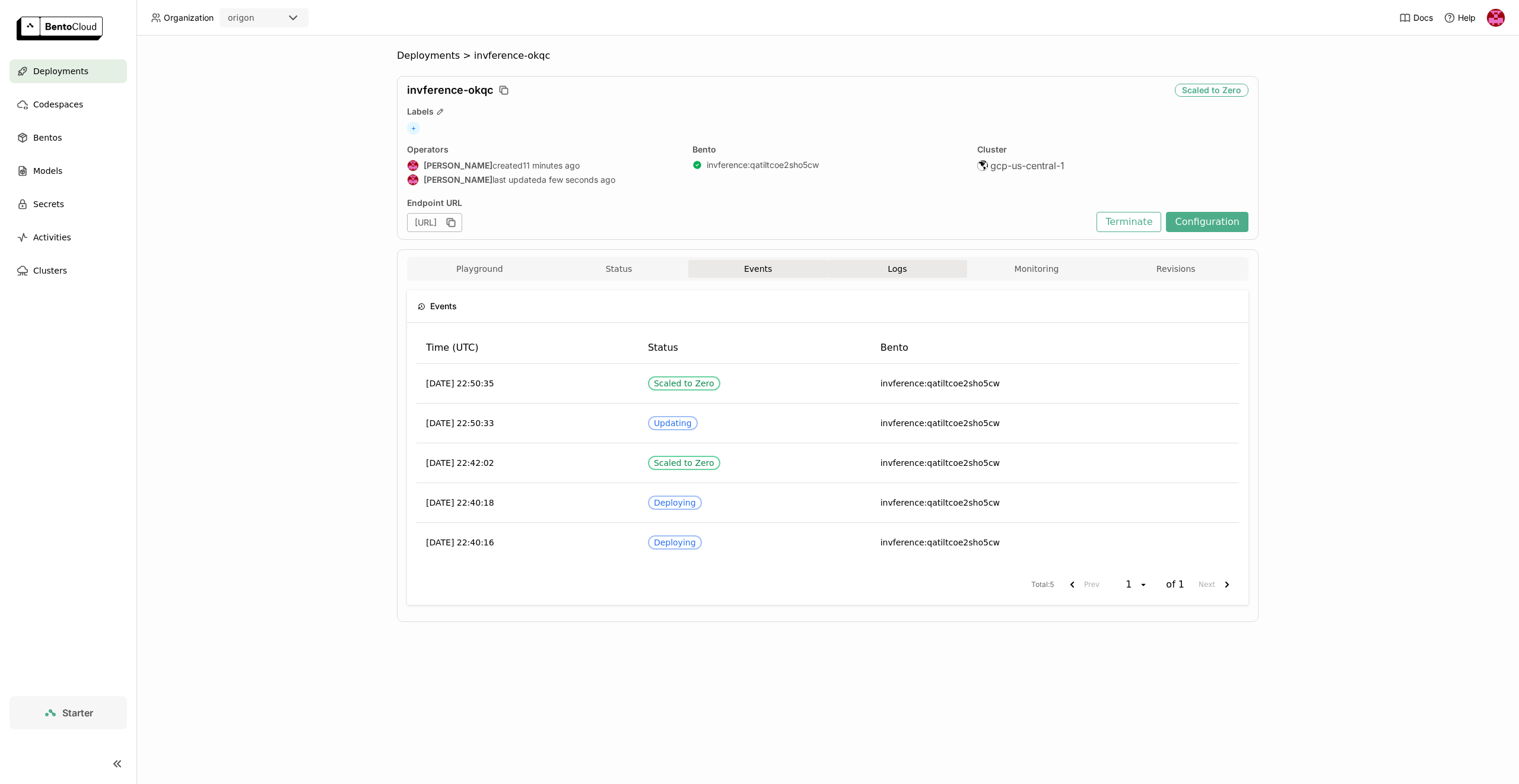
click at [895, 272] on button "Logs" at bounding box center [897, 269] width 139 height 18
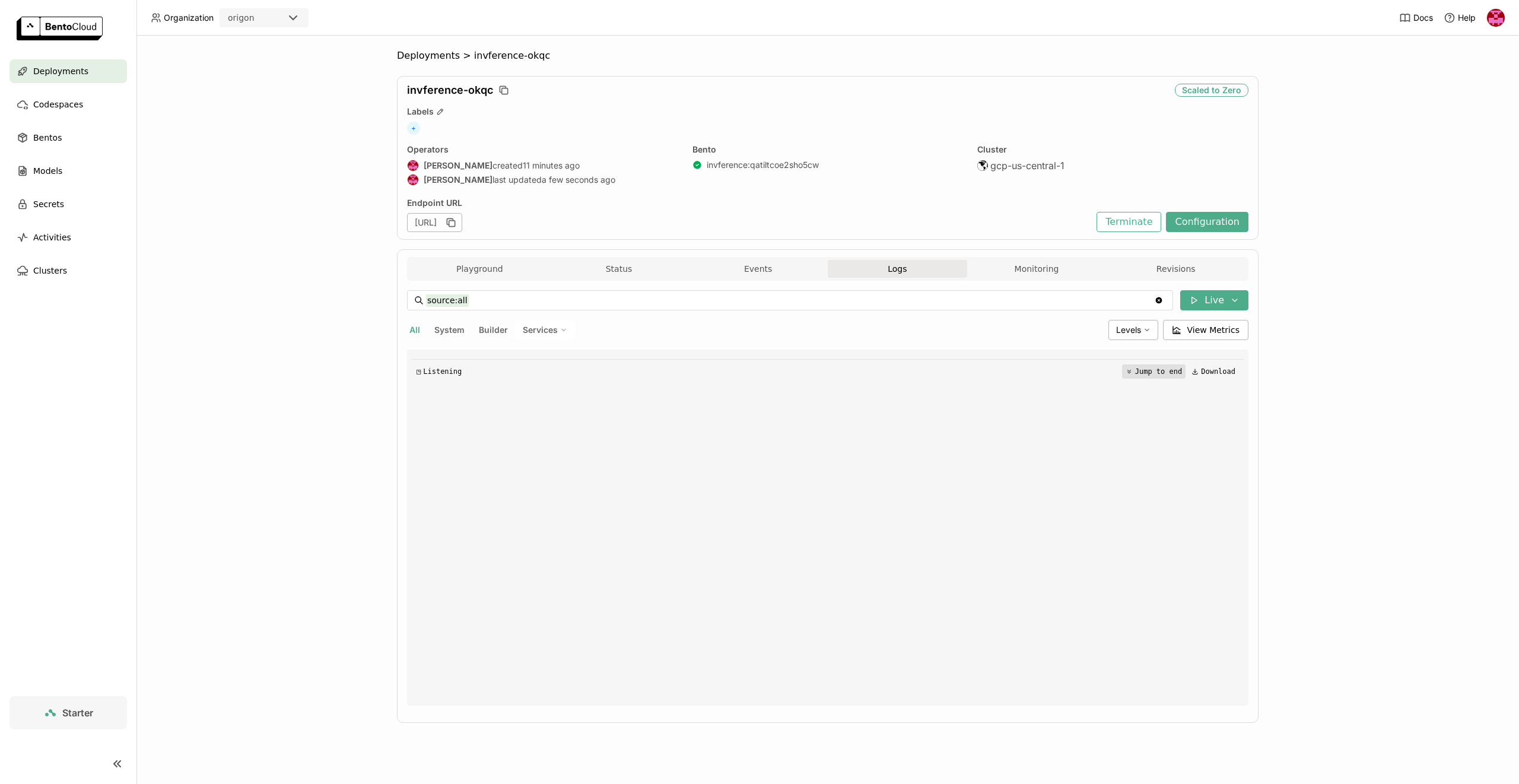
click at [1159, 370] on button "Jump to end" at bounding box center [1154, 371] width 63 height 14
click at [85, 63] on div "Deployments" at bounding box center [69, 71] width 117 height 23
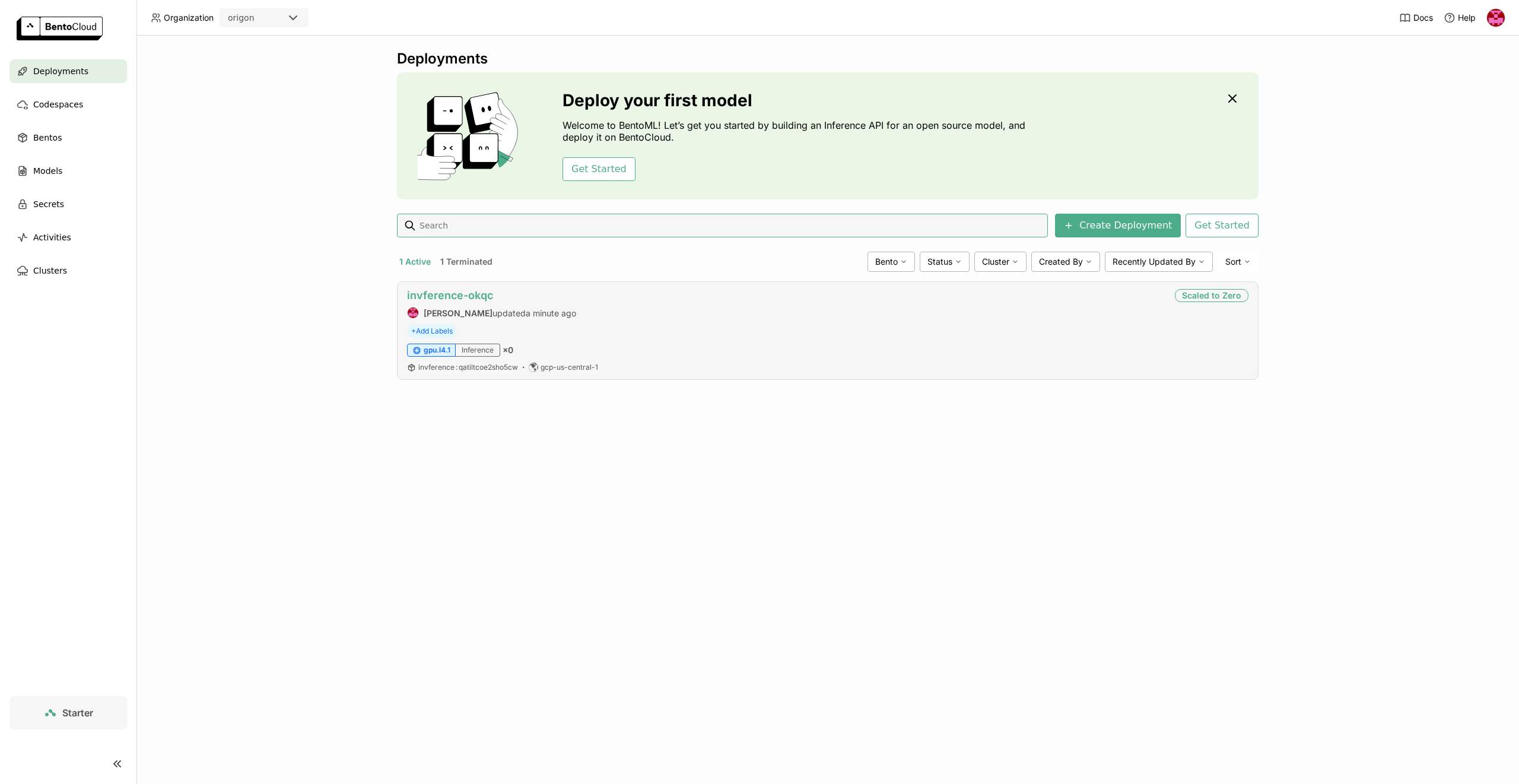
click at [468, 293] on link "invference-okqc" at bounding box center [450, 295] width 86 height 13
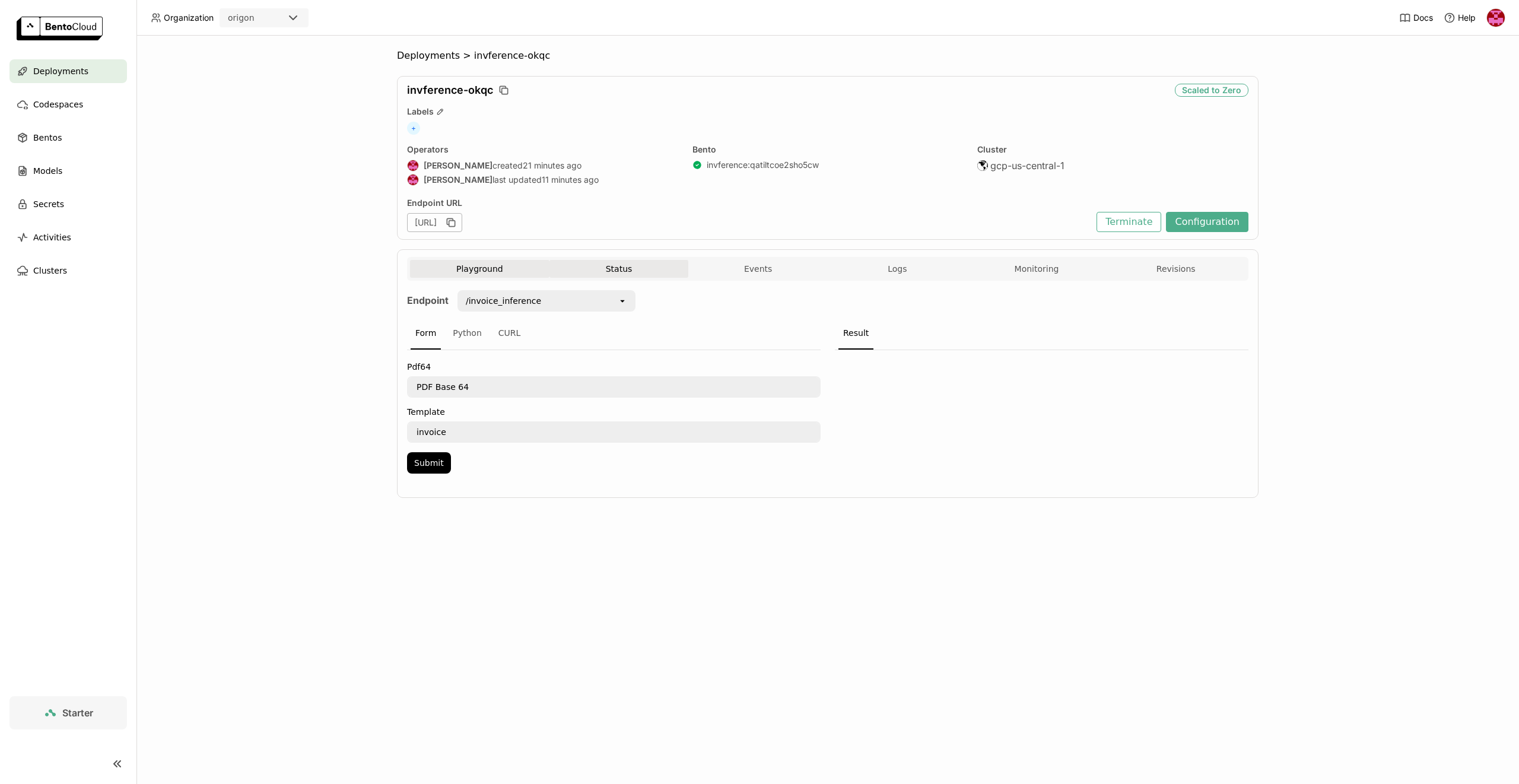
drag, startPoint x: 668, startPoint y: 279, endPoint x: 660, endPoint y: 277, distance: 8.2
click at [667, 279] on div "Playground Status Events Logs Monitoring Revisions" at bounding box center [828, 270] width 836 height 21
click at [642, 273] on button "Status" at bounding box center [619, 269] width 139 height 18
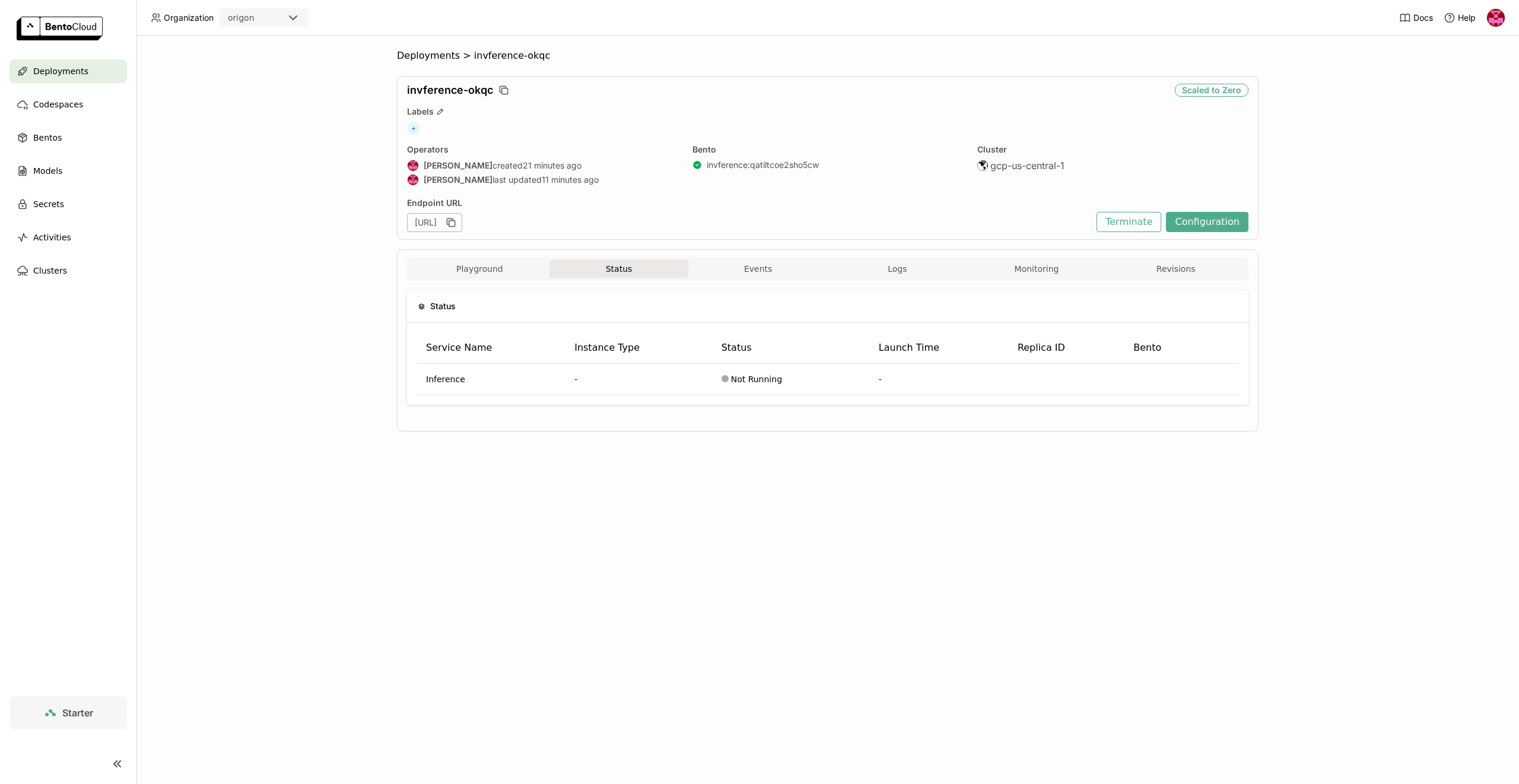
click at [751, 253] on div "Playground Status Events Logs Monitoring Revisions Endpoint /invoice_inference …" at bounding box center [828, 341] width 862 height 182
drag, startPoint x: 769, startPoint y: 254, endPoint x: 783, endPoint y: 266, distance: 18.4
click at [773, 259] on div "Playground Status Events Logs Monitoring Revisions Endpoint /invoice_inference …" at bounding box center [828, 341] width 862 height 182
click at [786, 268] on button "Events" at bounding box center [758, 269] width 139 height 18
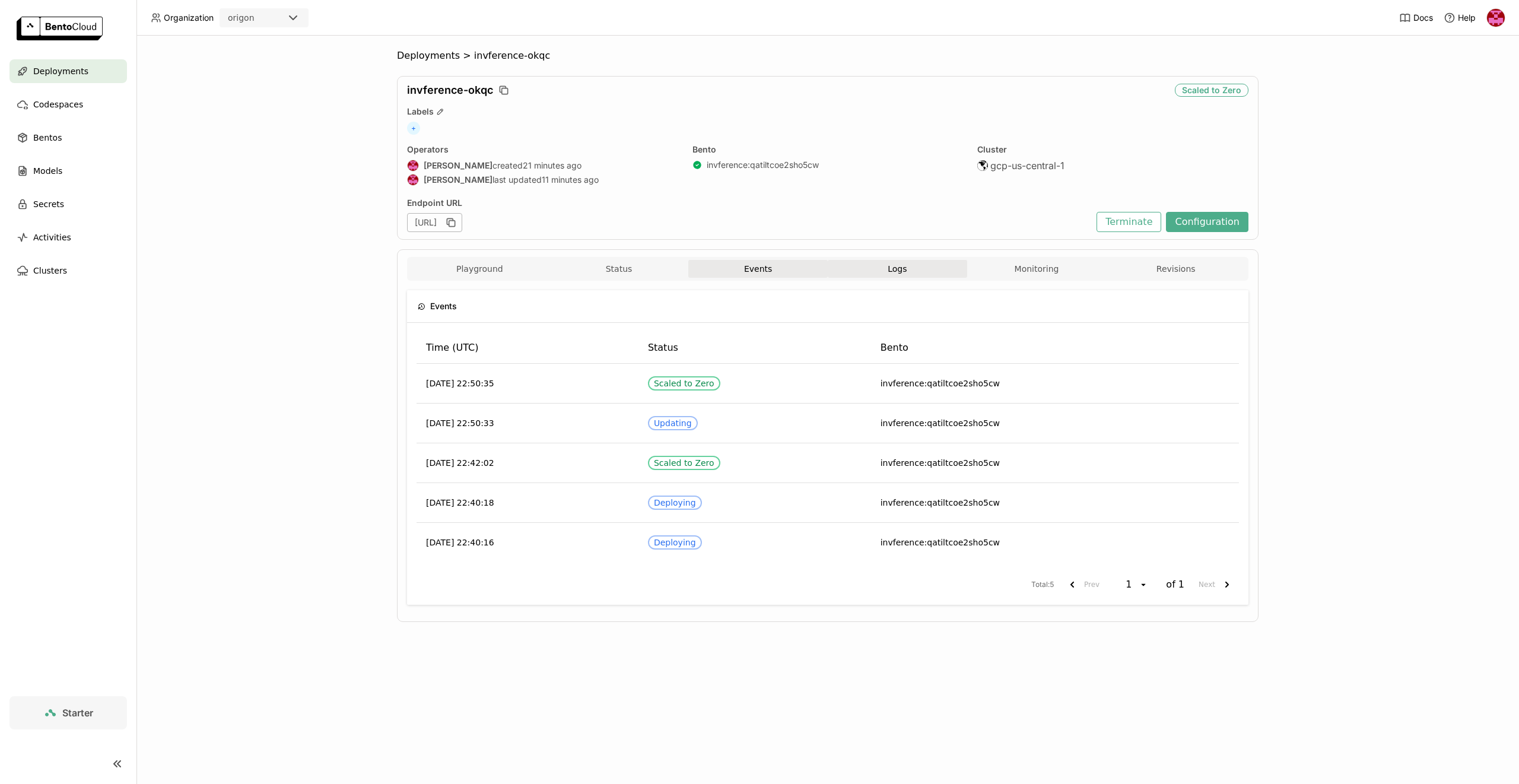
click at [893, 266] on button "Logs" at bounding box center [897, 269] width 139 height 18
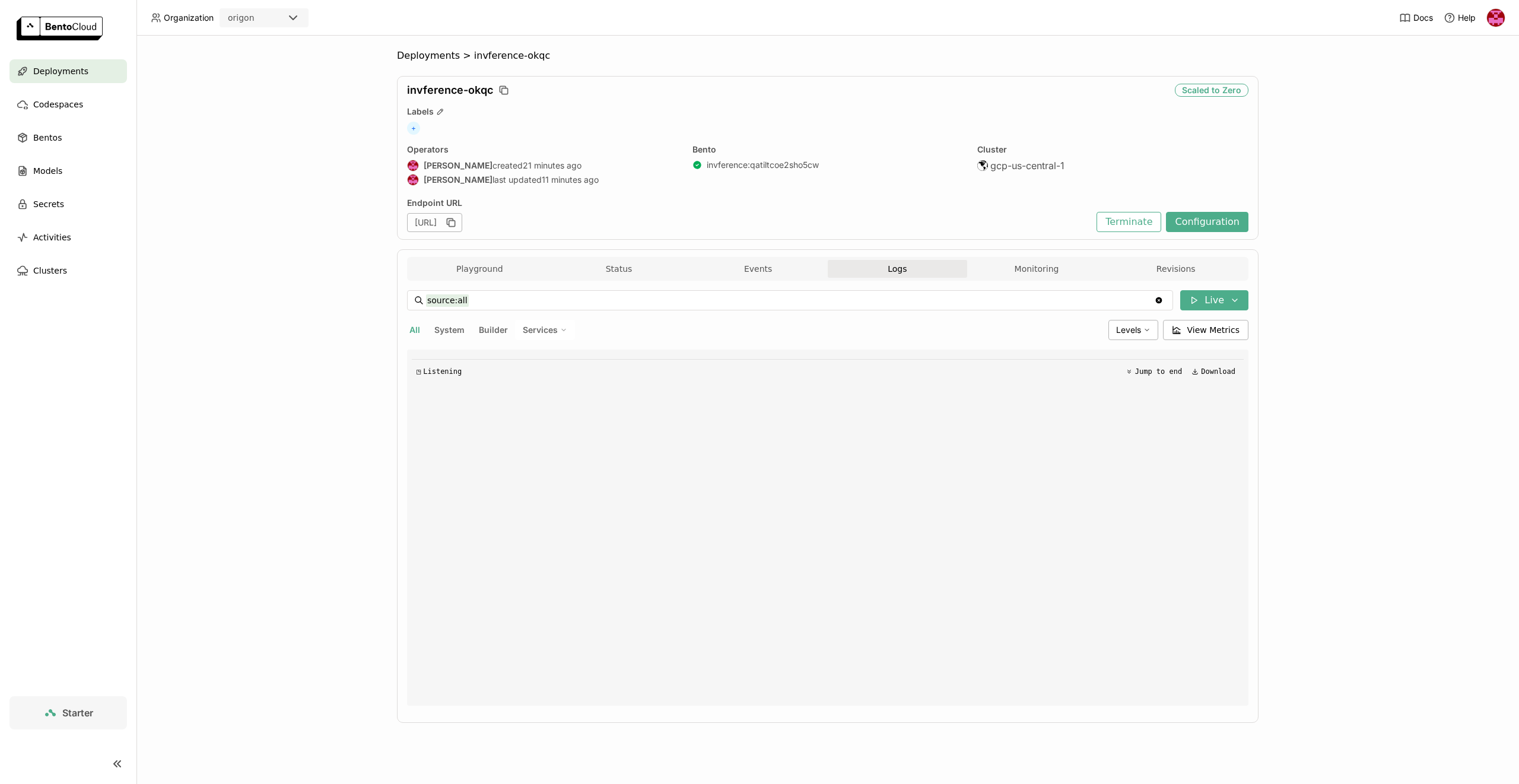
drag, startPoint x: 422, startPoint y: 329, endPoint x: 450, endPoint y: 328, distance: 28.0
click at [427, 330] on div "All System Builder Services" at bounding box center [755, 330] width 697 height 20
click at [456, 327] on button "System" at bounding box center [449, 330] width 35 height 15
click at [419, 340] on div "source:system source:system Clear value Live All System Builder Services Levels…" at bounding box center [828, 498] width 841 height 415
click at [415, 331] on button "All" at bounding box center [415, 330] width 15 height 15
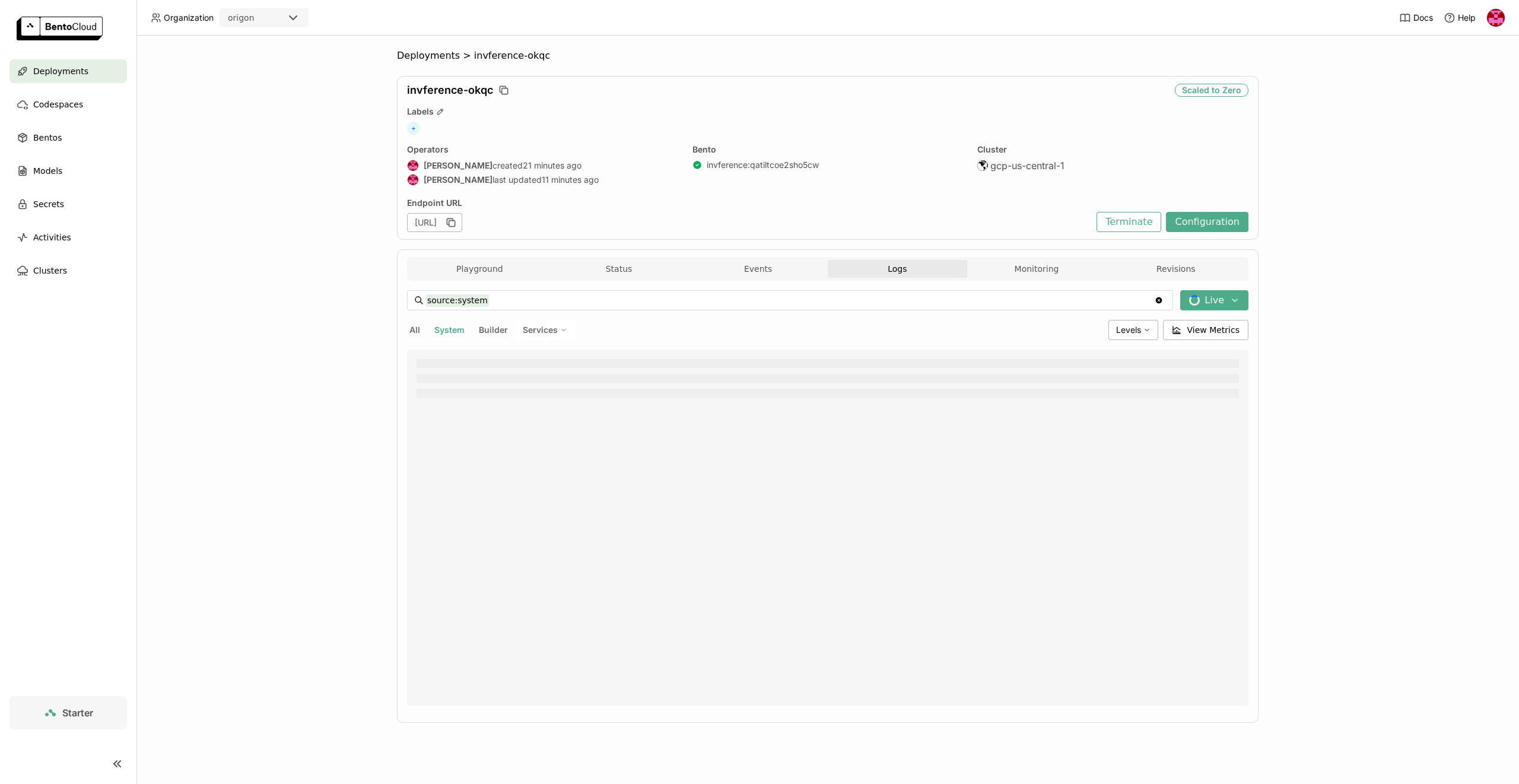
type input "source:all"
click at [415, 331] on button "All" at bounding box center [415, 330] width 15 height 15
click at [508, 279] on div "Playground Status Events Logs Monitoring Revisions" at bounding box center [828, 270] width 836 height 21
click at [504, 279] on div "Playground Status Events Logs Monitoring Revisions" at bounding box center [828, 270] width 836 height 21
click at [497, 266] on button "Playground" at bounding box center [480, 269] width 139 height 18
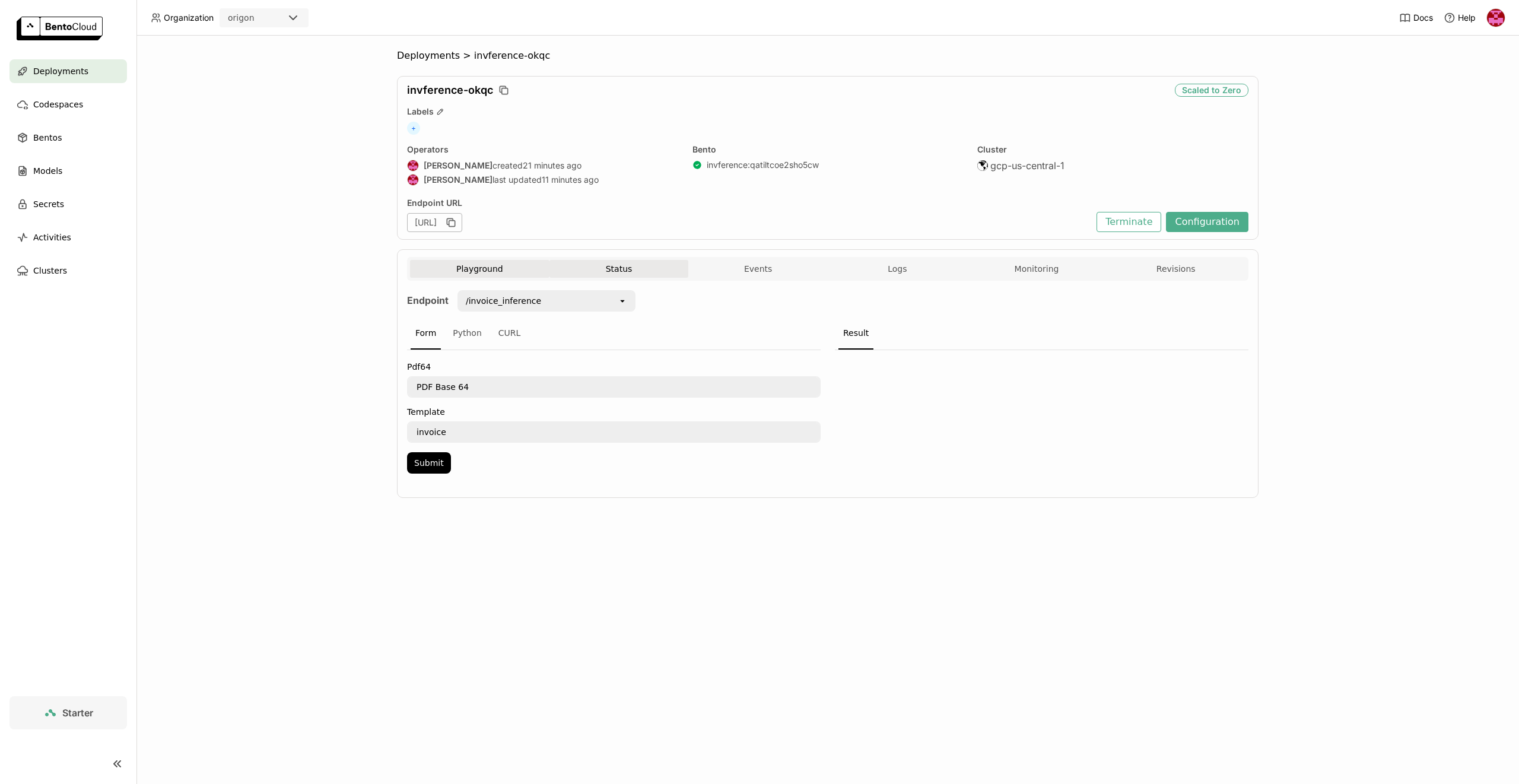
click at [624, 268] on button "Status" at bounding box center [619, 269] width 139 height 18
